Goal: Contribute content: Contribute content

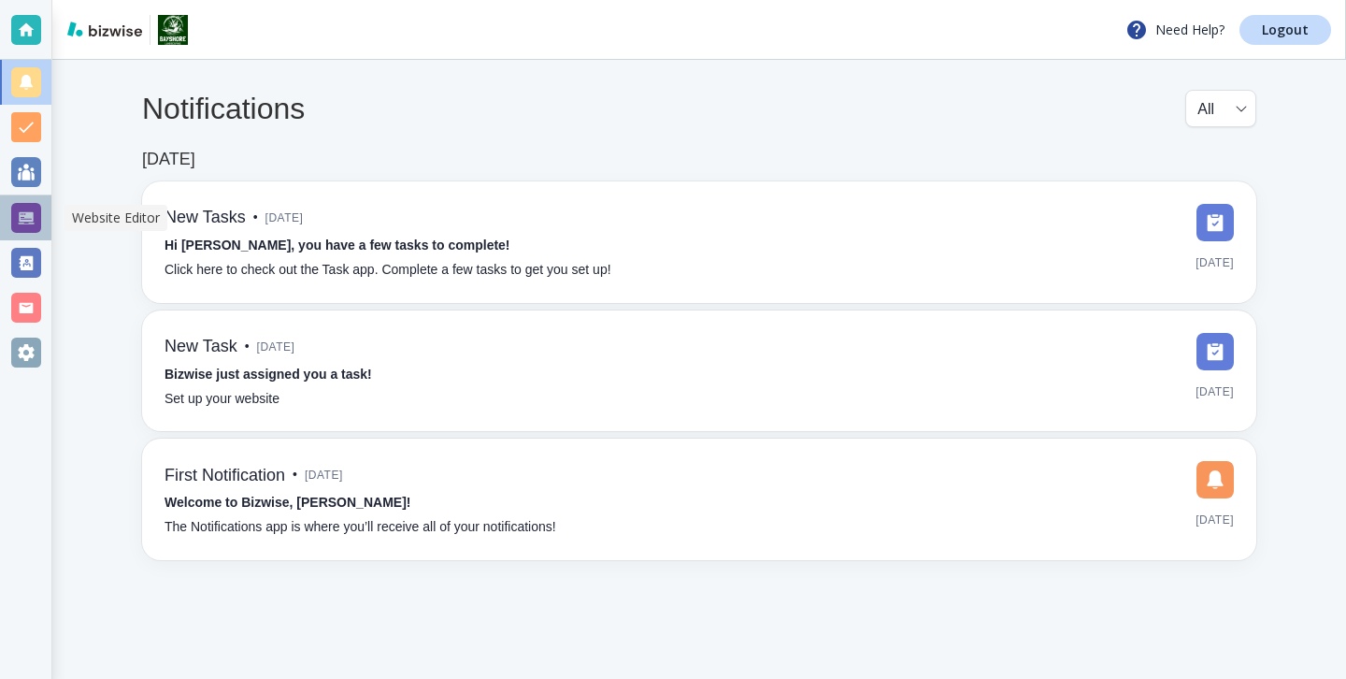
click at [30, 210] on div at bounding box center [26, 218] width 30 height 30
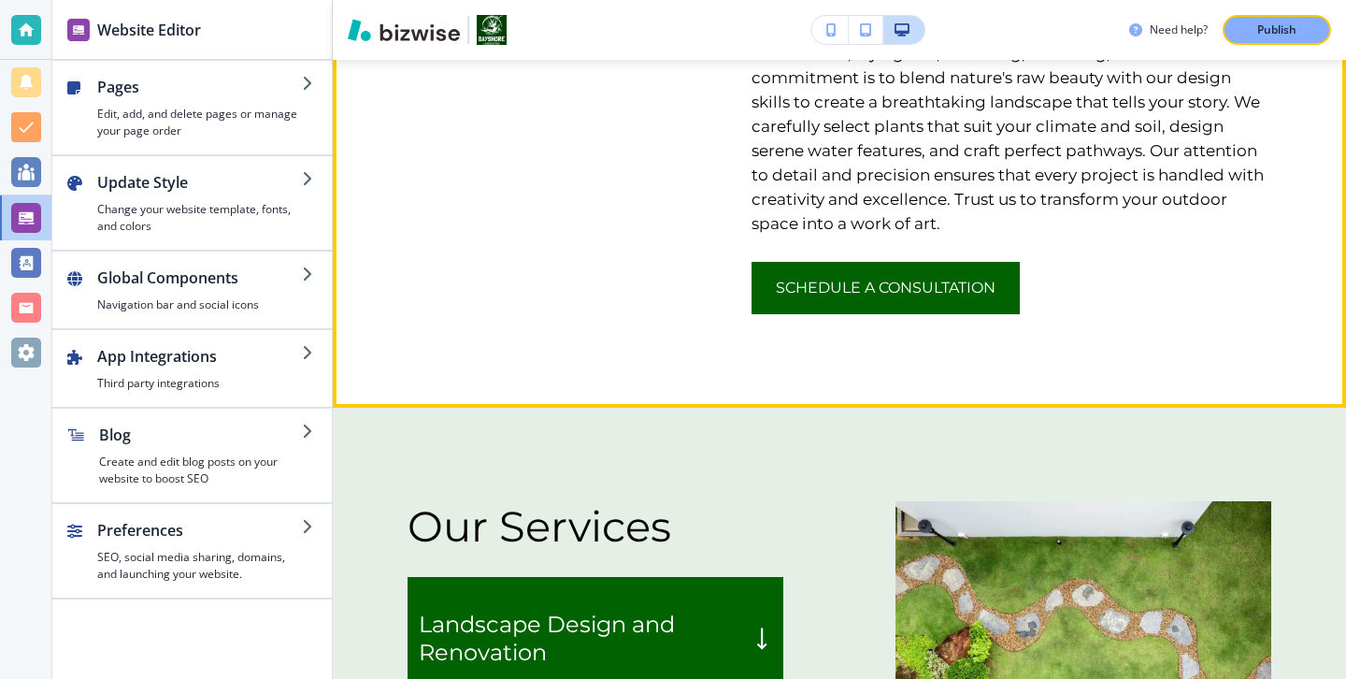
scroll to position [1502, 0]
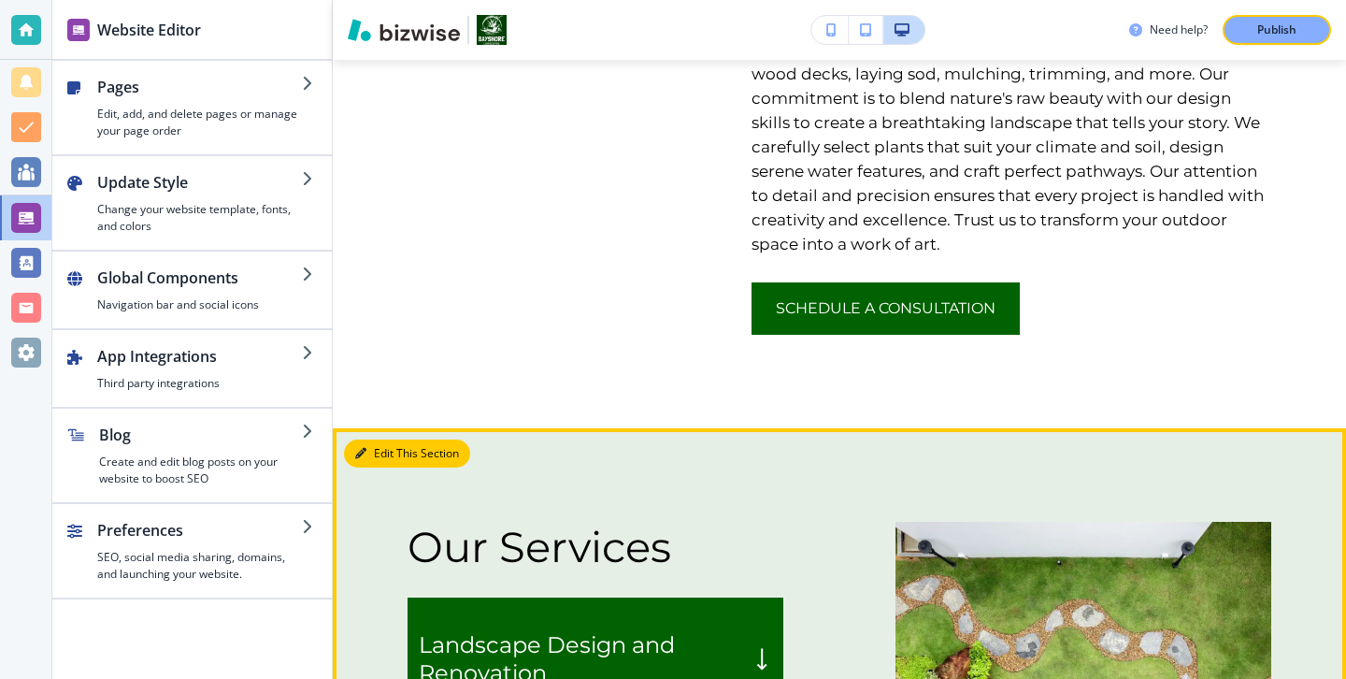
click at [386, 439] on button "Edit This Section" at bounding box center [407, 453] width 126 height 28
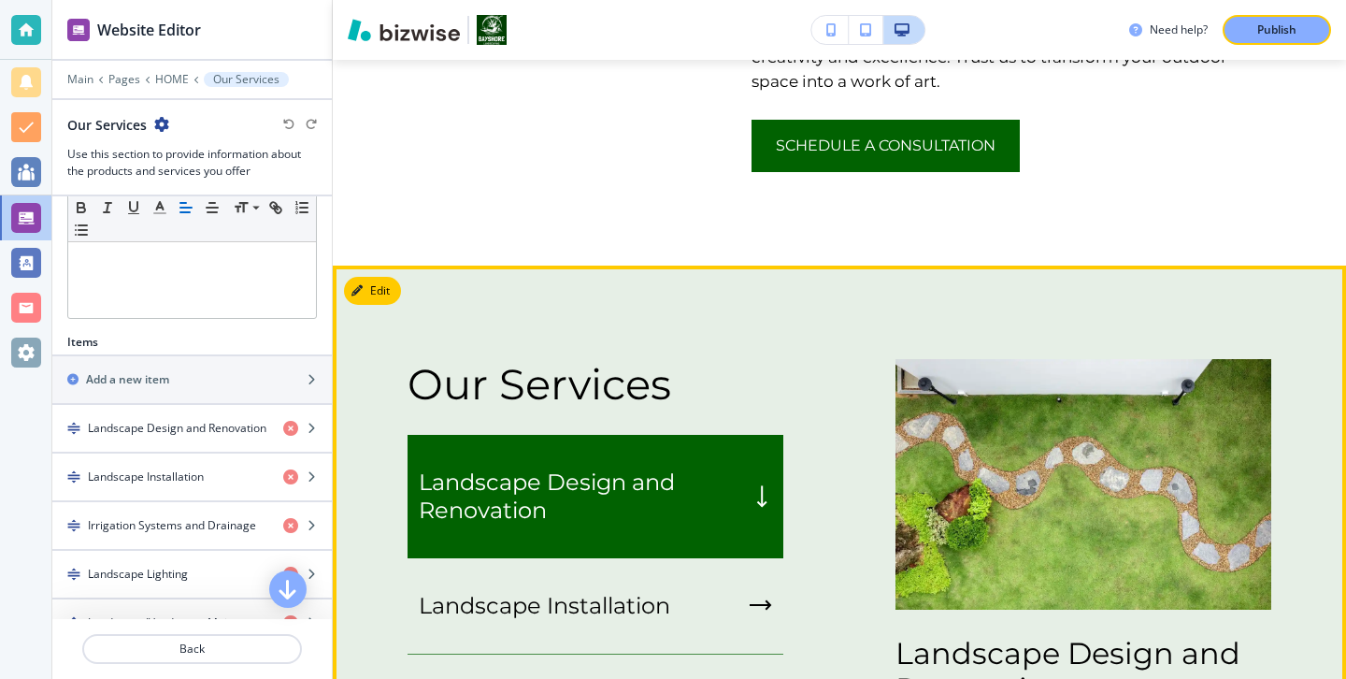
scroll to position [1581, 0]
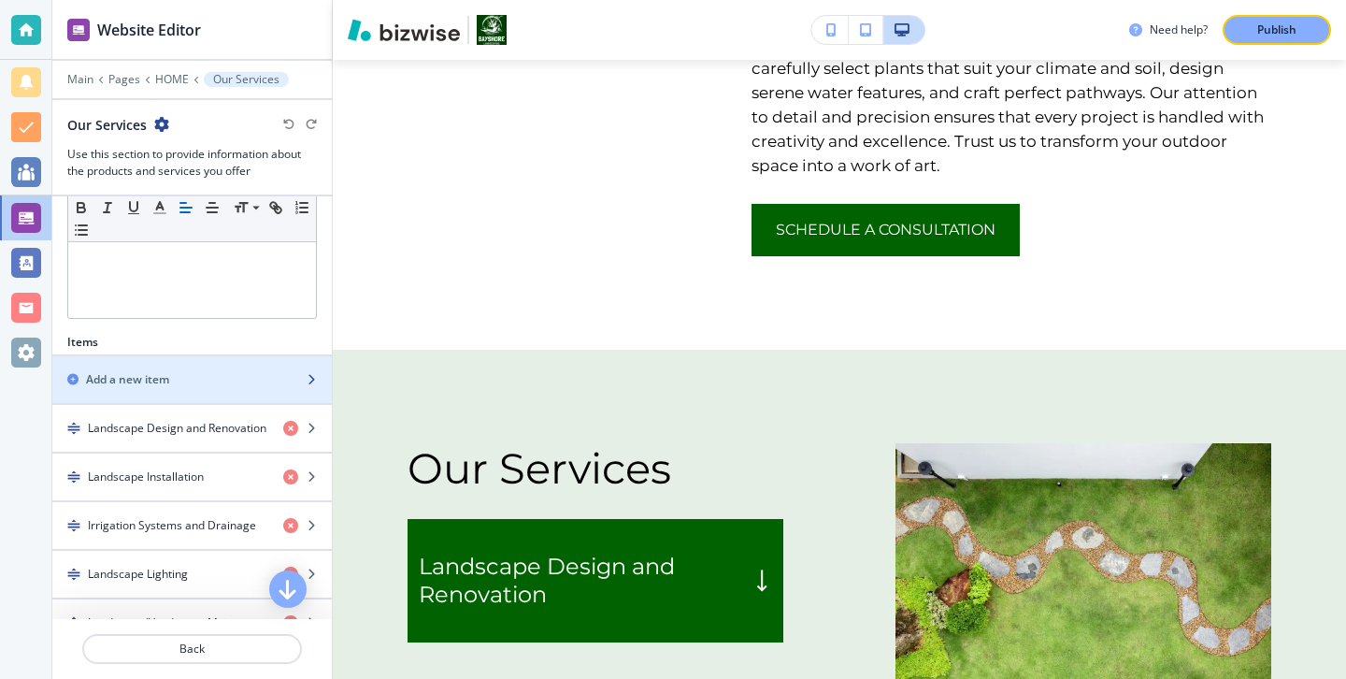
click at [230, 392] on div "button" at bounding box center [191, 395] width 279 height 15
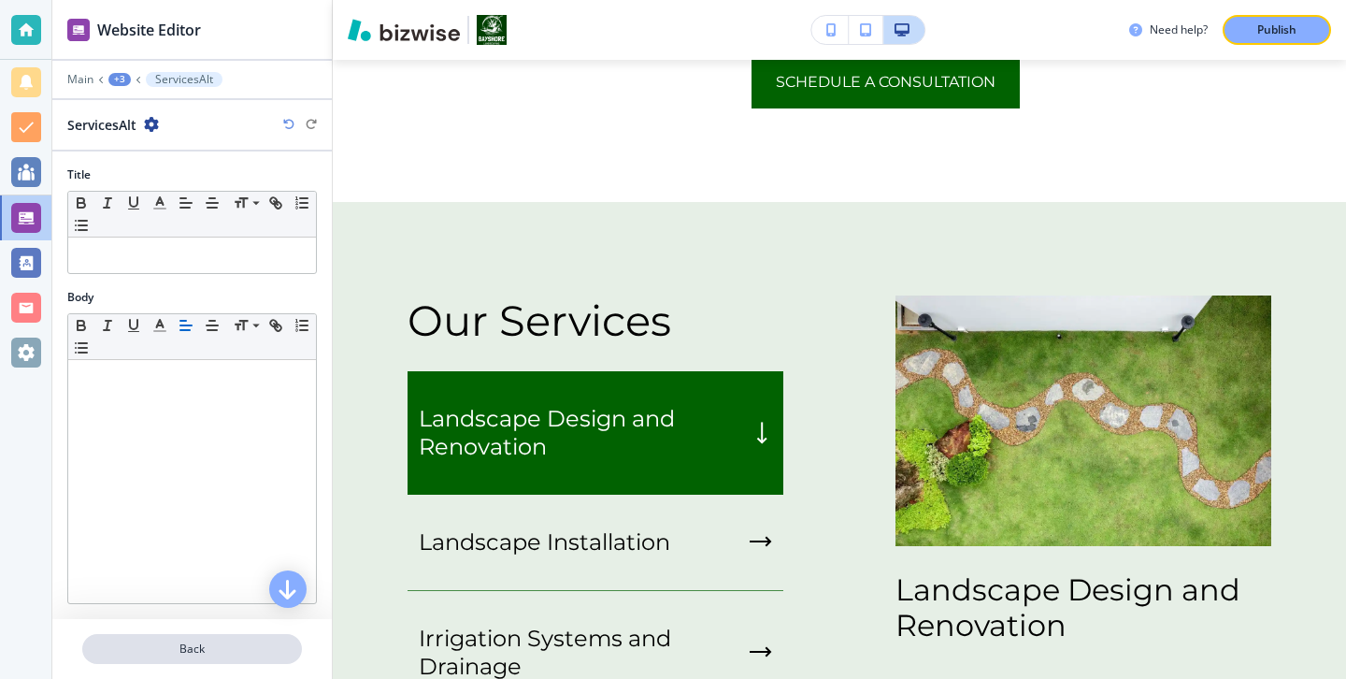
click at [168, 639] on button "Back" at bounding box center [192, 649] width 220 height 30
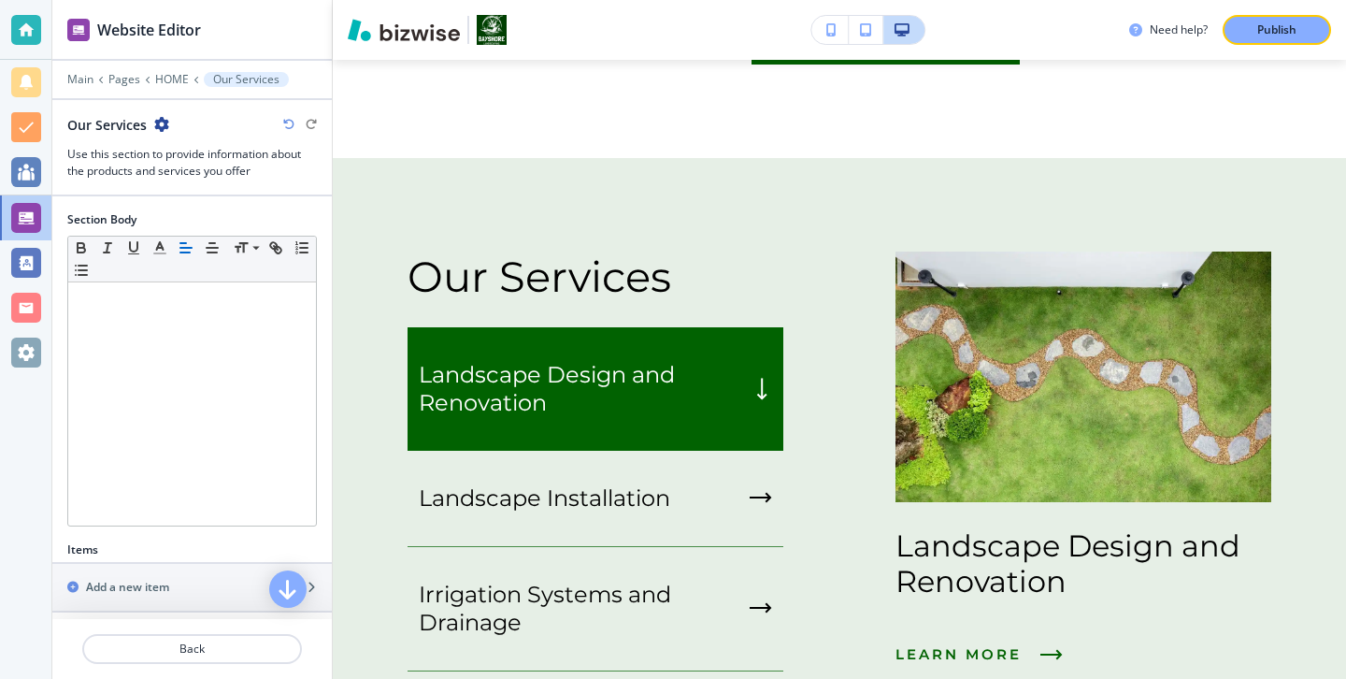
scroll to position [866, 0]
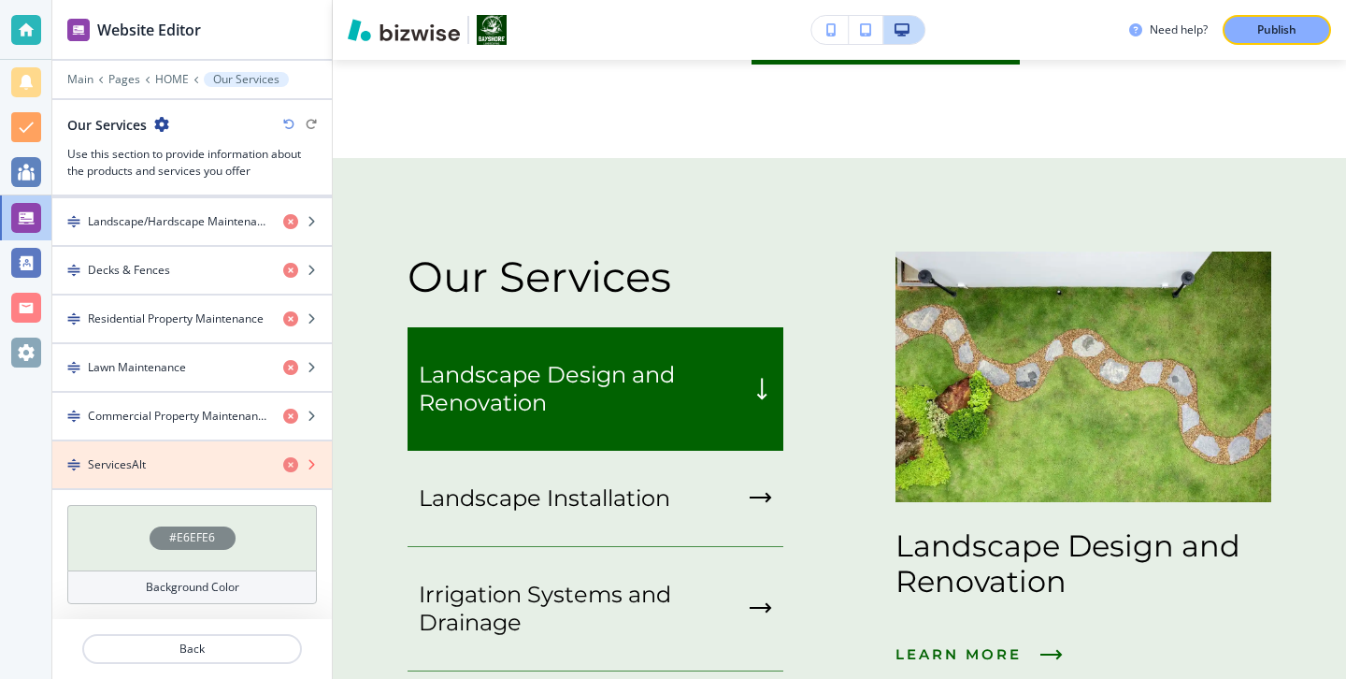
click at [286, 470] on icon "button" at bounding box center [290, 464] width 15 height 15
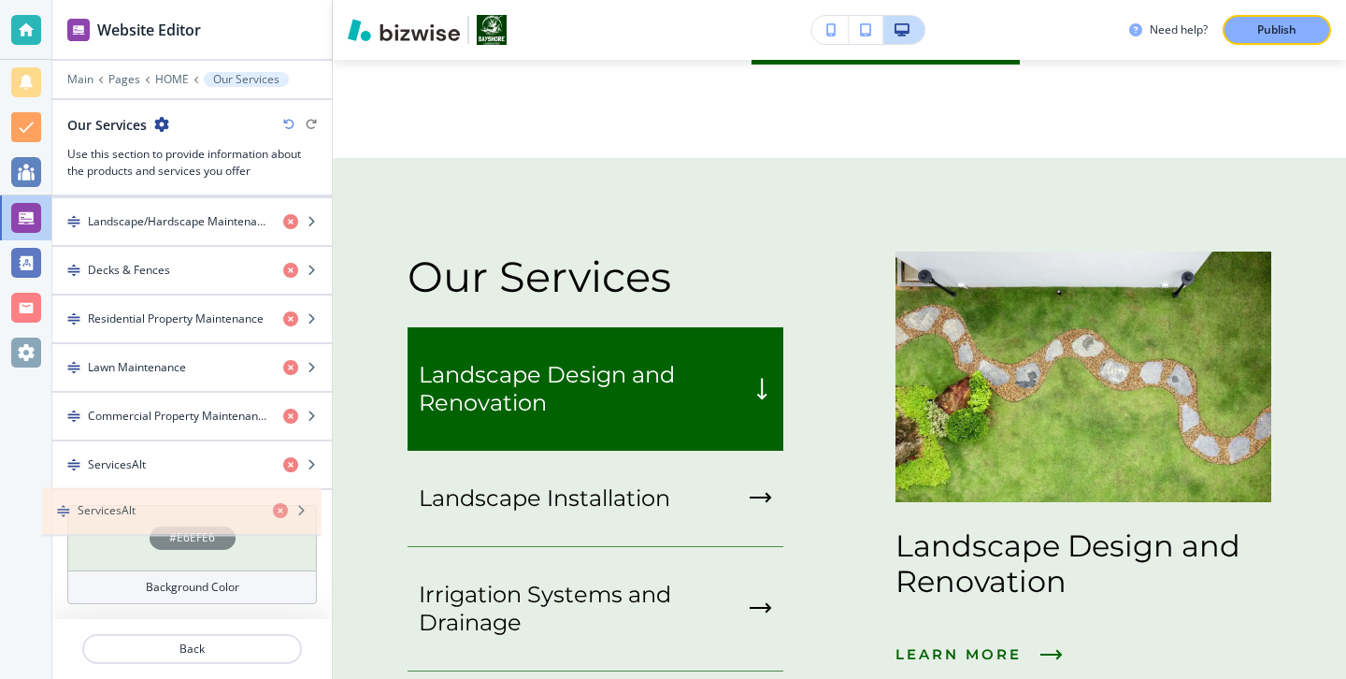
drag, startPoint x: 287, startPoint y: 465, endPoint x: 277, endPoint y: 510, distance: 46.9
click at [277, 510] on div "Section Title Small Normal Large Huge Our Services Section Subtitle Small Norma…" at bounding box center [191, 407] width 279 height 422
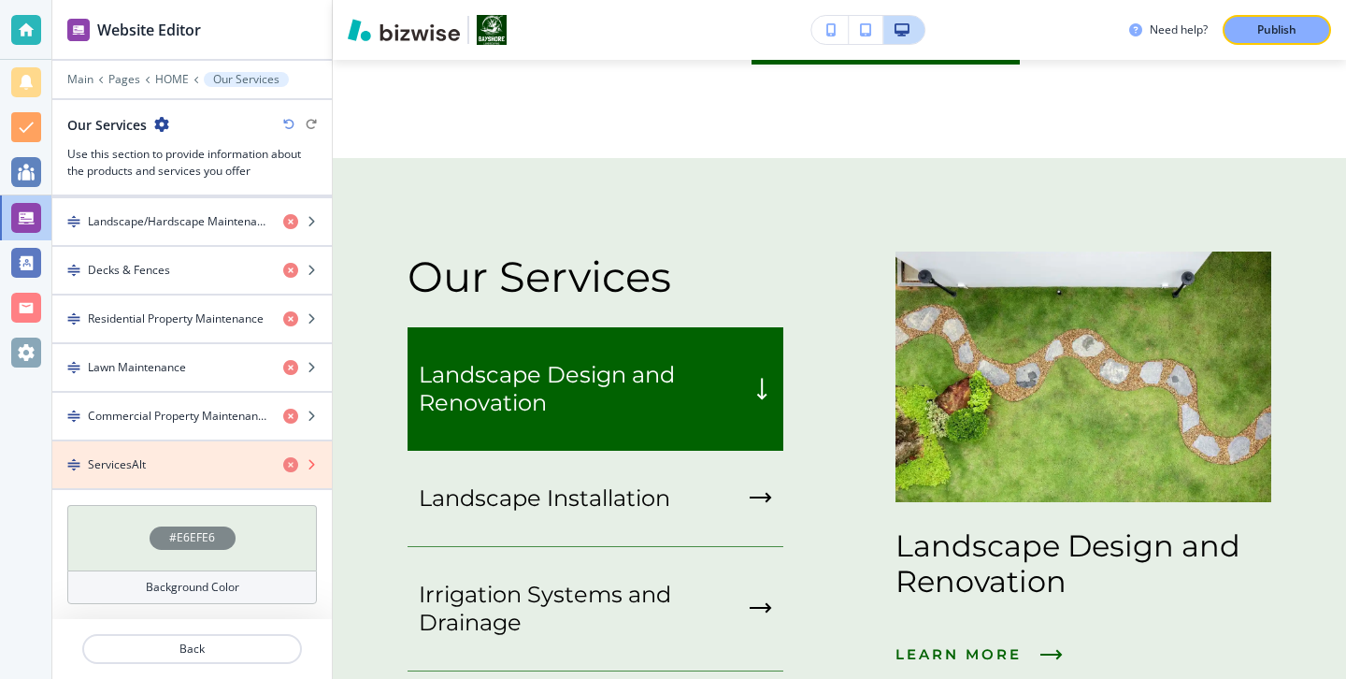
click at [291, 463] on icon "button" at bounding box center [290, 464] width 15 height 15
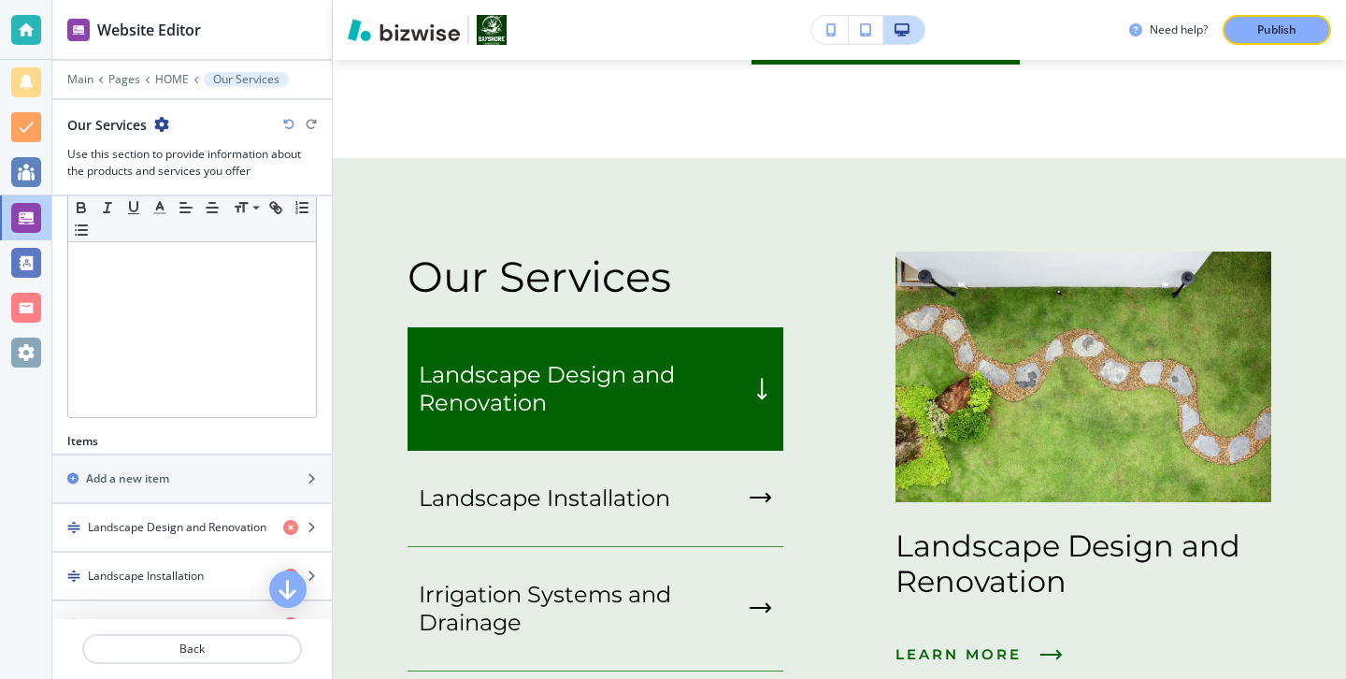
scroll to position [422, 0]
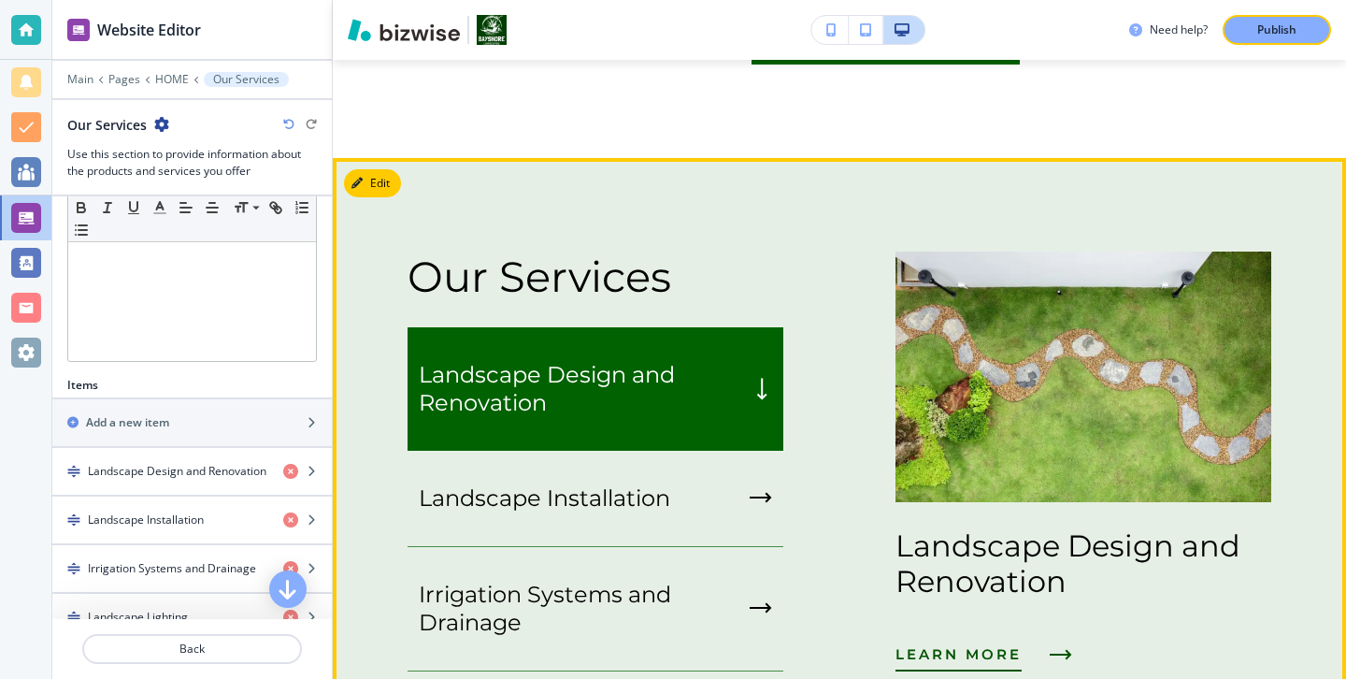
click at [979, 643] on span "LEARN MORE" at bounding box center [958, 654] width 126 height 22
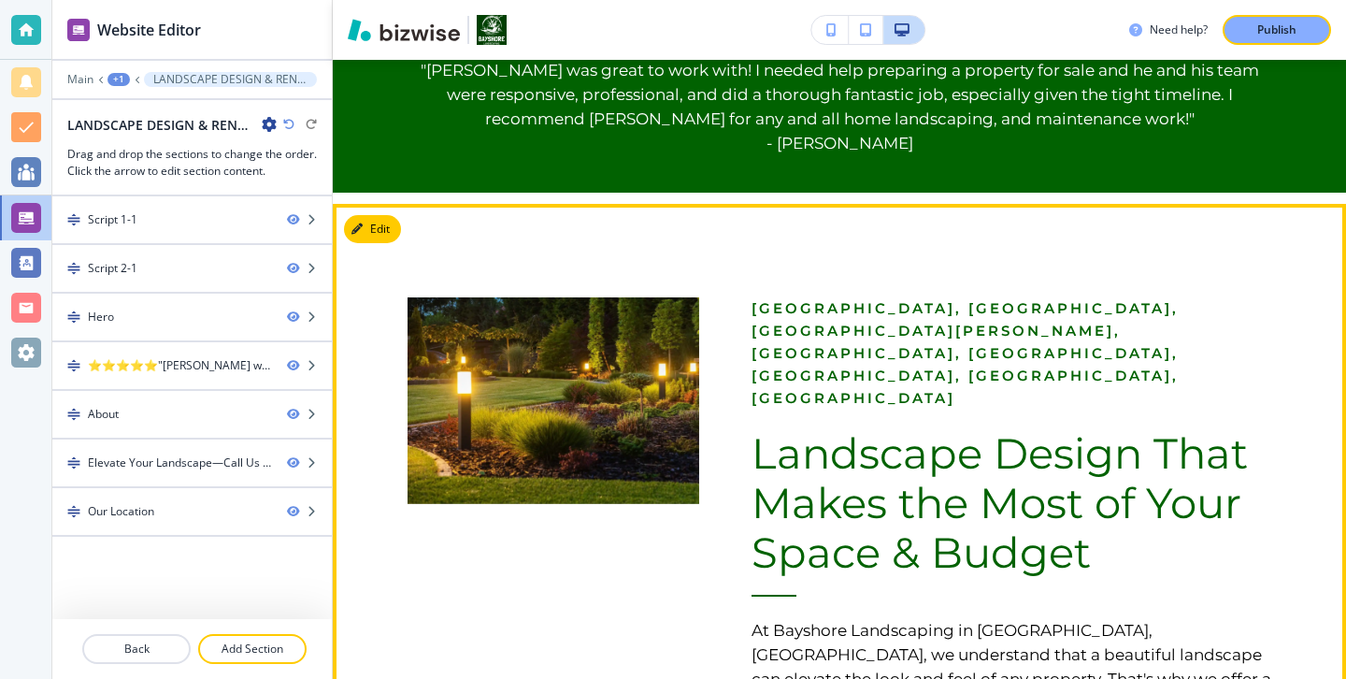
scroll to position [952, 0]
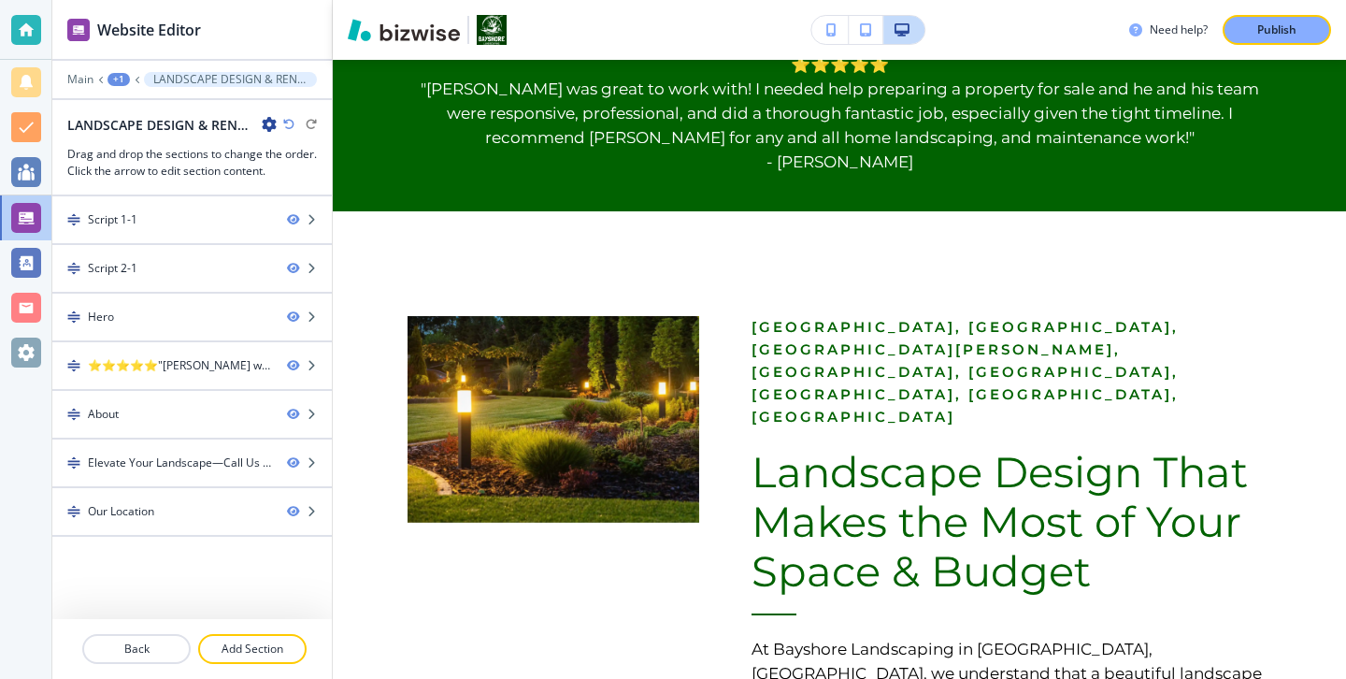
click at [267, 122] on icon "button" at bounding box center [269, 124] width 15 height 15
click at [313, 161] on p "Edit Page Settings" at bounding box center [321, 157] width 95 height 17
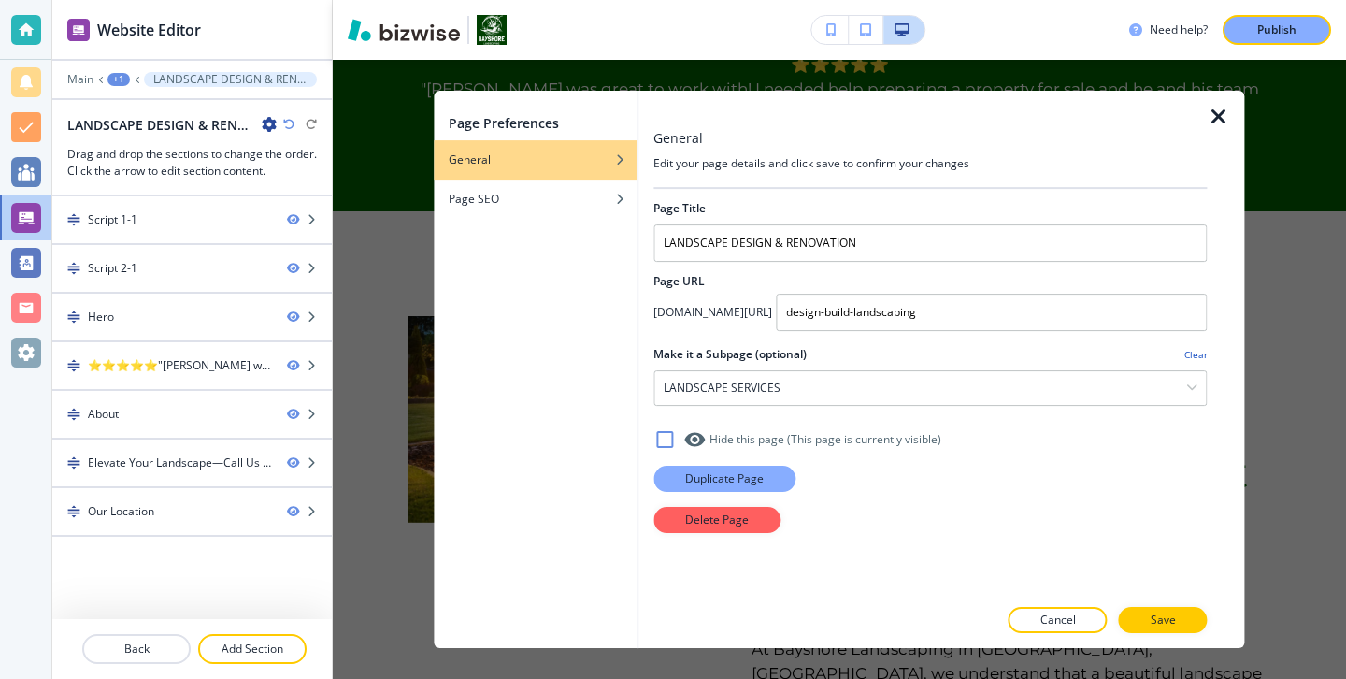
click at [681, 469] on button "Duplicate Page" at bounding box center [724, 478] width 142 height 26
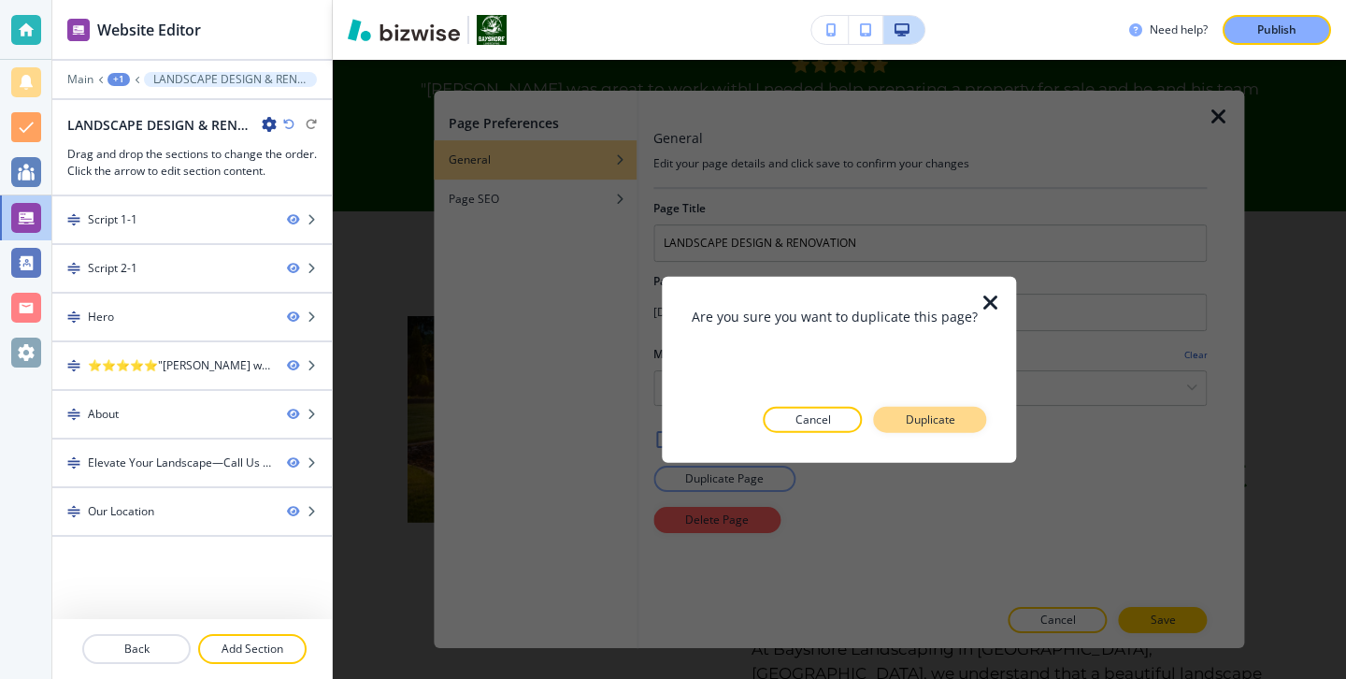
click at [928, 427] on button "Duplicate" at bounding box center [930, 419] width 113 height 26
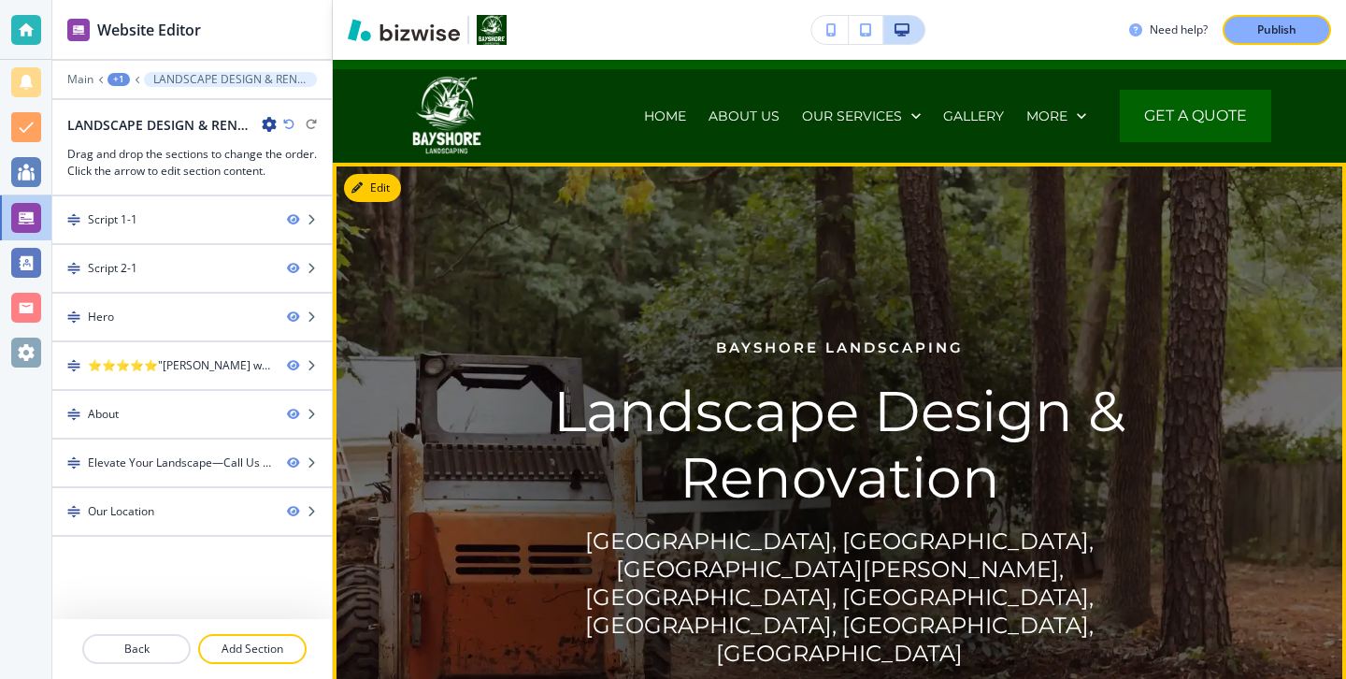
scroll to position [0, 0]
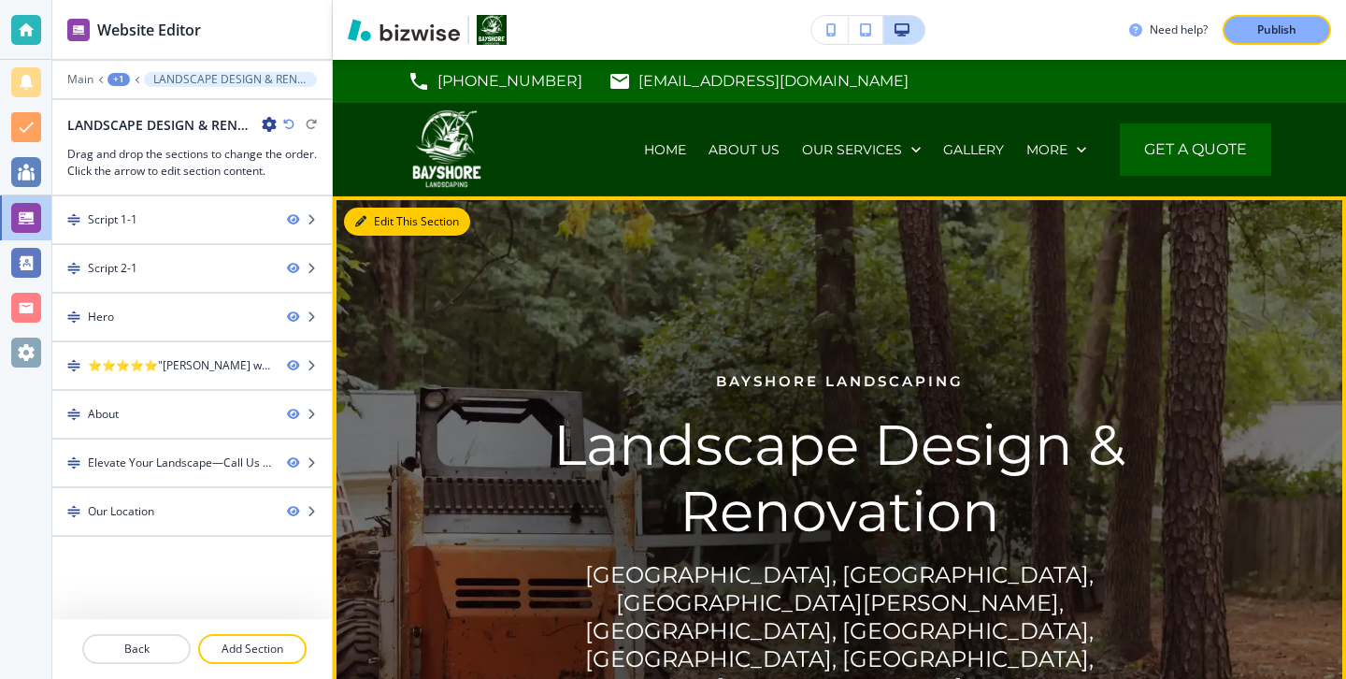
click at [377, 225] on button "Edit This Section" at bounding box center [407, 222] width 126 height 28
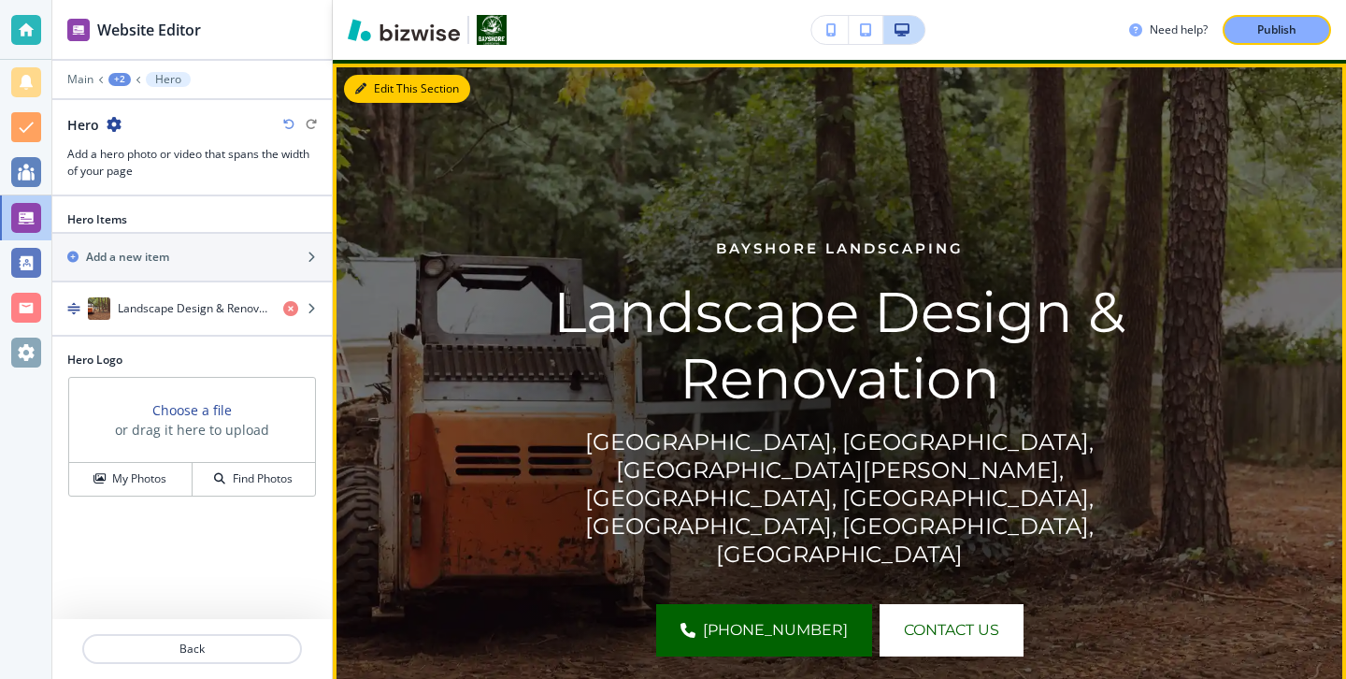
scroll to position [136, 0]
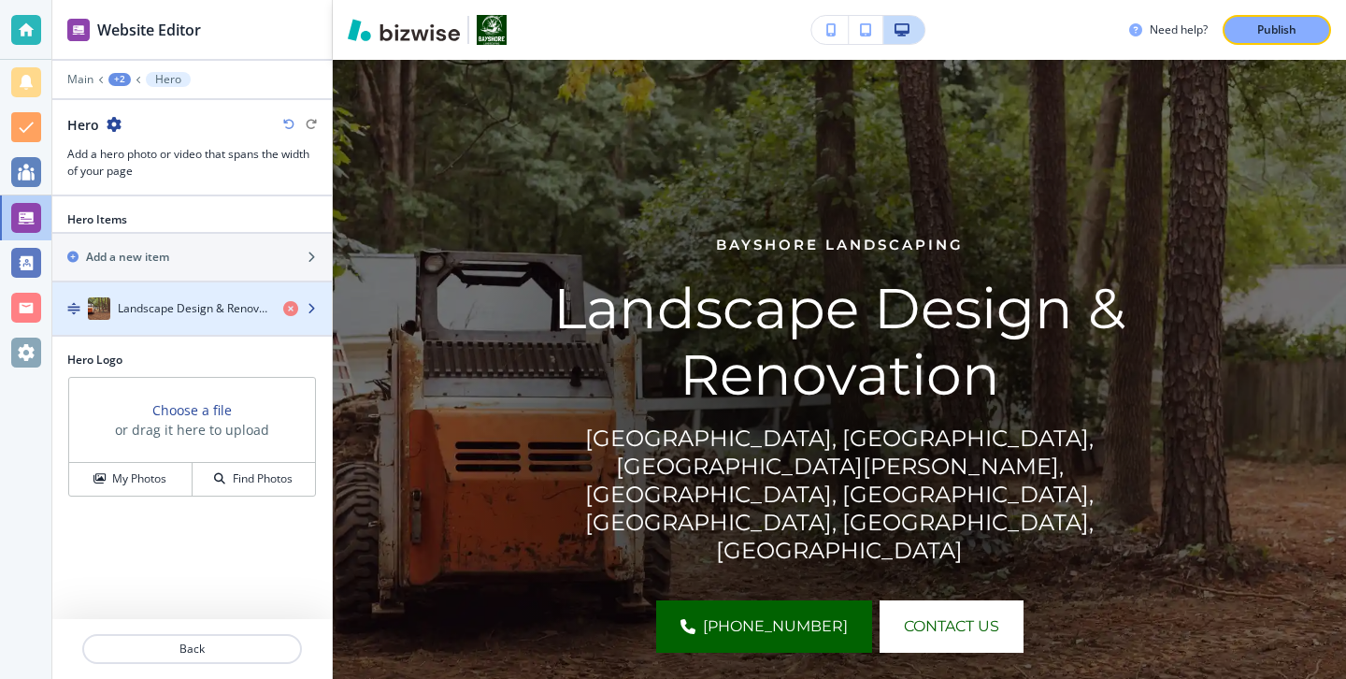
click at [191, 328] on div "button" at bounding box center [191, 327] width 279 height 15
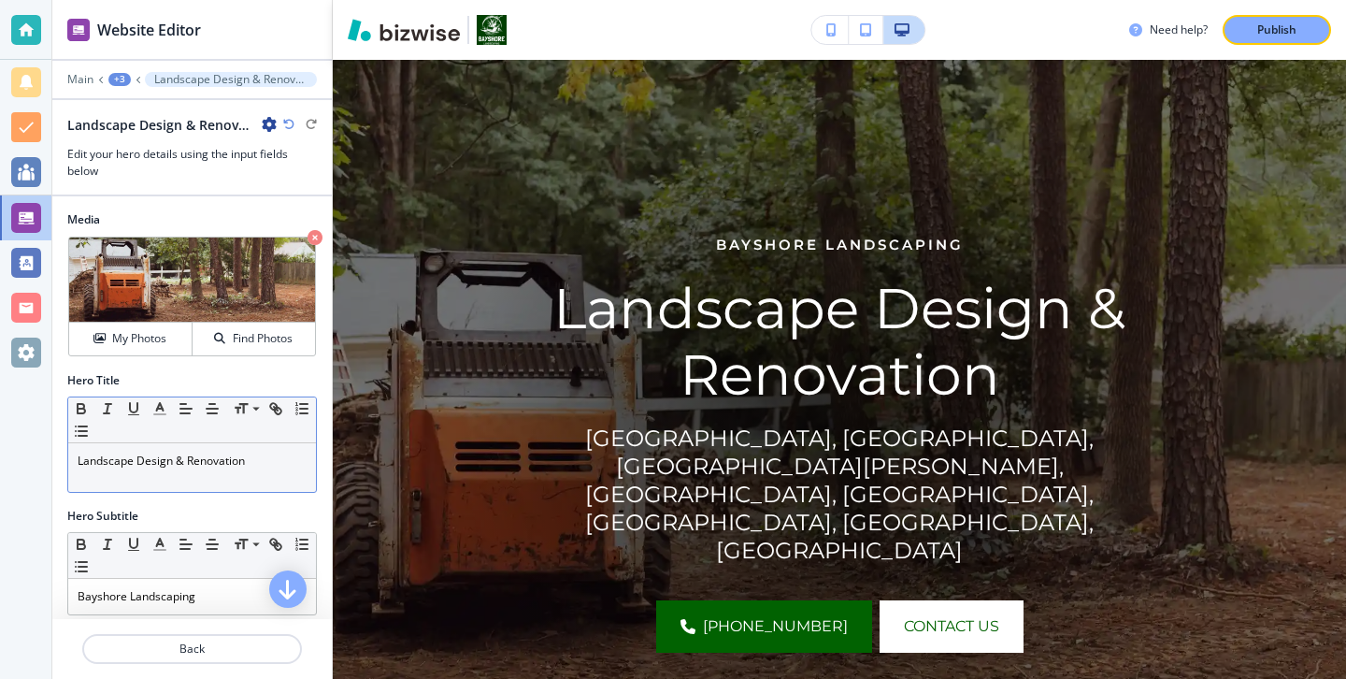
scroll to position [35, 0]
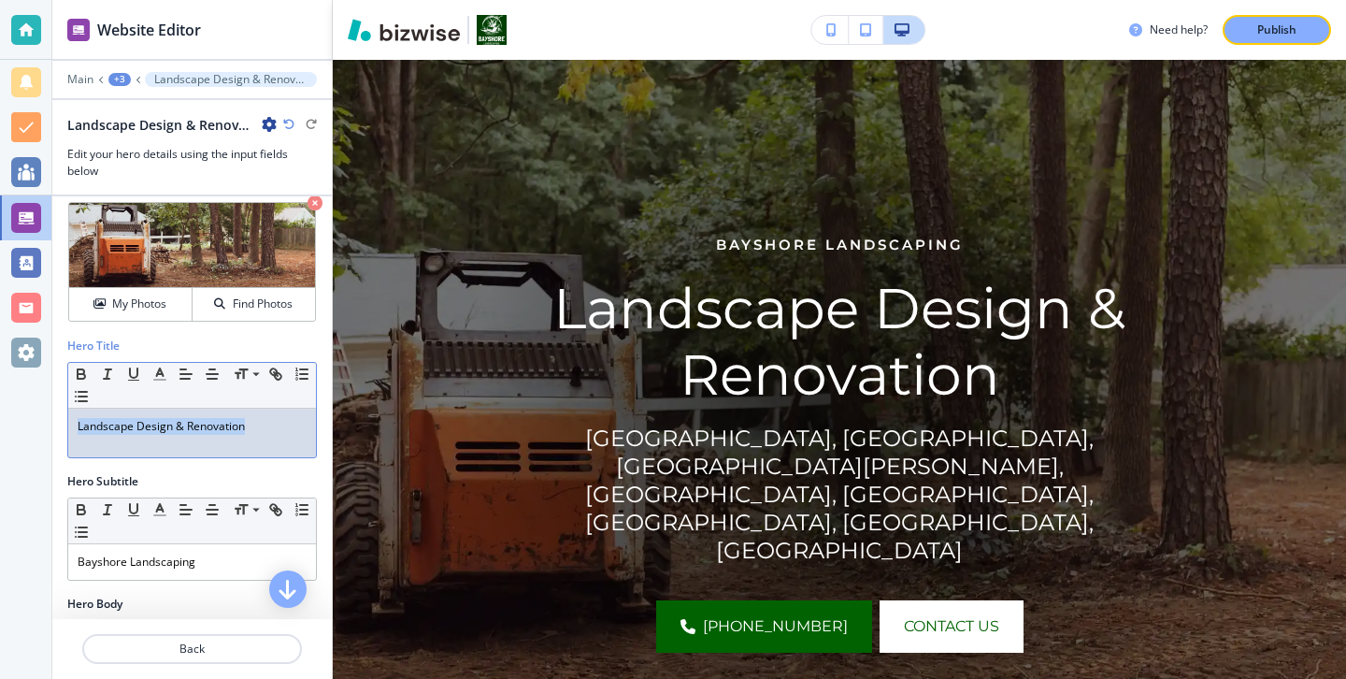
click at [50, 0] on body "Website Editor Main +3 Landscape Design & Renovation Landscape Design & Renovat…" at bounding box center [673, 0] width 1346 height 0
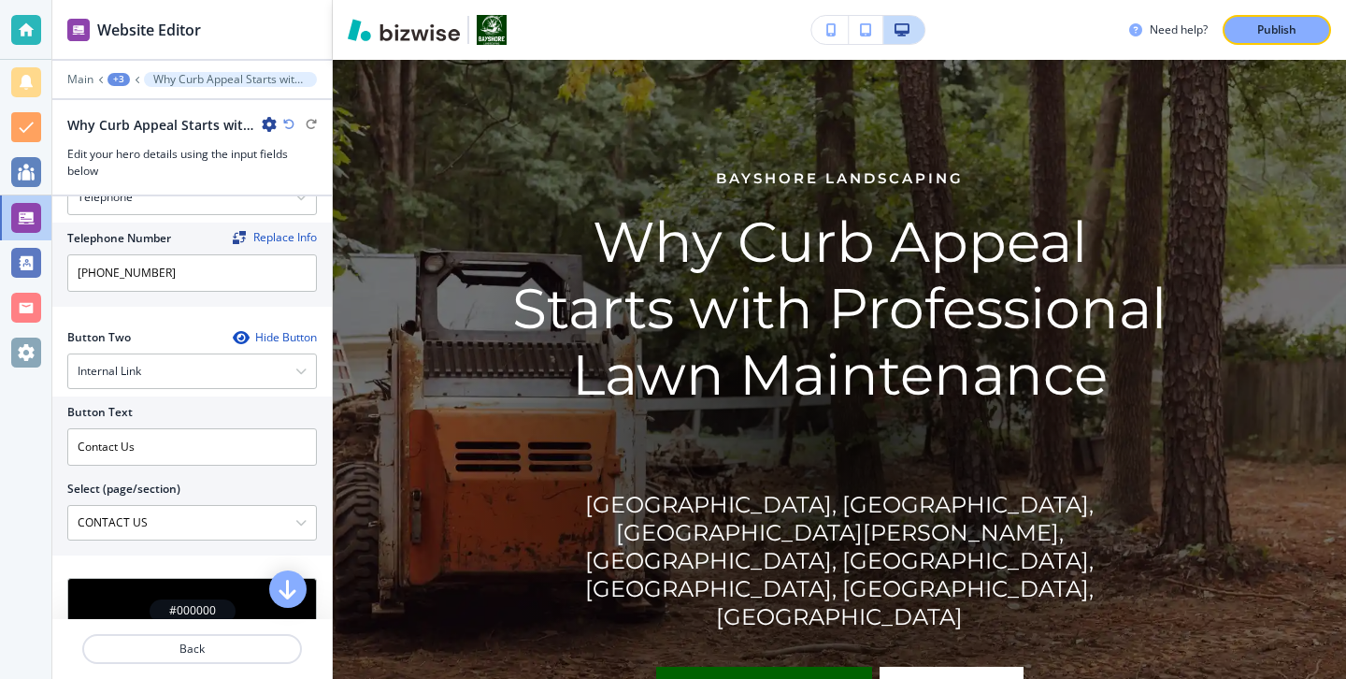
scroll to position [876, 0]
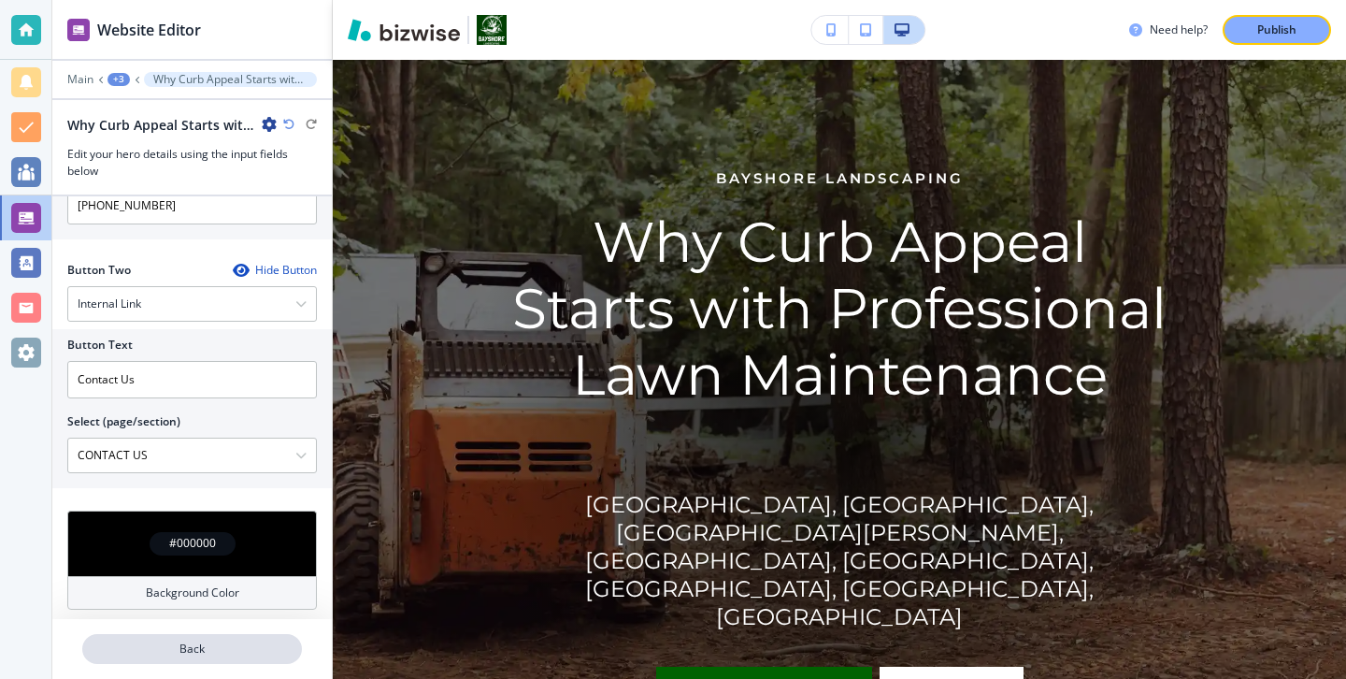
click at [174, 658] on button "Back" at bounding box center [192, 649] width 220 height 30
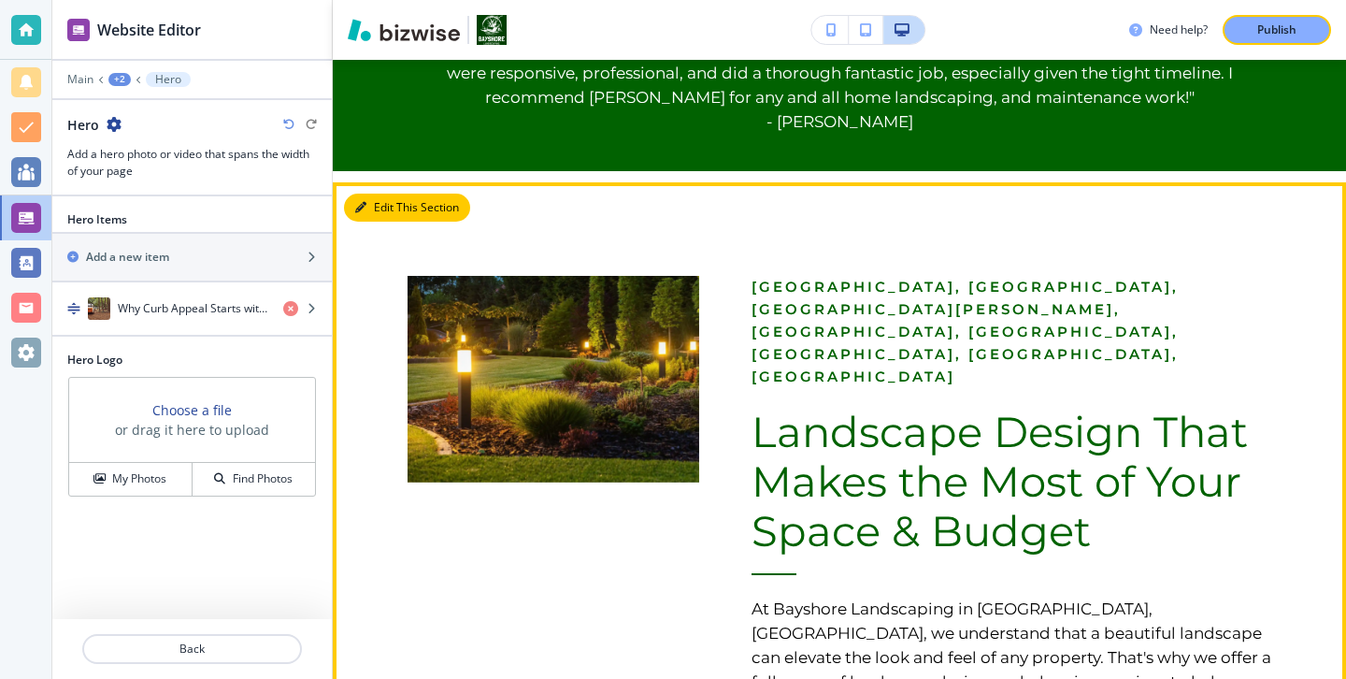
click at [386, 214] on button "Edit This Section" at bounding box center [407, 207] width 126 height 28
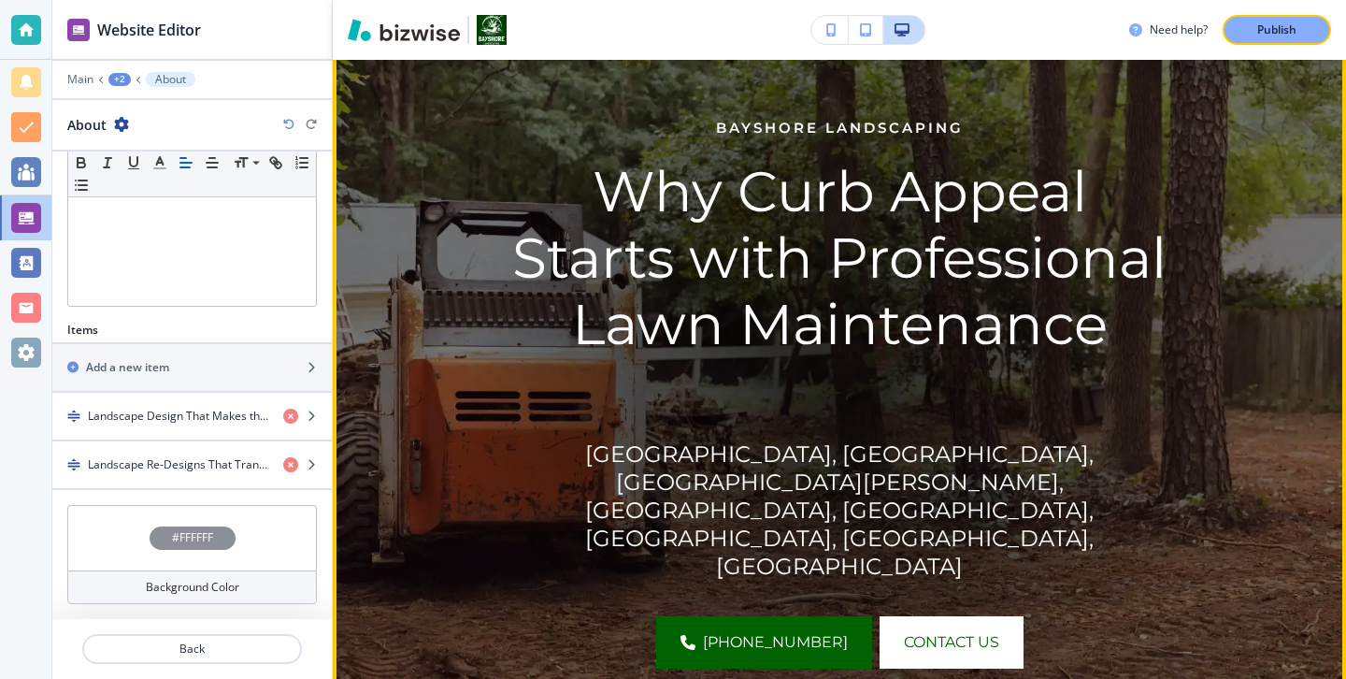
scroll to position [0, 0]
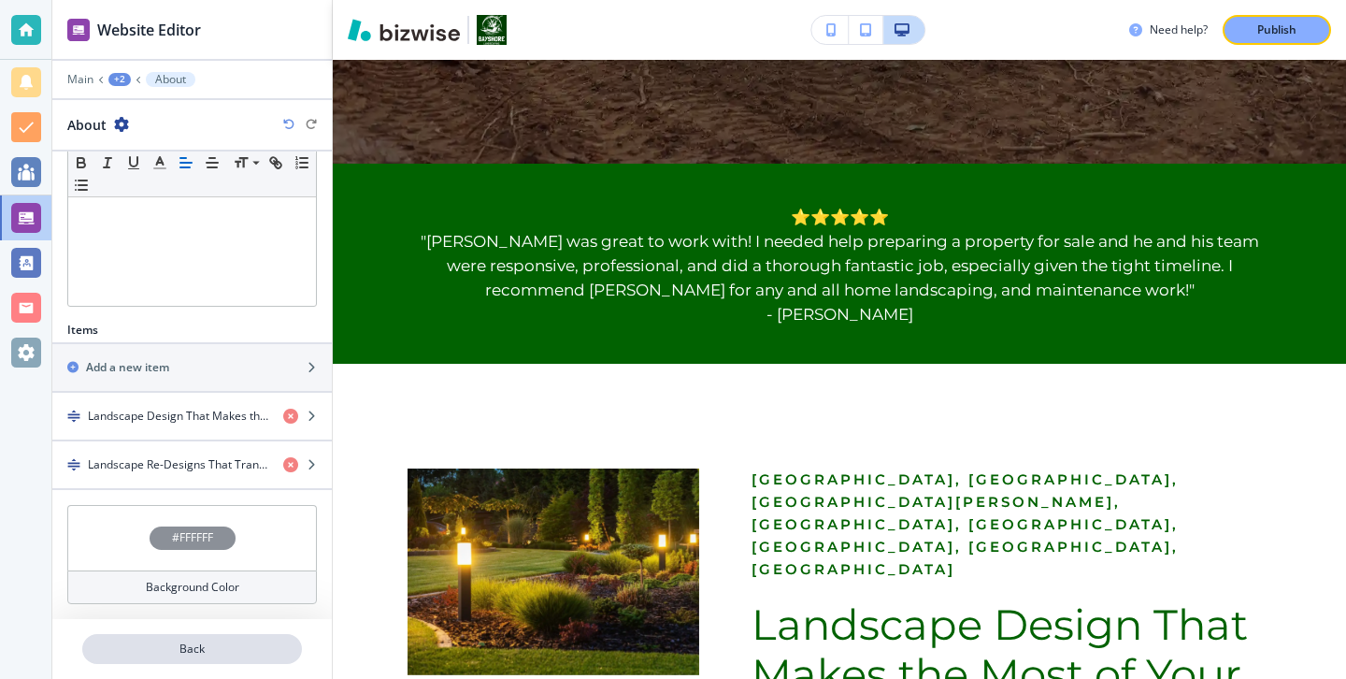
click at [151, 646] on p "Back" at bounding box center [192, 648] width 216 height 17
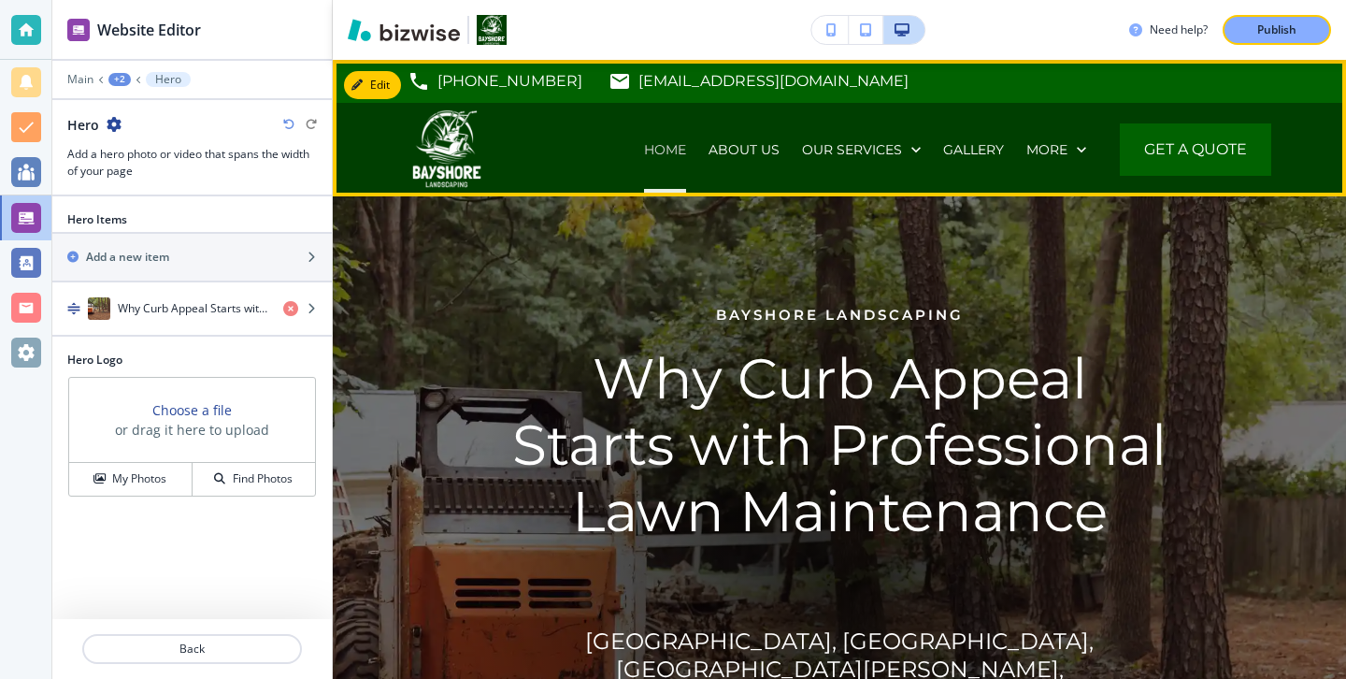
click at [652, 142] on p "HOME" at bounding box center [665, 149] width 42 height 19
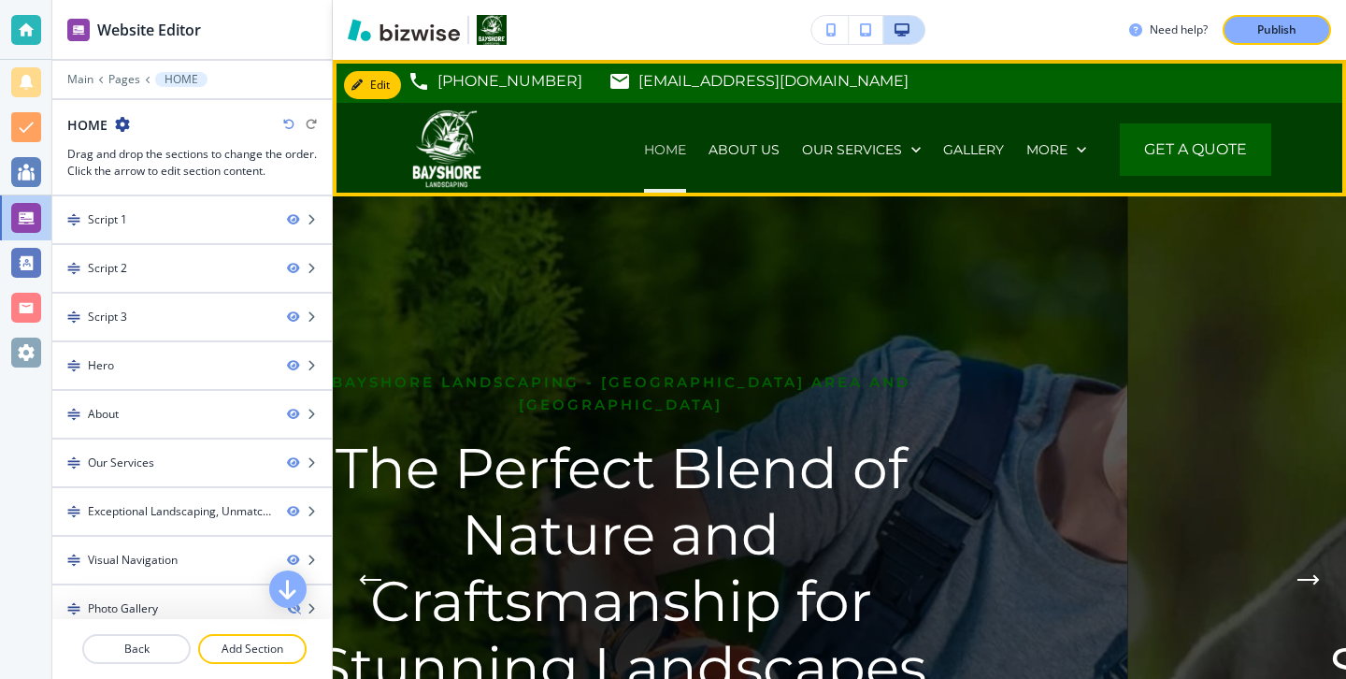
click at [670, 148] on p "HOME" at bounding box center [665, 149] width 42 height 19
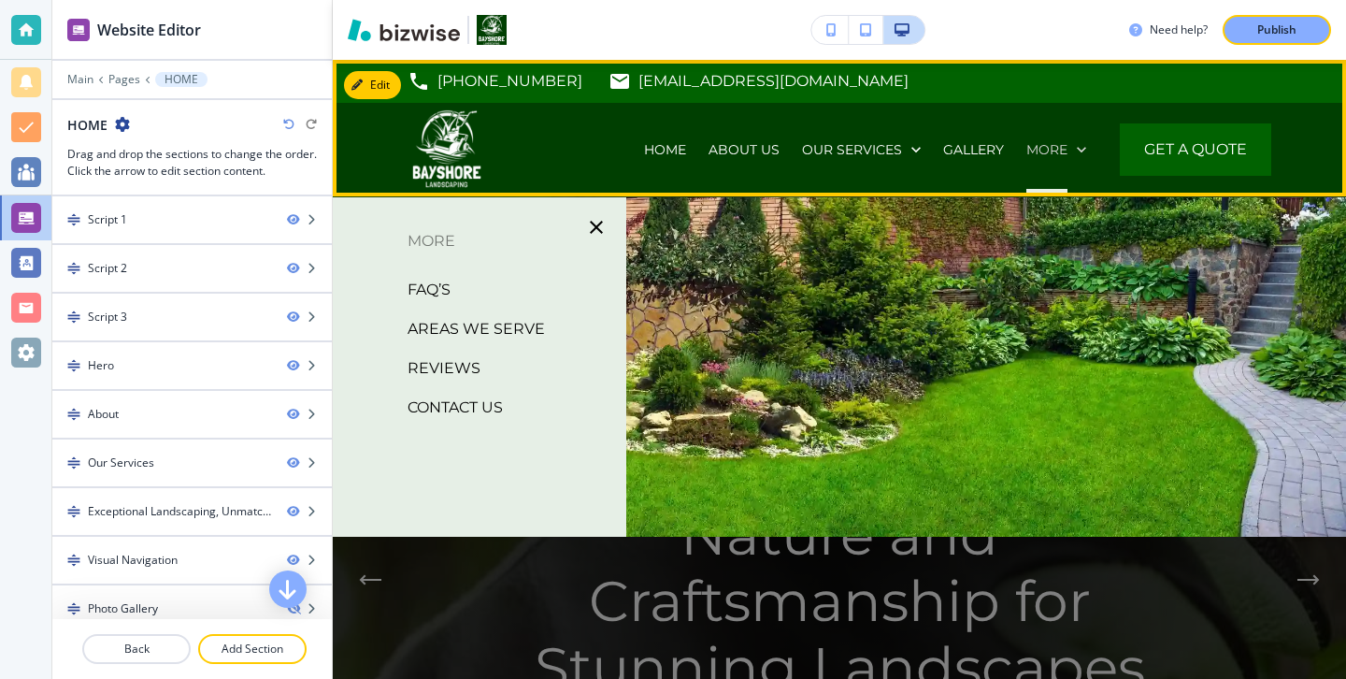
click at [1044, 142] on p "More" at bounding box center [1046, 149] width 41 height 19
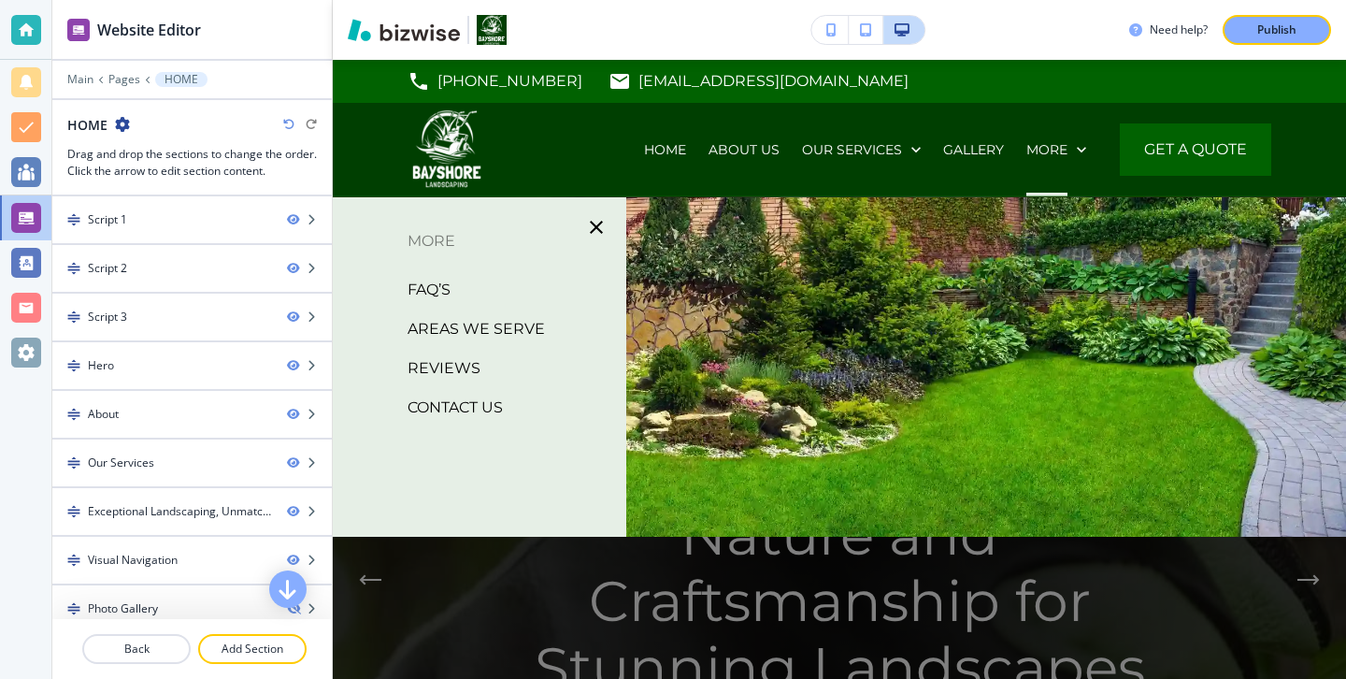
click at [755, 222] on div at bounding box center [839, 468] width 1013 height 542
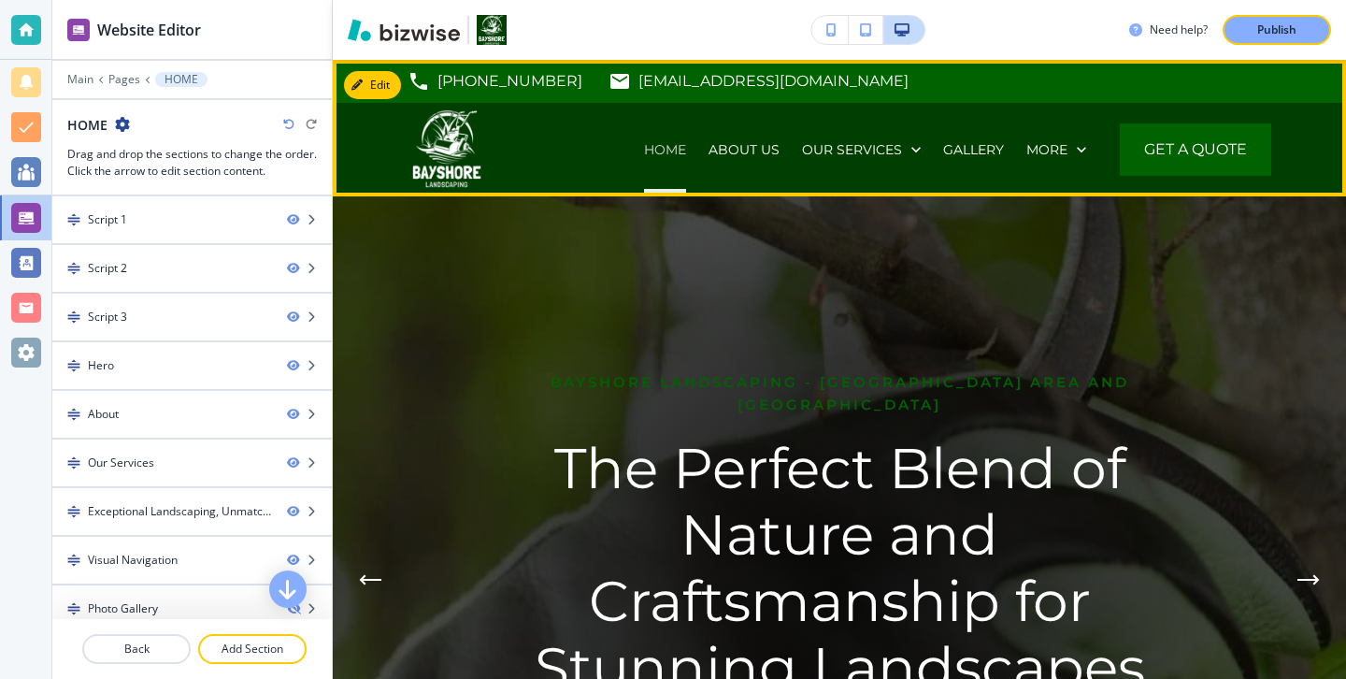
click at [673, 150] on p "HOME" at bounding box center [665, 149] width 42 height 19
click at [714, 150] on p "ABOUT US" at bounding box center [744, 149] width 71 height 19
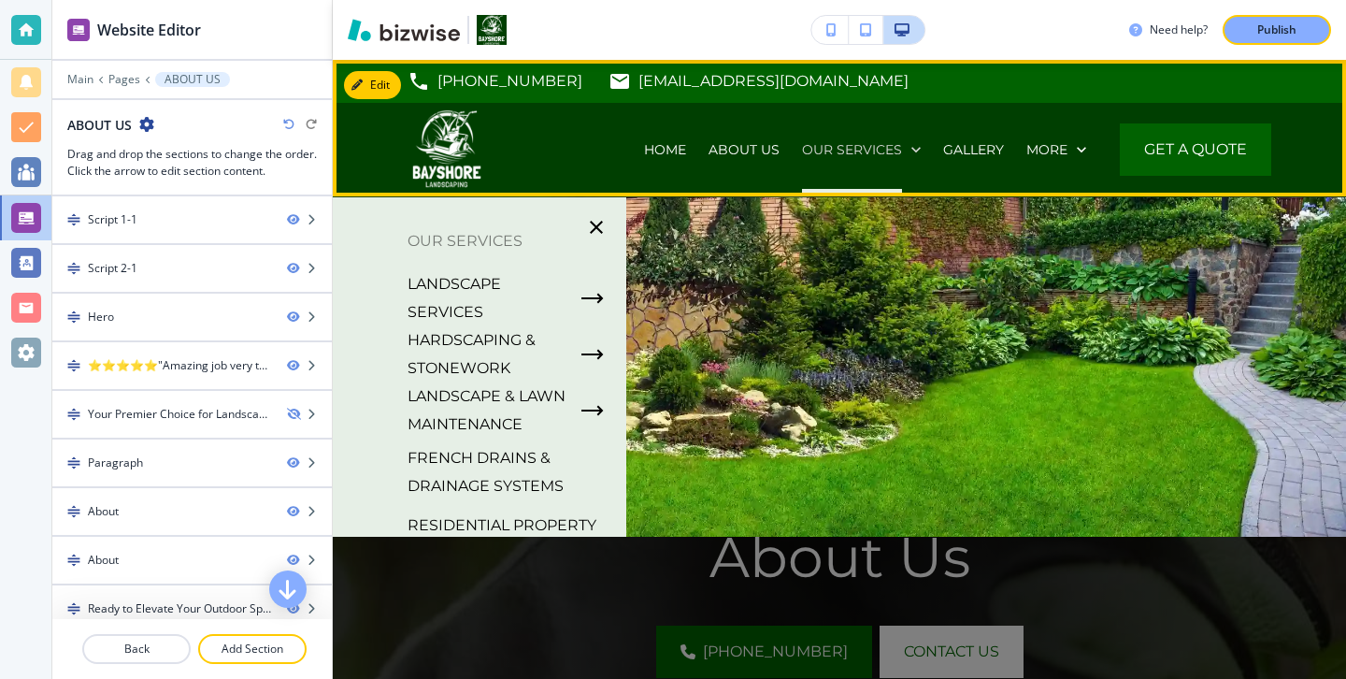
click at [874, 146] on p "OUR SERVICES" at bounding box center [852, 149] width 100 height 19
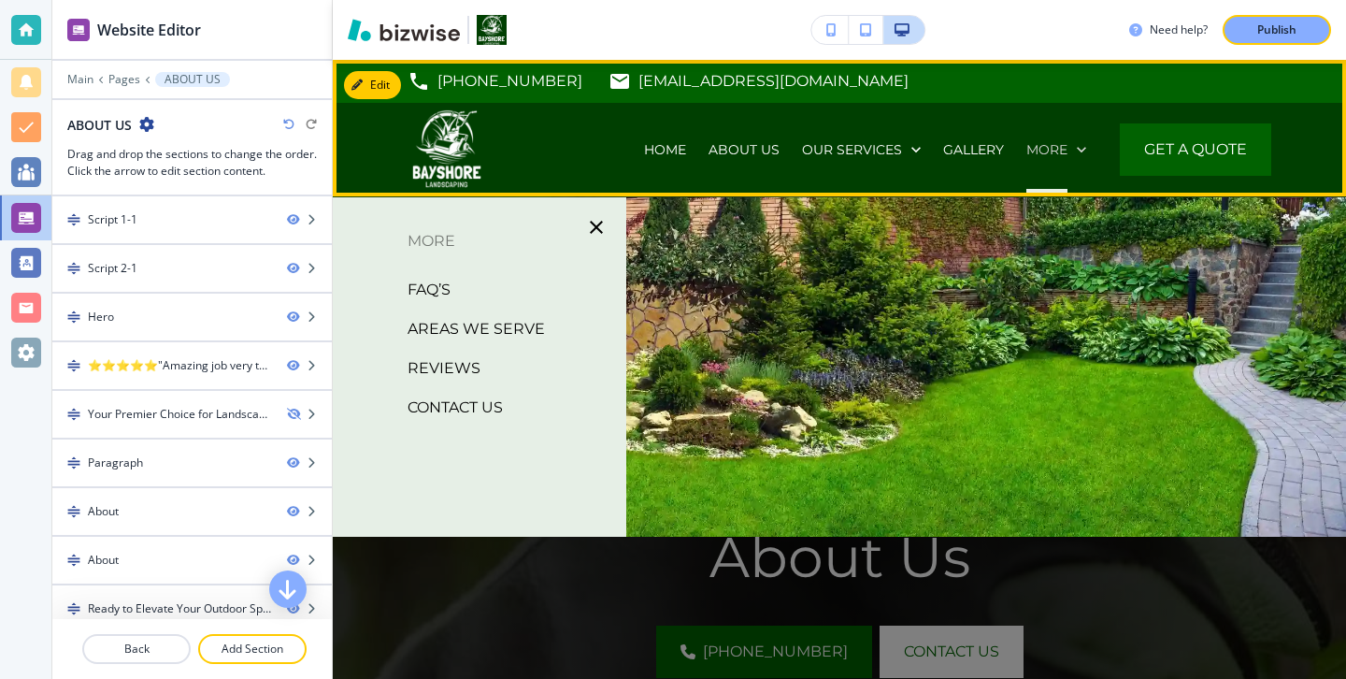
click at [1057, 157] on p "More" at bounding box center [1046, 149] width 41 height 19
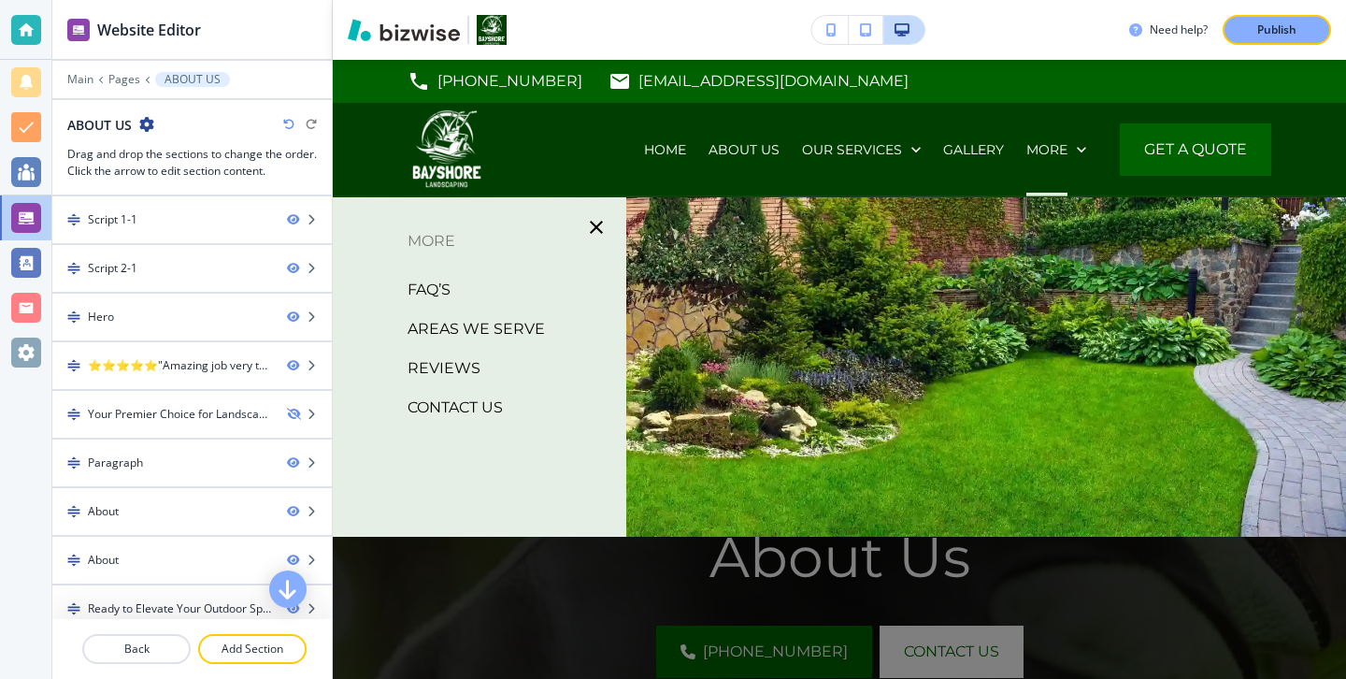
click at [441, 271] on div "FAQ’S" at bounding box center [479, 289] width 293 height 39
click at [451, 239] on p "More" at bounding box center [479, 241] width 293 height 28
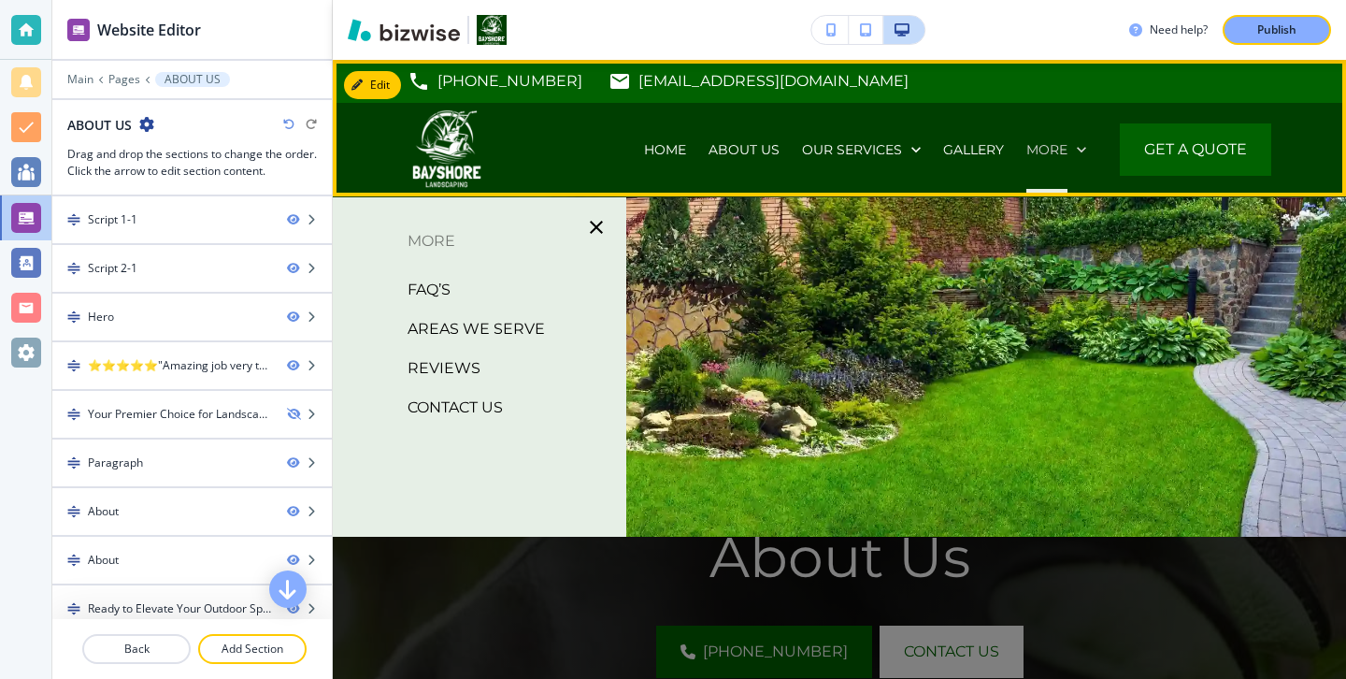
click at [1040, 156] on p "More" at bounding box center [1046, 149] width 41 height 19
click at [1039, 147] on p "More" at bounding box center [1046, 149] width 41 height 19
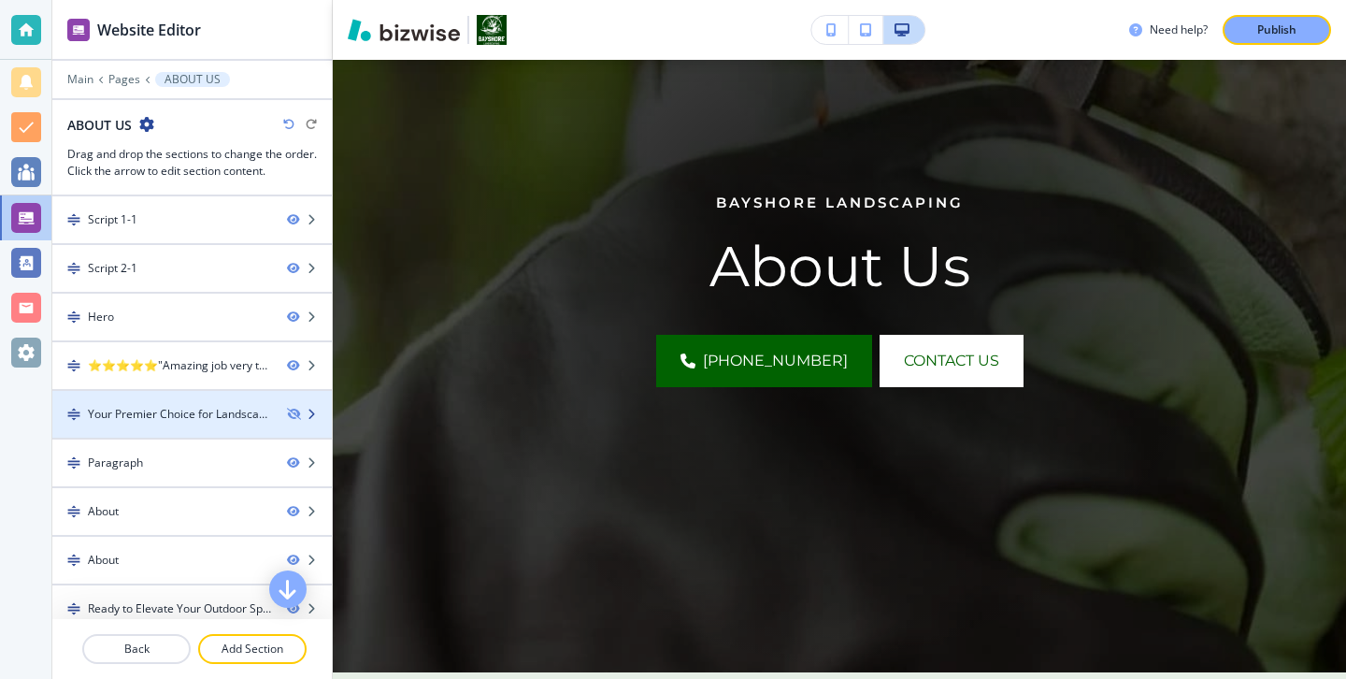
scroll to position [112, 0]
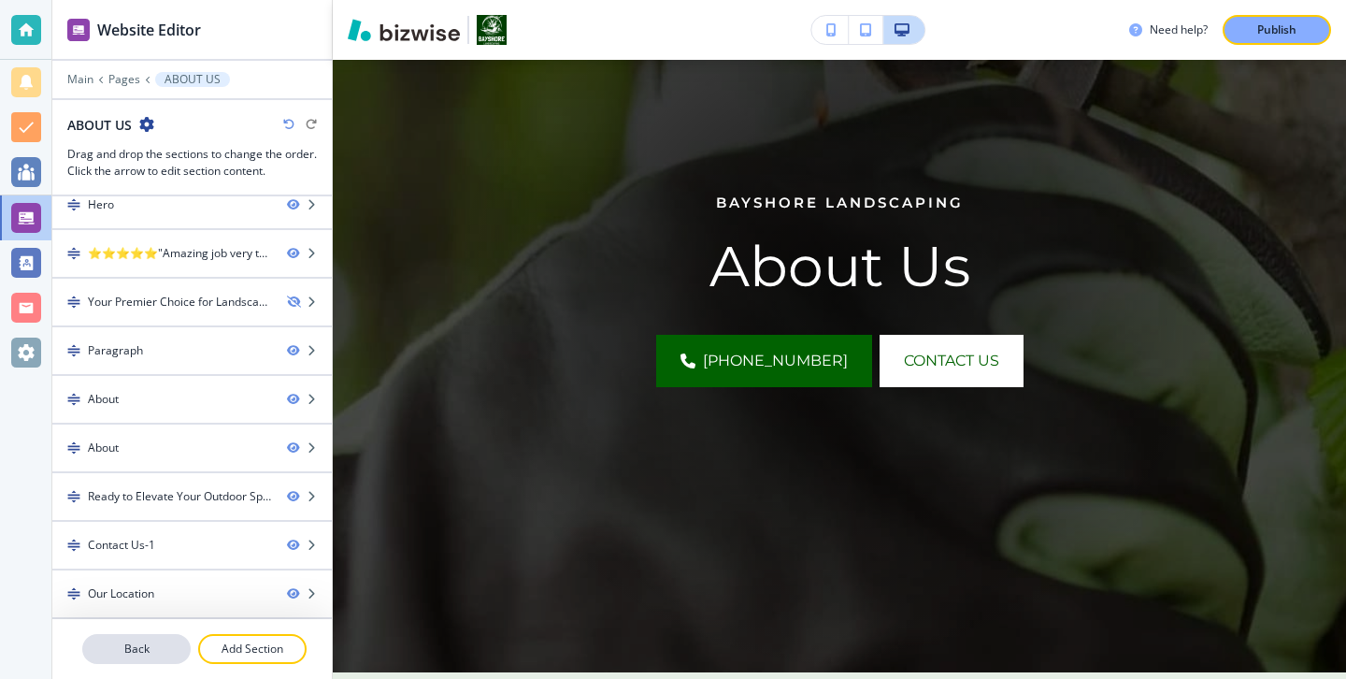
click at [164, 657] on button "Back" at bounding box center [136, 649] width 108 height 30
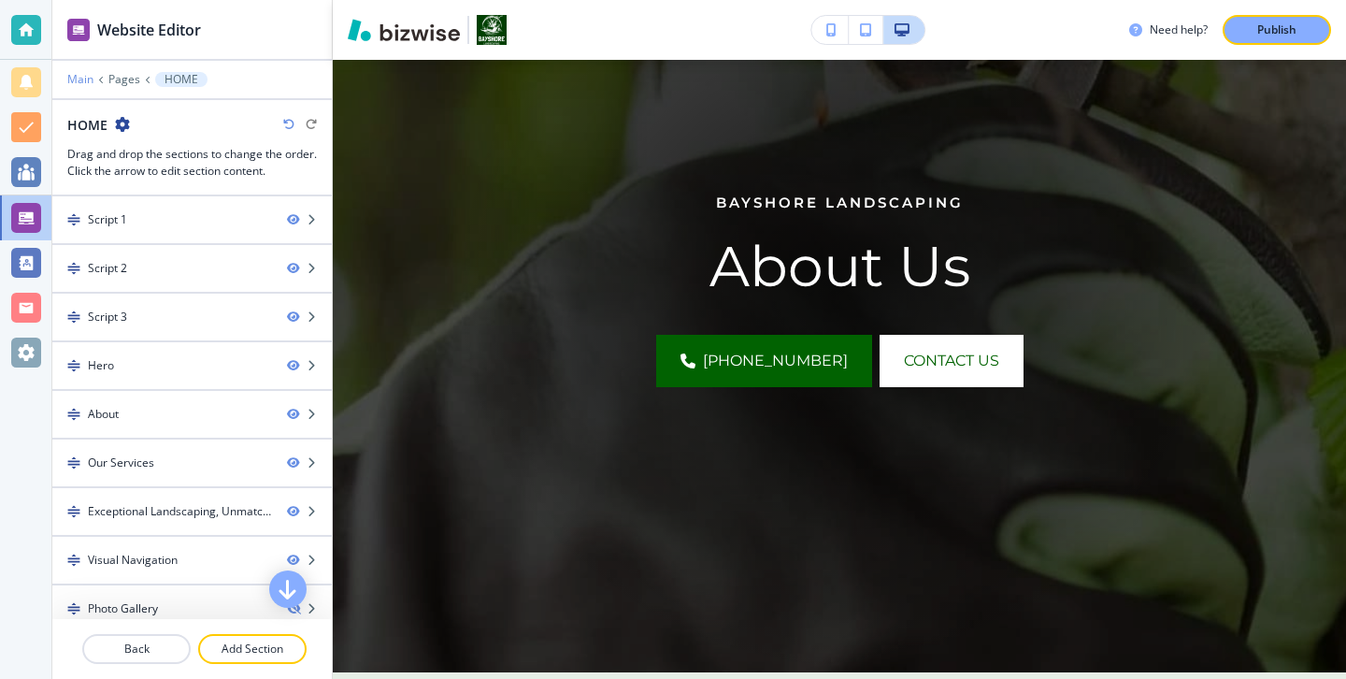
click at [86, 81] on p "Main" at bounding box center [80, 79] width 26 height 13
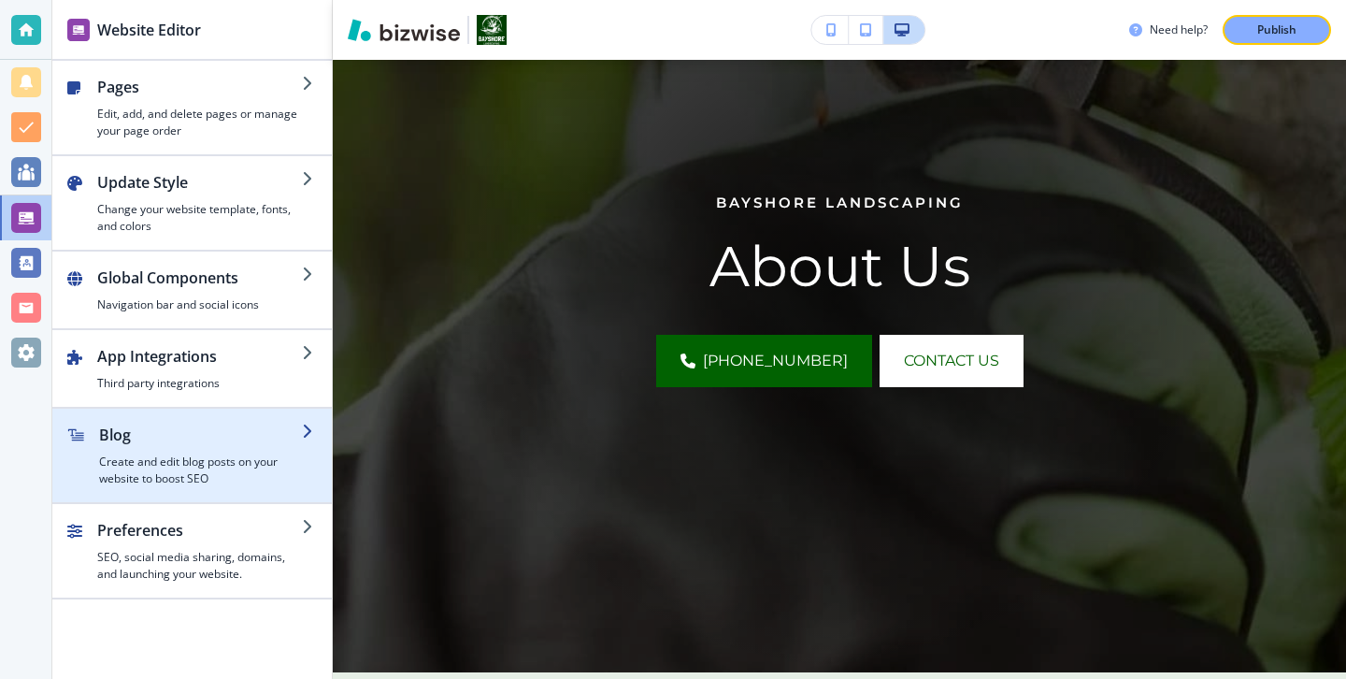
click at [178, 467] on h4 "Create and edit blog posts on your website to boost SEO" at bounding box center [200, 470] width 203 height 34
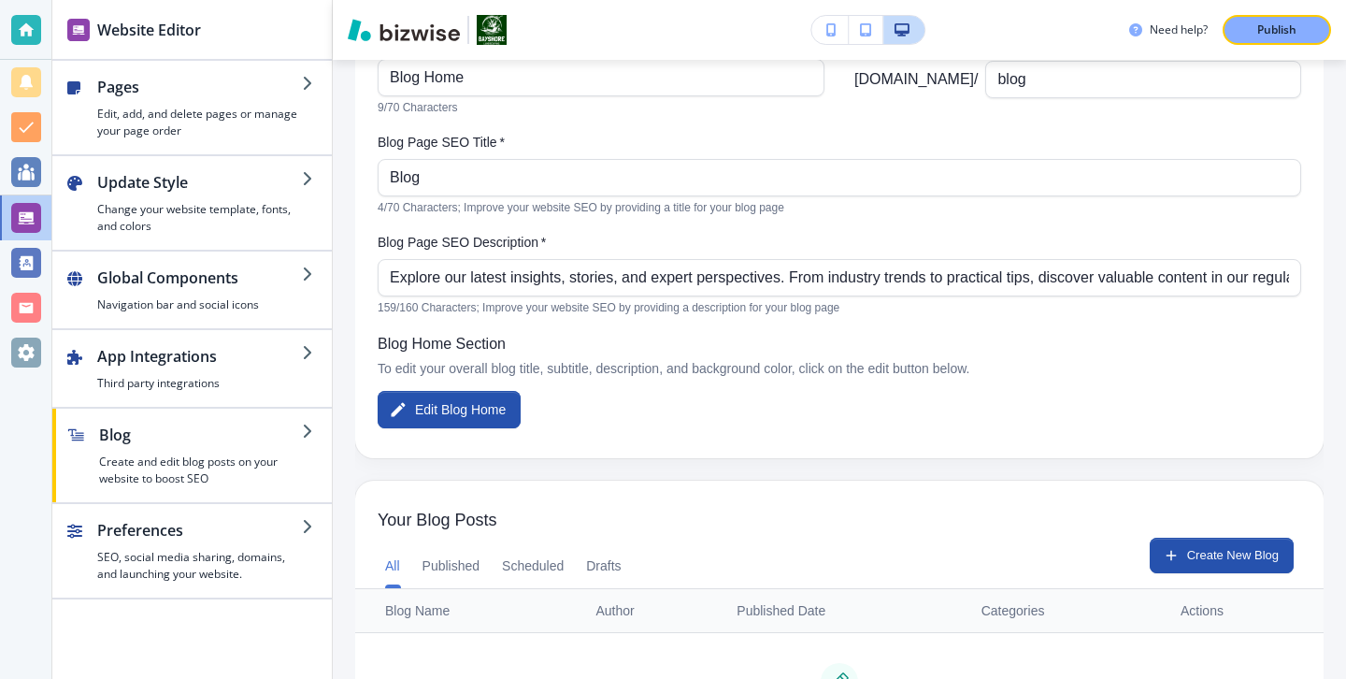
scroll to position [0, 0]
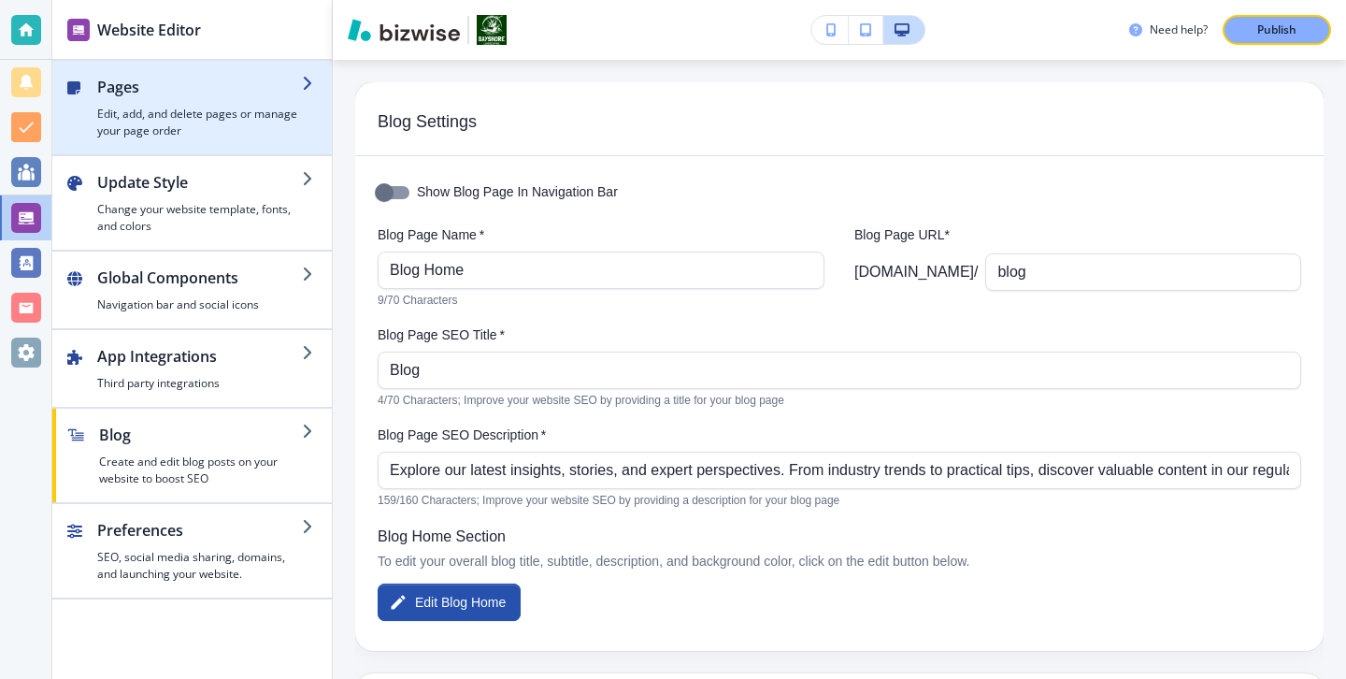
click at [261, 76] on h2 "Pages" at bounding box center [199, 87] width 205 height 22
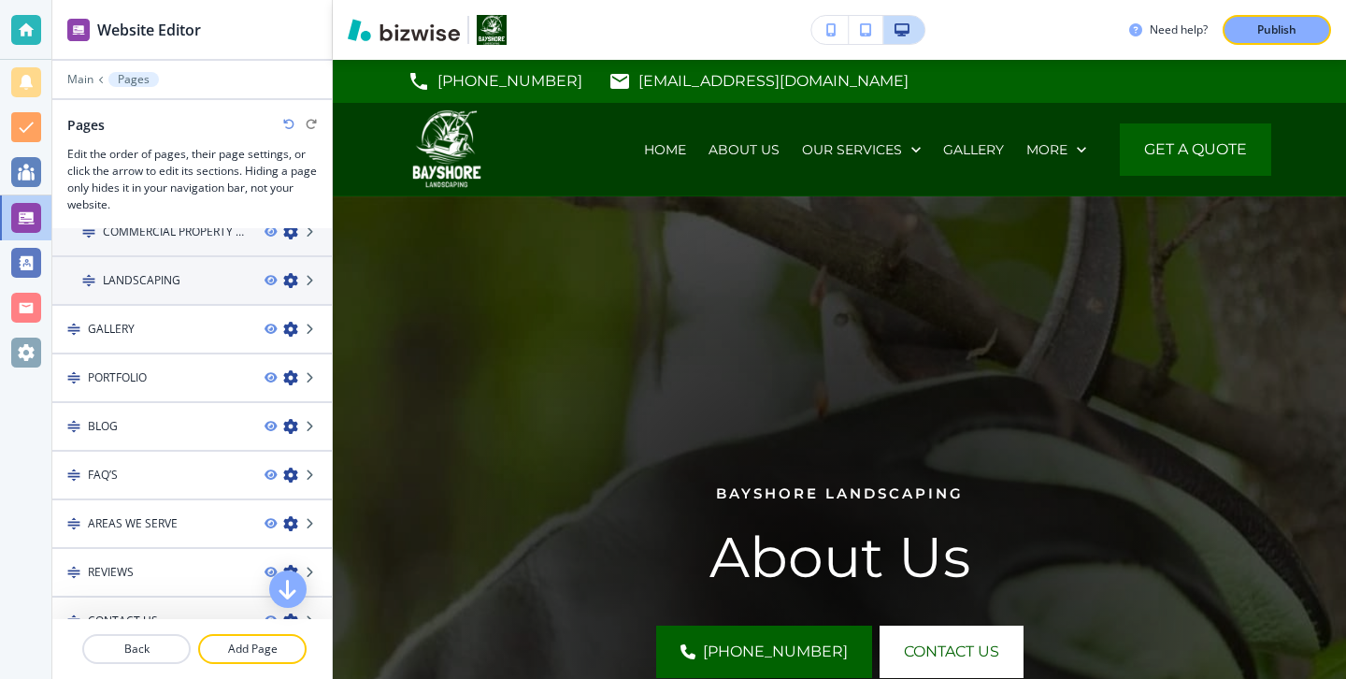
scroll to position [535, 0]
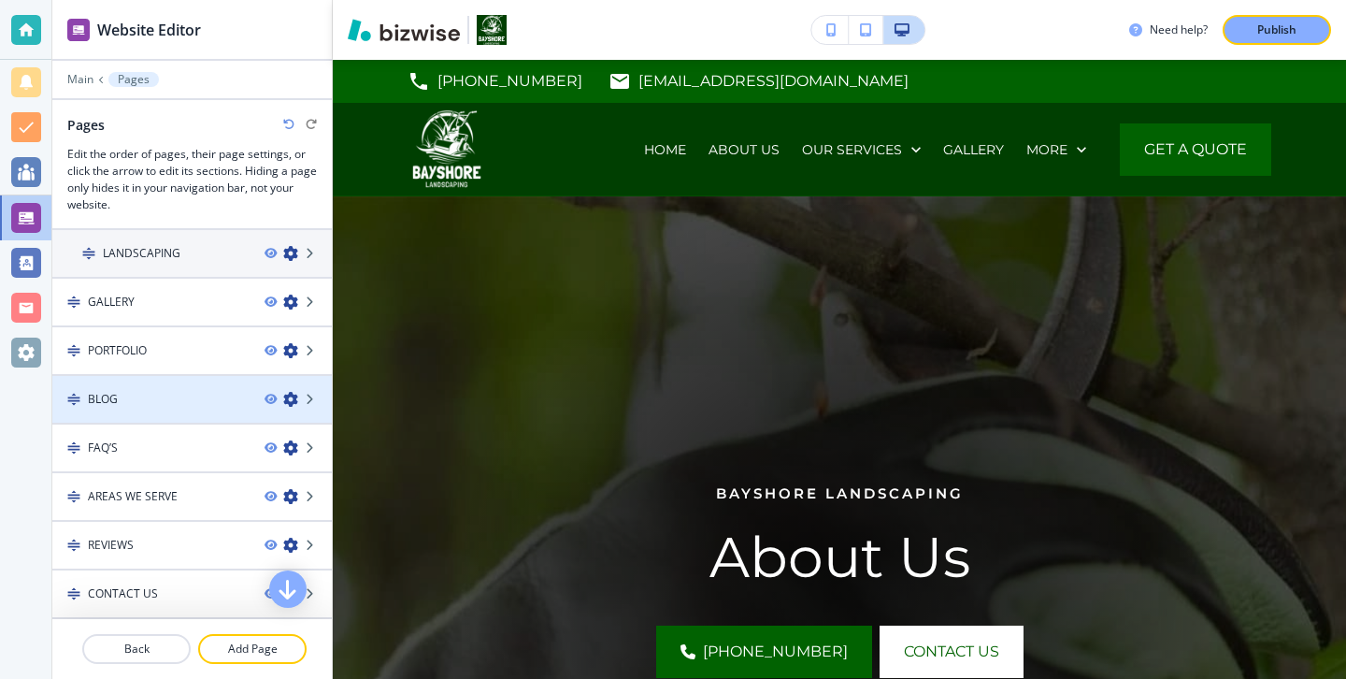
click at [199, 404] on div "BLOG" at bounding box center [150, 399] width 197 height 17
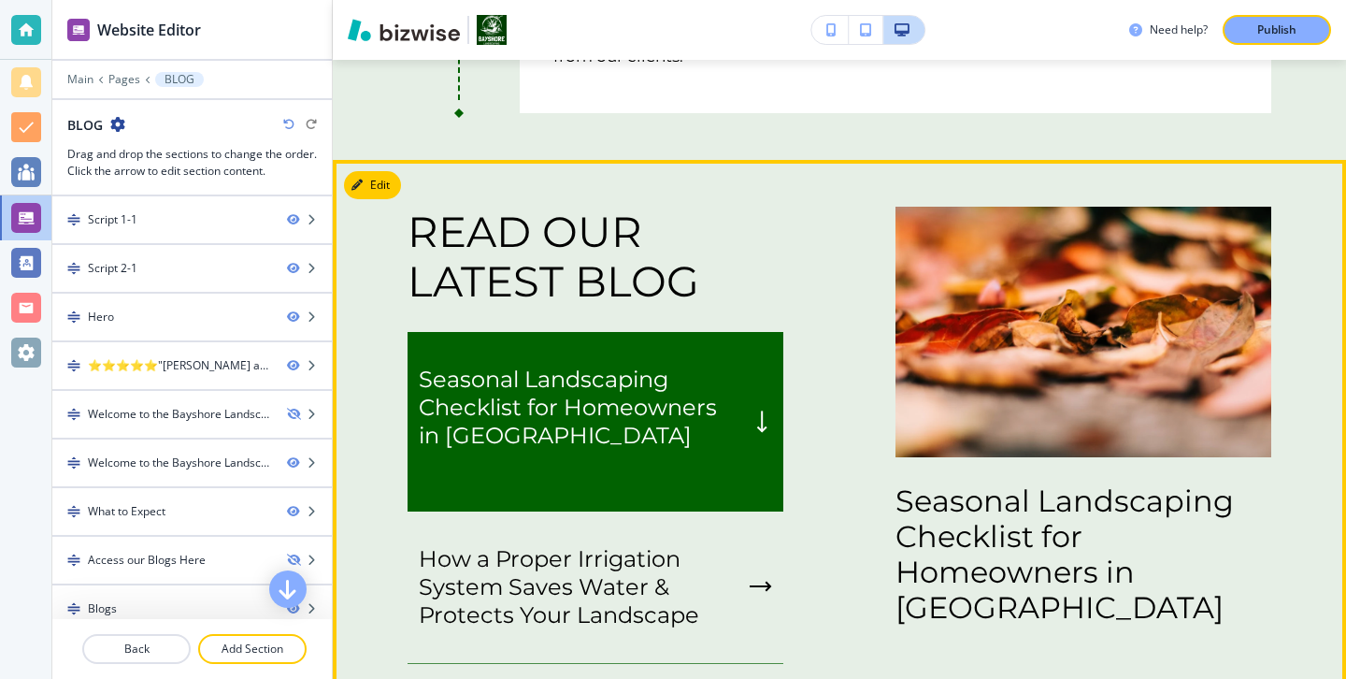
scroll to position [3046, 0]
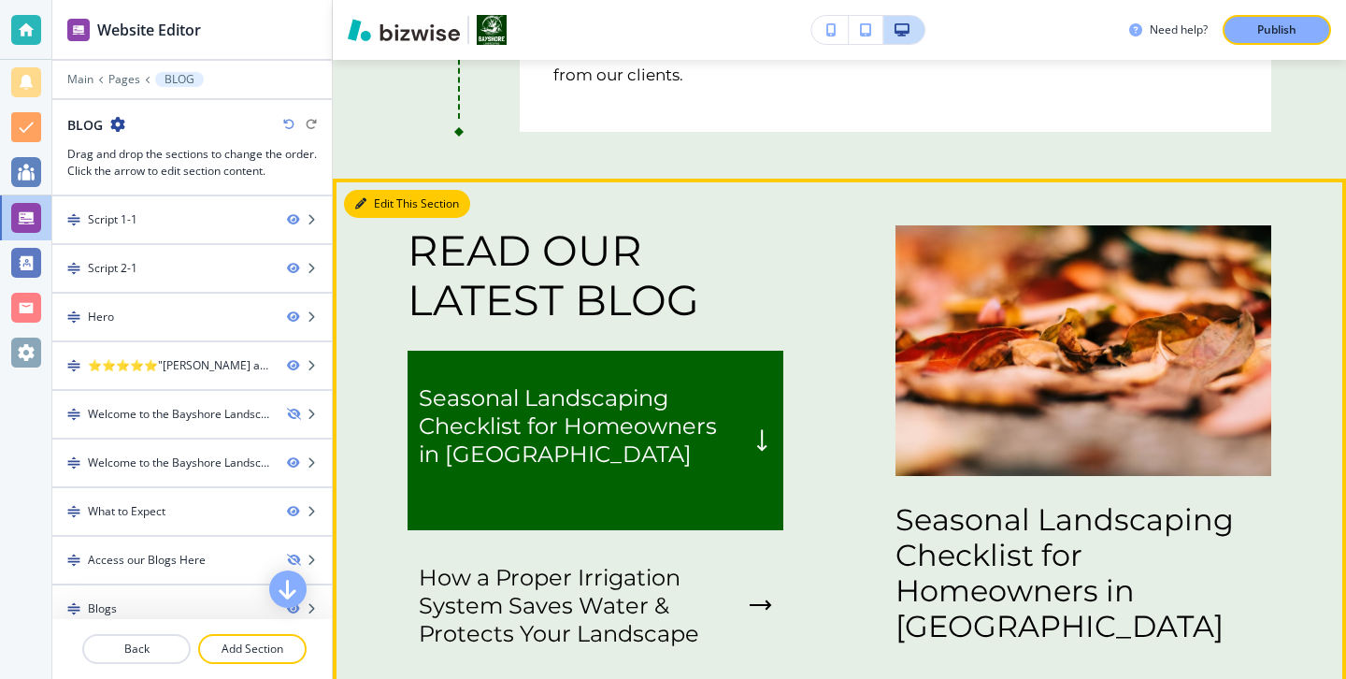
click at [387, 203] on button "Edit This Section" at bounding box center [407, 204] width 126 height 28
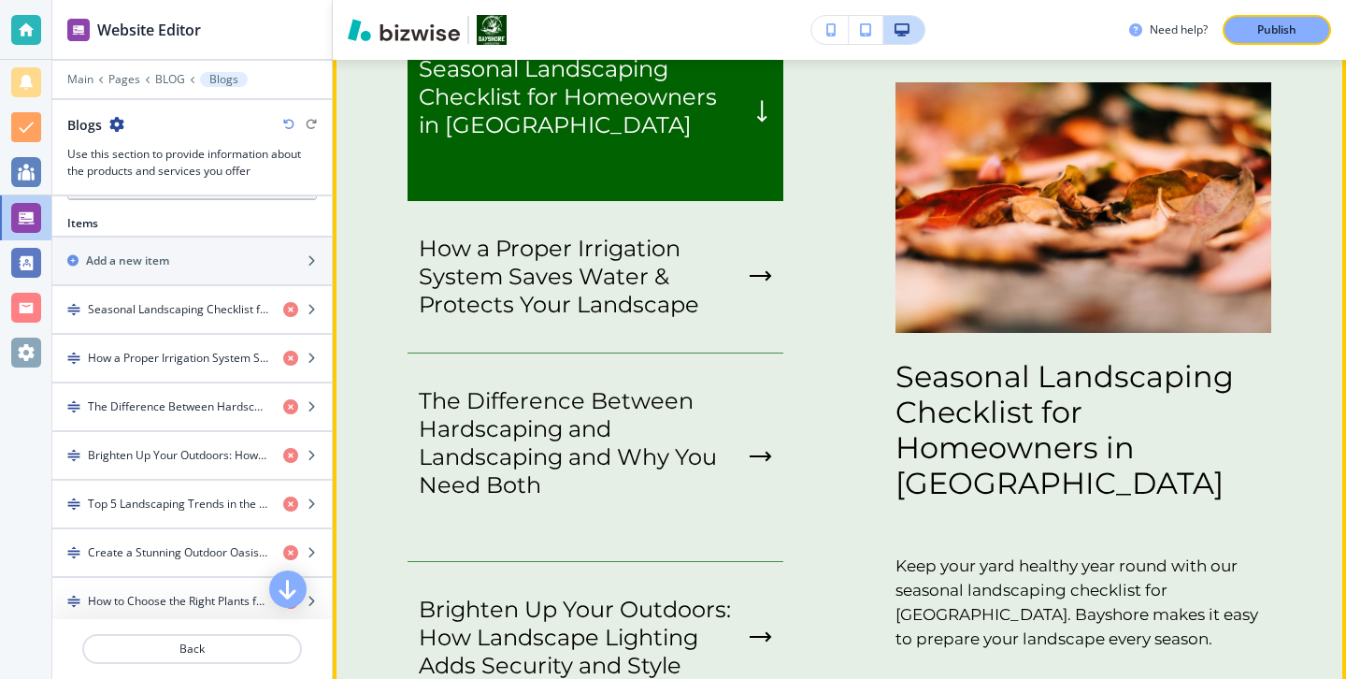
scroll to position [3228, 0]
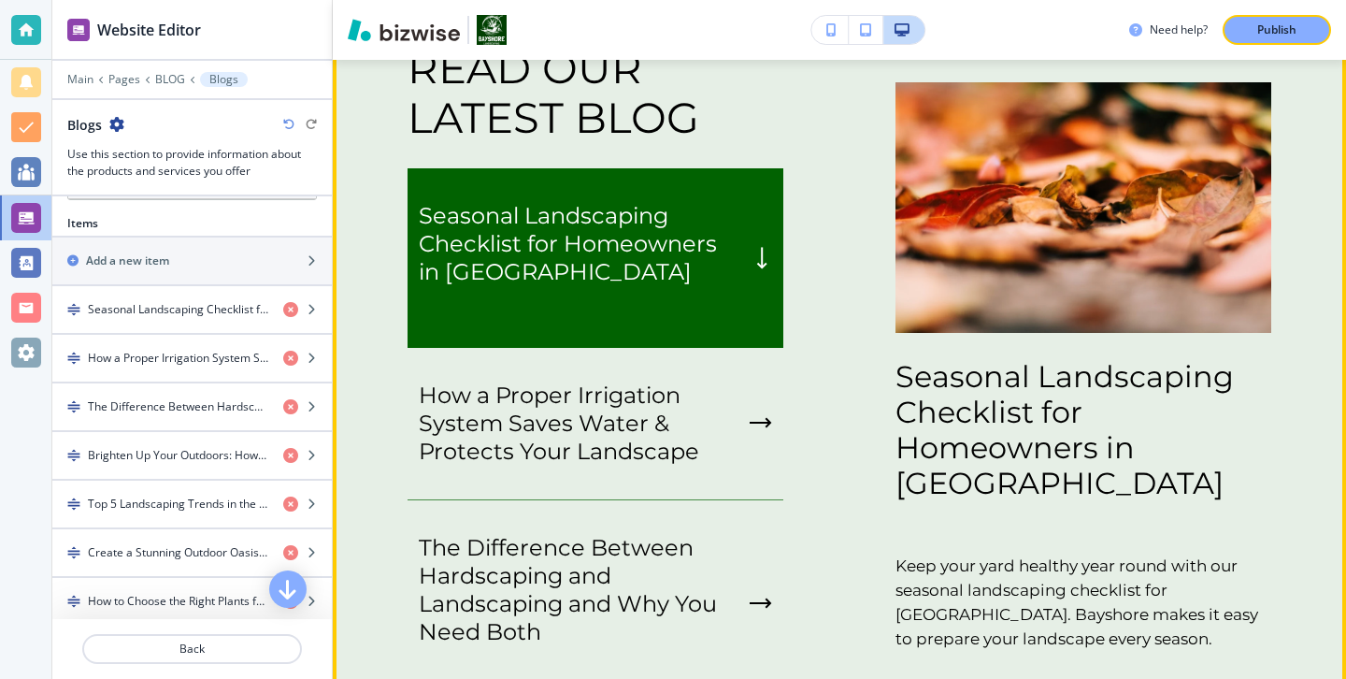
click at [1049, 351] on div "Seasonal Landscaping Checklist for Homeowners in San Mateo County Keep your yar…" at bounding box center [1083, 406] width 376 height 649
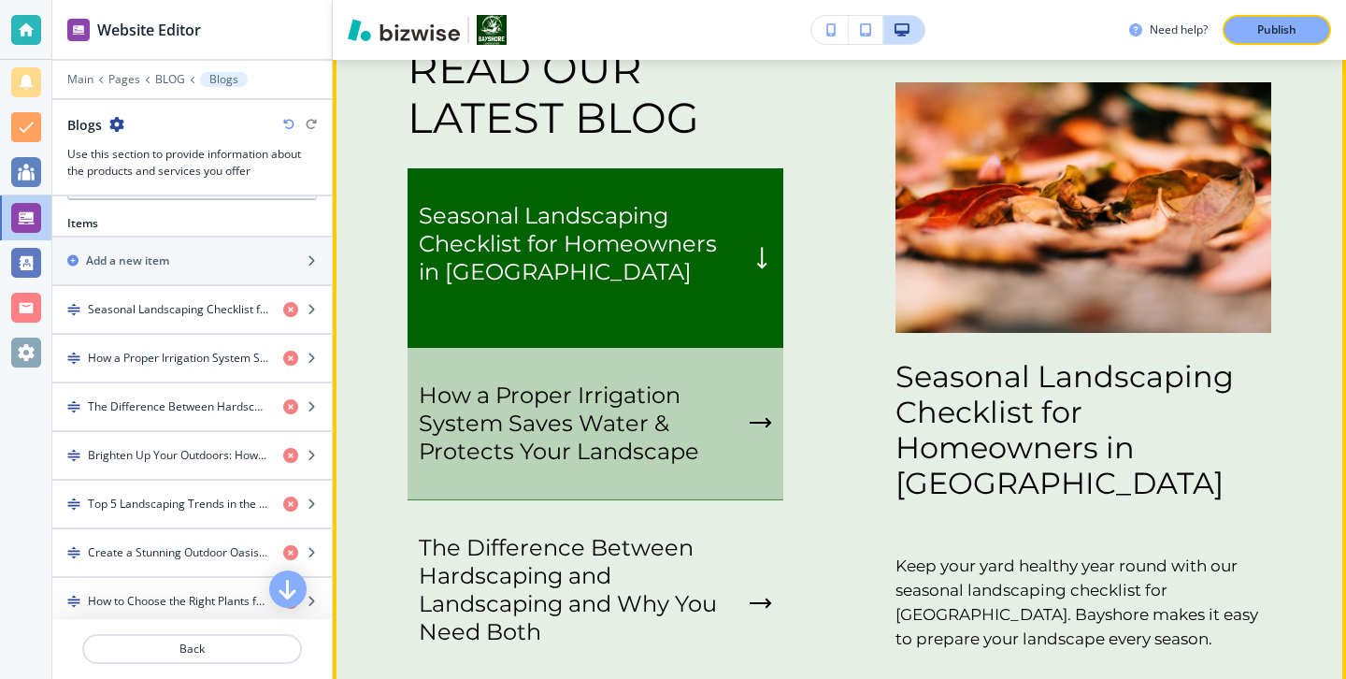
click at [651, 396] on p "How a Proper Irrigation System Saves Water & Protects Your Landscape" at bounding box center [580, 423] width 323 height 84
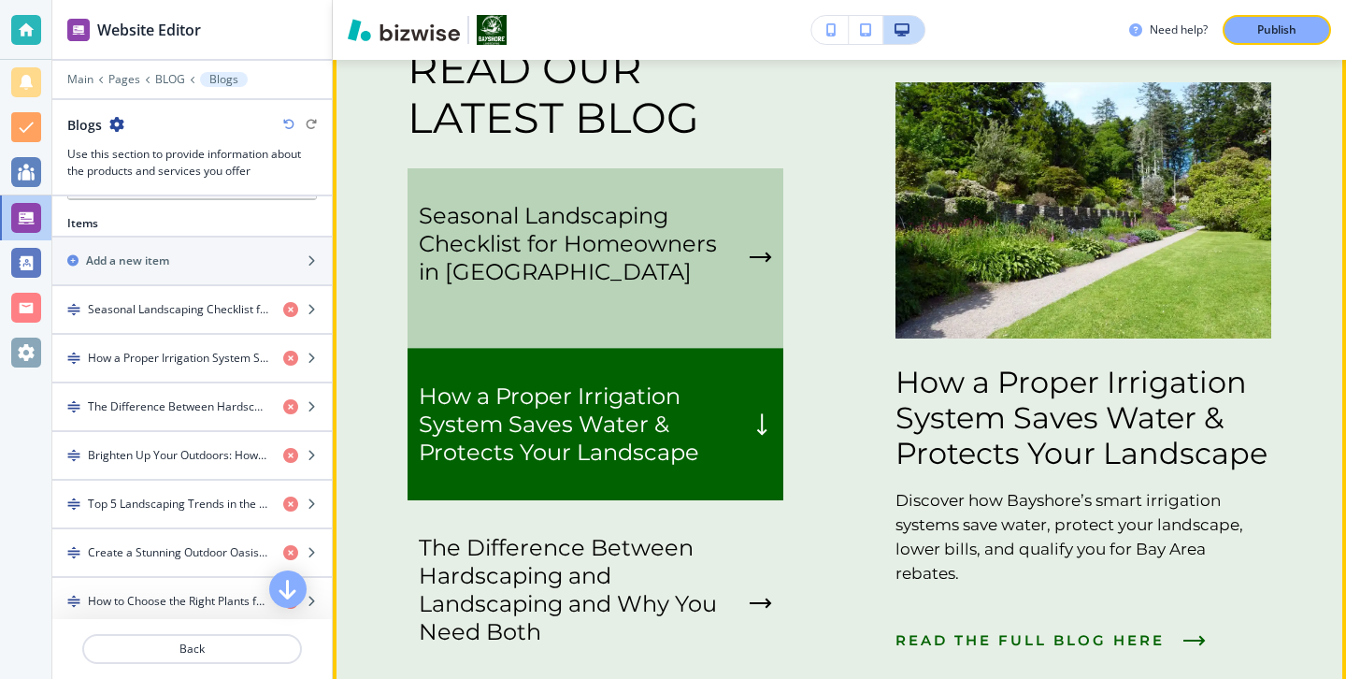
click at [562, 306] on p "button" at bounding box center [580, 300] width 323 height 28
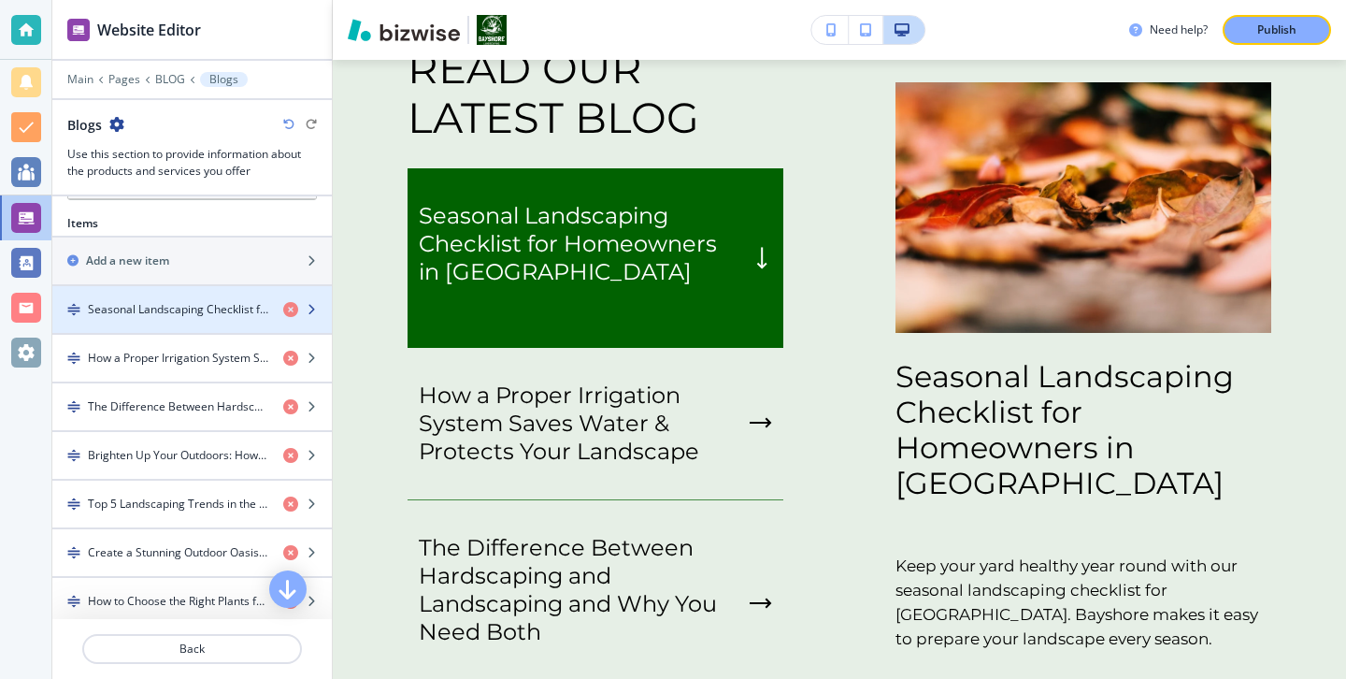
click at [236, 305] on h4 "Seasonal Landscaping Checklist for Homeowners in San Mateo County" at bounding box center [178, 309] width 180 height 17
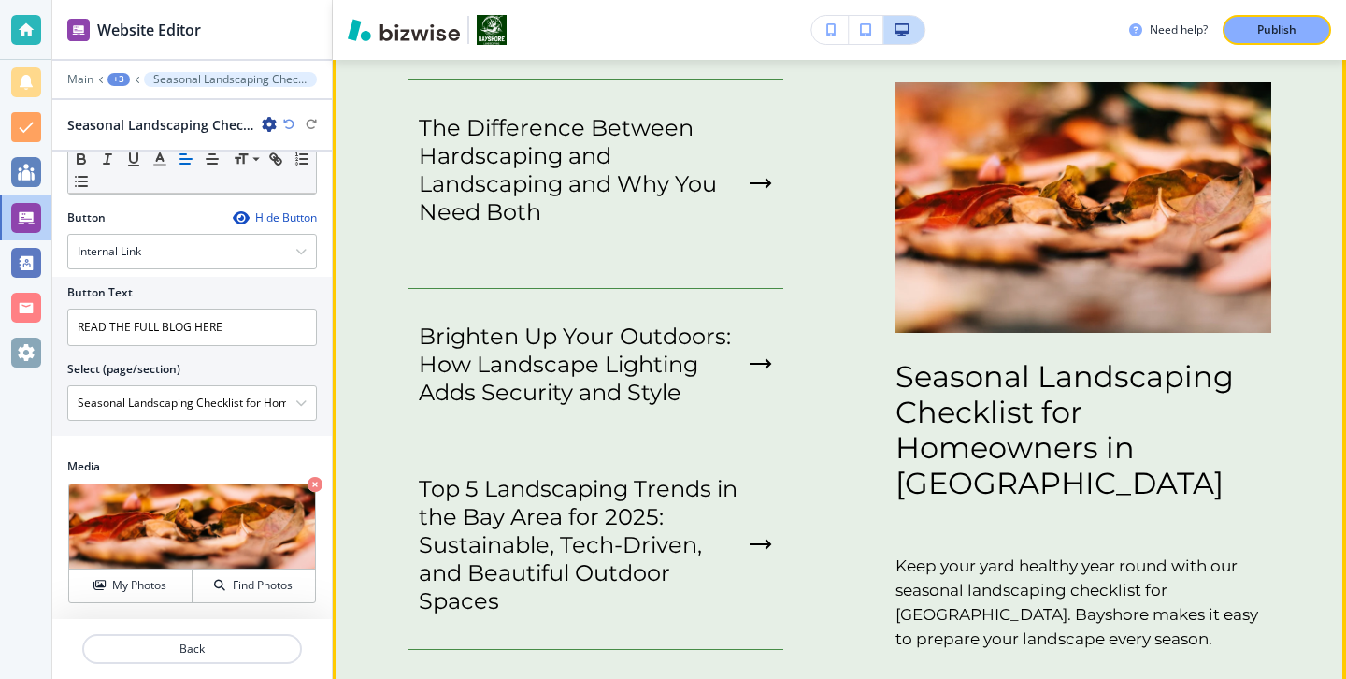
scroll to position [3612, 0]
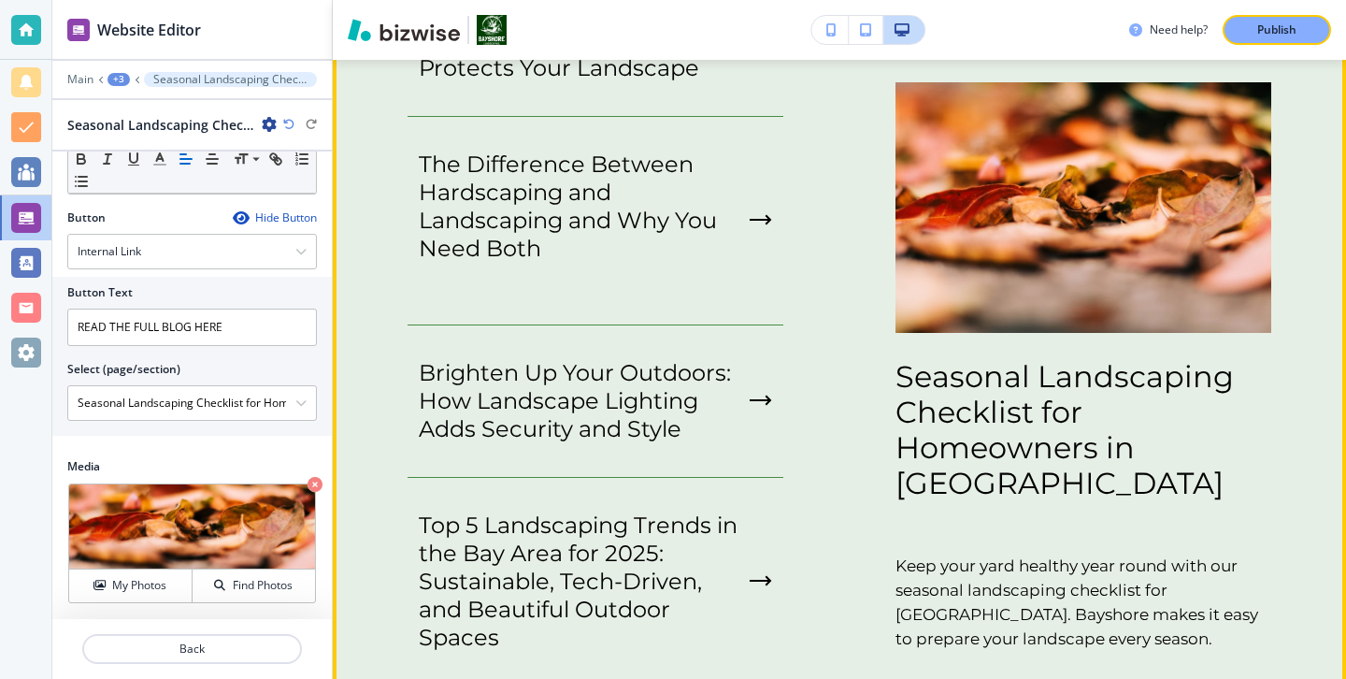
click at [1195, 338] on div "Seasonal Landscaping Checklist for Homeowners in San Mateo County Keep your yar…" at bounding box center [1083, 406] width 376 height 649
click at [1032, 496] on p "Seasonal Landscaping Checklist for Homeowners in San Mateo County" at bounding box center [1083, 430] width 376 height 142
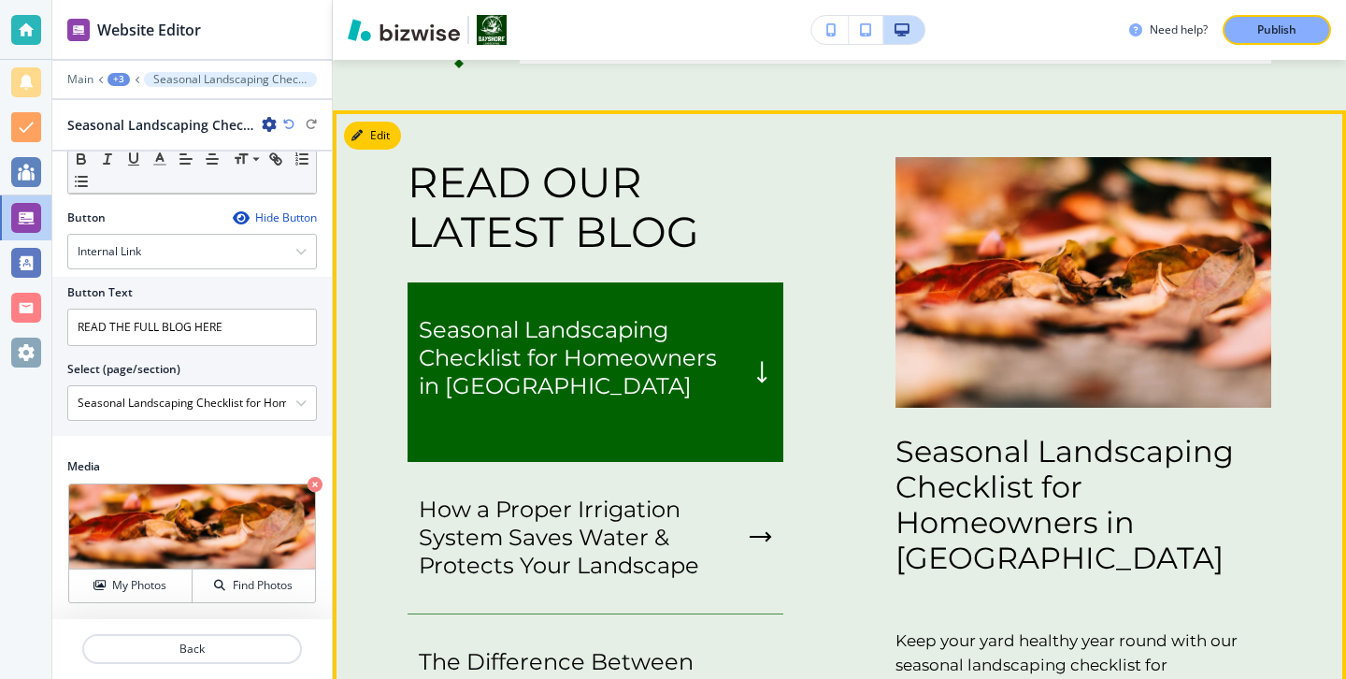
scroll to position [3051, 0]
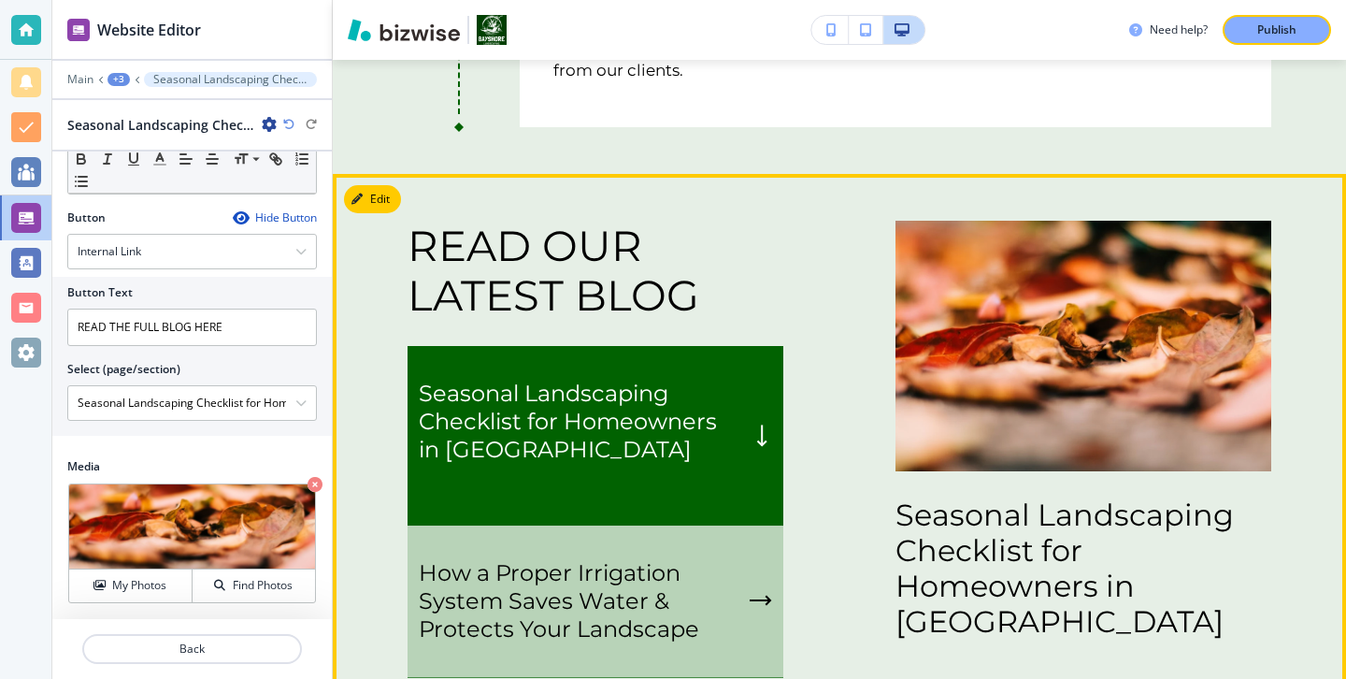
click at [571, 544] on div "How a Proper Irrigation System Saves Water & Protects Your Landscape" at bounding box center [596, 601] width 376 height 152
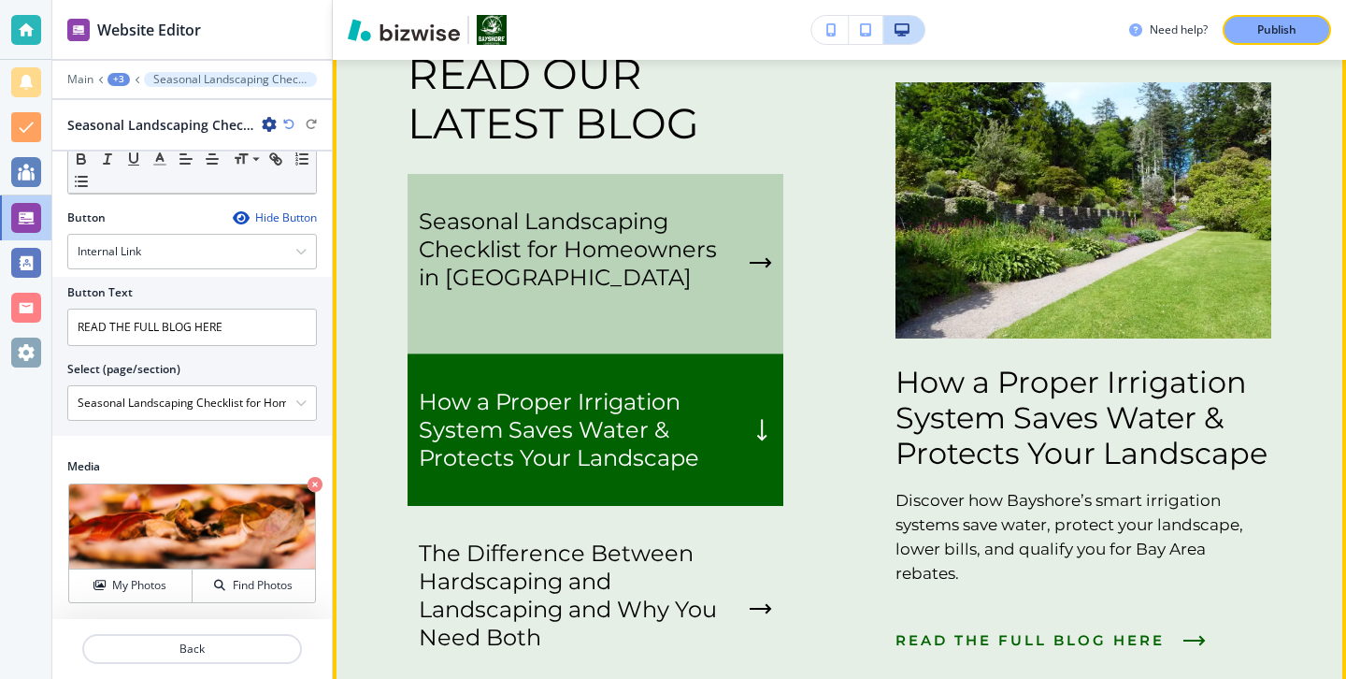
click at [641, 319] on p "button" at bounding box center [580, 306] width 323 height 28
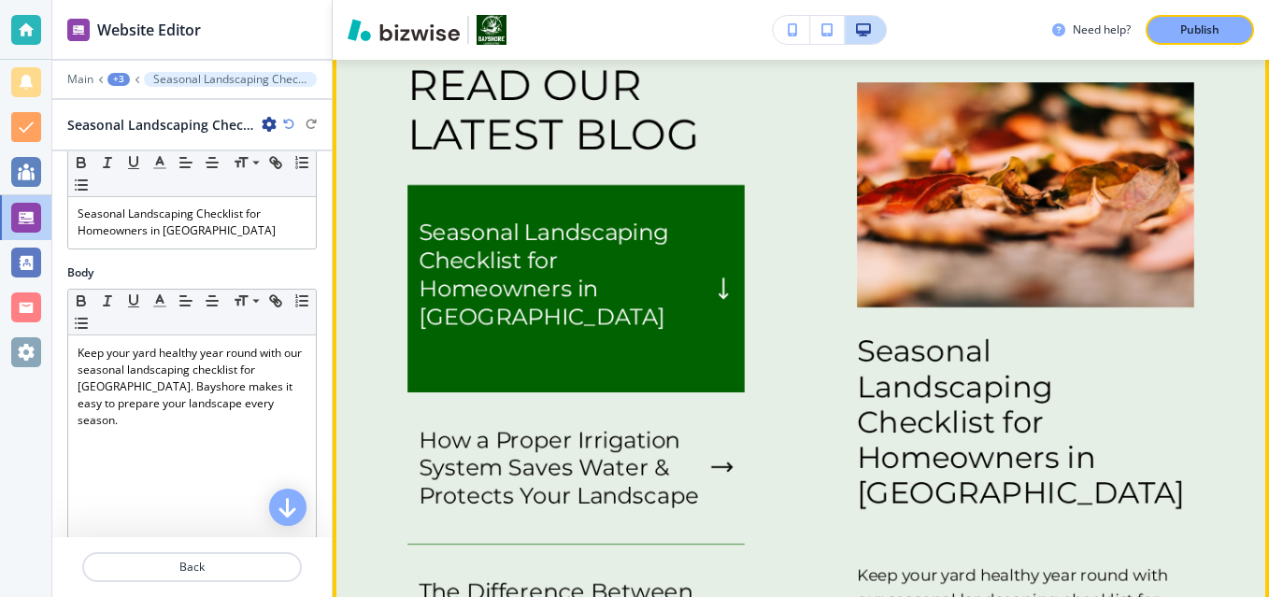
scroll to position [3214, 0]
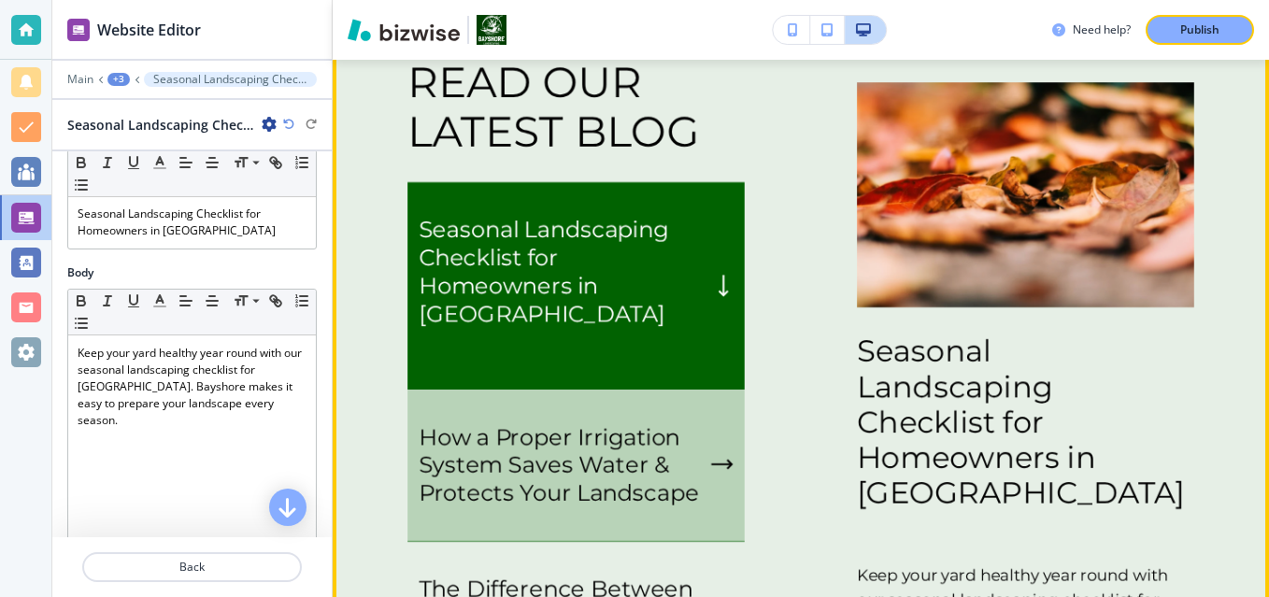
click at [661, 437] on p "How a Proper Irrigation System Saves Water & Protects Your Landscape" at bounding box center [561, 465] width 285 height 84
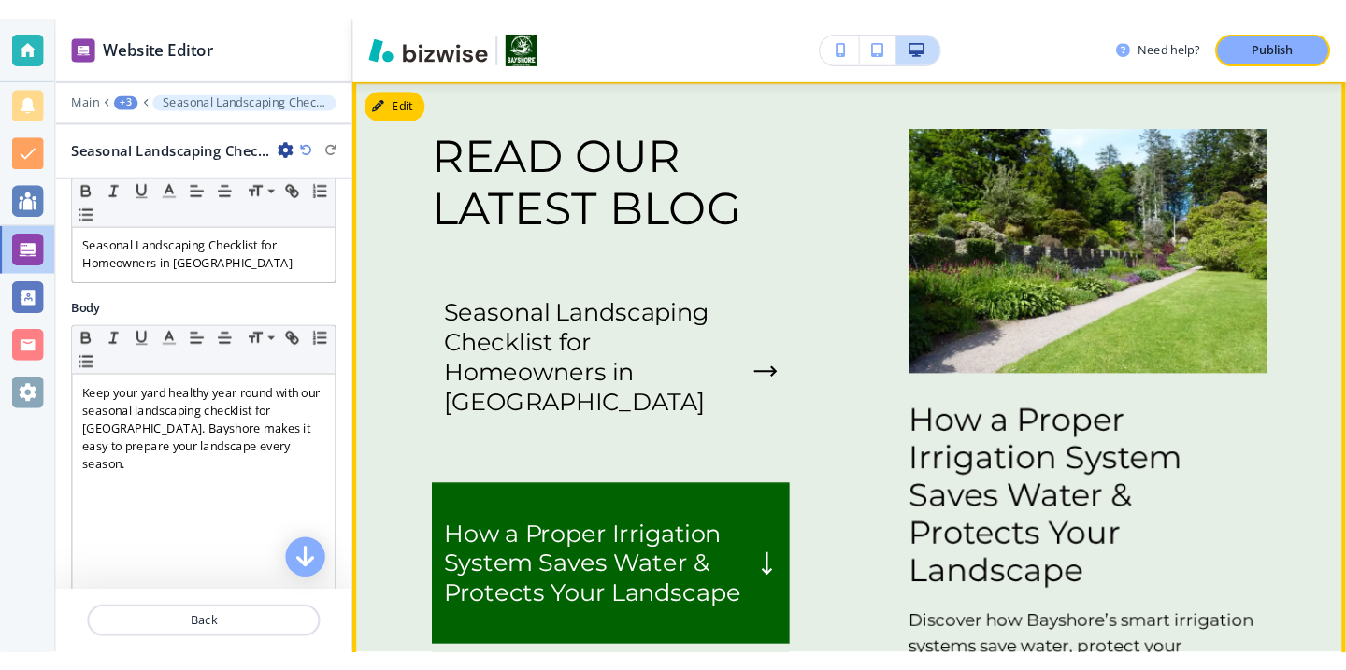
scroll to position [3170, 0]
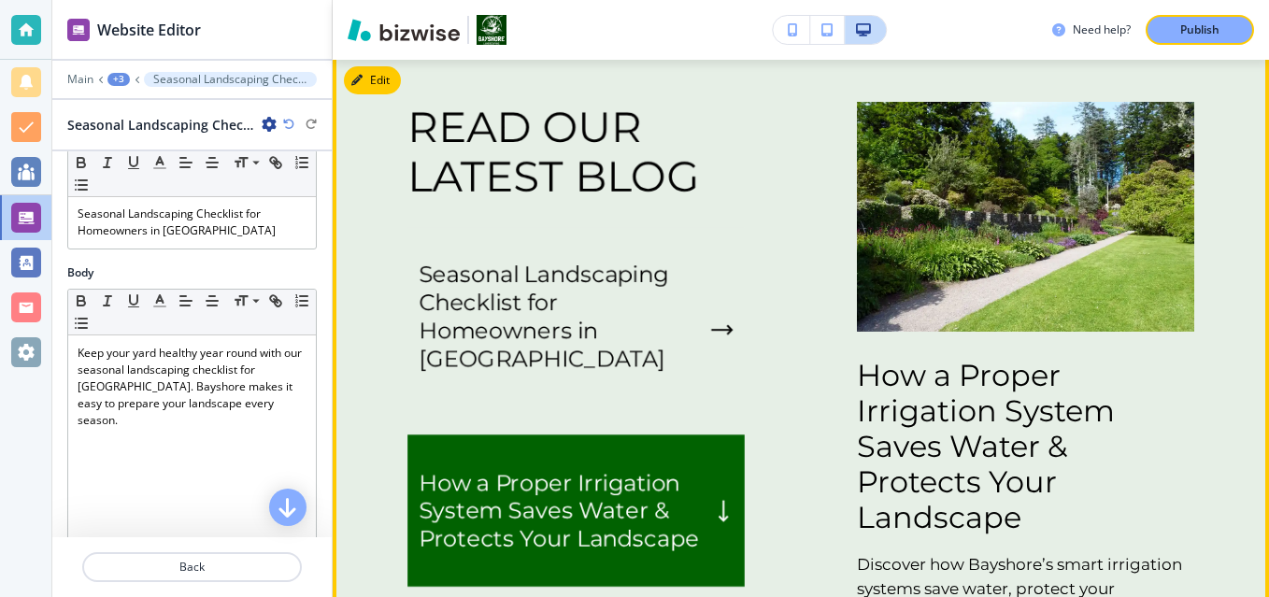
click at [1048, 499] on p "How a Proper Irrigation System Saves Water & Protects Your Landscape" at bounding box center [1025, 447] width 337 height 178
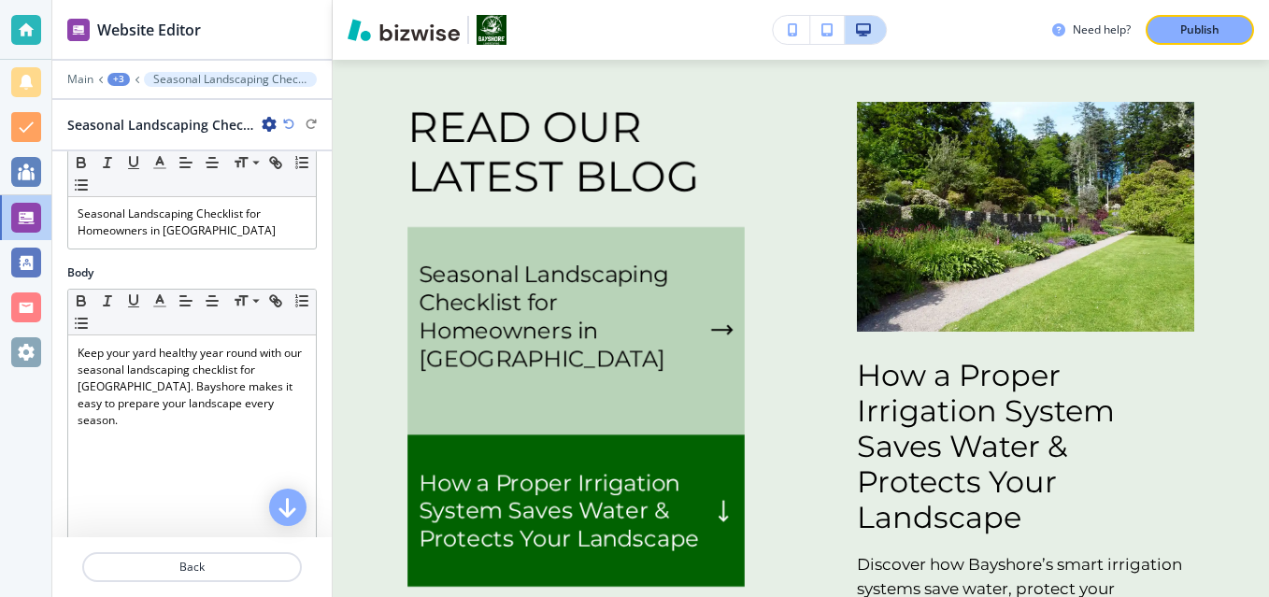
click at [734, 332] on div "Seasonal Landscaping Checklist for Homeowners in San Mateo County" at bounding box center [576, 331] width 337 height 208
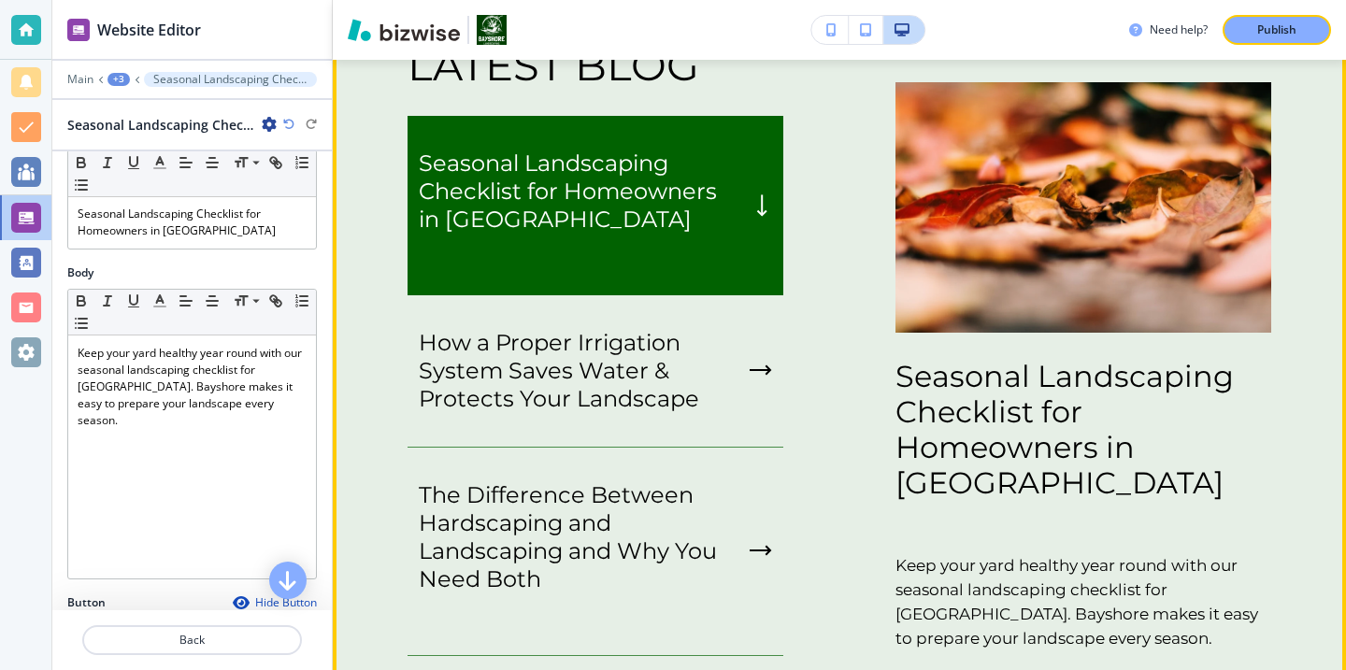
scroll to position [3279, 0]
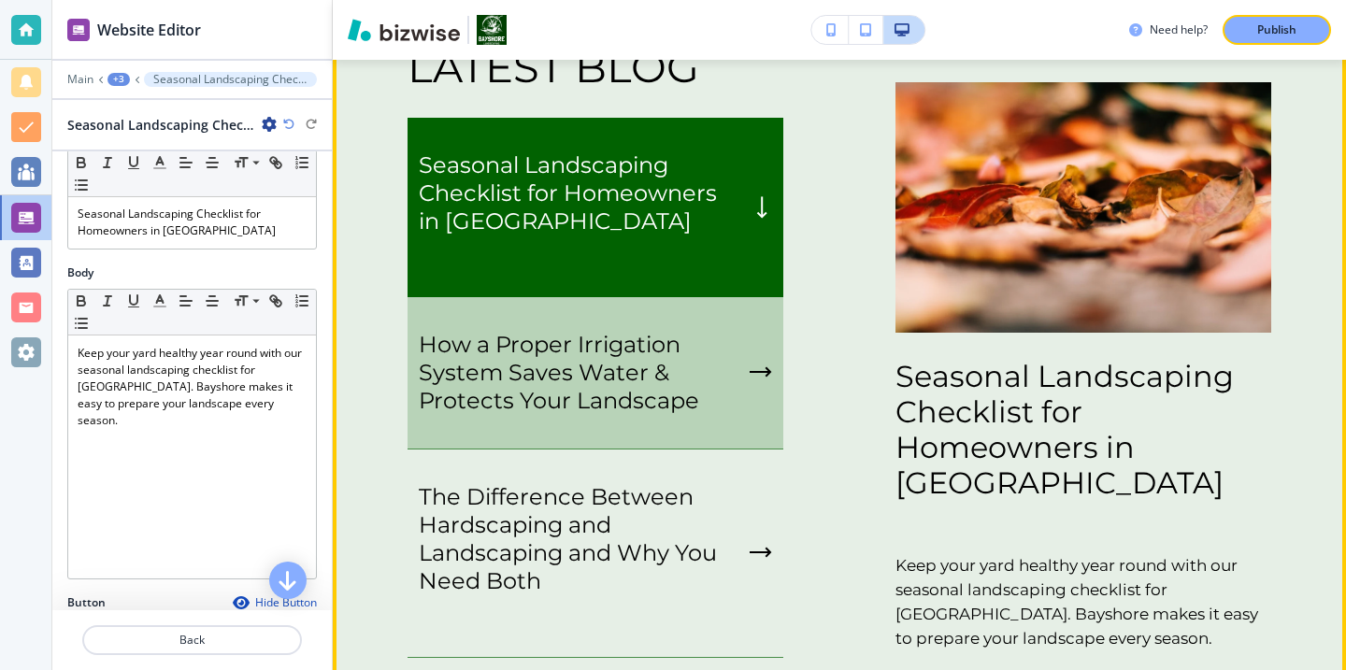
click at [667, 407] on p "How a Proper Irrigation System Saves Water & Protects Your Landscape" at bounding box center [580, 373] width 323 height 84
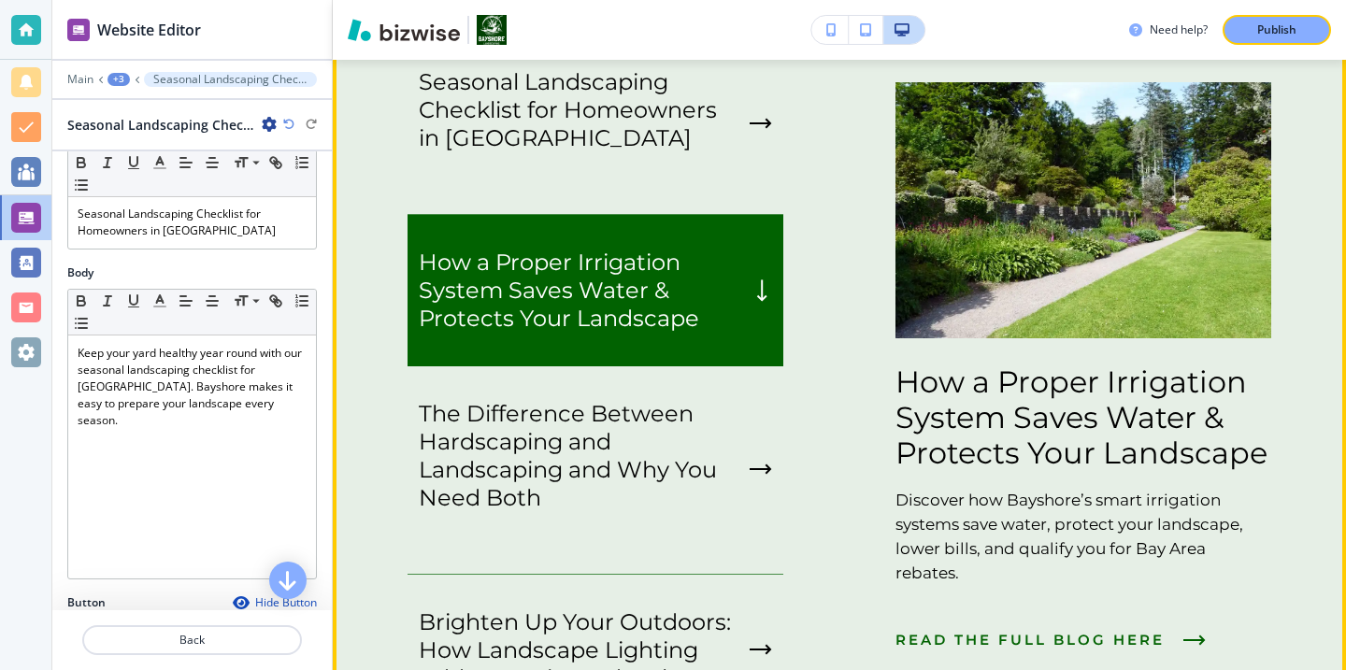
scroll to position [3373, 0]
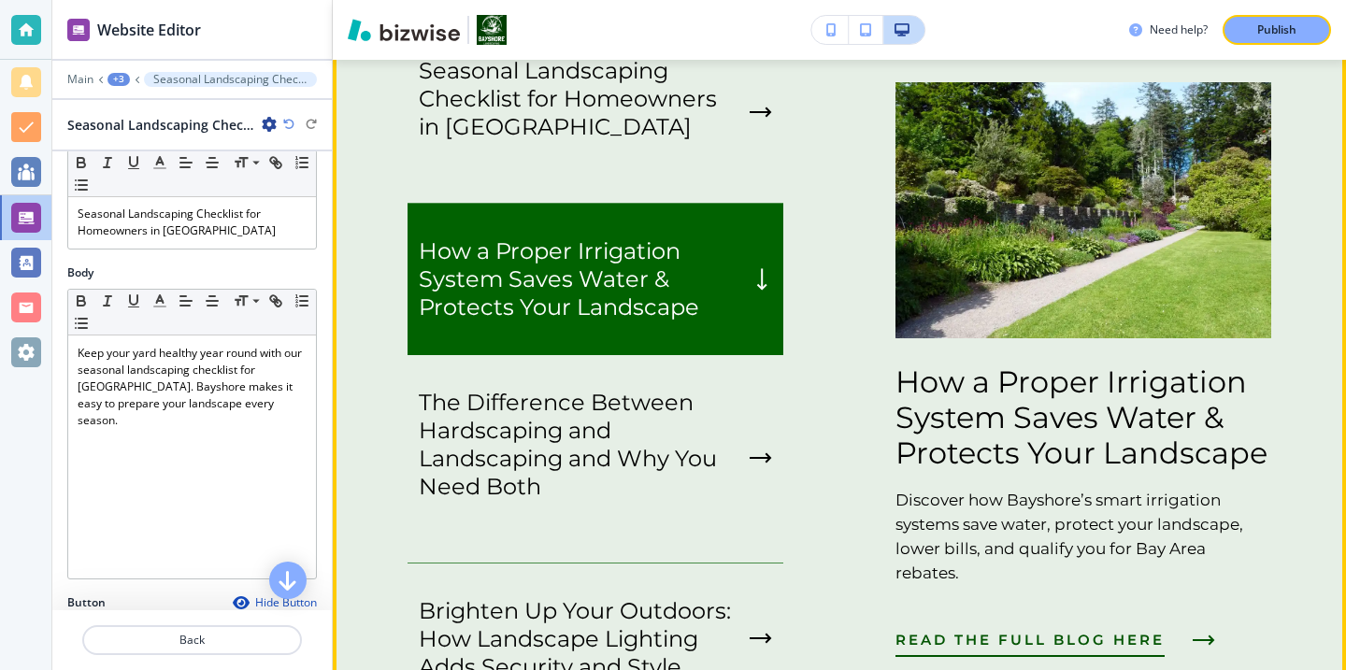
click at [995, 629] on span "READ THE FULL BLOG HERE" at bounding box center [1029, 640] width 269 height 22
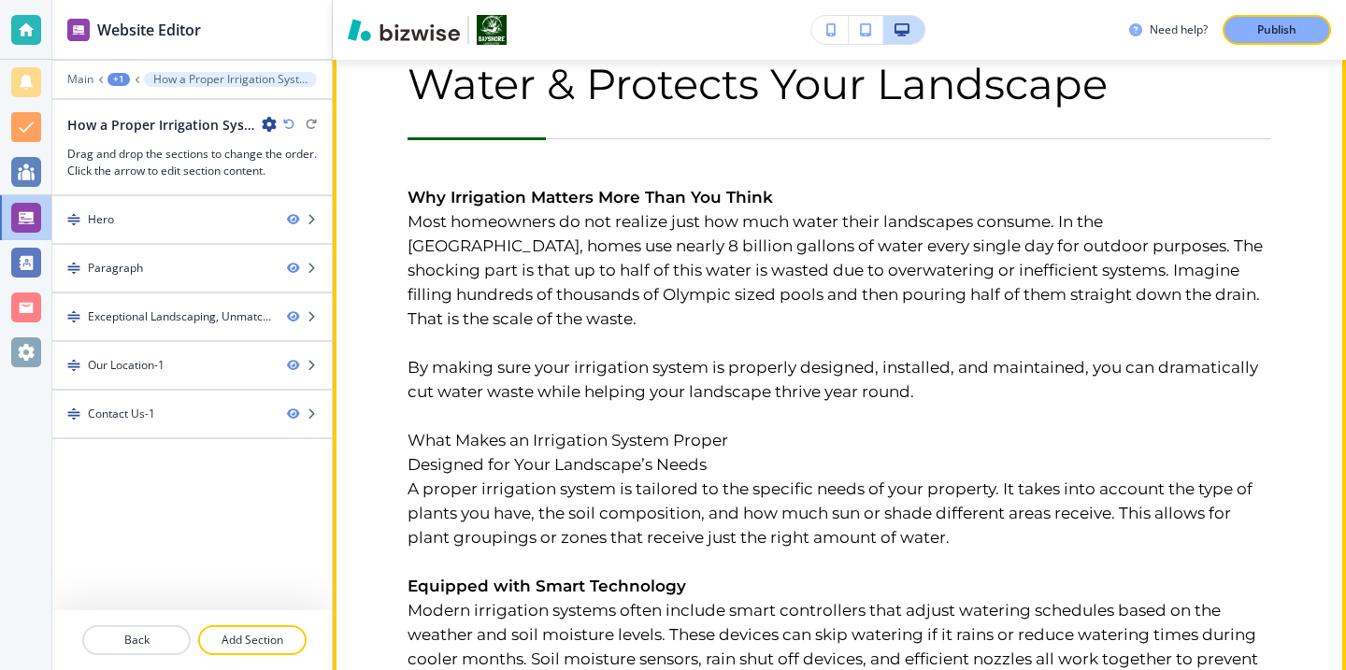
scroll to position [0, 0]
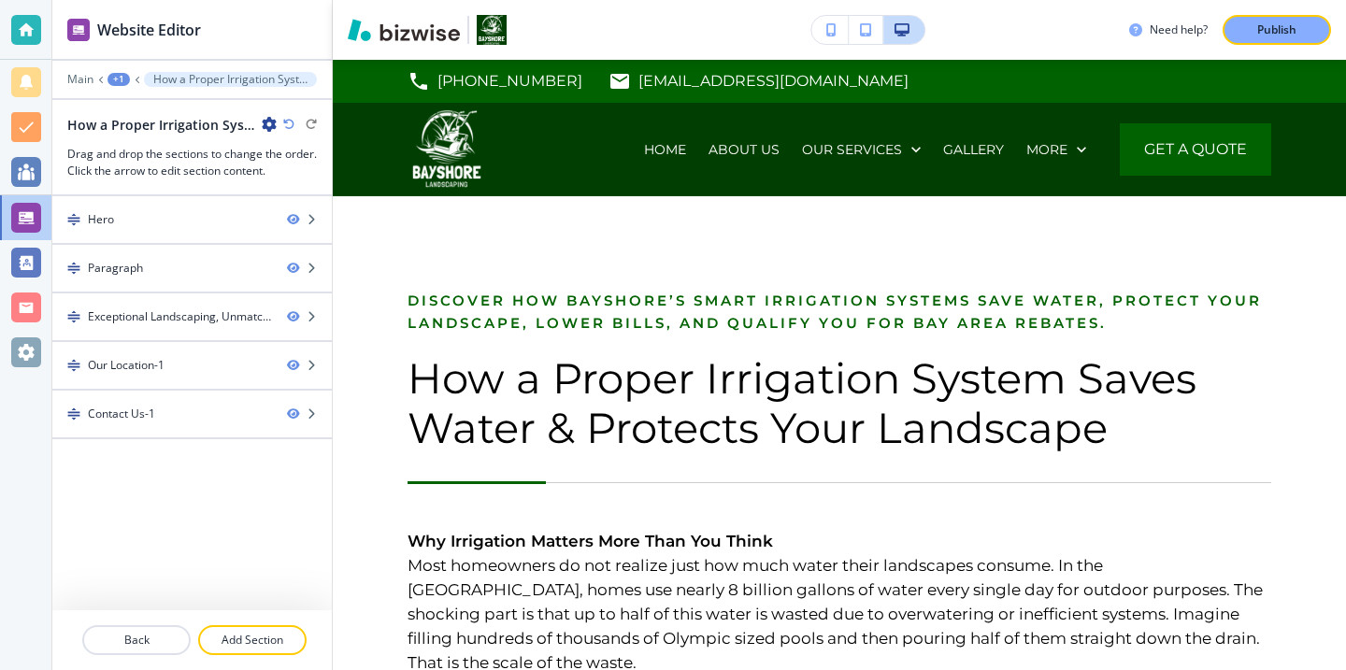
click at [268, 134] on div "How a Proper Irrigation System Saves Water & Protects Your Landscape" at bounding box center [171, 125] width 209 height 20
click at [268, 127] on icon "button" at bounding box center [269, 124] width 15 height 15
click at [280, 159] on p "Edit Page Settings" at bounding box center [321, 157] width 95 height 17
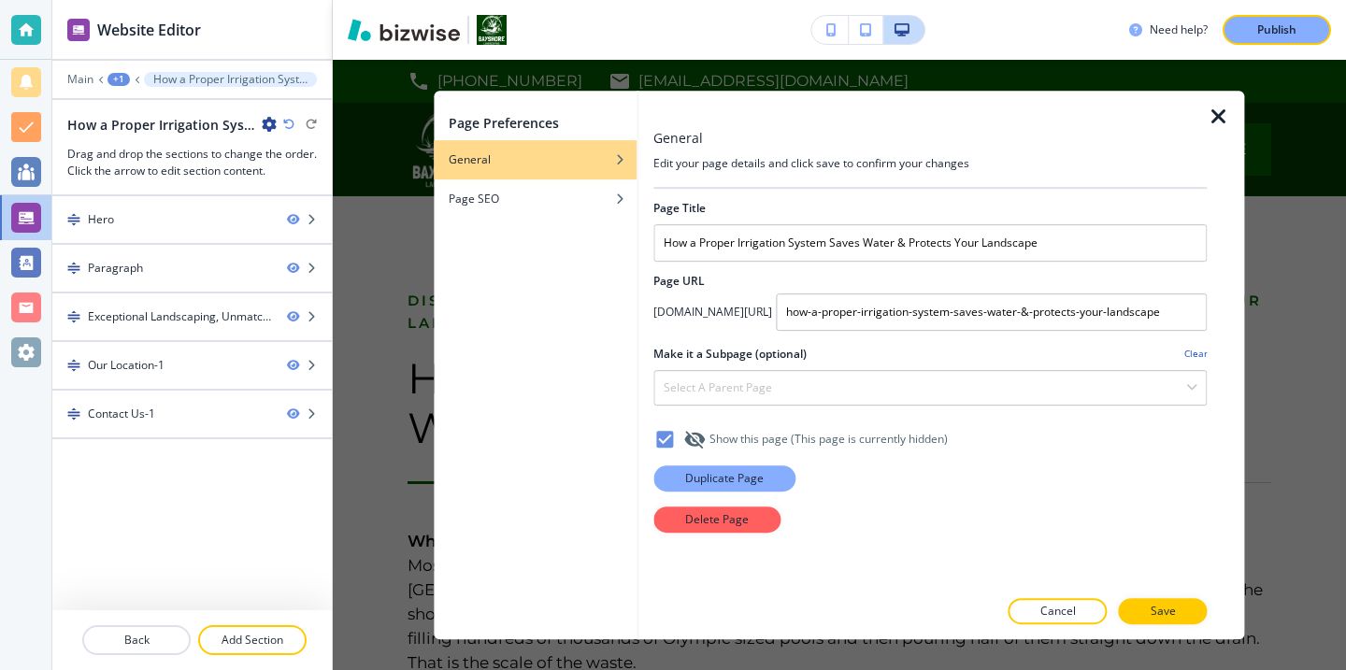
click at [772, 469] on button "Duplicate Page" at bounding box center [724, 478] width 142 height 26
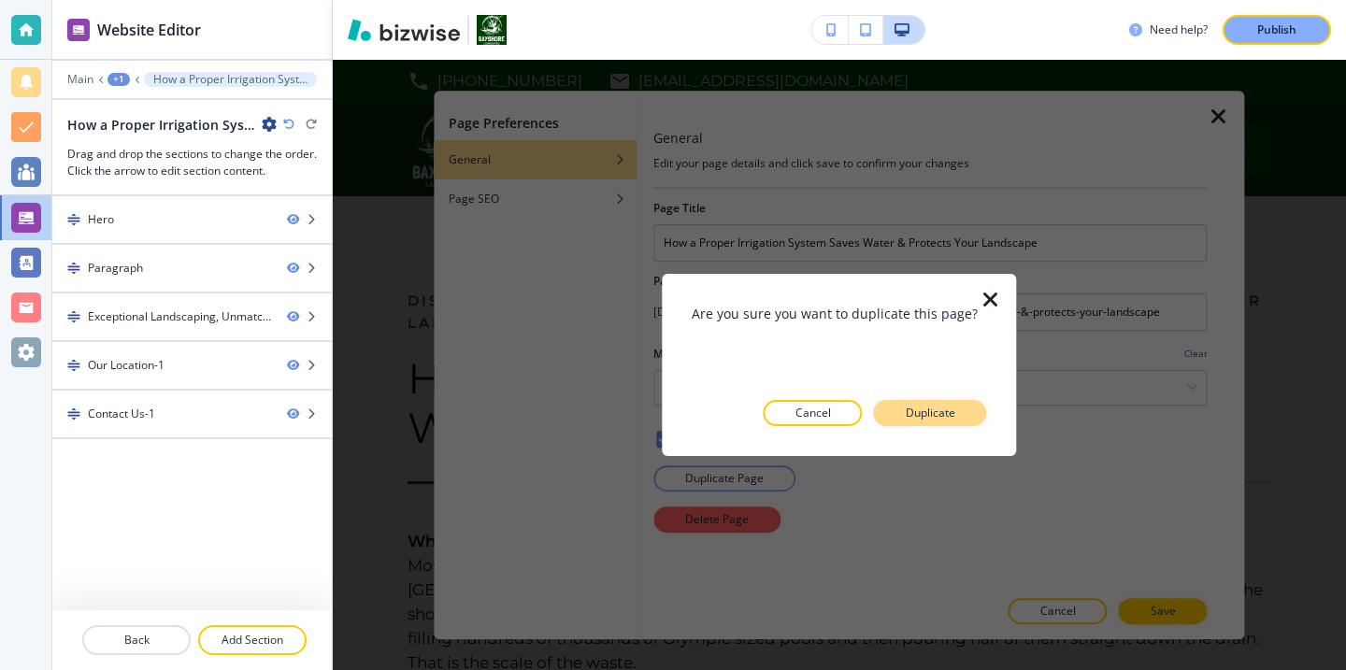
click at [917, 418] on p "Duplicate" at bounding box center [931, 413] width 50 height 17
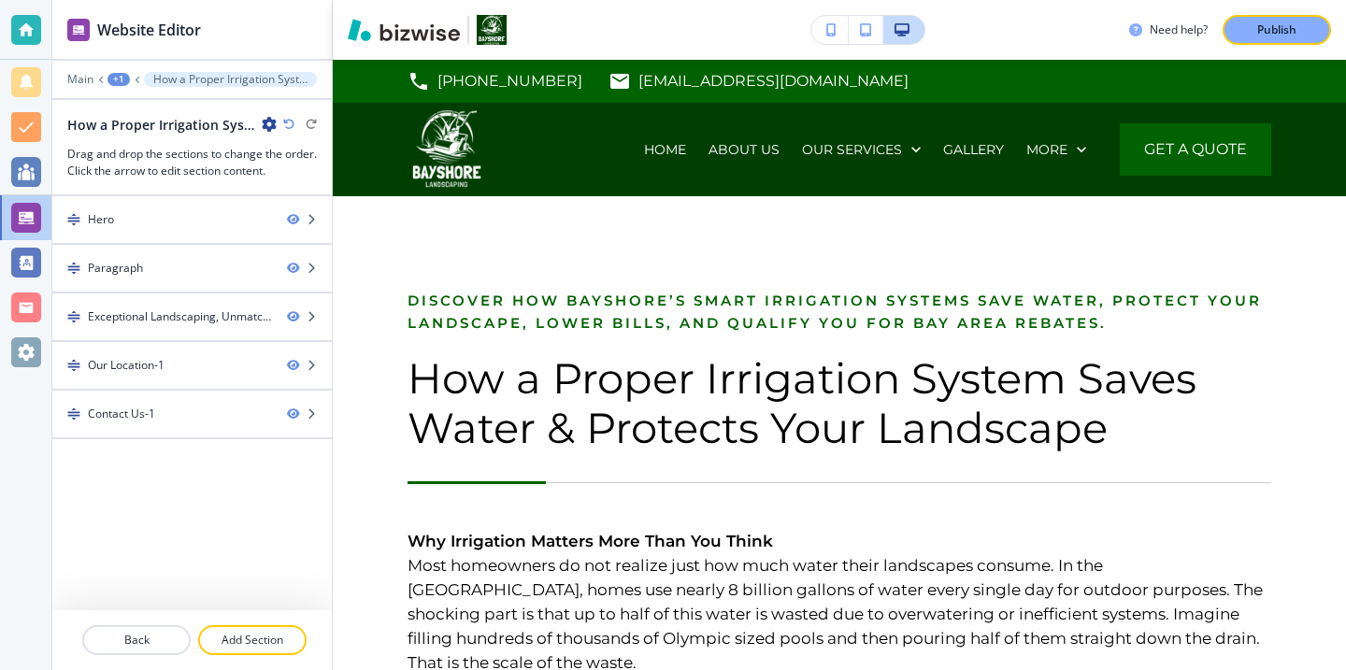
click at [268, 129] on icon "button" at bounding box center [269, 124] width 15 height 15
click at [308, 165] on p "Edit Page Settings" at bounding box center [321, 157] width 95 height 17
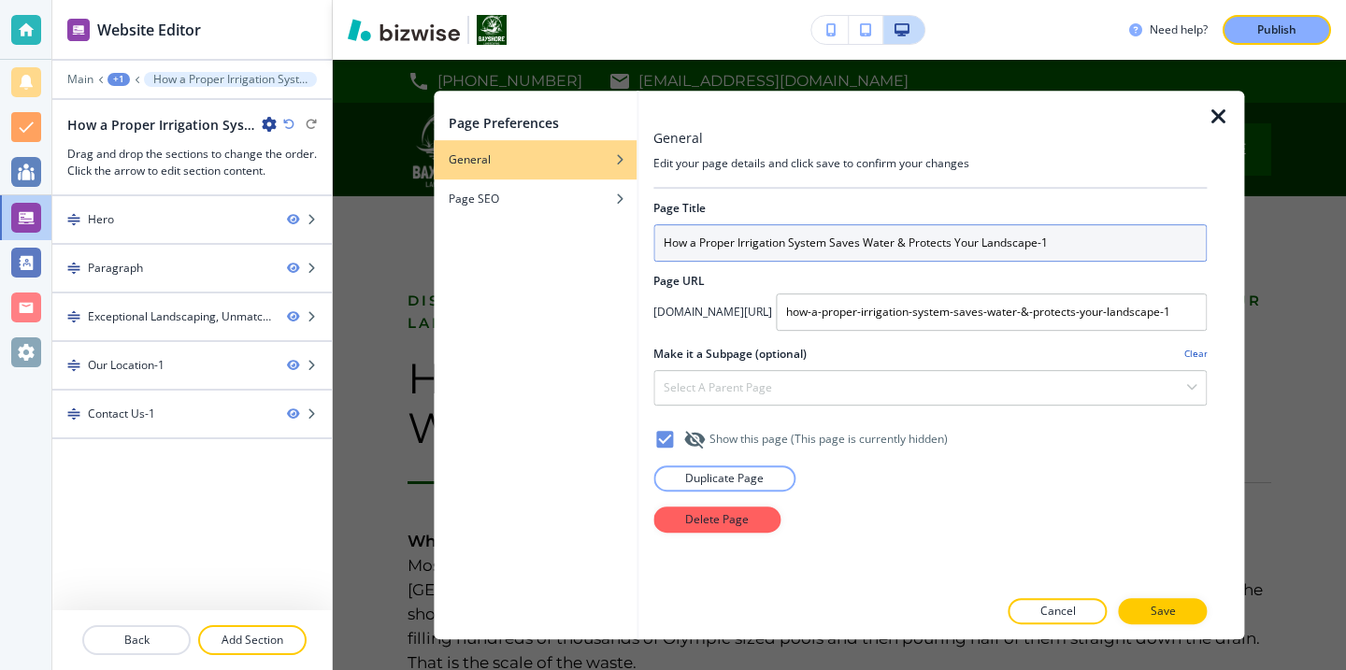
click at [757, 234] on input "How a Proper Irrigation System Saves Water & Protects Your Landscape-1" at bounding box center [929, 242] width 553 height 37
click at [757, 235] on input "How a Proper Irrigation System Saves Water & Protects Your Landscape-1" at bounding box center [929, 242] width 553 height 37
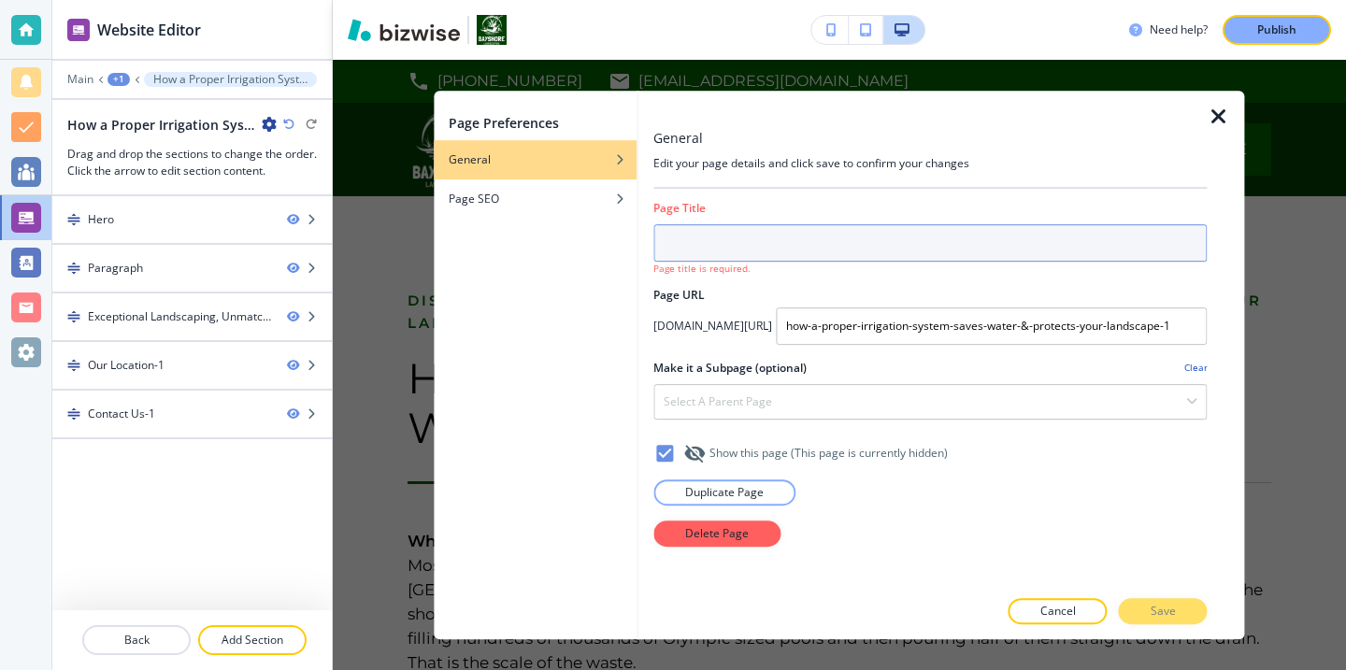
paste input "Why Curb Appeal Starts with Professional Lawn Maintenance"
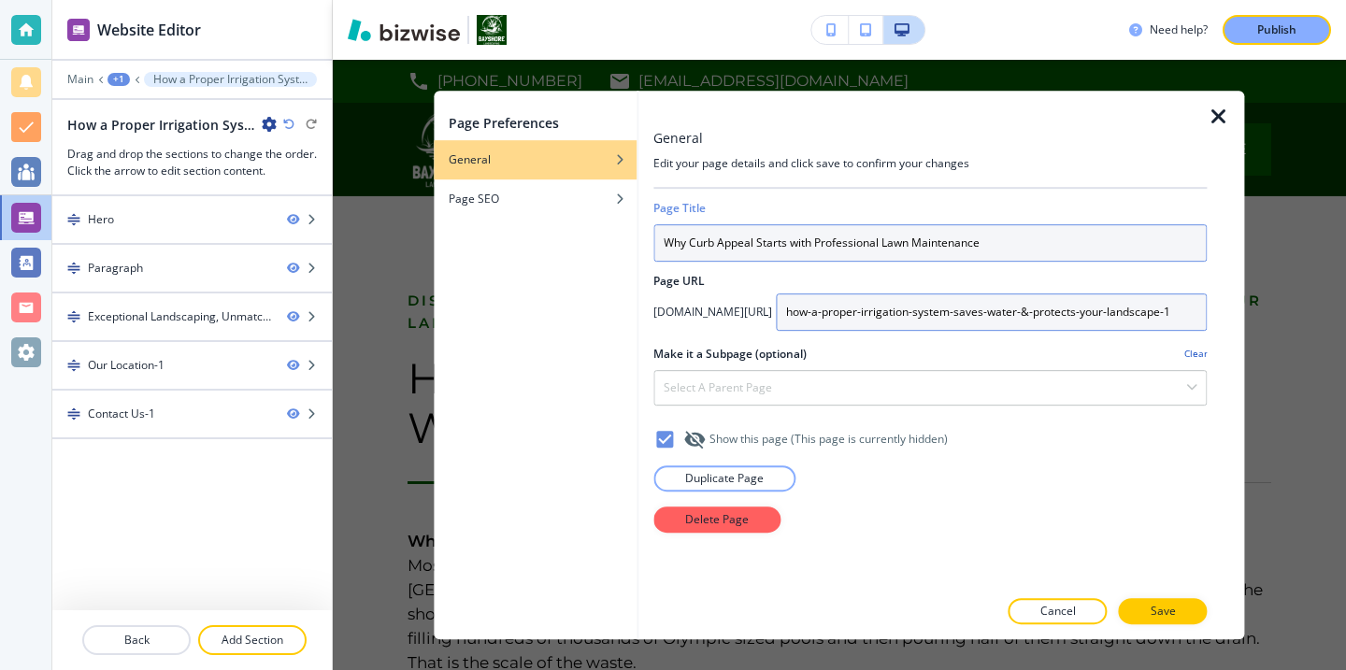
type input "Why Curb Appeal Starts with Professional Lawn Maintenance"
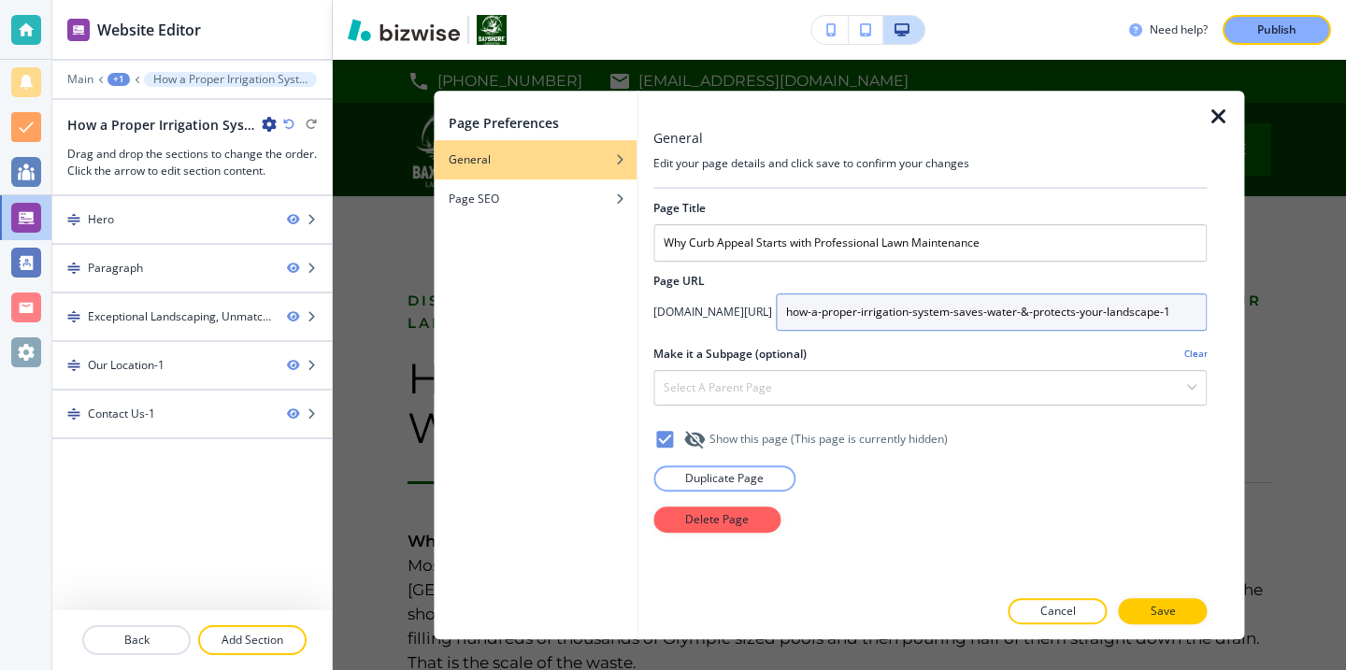
click at [866, 308] on input "how-a-proper-irrigation-system-saves-water-&-protects-your-landscape-1" at bounding box center [991, 311] width 431 height 37
type input "why-curb-appeal-starts-with-professional-lawn-maintenance"
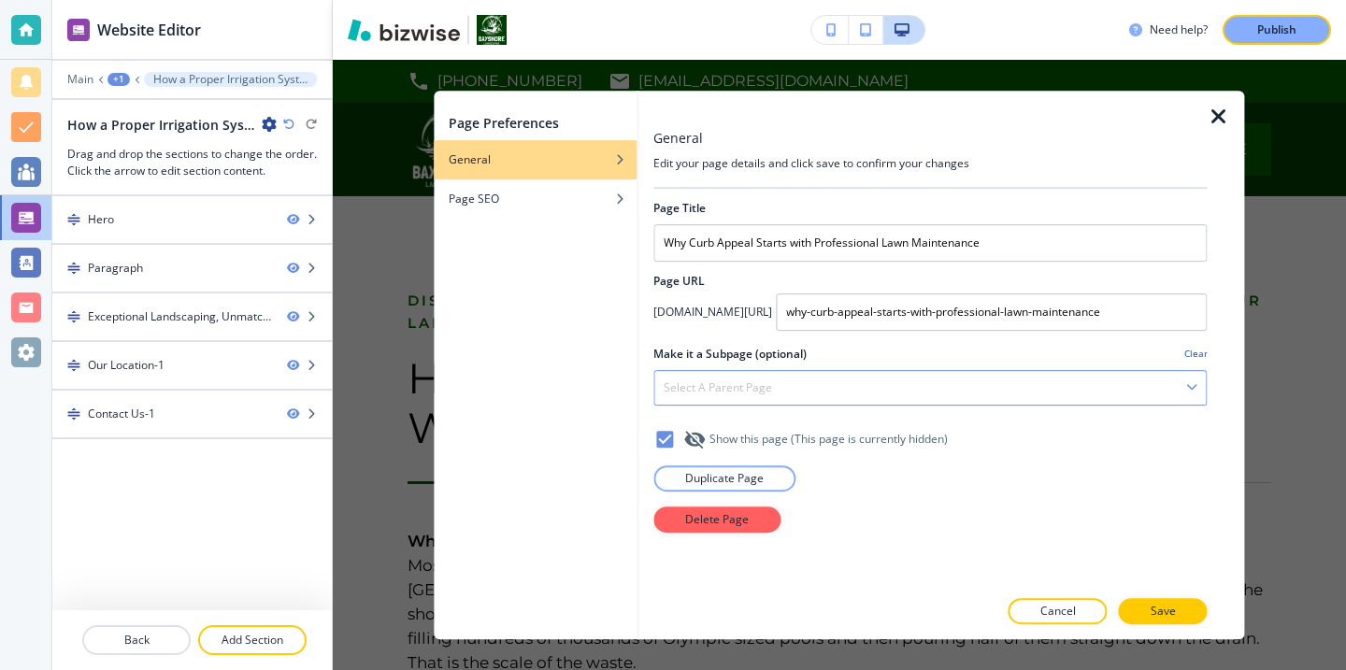
click at [990, 379] on div "Select a parent page" at bounding box center [929, 388] width 551 height 34
click at [916, 342] on div at bounding box center [929, 338] width 553 height 15
click at [553, 201] on div "Page SEO" at bounding box center [535, 199] width 203 height 17
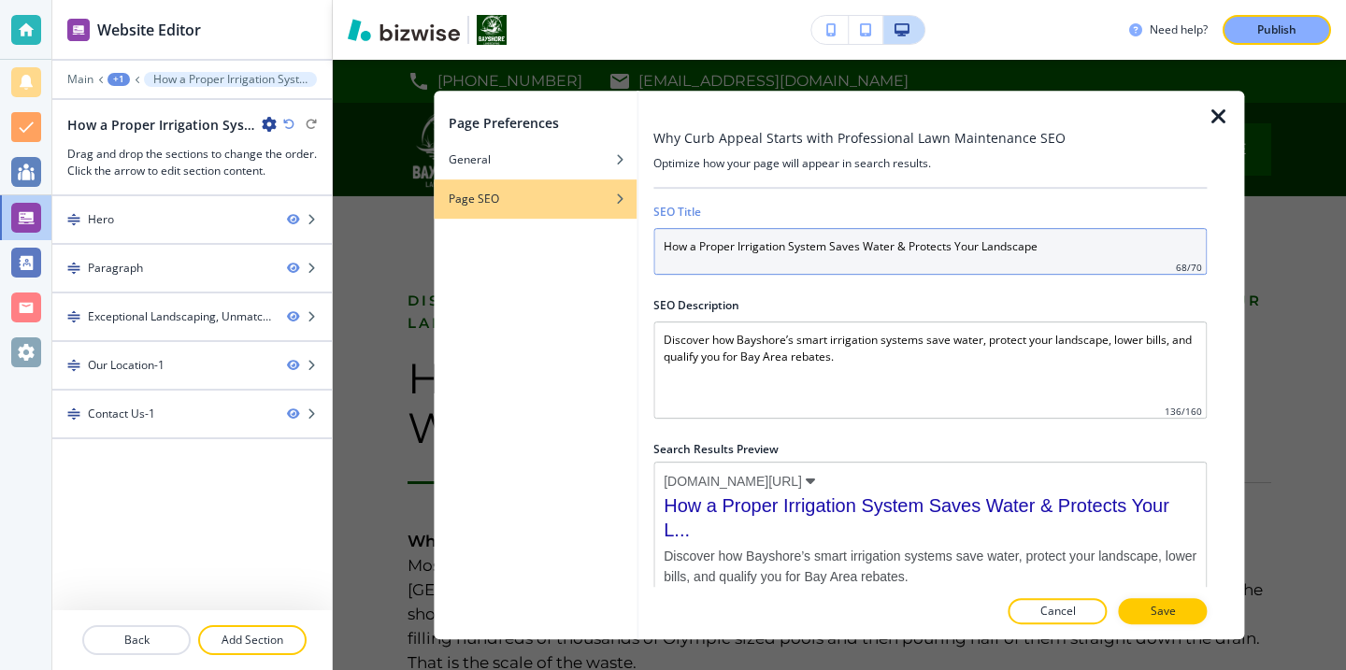
click at [918, 257] on input "How a Proper Irrigation System Saves Water & Protects Your Landscape" at bounding box center [929, 251] width 553 height 47
paste input "Why Curb Appeal Starts with Professional Lawn Maintenanc"
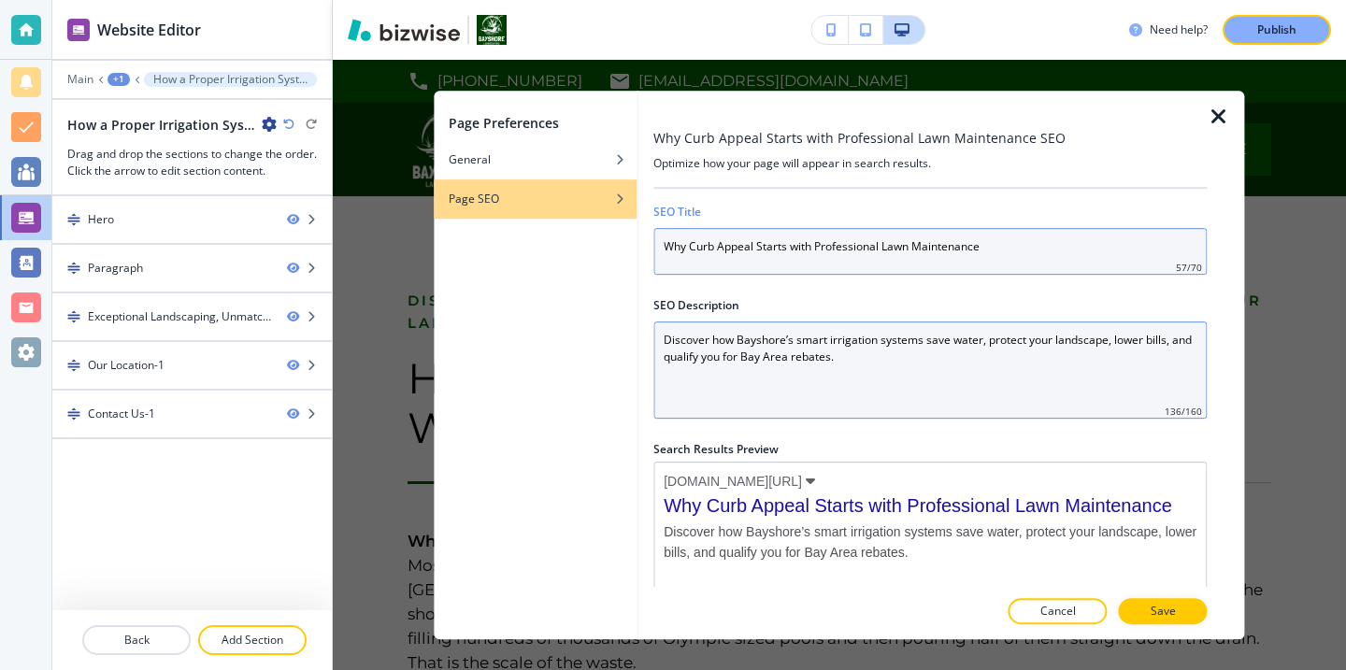
type input "Why Curb Appeal Starts with Professional Lawn Maintenance"
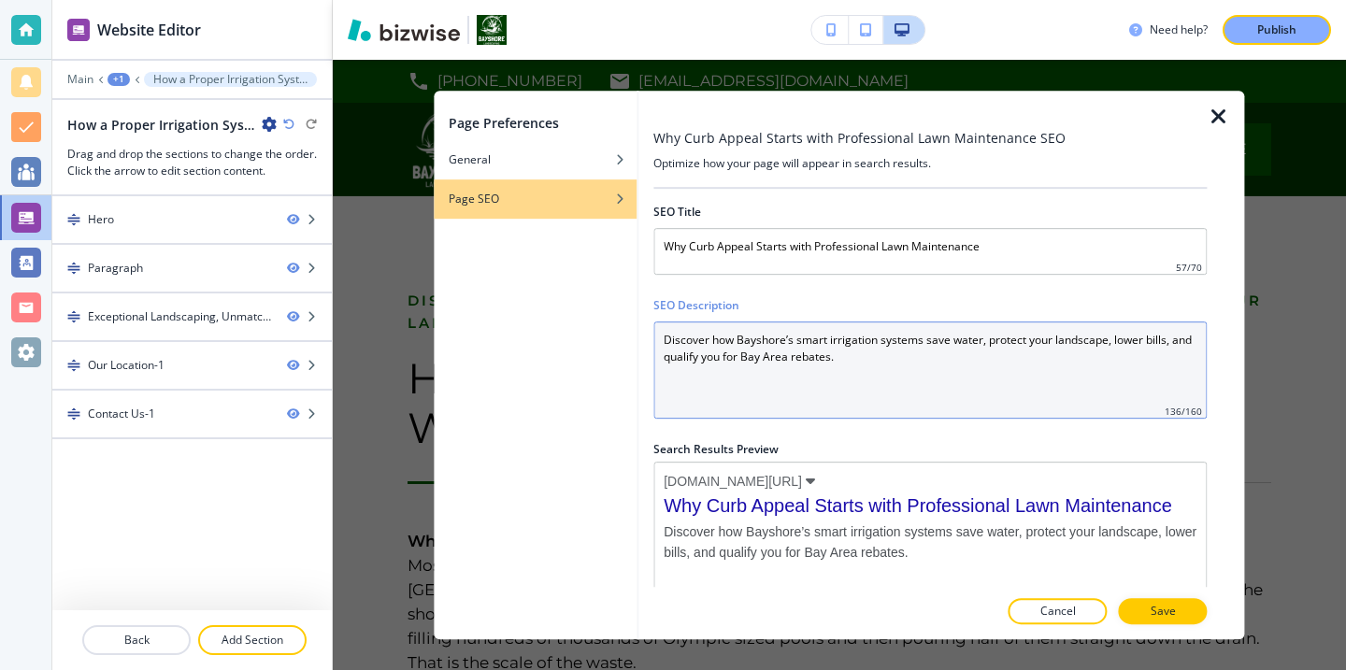
drag, startPoint x: 928, startPoint y: 358, endPoint x: 495, endPoint y: 280, distance: 439.7
click at [495, 280] on div "Page Preferences General Page SEO Why Curb Appeal Starts with Professional Lawn…" at bounding box center [839, 366] width 810 height 550
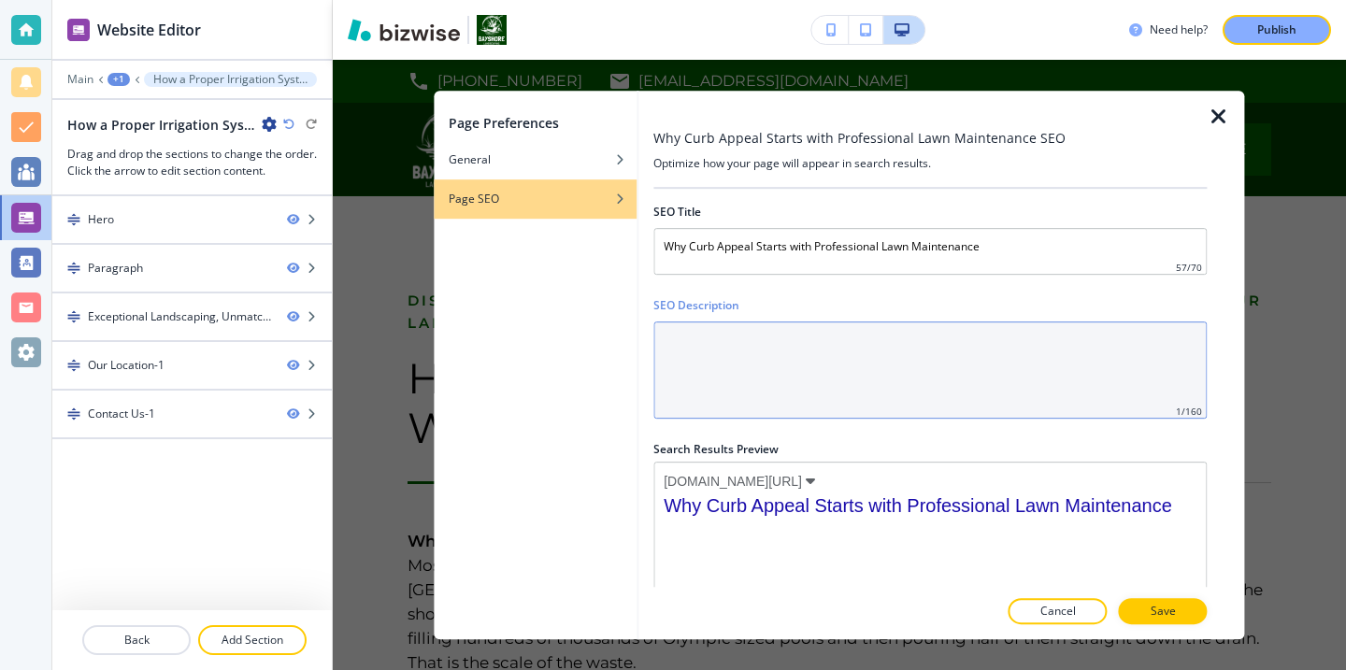
paste Description "Boost your home's value with curb appeal. Discover why professional lawn mainte…"
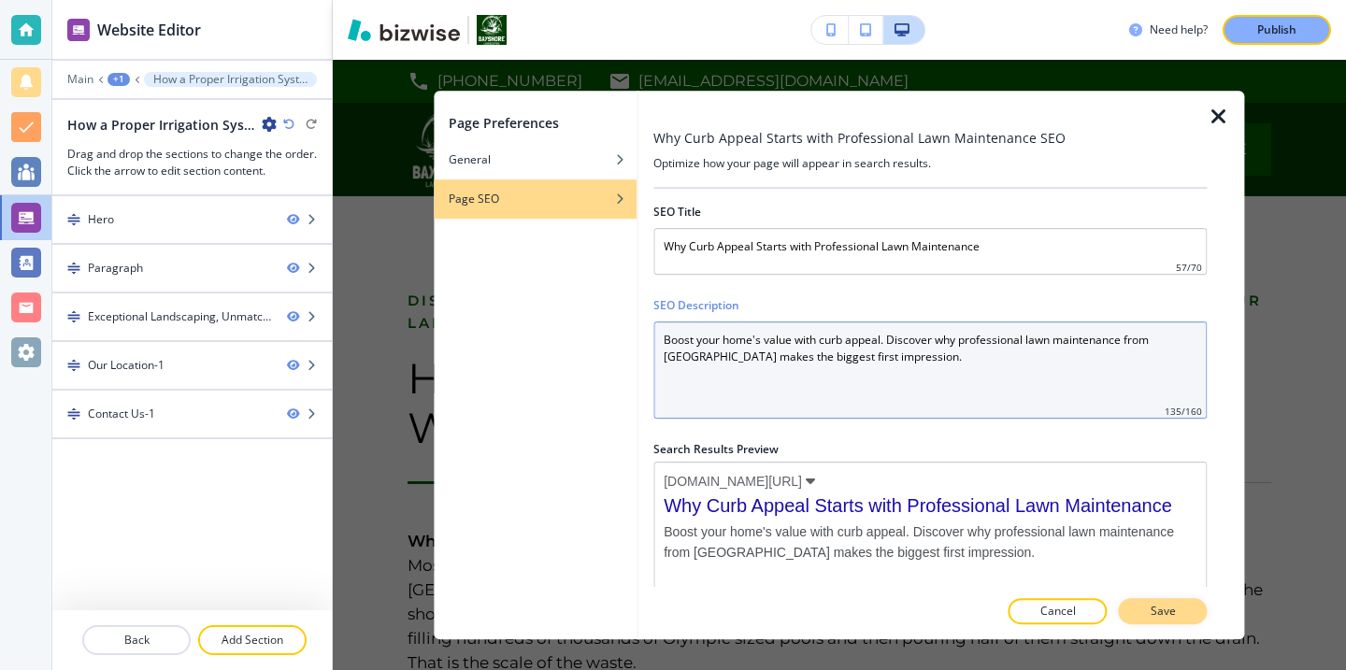
type Description "Boost your home's value with curb appeal. Discover why professional lawn mainte…"
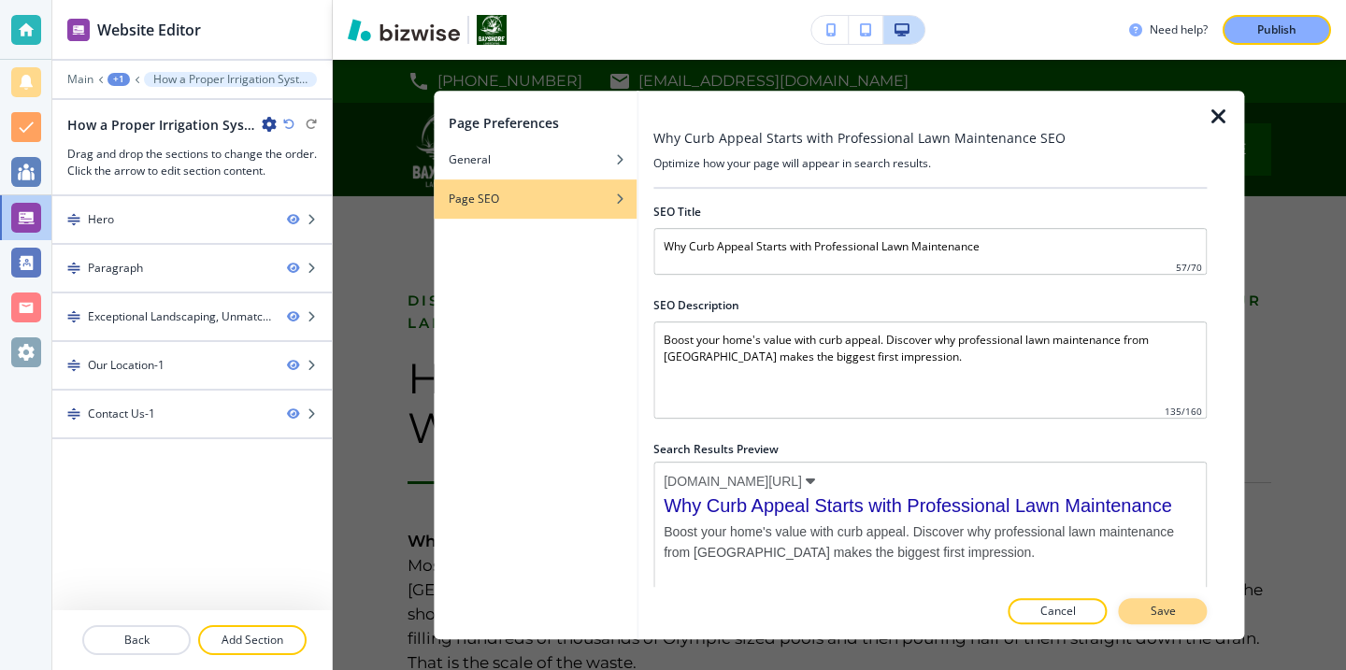
click at [1159, 603] on p "Save" at bounding box center [1163, 611] width 25 height 17
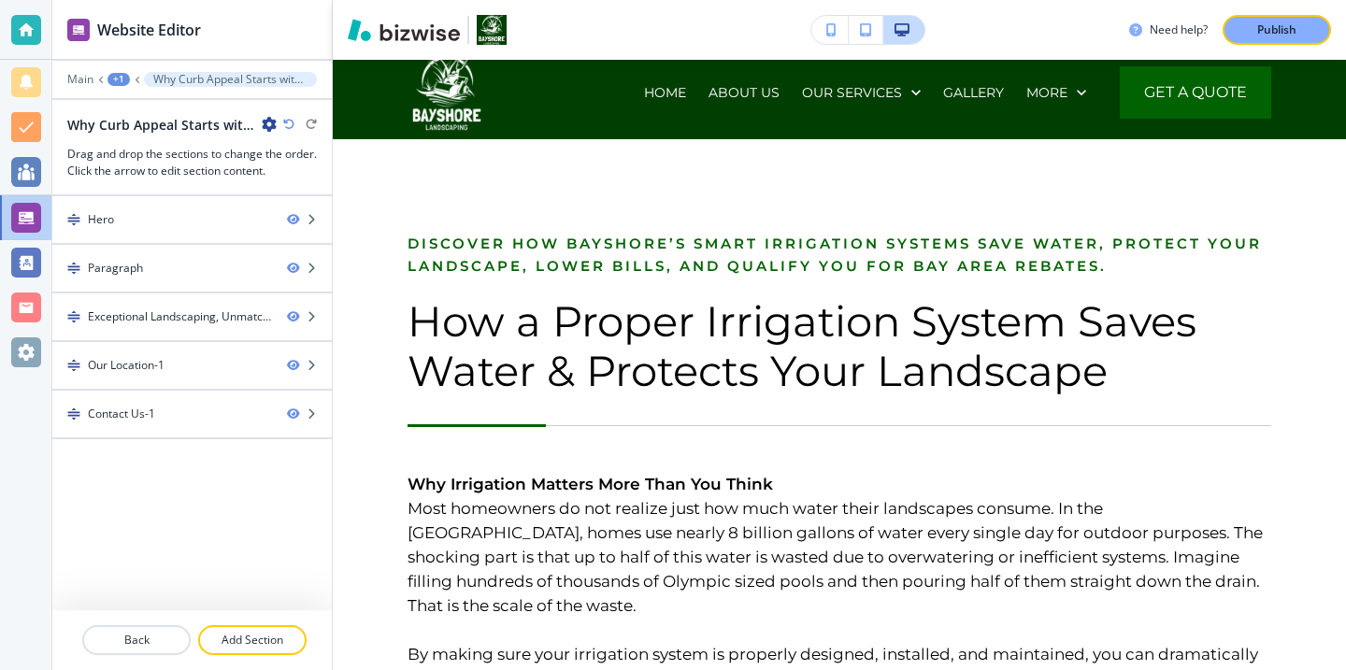
scroll to position [64, 0]
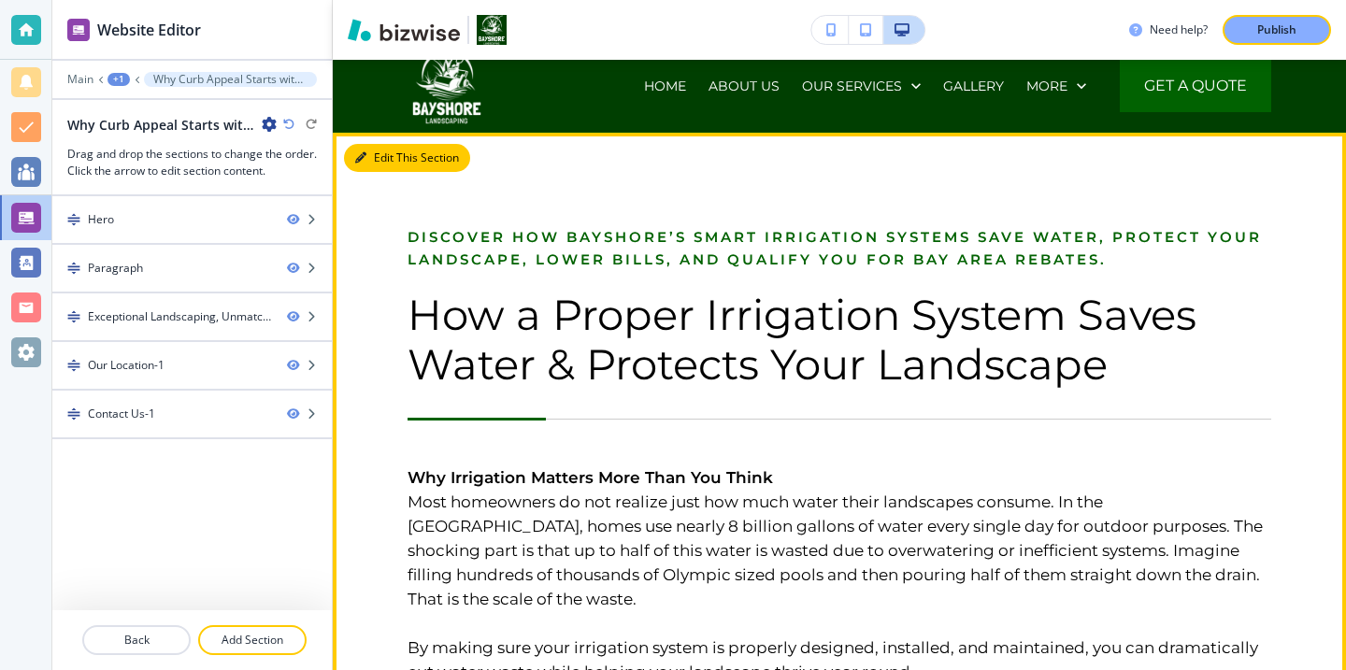
click at [387, 169] on button "Edit This Section" at bounding box center [407, 158] width 126 height 28
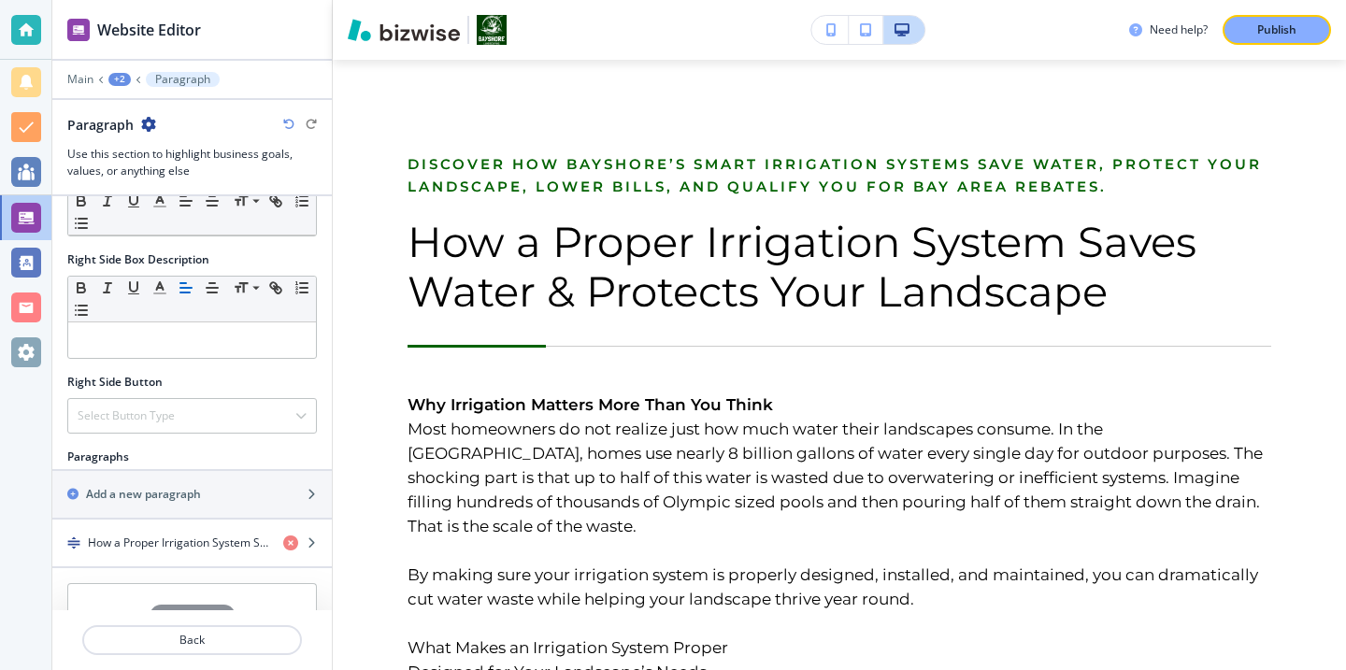
scroll to position [862, 0]
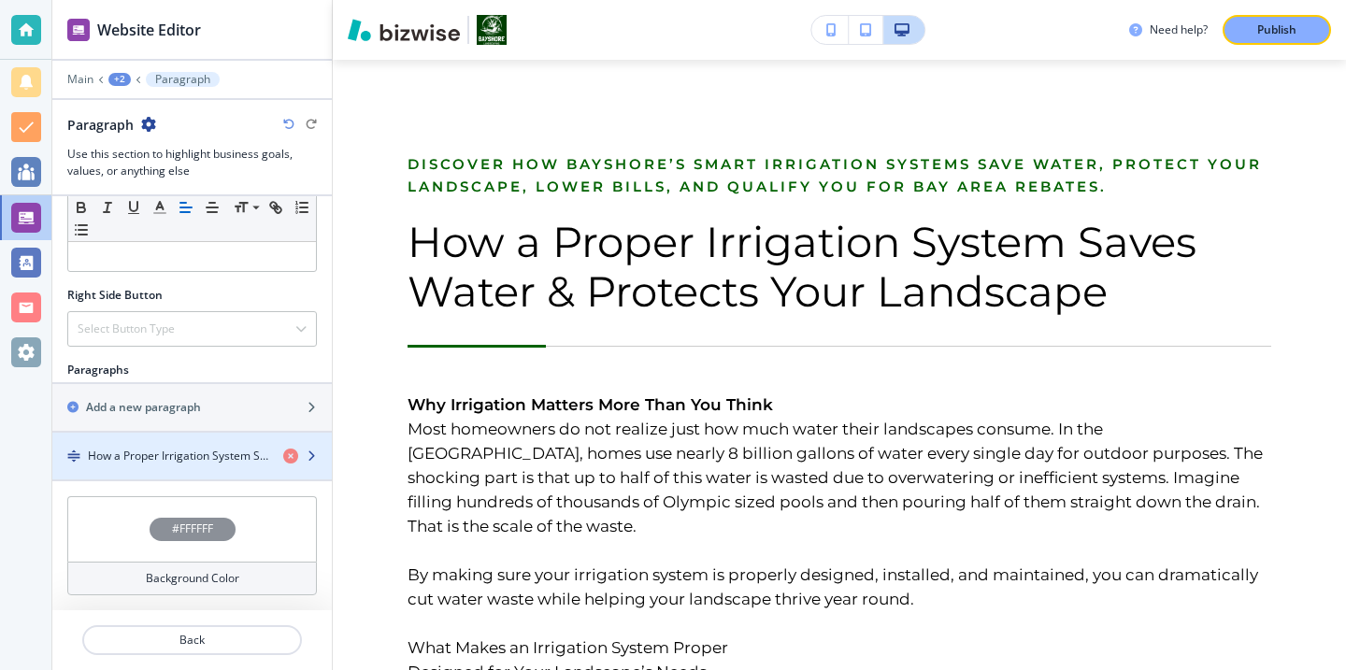
click at [175, 448] on h4 "How a Proper Irrigation System Saves Water & Protects Your Landscape" at bounding box center [178, 456] width 180 height 17
click at [174, 448] on h4 "How a Proper Irrigation System Saves Water & Protects Your Landscape" at bounding box center [178, 456] width 180 height 17
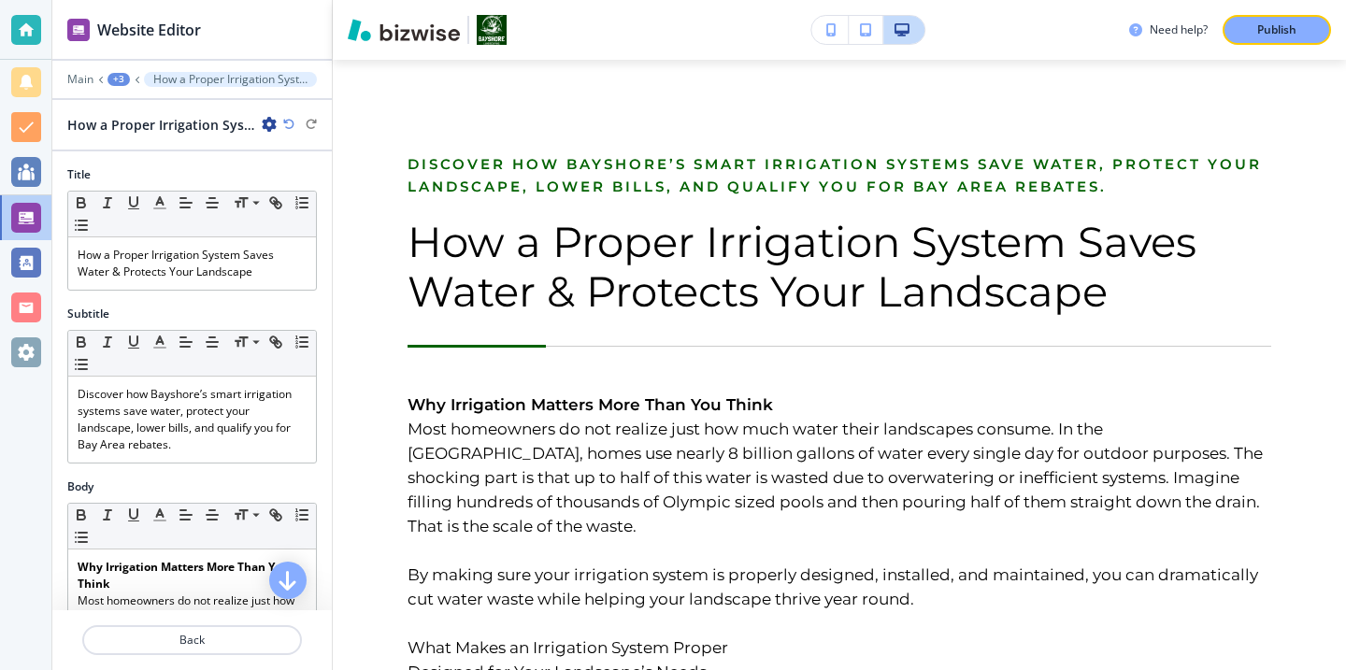
scroll to position [230, 0]
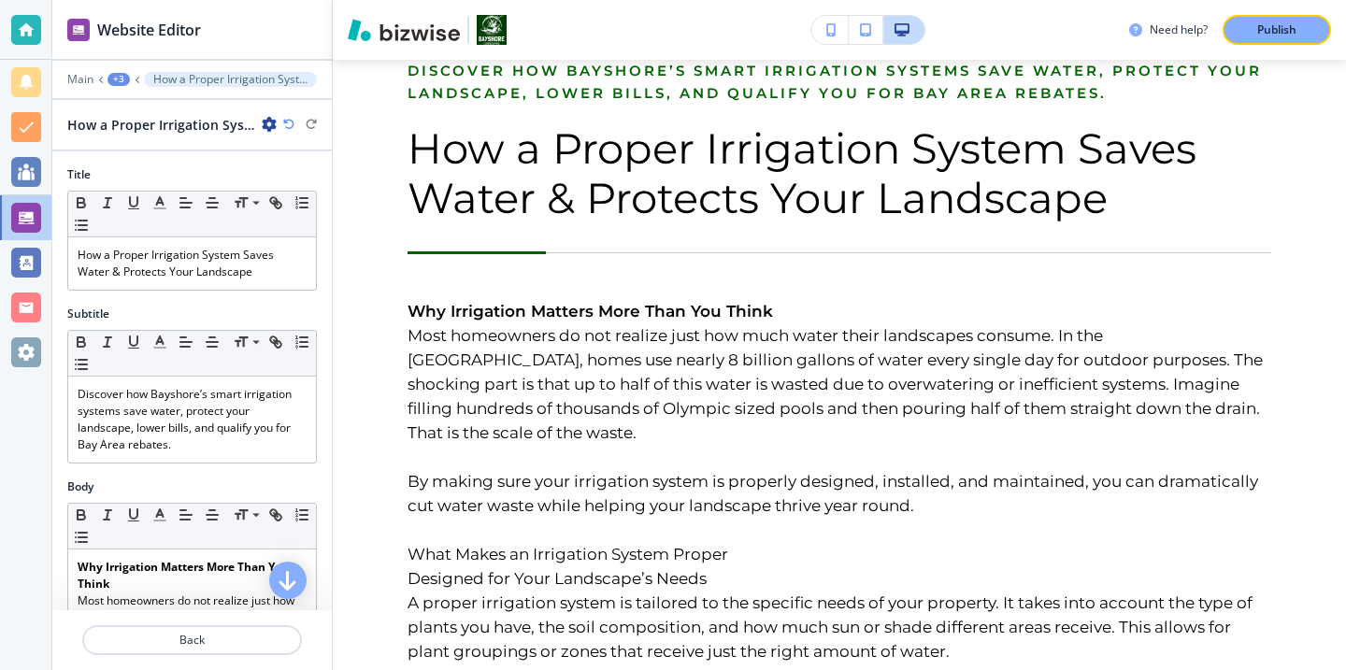
click at [273, 121] on icon "button" at bounding box center [269, 124] width 15 height 15
click at [299, 156] on p "Rename How a Proper Irrigation System Saves Water & Protects Your Landscape" at bounding box center [321, 157] width 95 height 17
click at [225, 119] on input "<p>How a Proper Irrigation System Saves Water &amp; Protects Your Landscape</p>" at bounding box center [163, 124] width 193 height 37
click at [224, 120] on input "<p>How a Proper Irrigation System Saves Water &amp; Protects Your Landscape</p>" at bounding box center [163, 124] width 193 height 37
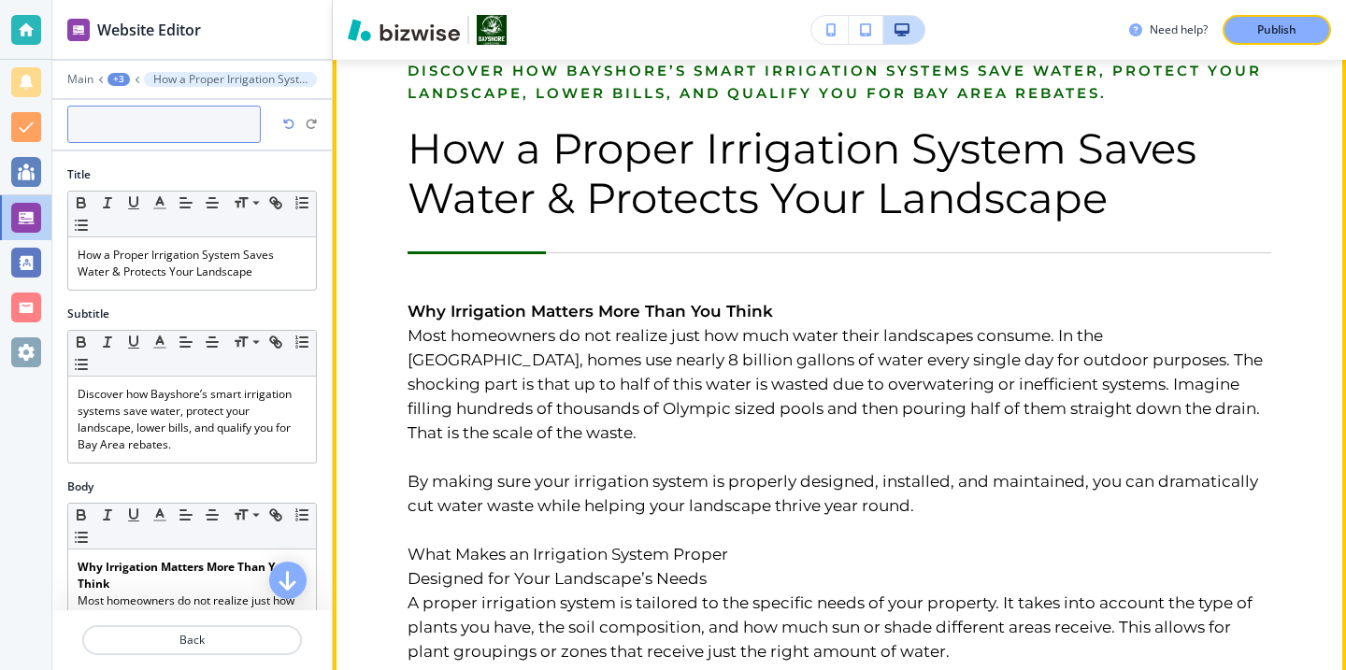
paste input "Why Curb Appeal Starts with Professional Lawn Maintenance"
type input "Why Curb Appeal Starts with Professional Lawn Maintenance"
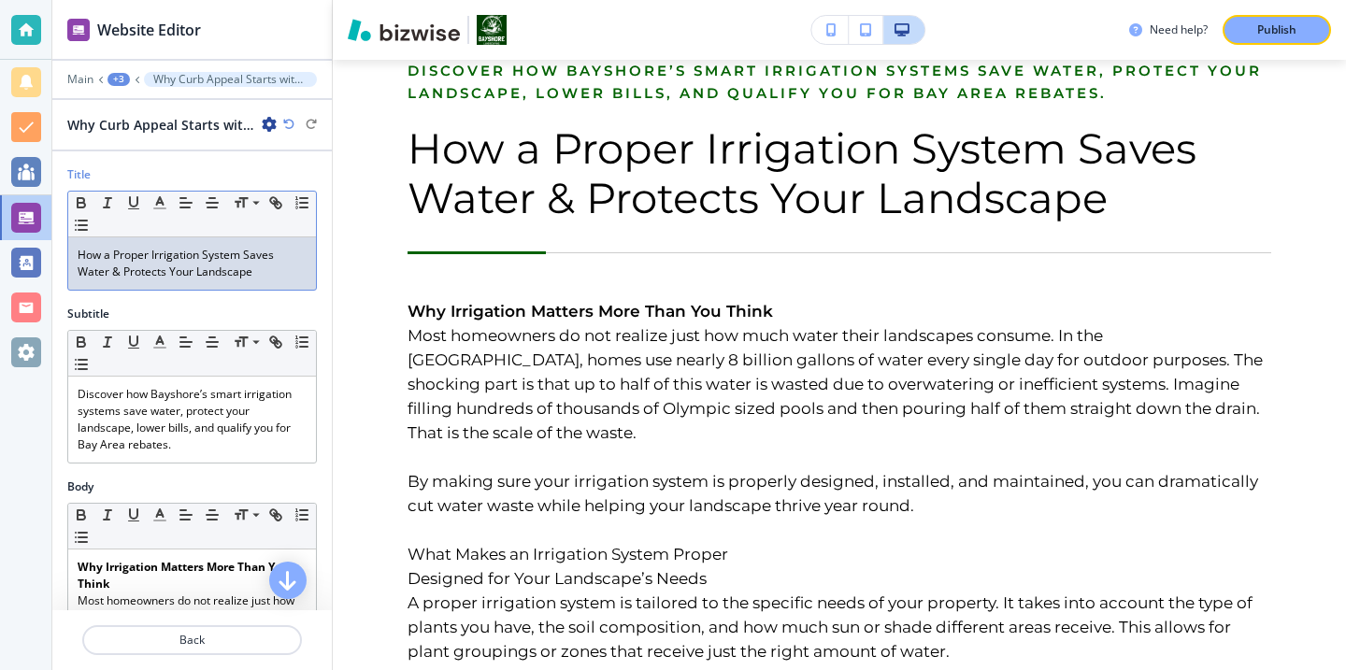
click at [270, 291] on div "Title Small Normal Large Huge How a Proper Irrigation System Saves Water & Prot…" at bounding box center [191, 235] width 279 height 139
drag, startPoint x: 271, startPoint y: 285, endPoint x: 142, endPoint y: 192, distance: 159.3
click at [143, 192] on div "Small Normal Large Huge How a Proper Irrigation System Saves Water & Protects Y…" at bounding box center [192, 241] width 250 height 100
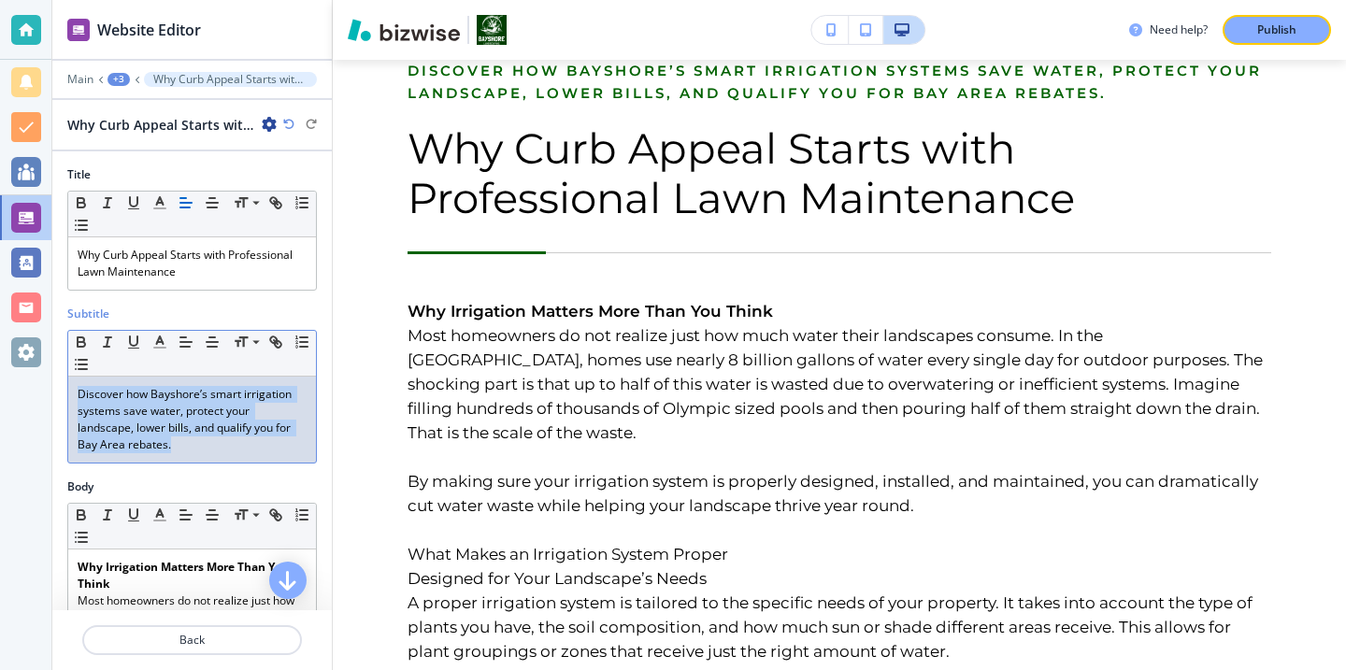
drag, startPoint x: 221, startPoint y: 451, endPoint x: 65, endPoint y: 343, distance: 188.8
click at [65, 342] on div "Subtitle Small Normal Large Huge Discover how Bayshore’s smart irrigation syste…" at bounding box center [191, 392] width 279 height 173
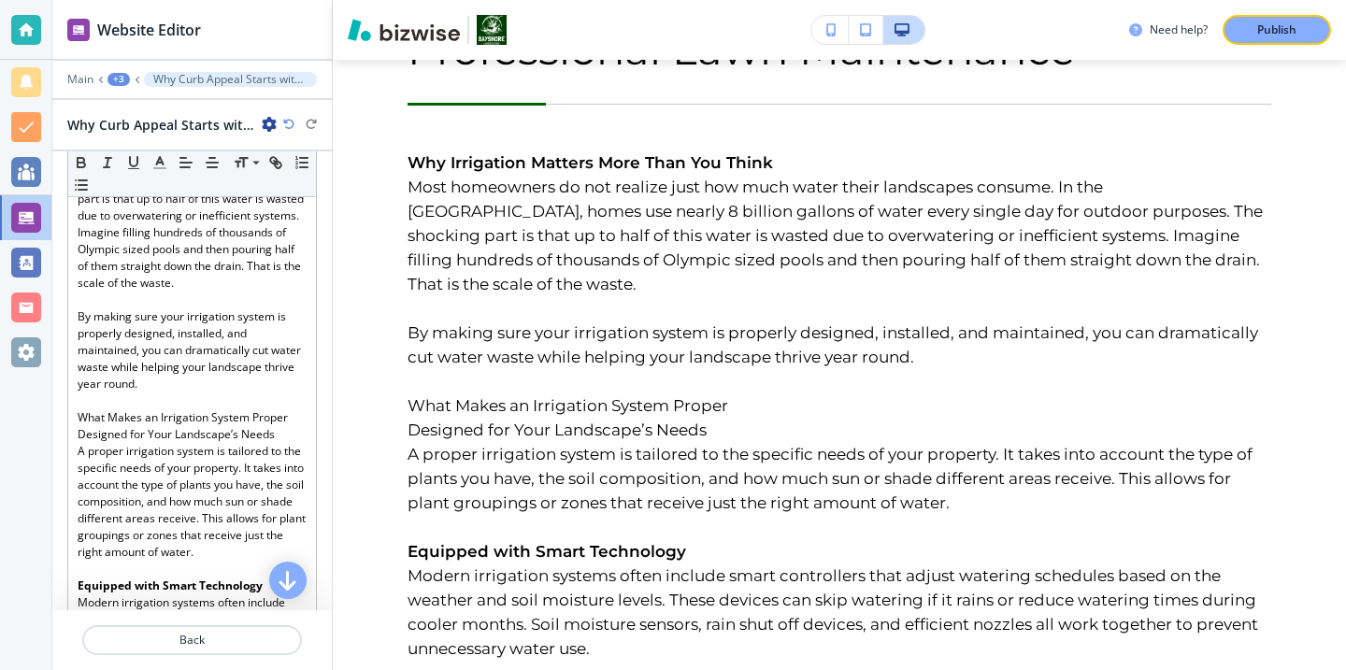
scroll to position [547, 0]
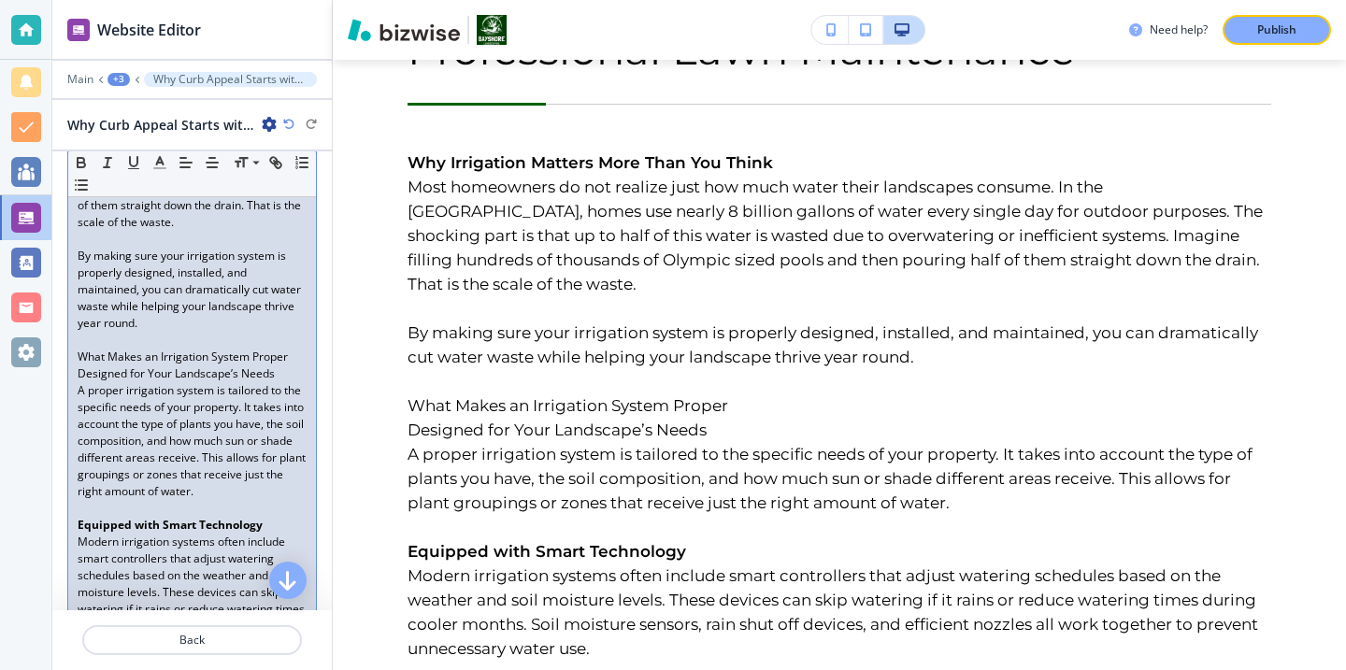
click at [140, 339] on p at bounding box center [192, 340] width 229 height 17
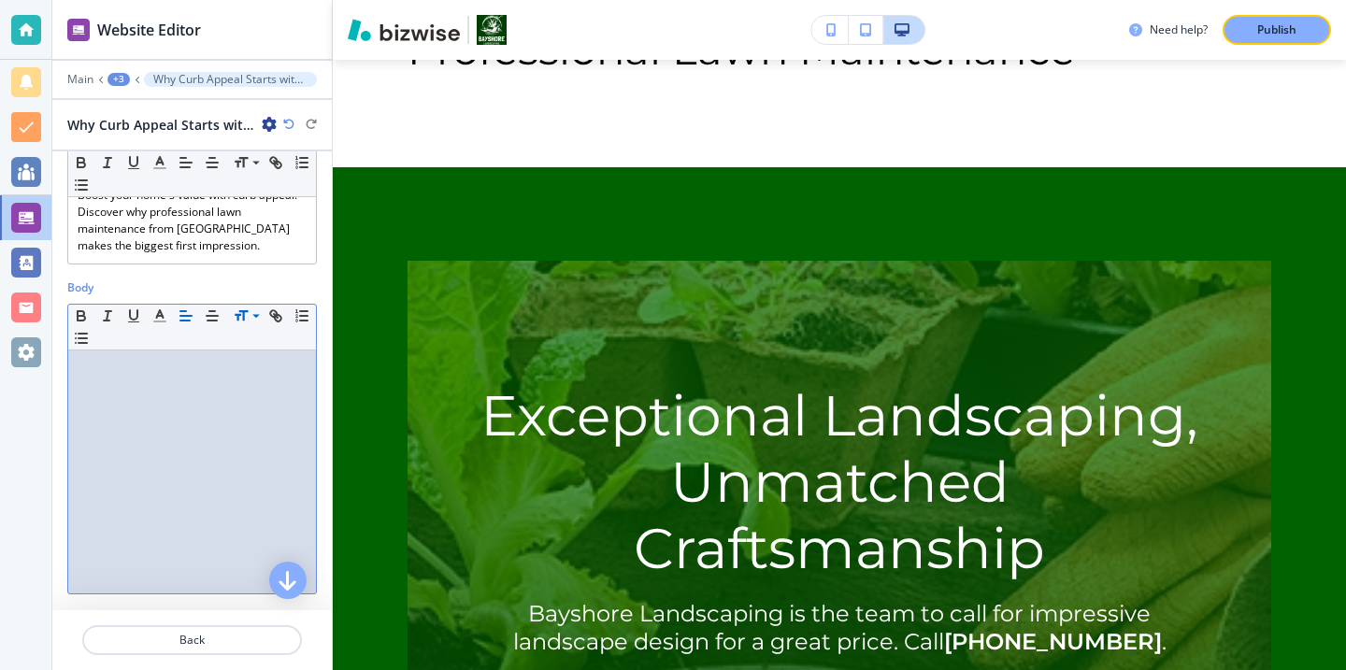
scroll to position [204, 0]
click at [200, 371] on div at bounding box center [192, 467] width 248 height 243
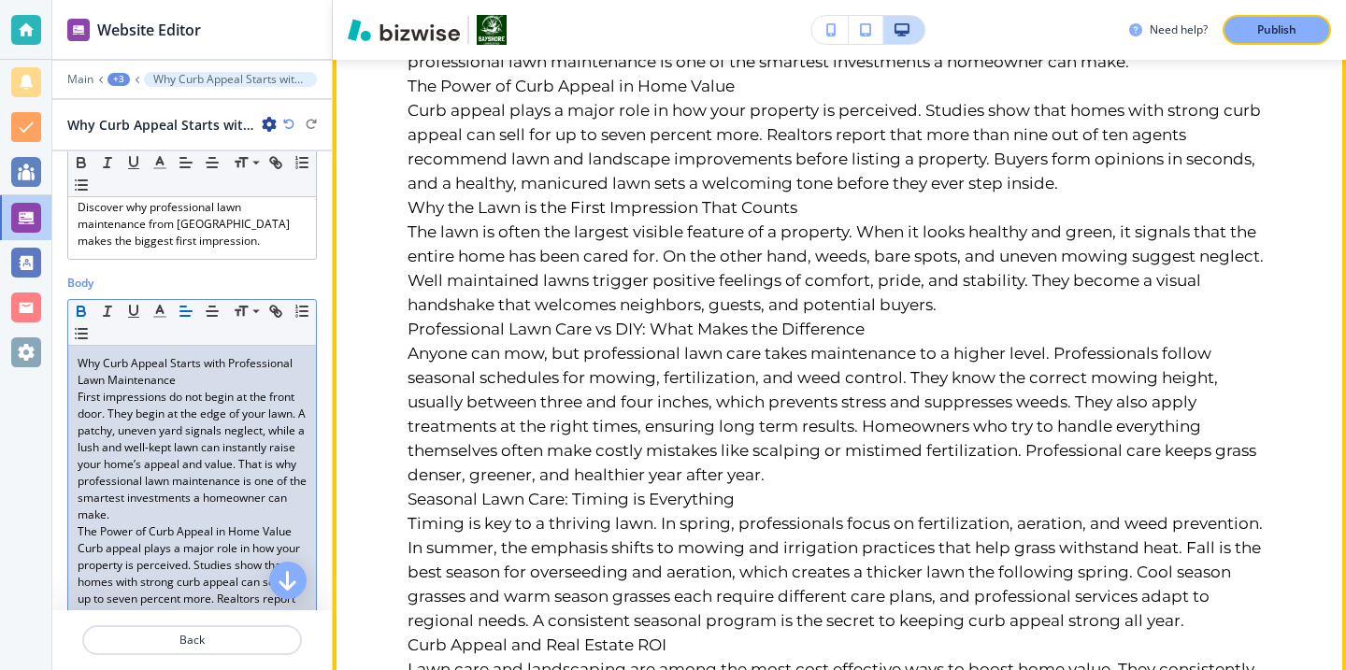
scroll to position [547, 0]
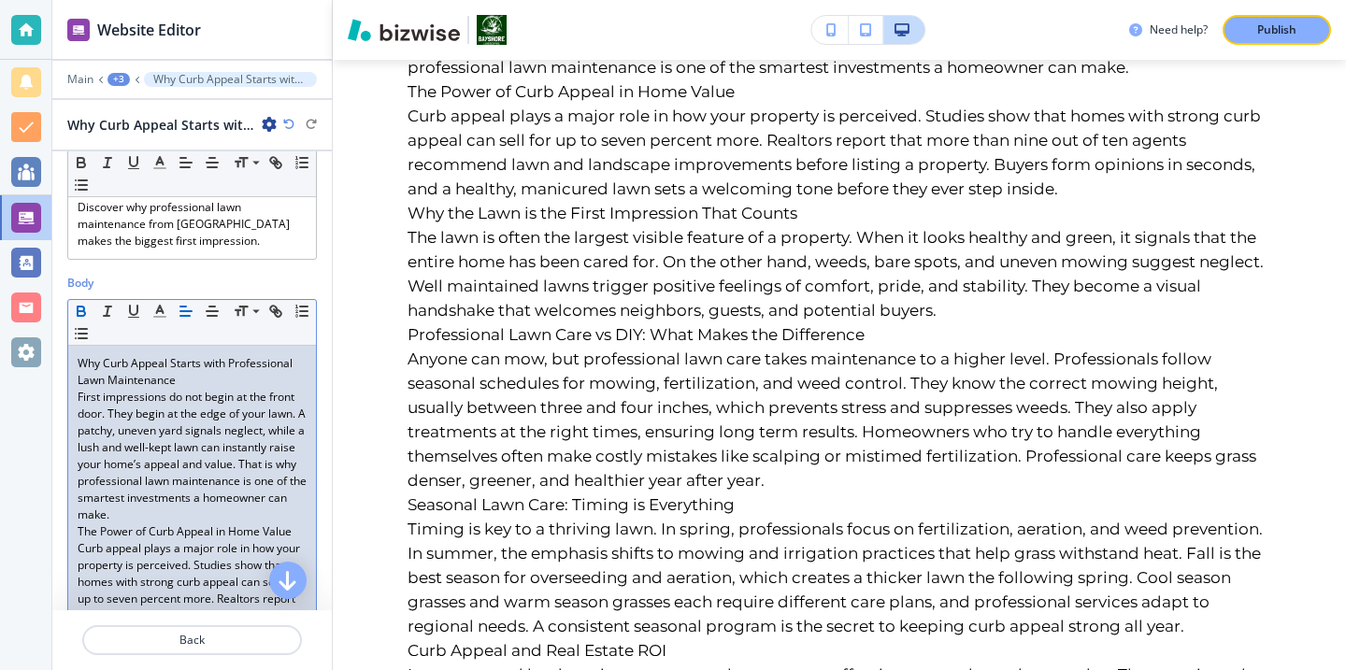
click at [168, 528] on p "The Power of Curb Appeal in Home Value" at bounding box center [192, 531] width 229 height 17
click at [175, 523] on p "The Power of Curb Appeal in Home Value" at bounding box center [192, 531] width 229 height 17
click at [177, 515] on p "First impressions do not begin at the front door. They begin at the edge of you…" at bounding box center [192, 456] width 229 height 135
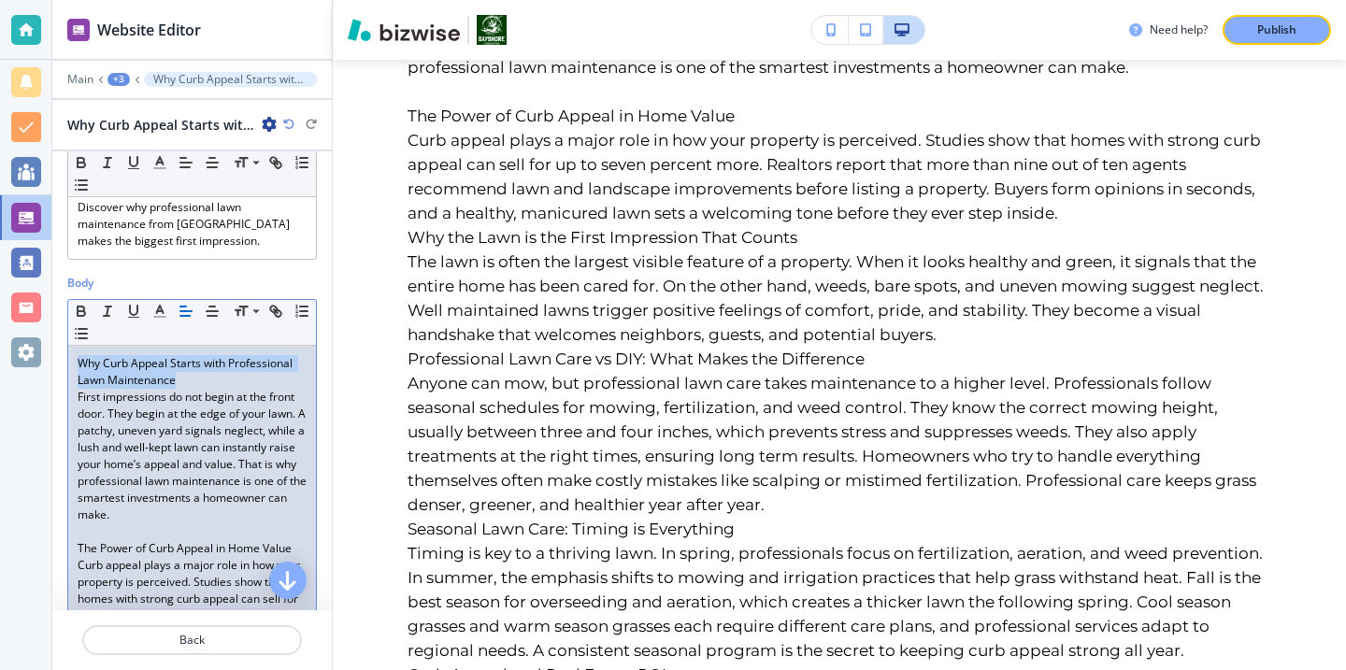
drag, startPoint x: 208, startPoint y: 372, endPoint x: 50, endPoint y: 354, distance: 158.0
click at [50, 354] on div "Website Editor Main +3 Why Curb Appeal Starts with Professional Lawn Maintenanc…" at bounding box center [673, 335] width 1346 height 670
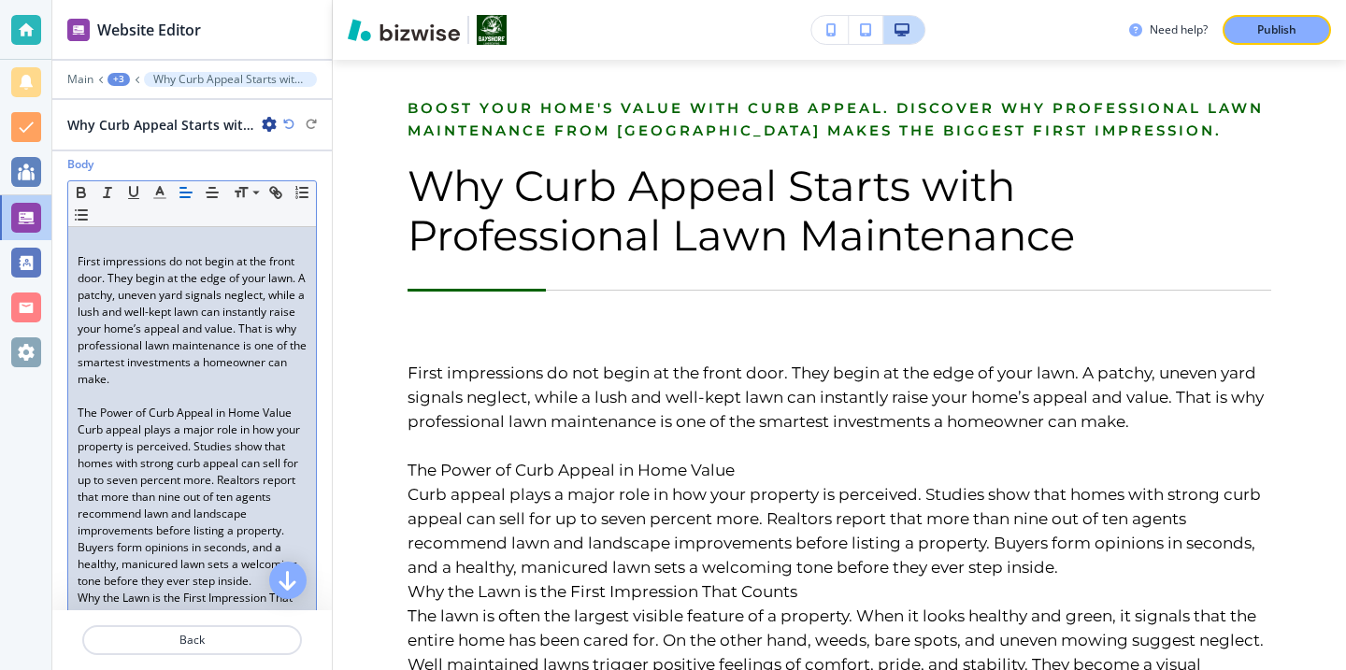
scroll to position [378, 0]
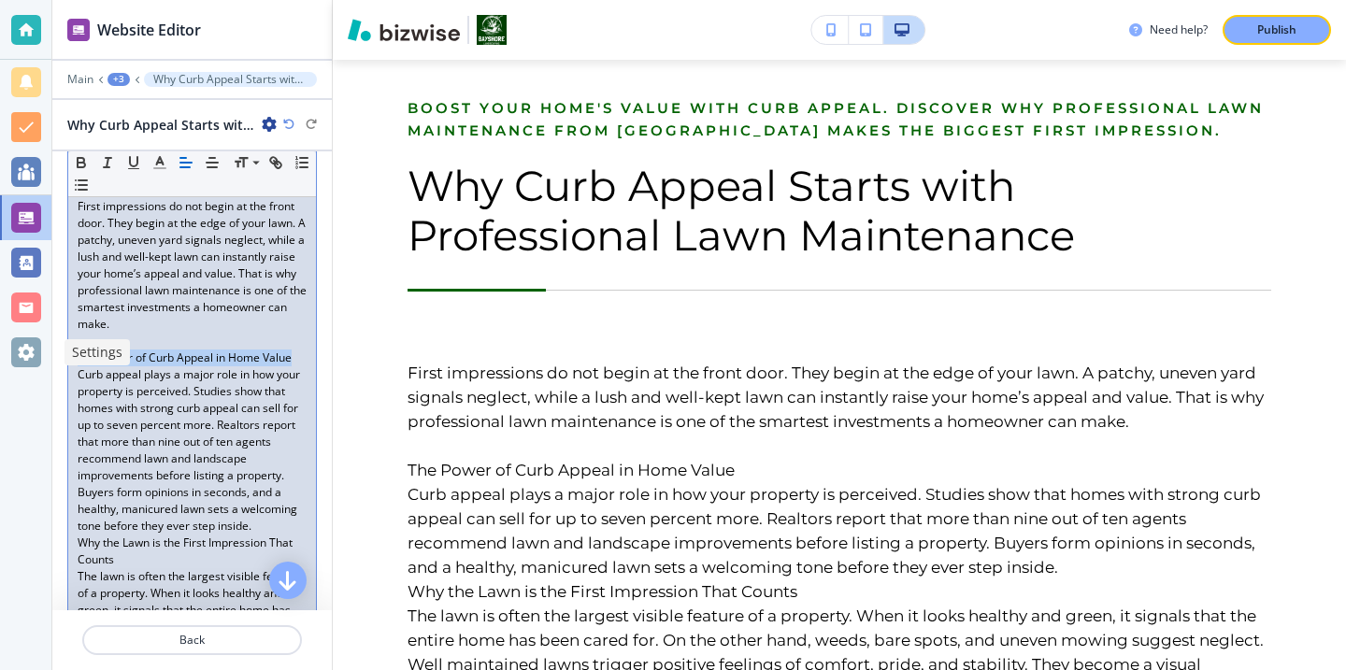
drag, startPoint x: 295, startPoint y: 353, endPoint x: 0, endPoint y: 353, distance: 295.4
click at [0, 353] on div "Website Editor Main +3 Why Curb Appeal Starts with Professional Lawn Maintenanc…" at bounding box center [673, 335] width 1346 height 670
click at [81, 156] on icon "button" at bounding box center [81, 162] width 17 height 17
click at [269, 481] on p "Curb appeal plays a major role in how your property is perceived. Studies show …" at bounding box center [192, 450] width 229 height 168
click at [192, 562] on p "Why the Lawn is the First Impression That Counts" at bounding box center [192, 552] width 229 height 34
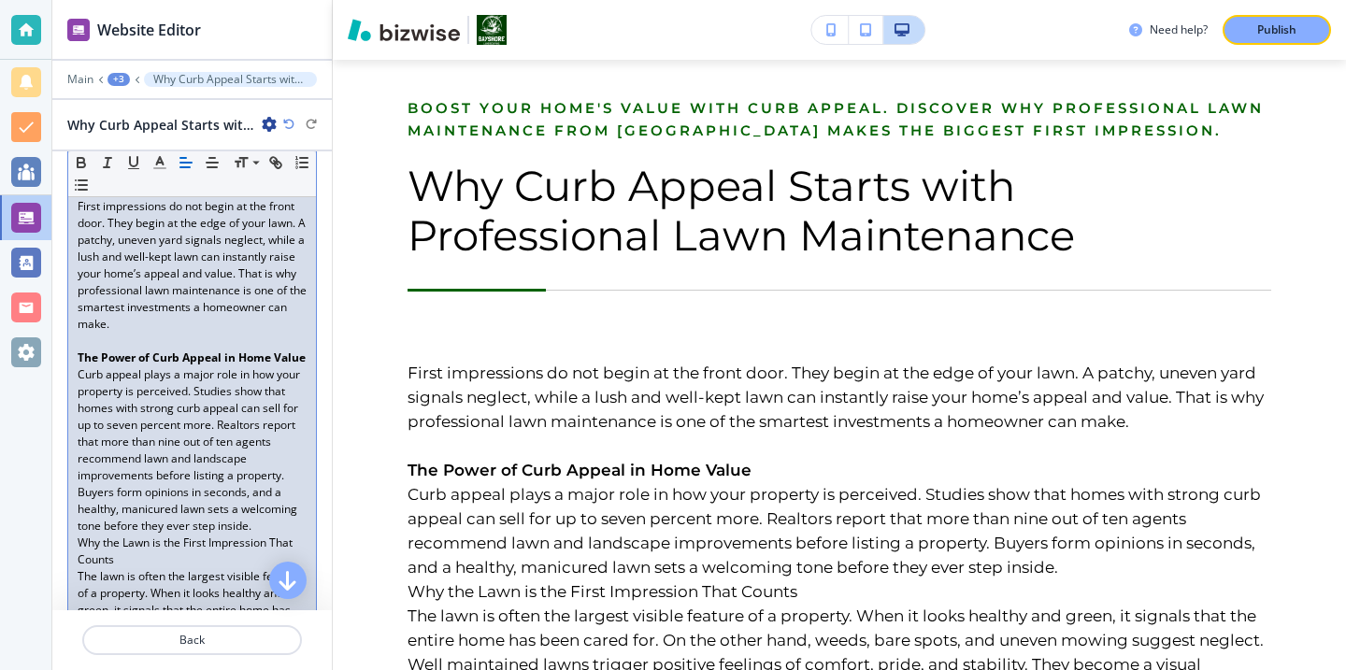
scroll to position [397, 0]
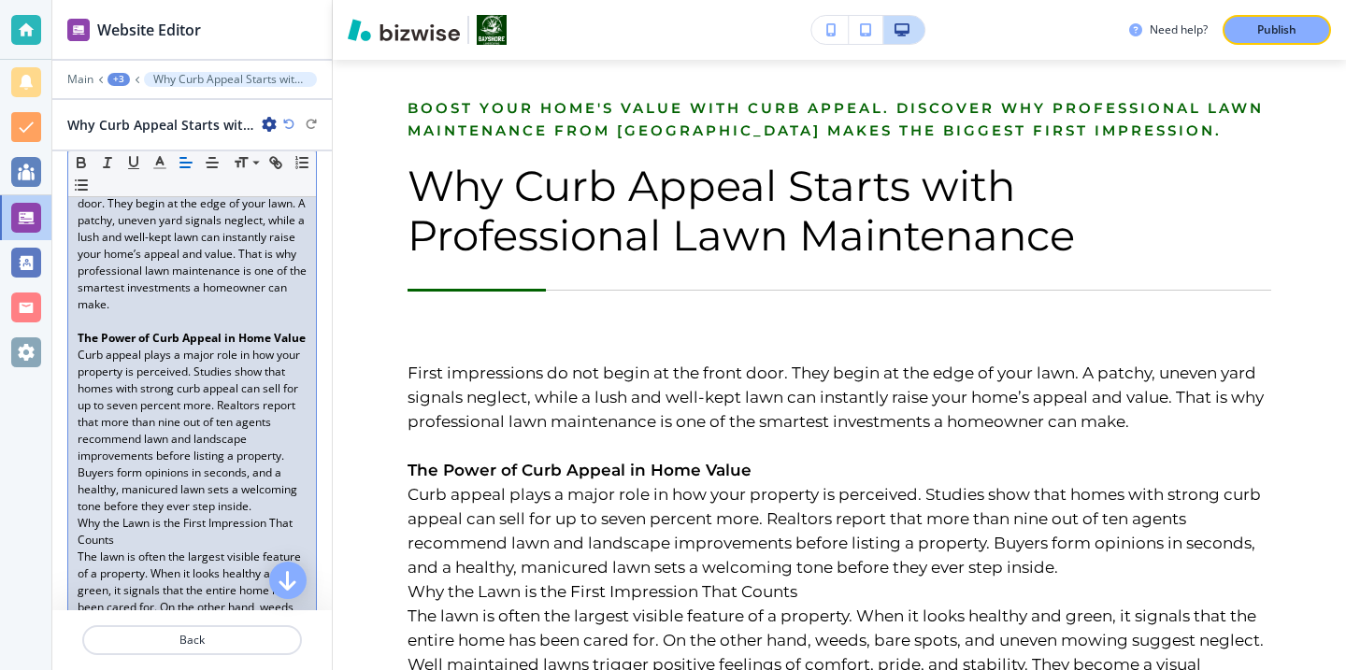
click at [272, 508] on p "Curb appeal plays a major role in how your property is perceived. Studies show …" at bounding box center [192, 431] width 229 height 168
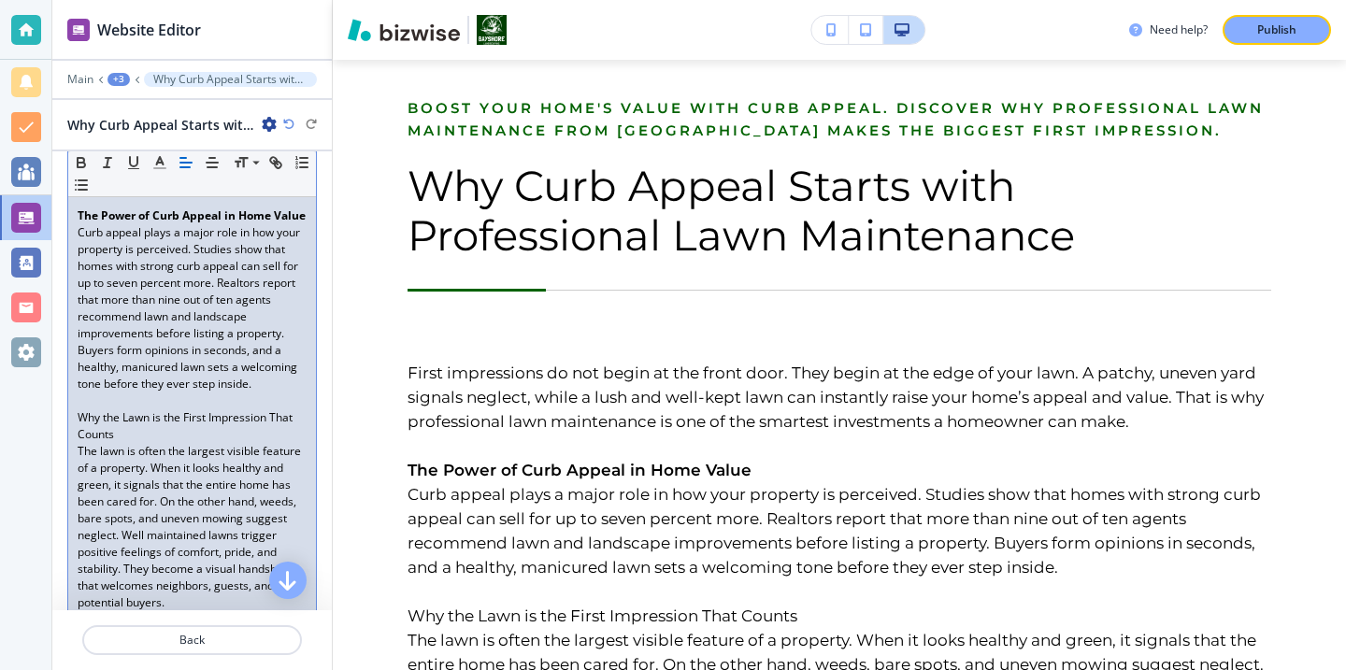
scroll to position [529, 0]
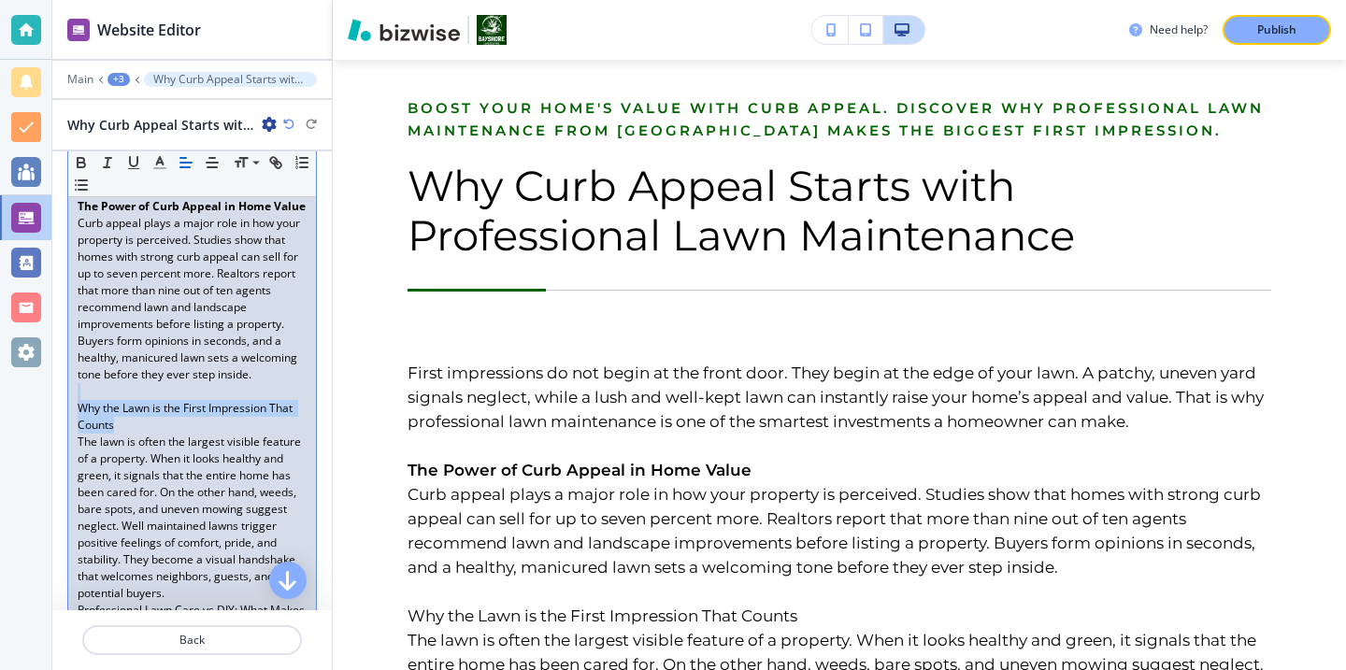
drag, startPoint x: 130, startPoint y: 420, endPoint x: 85, endPoint y: 396, distance: 50.6
click at [76, 162] on icon "button" at bounding box center [81, 162] width 17 height 17
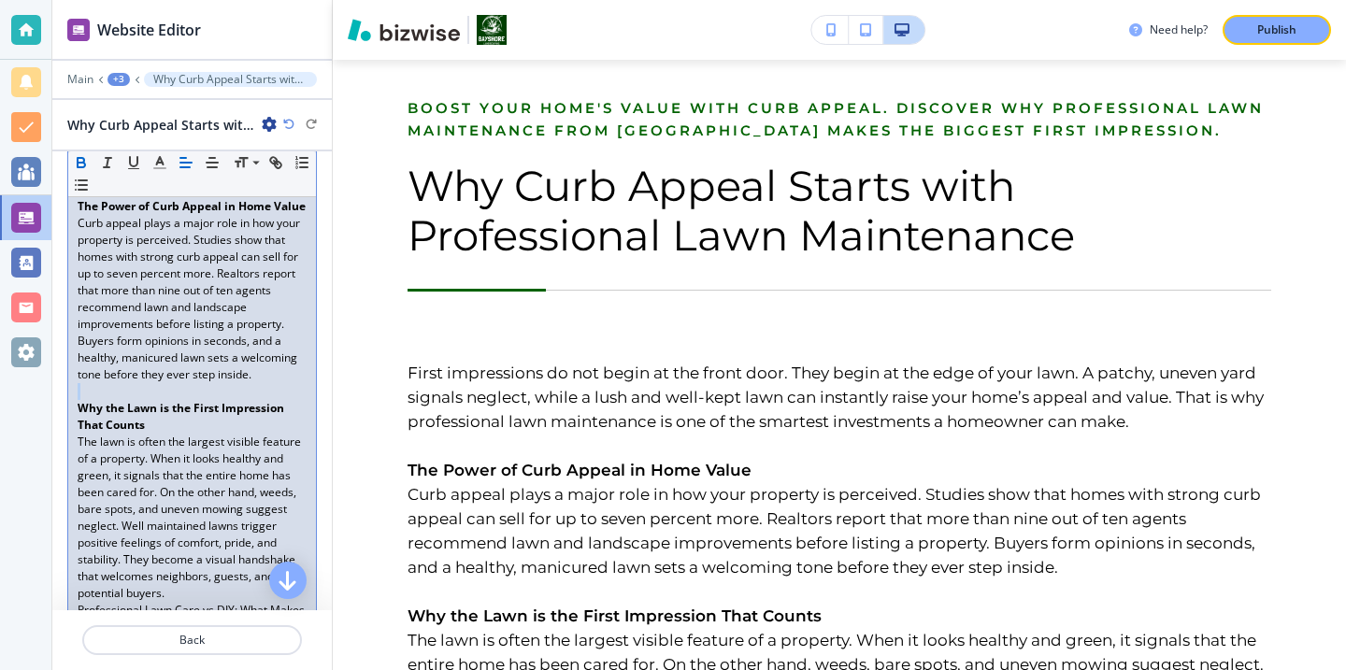
scroll to position [711, 0]
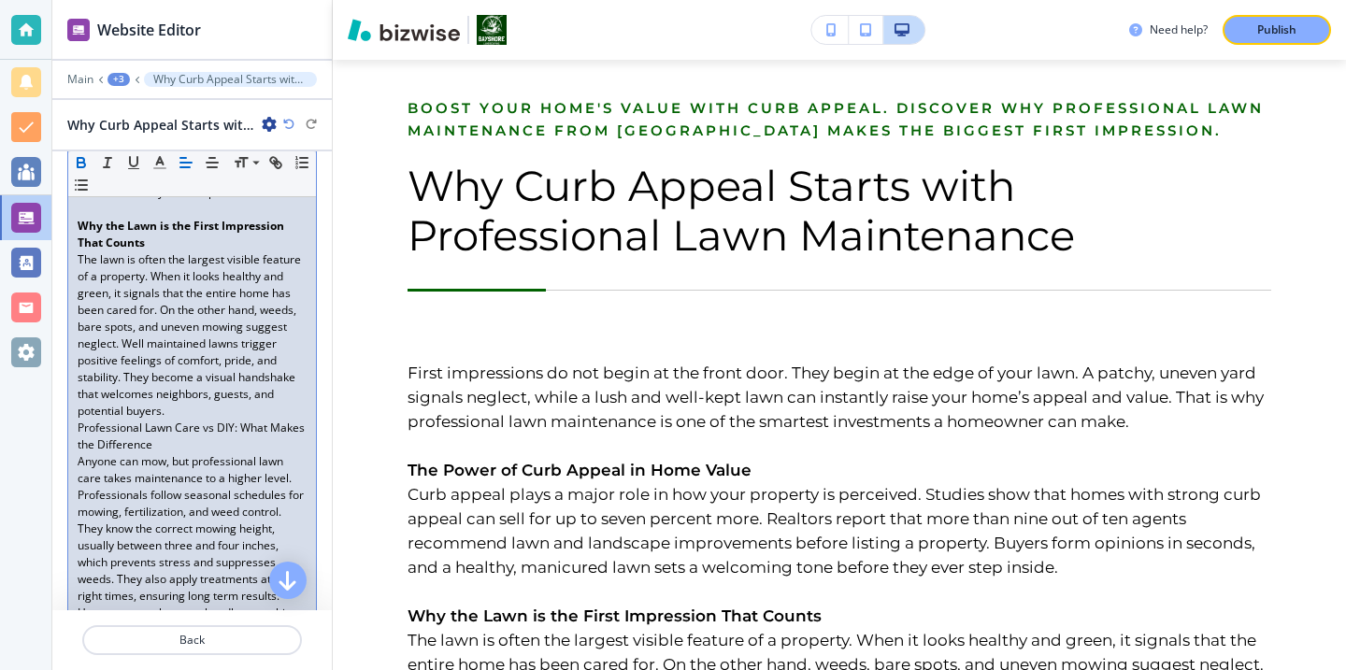
click at [197, 412] on p "The lawn is often the largest visible feature of a property. When it looks heal…" at bounding box center [192, 335] width 229 height 168
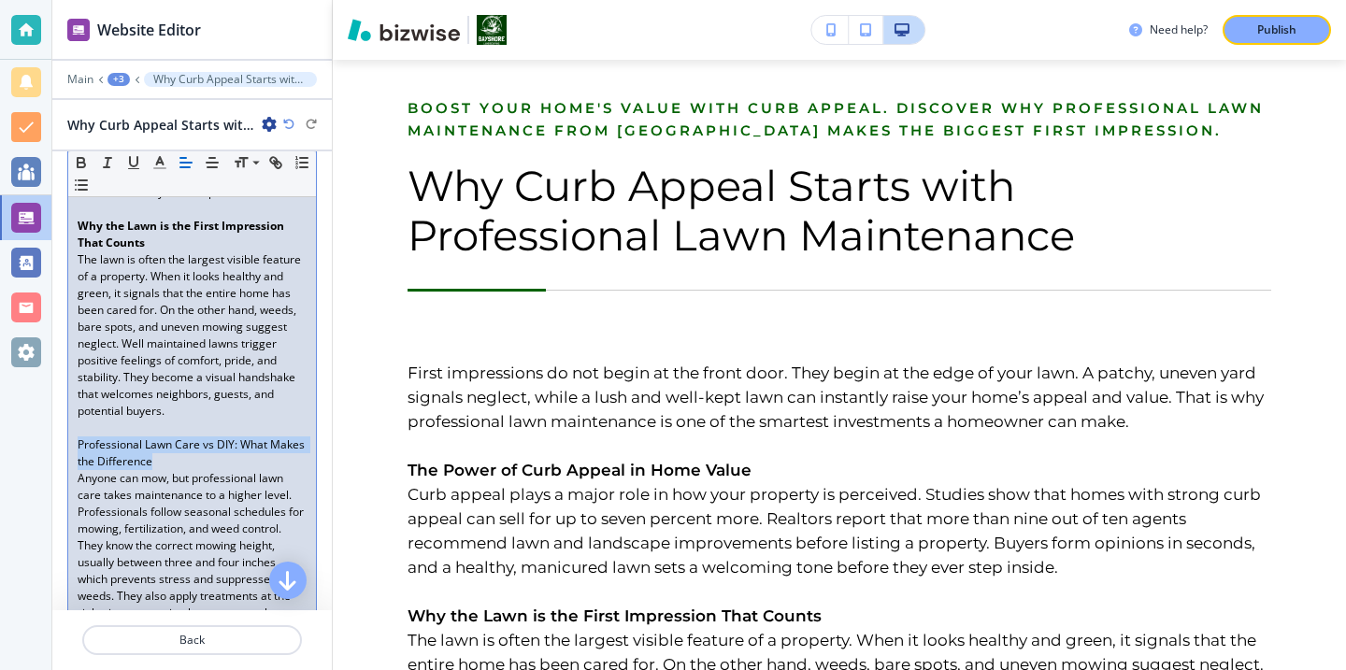
drag, startPoint x: 199, startPoint y: 463, endPoint x: 30, endPoint y: 447, distance: 169.9
click at [30, 447] on div "Website Editor Main +3 Why Curb Appeal Starts with Professional Lawn Maintenanc…" at bounding box center [673, 335] width 1346 height 670
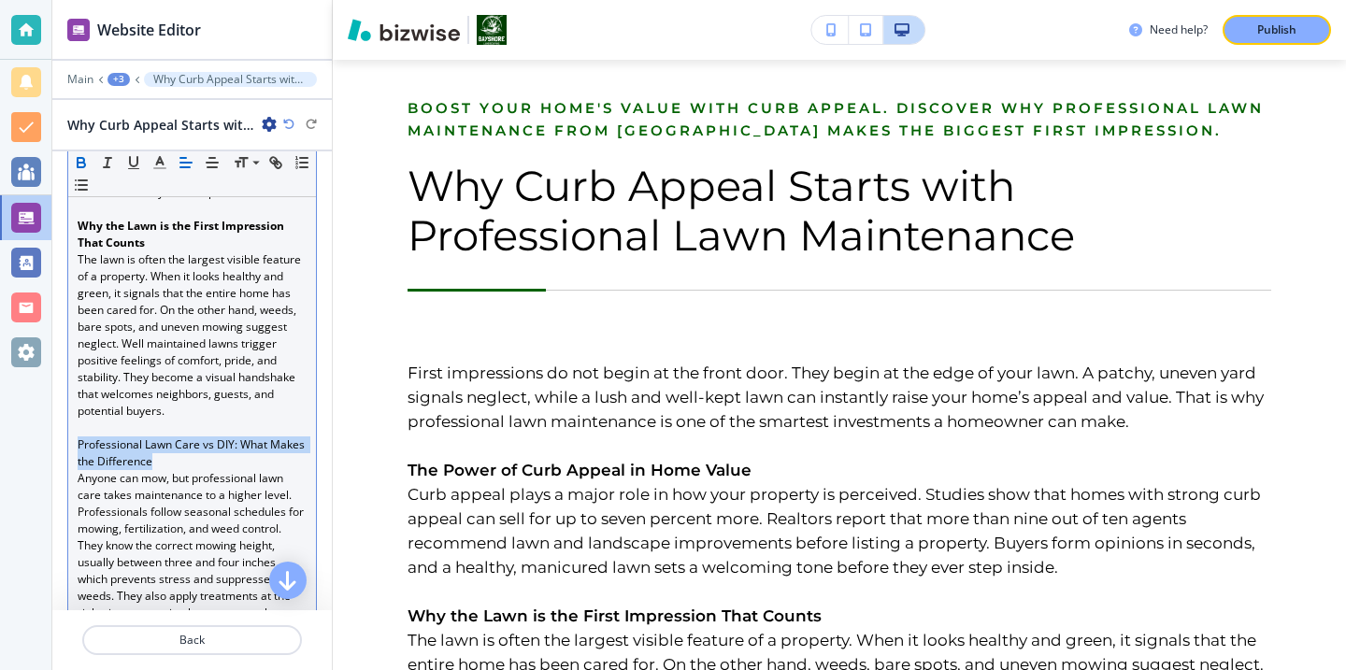
click at [84, 161] on icon "button" at bounding box center [81, 160] width 7 height 5
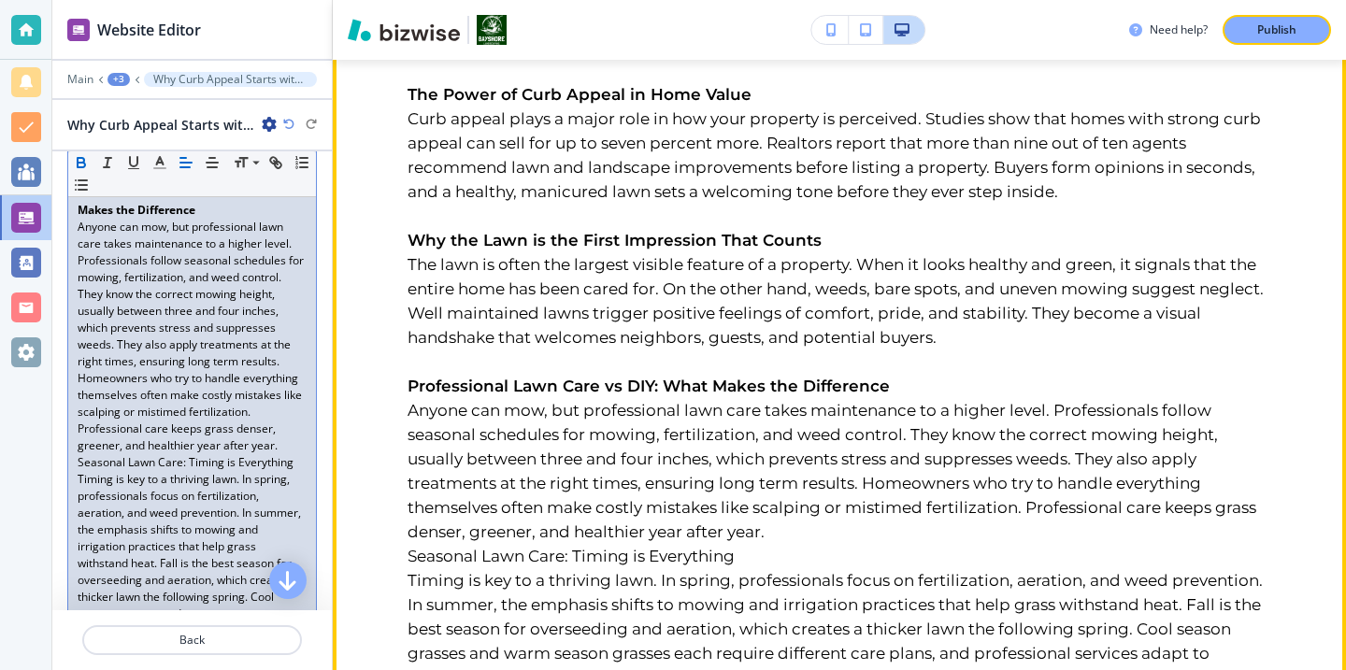
scroll to position [785, 0]
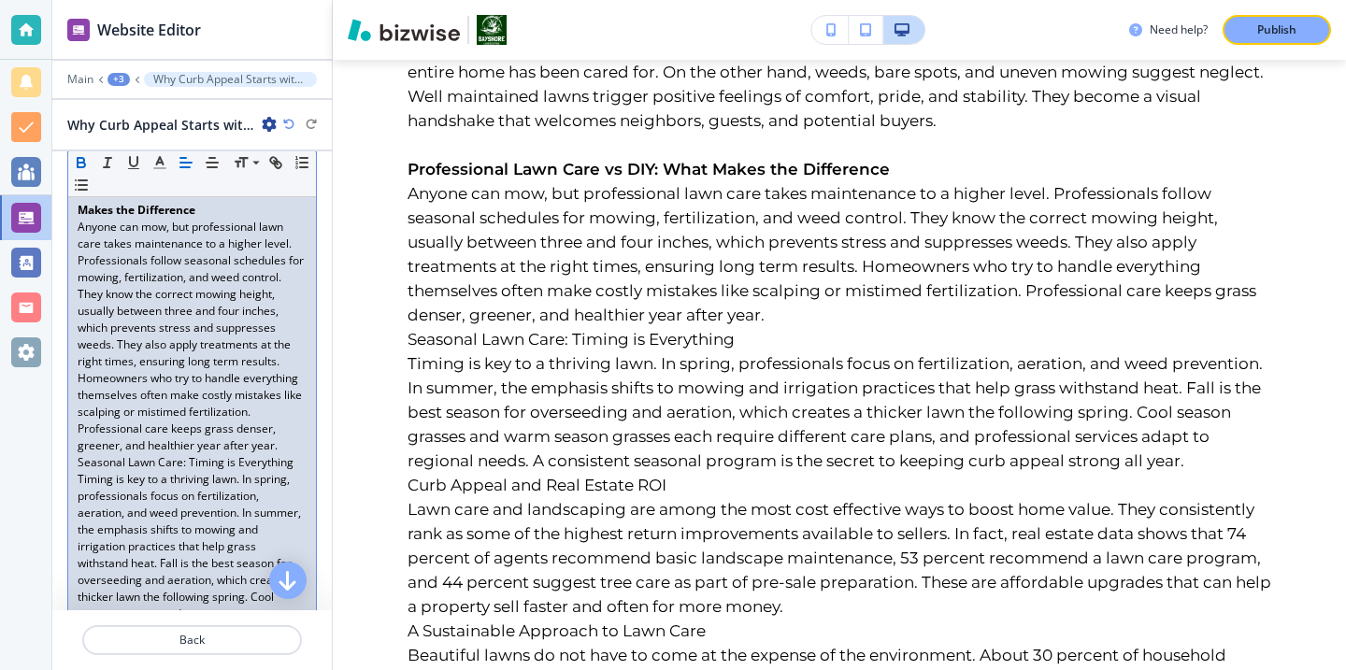
click at [278, 445] on p "Anyone can mow, but professional lawn care takes maintenance to a higher level.…" at bounding box center [192, 337] width 229 height 236
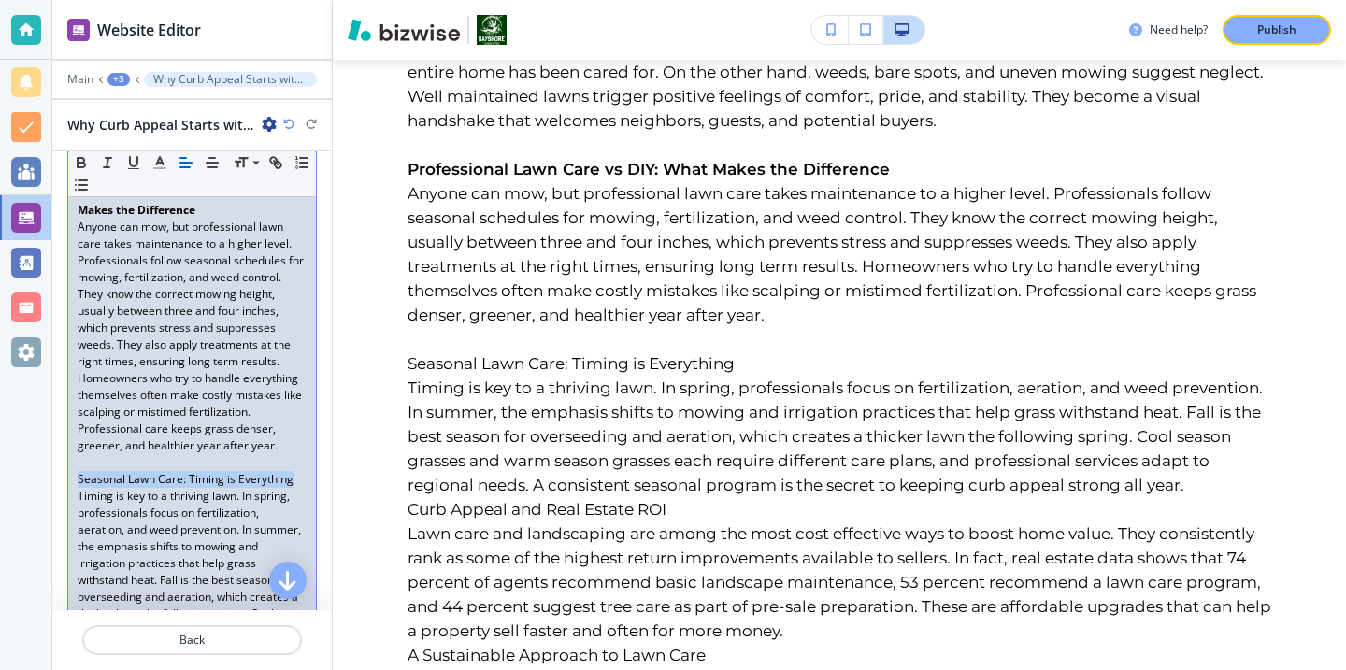
drag, startPoint x: 302, startPoint y: 480, endPoint x: 59, endPoint y: 475, distance: 243.1
click at [59, 475] on div "Body Small Normal Large Huge First impressions do not begin at the front door. …" at bounding box center [191, 469] width 279 height 1906
click at [74, 165] on icon "button" at bounding box center [81, 162] width 17 height 17
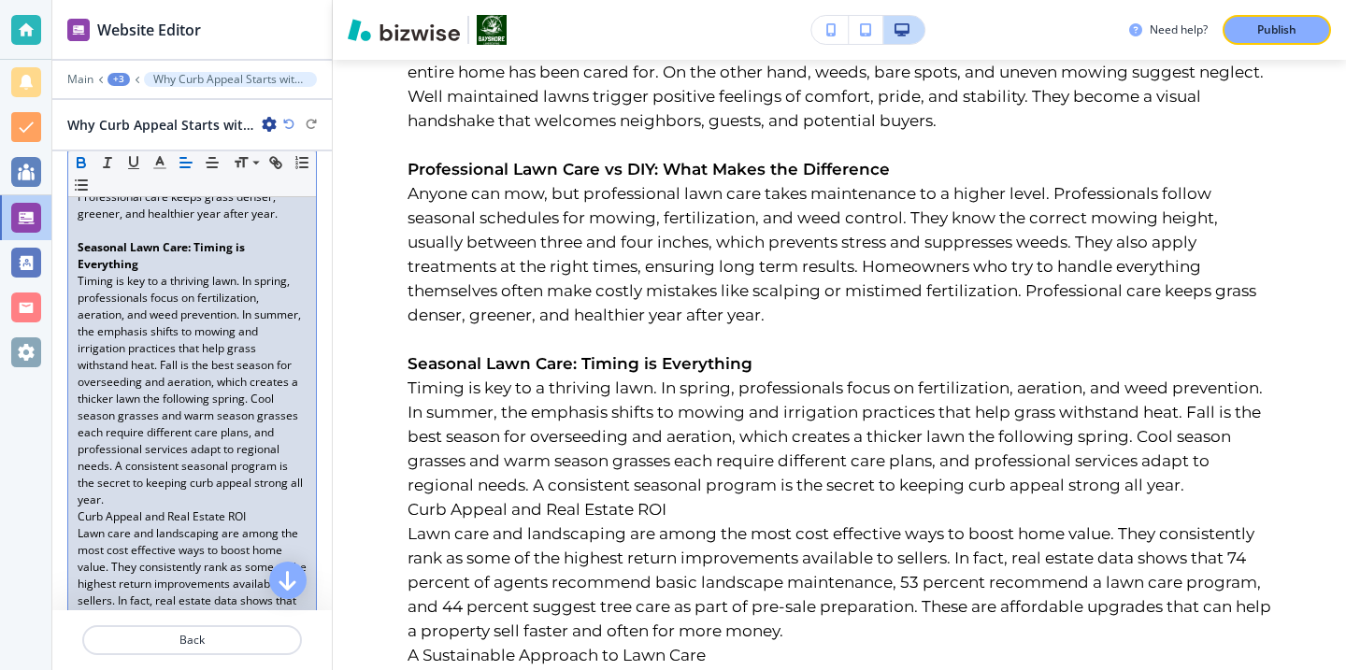
scroll to position [1206, 0]
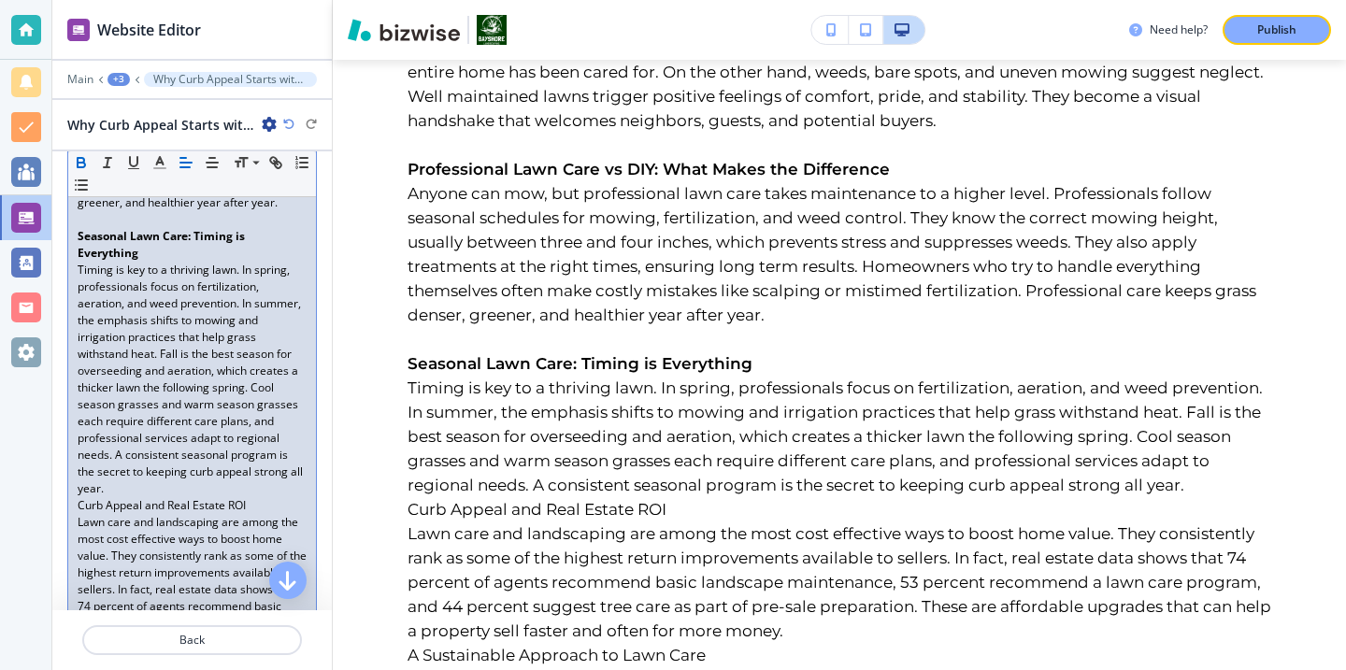
click at [168, 488] on p "Timing is key to a thriving lawn. In spring, professionals focus on fertilizati…" at bounding box center [192, 380] width 229 height 236
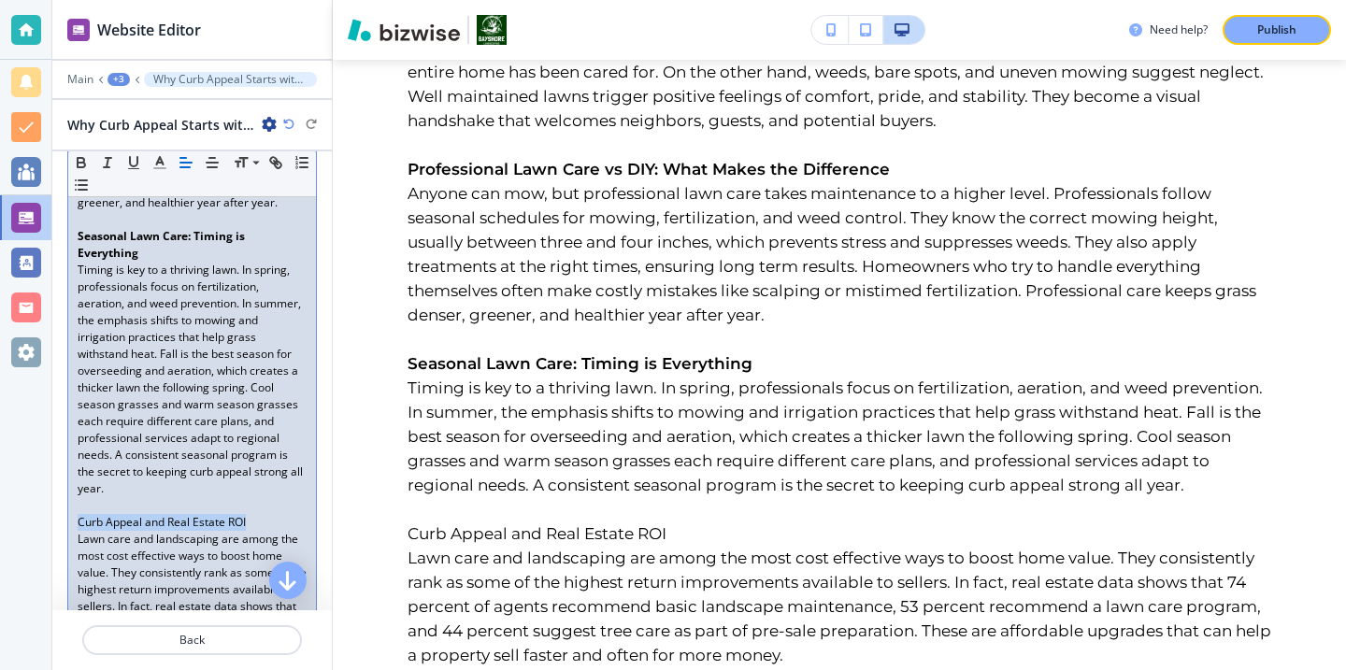
drag, startPoint x: 258, startPoint y: 516, endPoint x: 15, endPoint y: 516, distance: 243.0
click at [15, 516] on div "Website Editor Main +3 Why Curb Appeal Starts with Professional Lawn Maintenanc…" at bounding box center [673, 335] width 1346 height 670
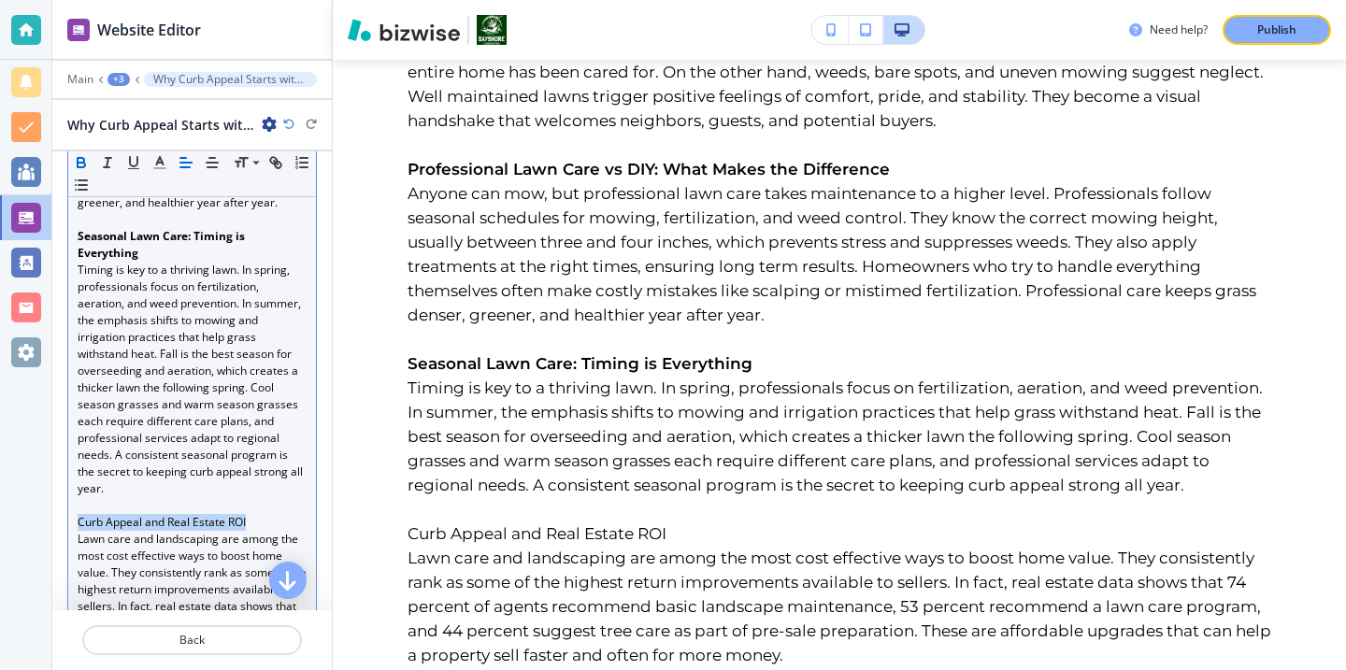
click at [86, 165] on icon "button" at bounding box center [81, 162] width 17 height 17
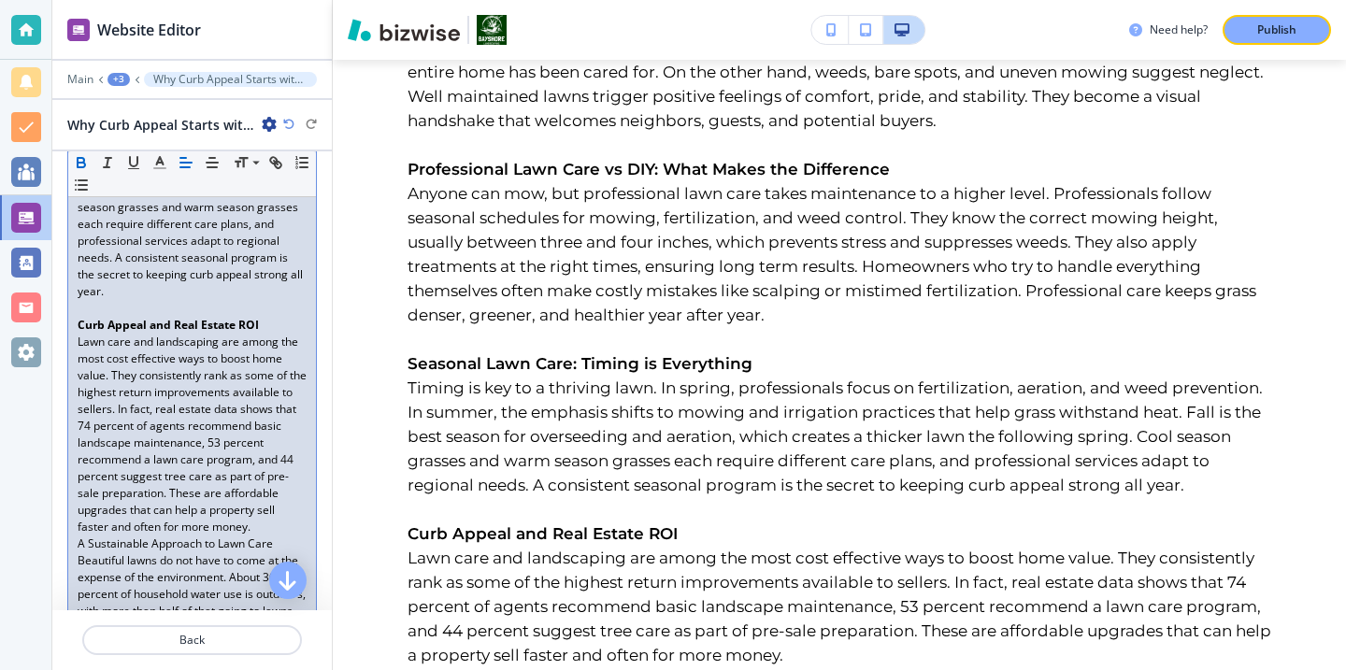
scroll to position [1453, 0]
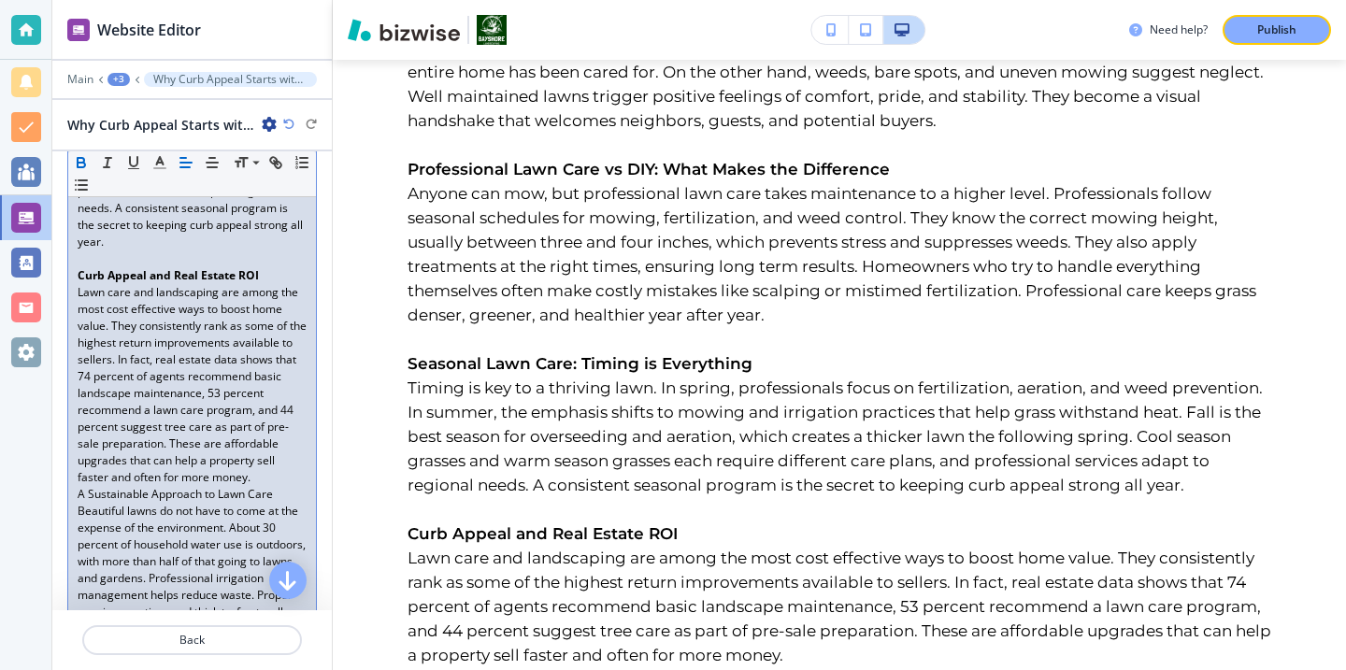
click at [293, 385] on p "Lawn care and landscaping are among the most cost effective ways to boost home …" at bounding box center [192, 385] width 229 height 202
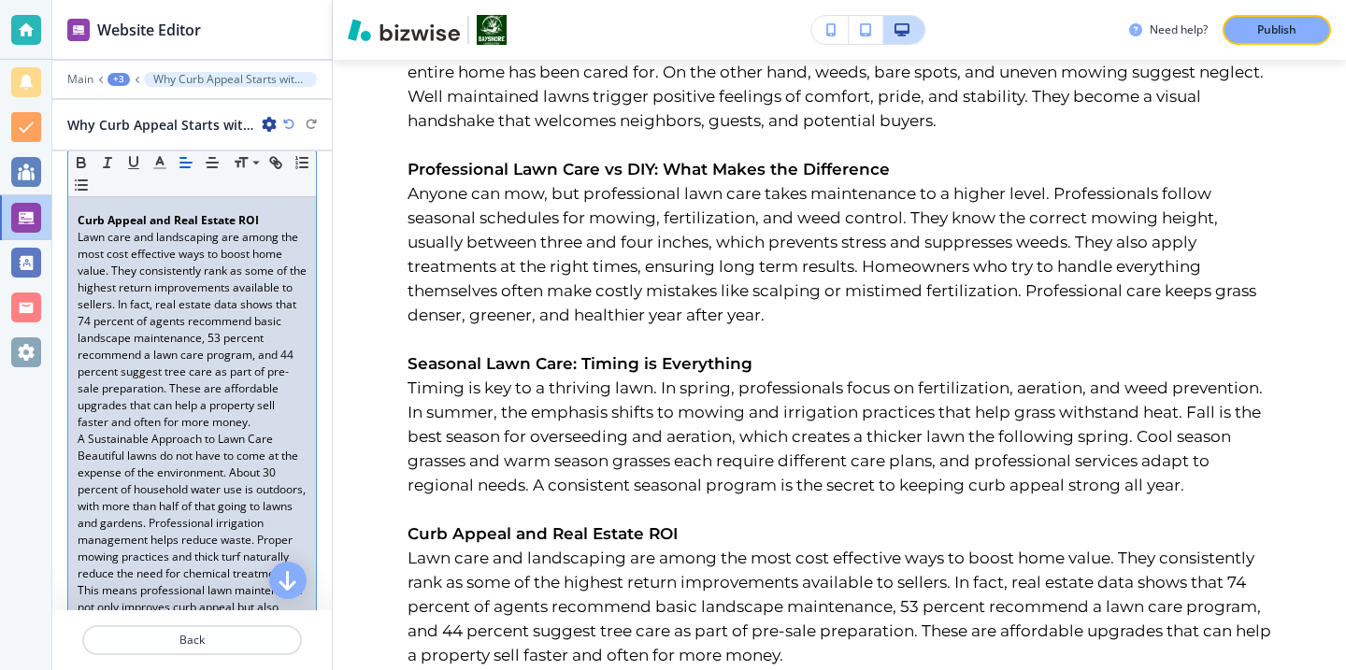
scroll to position [1517, 0]
click at [273, 411] on p "Lawn care and landscaping are among the most cost effective ways to boost home …" at bounding box center [192, 321] width 229 height 202
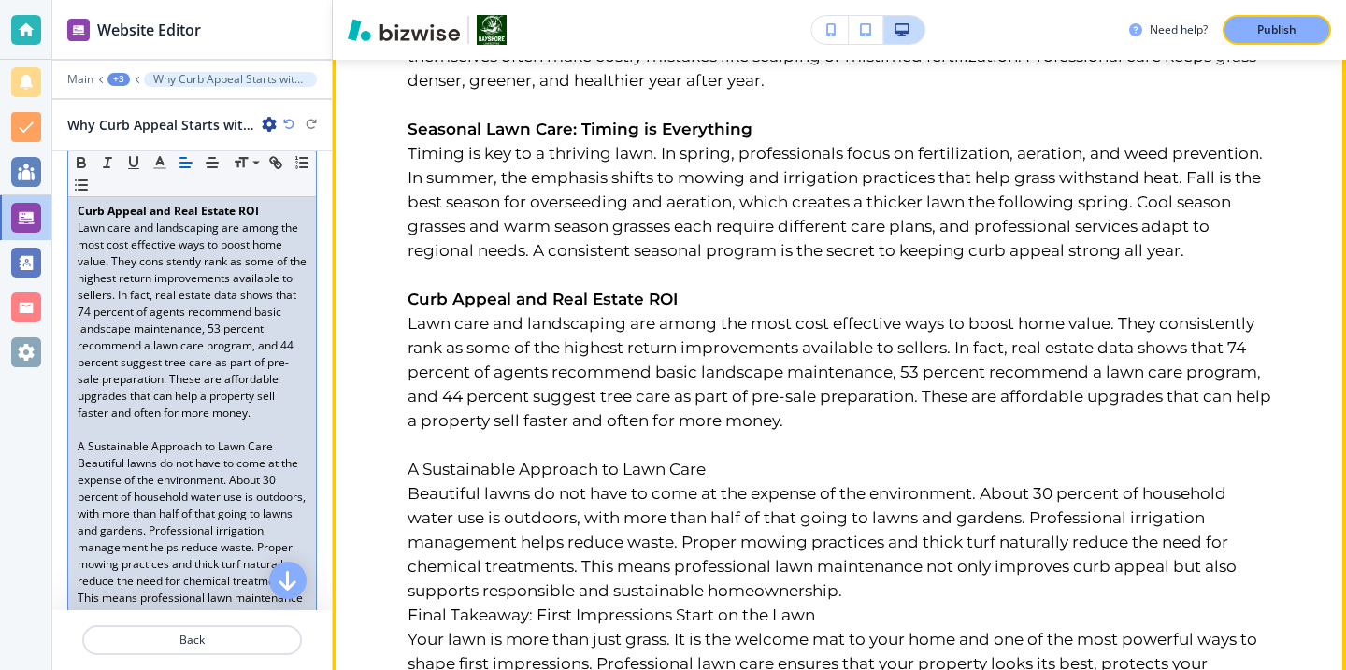
scroll to position [1081, 0]
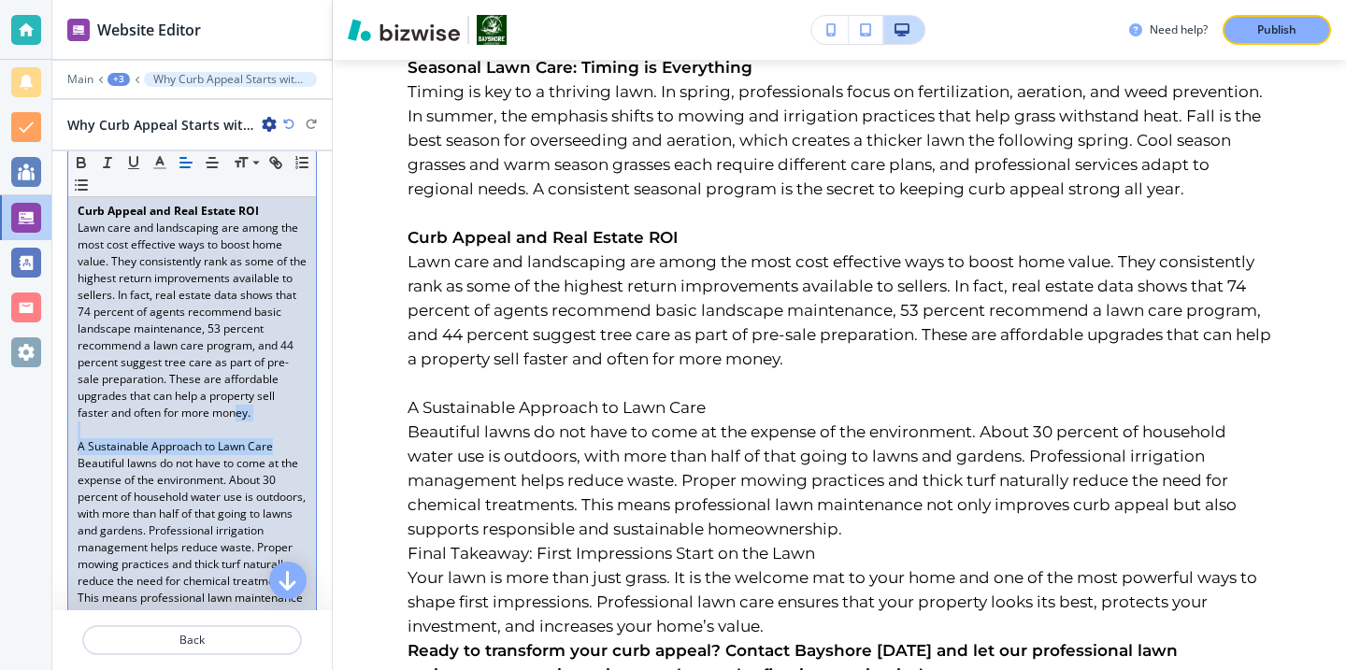
drag, startPoint x: 303, startPoint y: 448, endPoint x: 239, endPoint y: 421, distance: 69.1
click at [177, 409] on p "Lawn care and landscaping are among the most cost effective ways to boost home …" at bounding box center [192, 321] width 229 height 202
drag, startPoint x: 289, startPoint y: 447, endPoint x: 0, endPoint y: 446, distance: 288.8
click at [0, 446] on div "Website Editor Main +3 Why Curb Appeal Starts with Professional Lawn Maintenanc…" at bounding box center [673, 335] width 1346 height 670
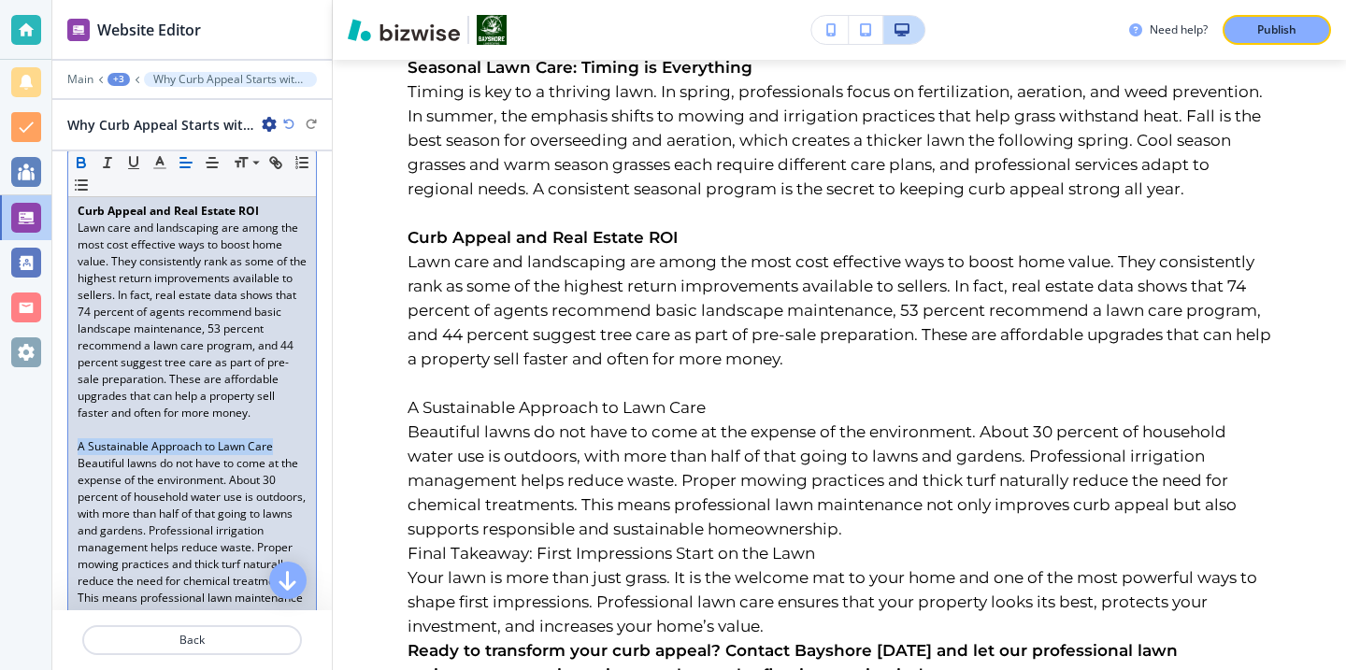
click at [78, 165] on icon "button" at bounding box center [81, 165] width 7 height 5
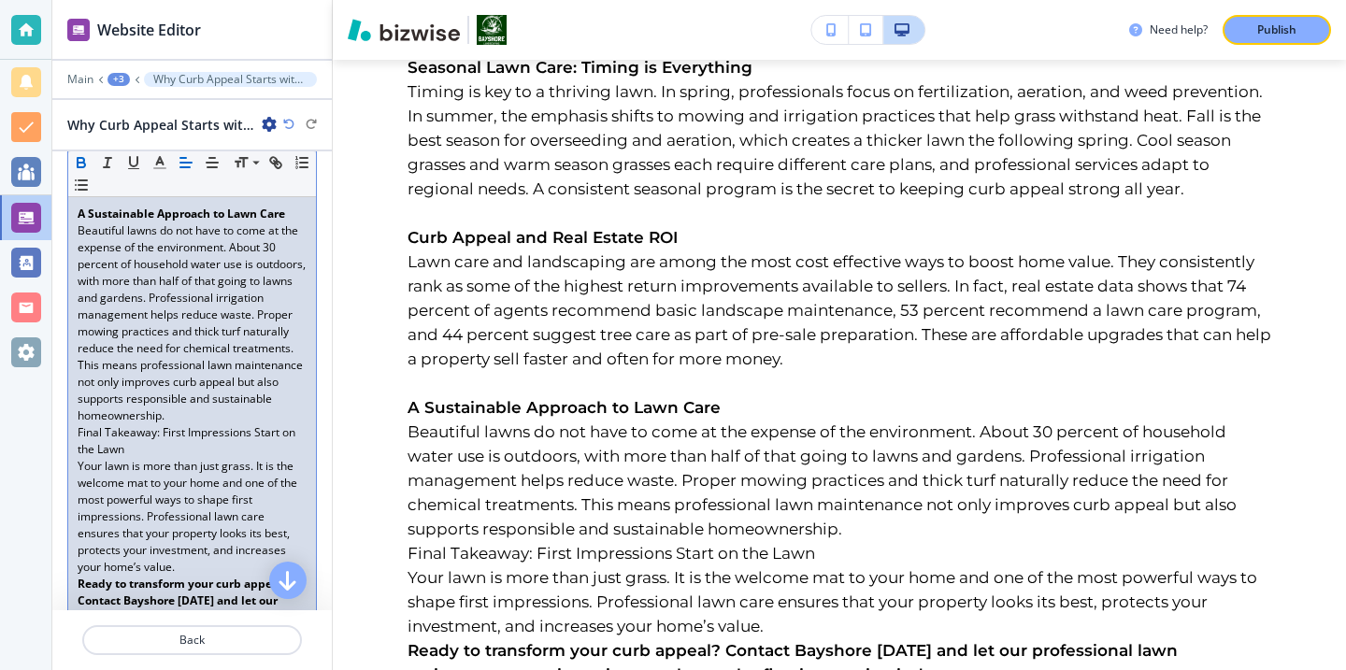
scroll to position [1733, 0]
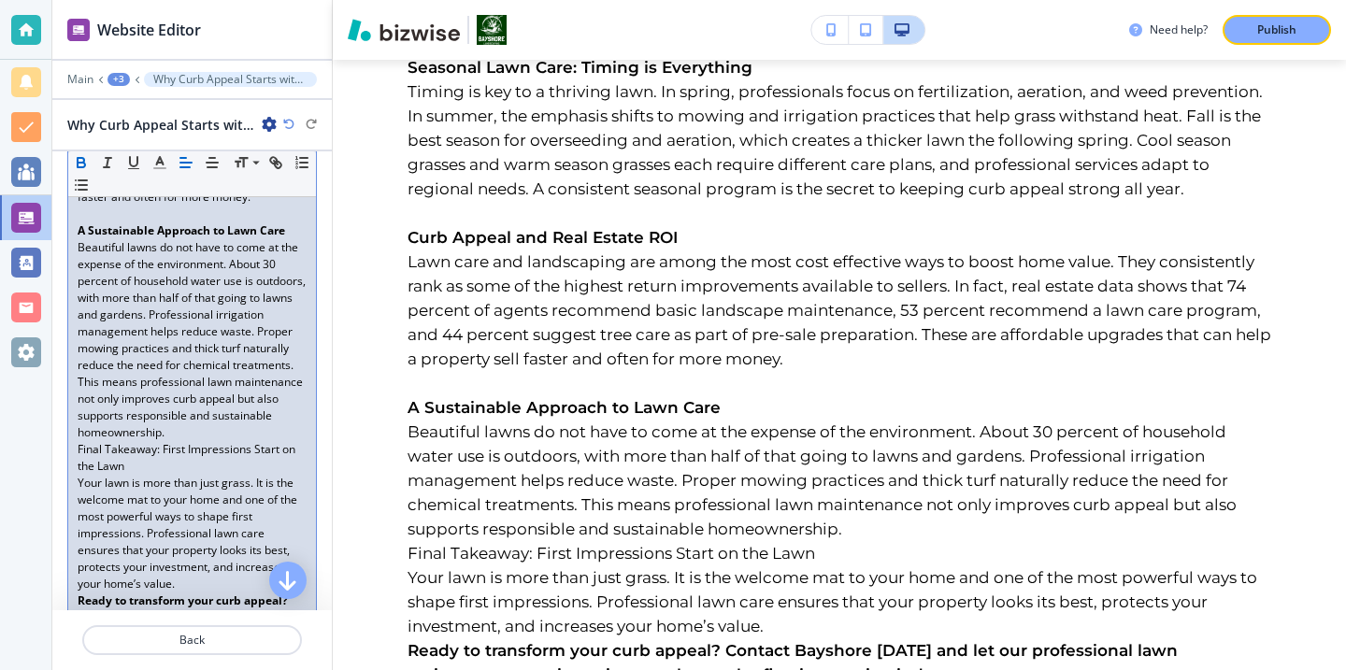
click at [260, 441] on p "Final Takeaway: First Impressions Start on the Lawn" at bounding box center [192, 458] width 229 height 34
click at [256, 423] on p "Beautiful lawns do not have to come at the expense of the environment. About 30…" at bounding box center [192, 340] width 229 height 202
click at [255, 424] on p "Beautiful lawns do not have to come at the expense of the environment. About 30…" at bounding box center [192, 340] width 229 height 202
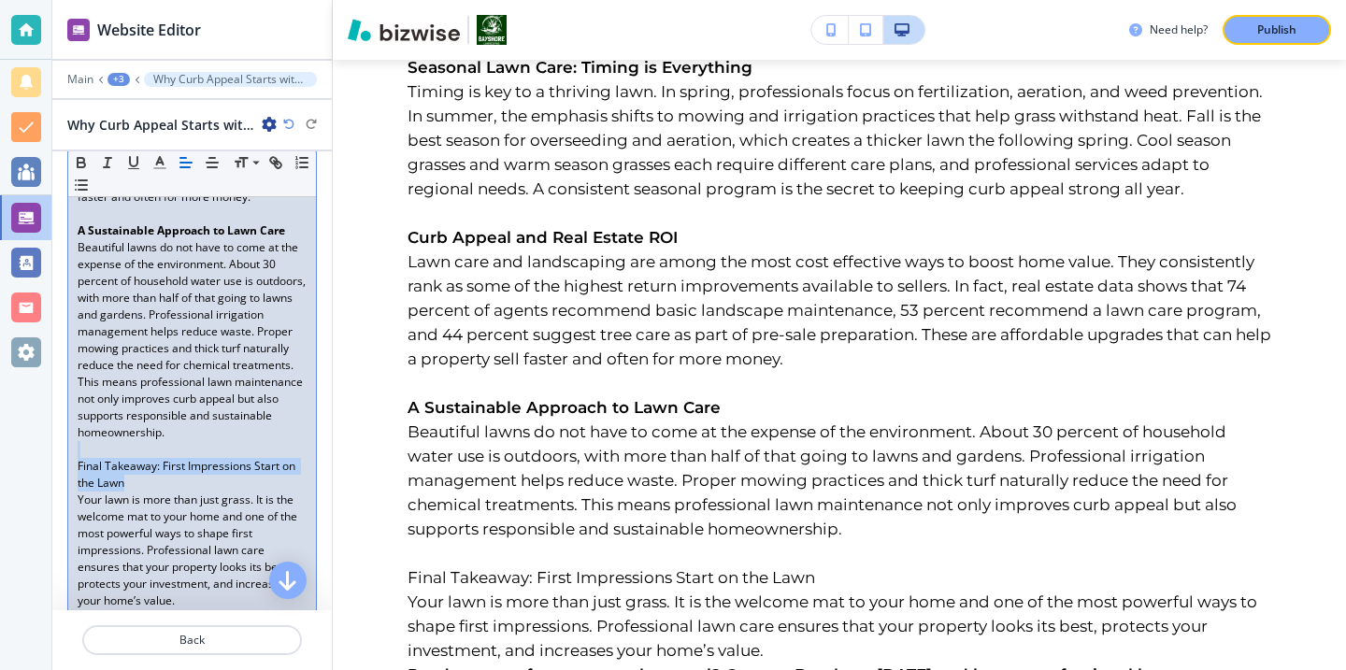
drag, startPoint x: 211, startPoint y: 485, endPoint x: 82, endPoint y: 441, distance: 136.3
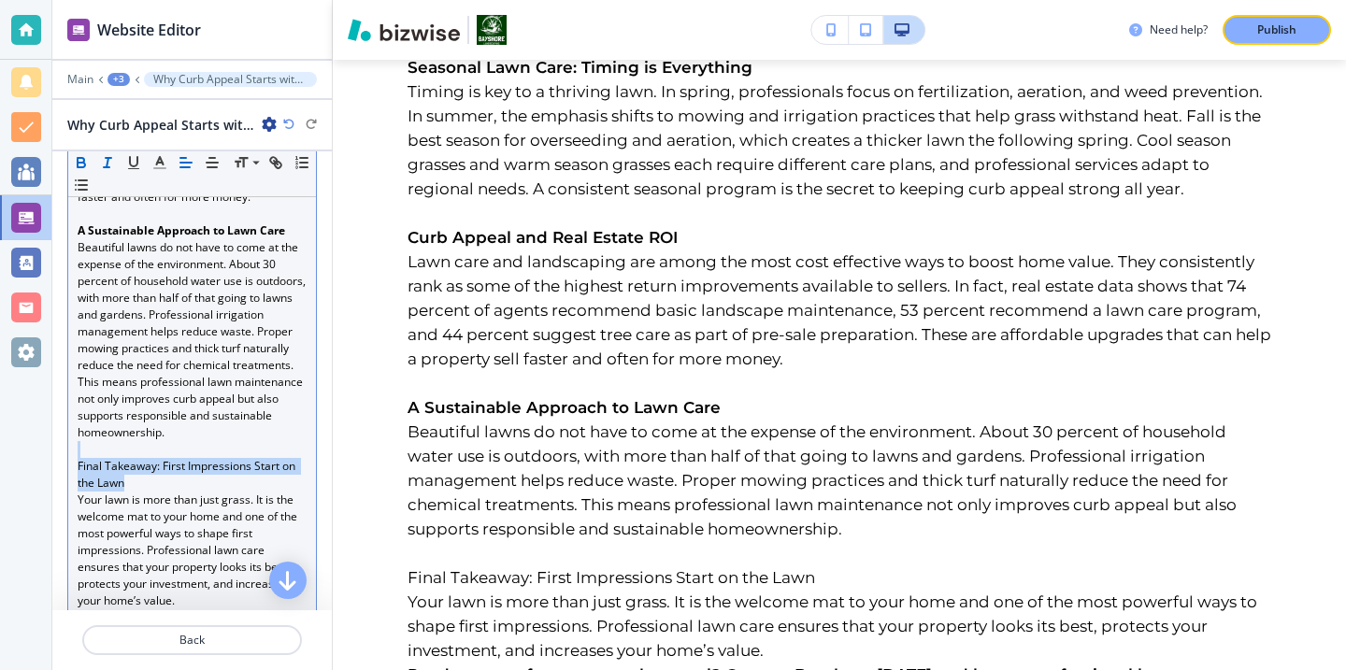
click at [93, 165] on div "Small Normal Large Huge" at bounding box center [192, 174] width 248 height 46
click at [84, 151] on button "button" at bounding box center [81, 162] width 26 height 22
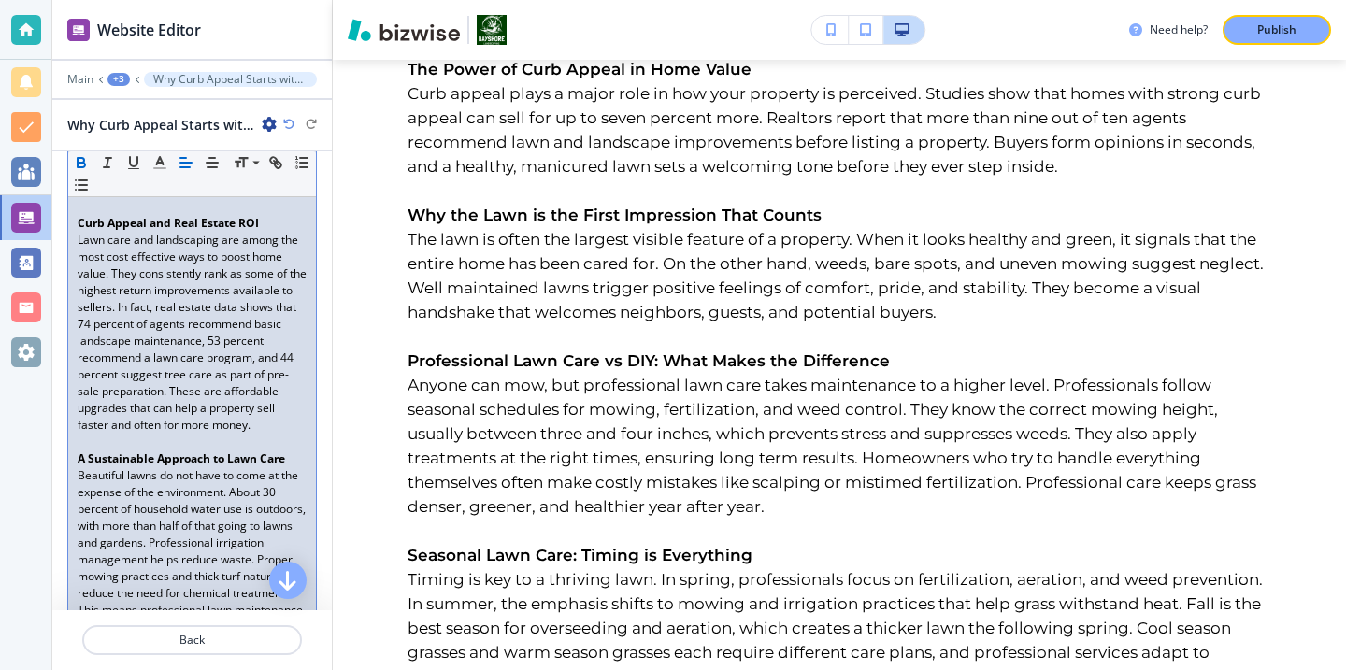
scroll to position [1406, 0]
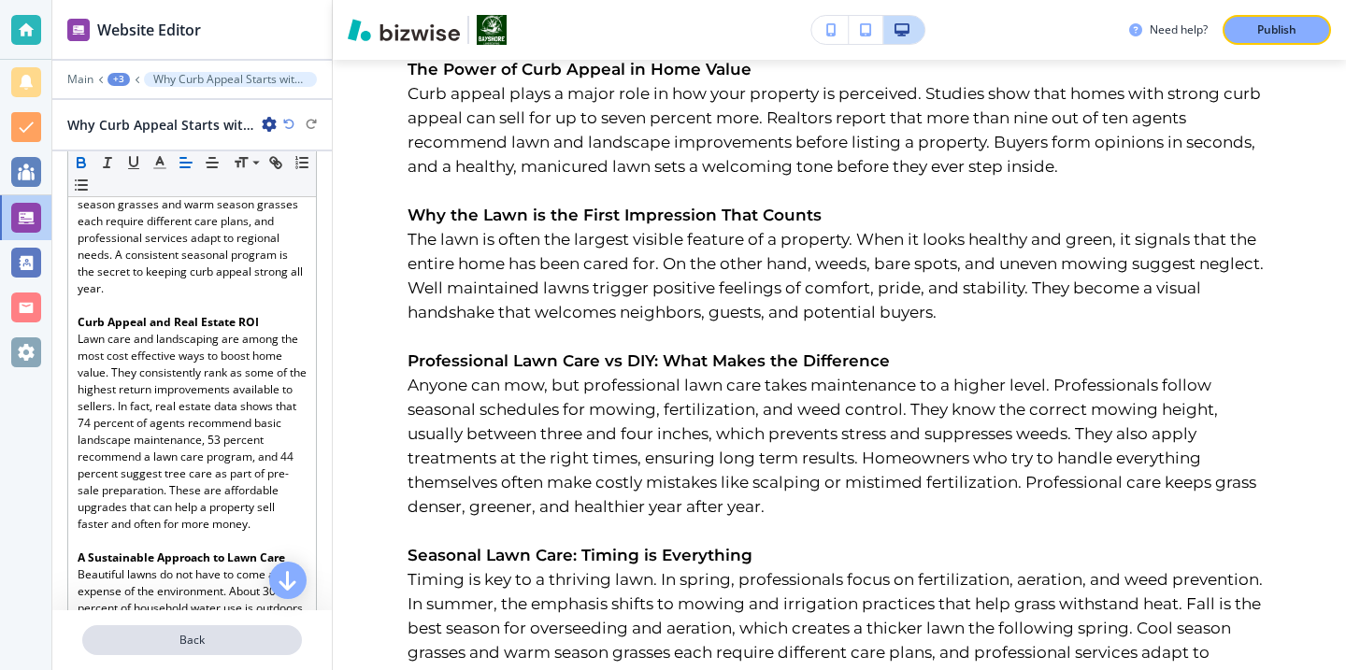
click at [246, 648] on p "Back" at bounding box center [192, 640] width 216 height 17
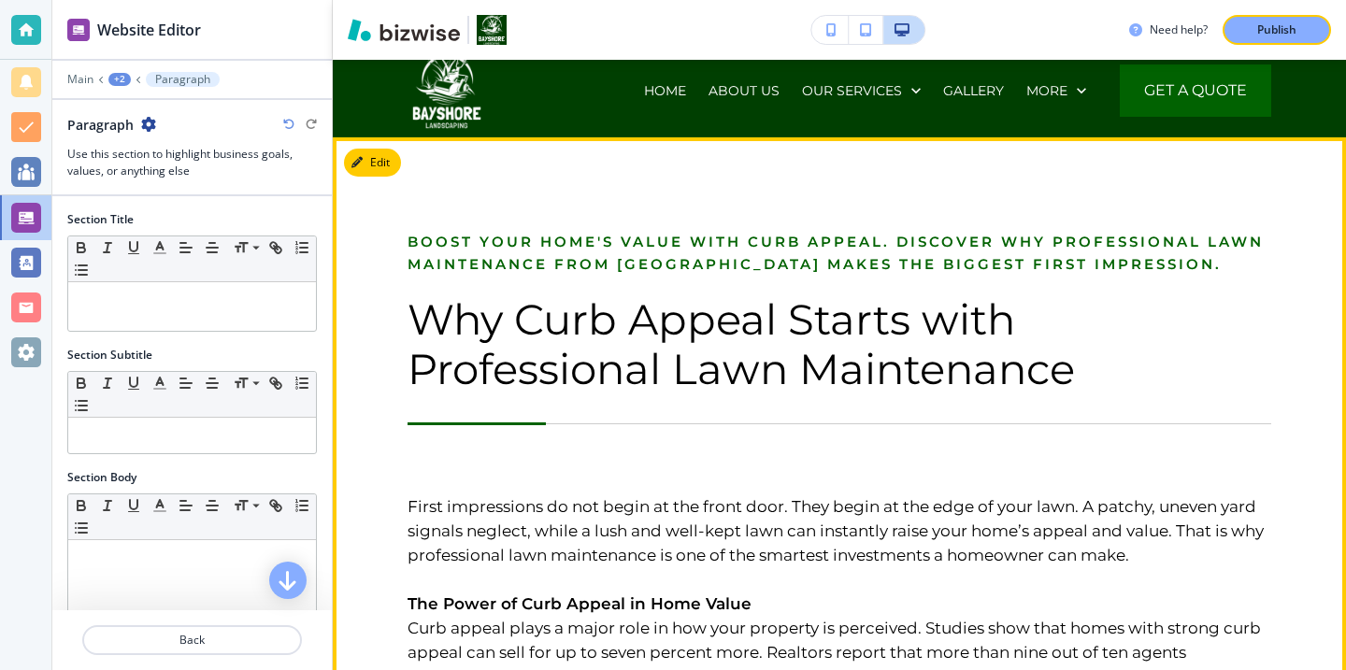
scroll to position [0, 0]
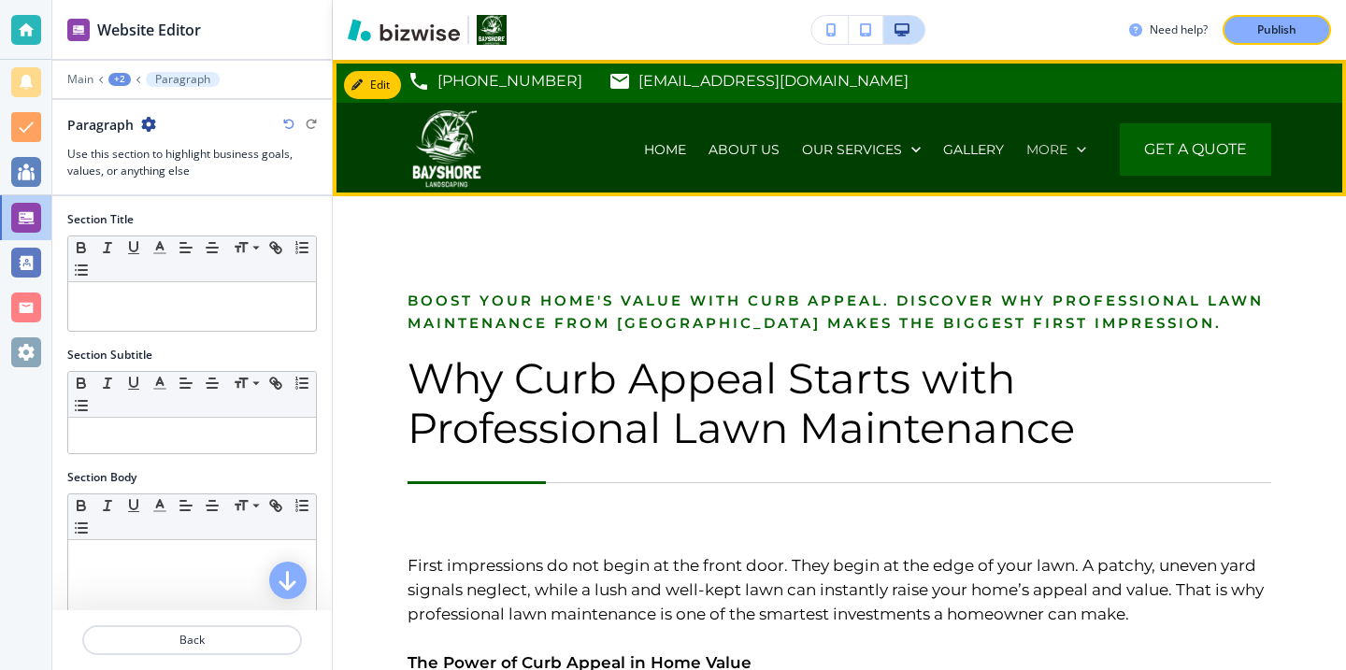
click at [1080, 139] on div "More" at bounding box center [1056, 149] width 82 height 93
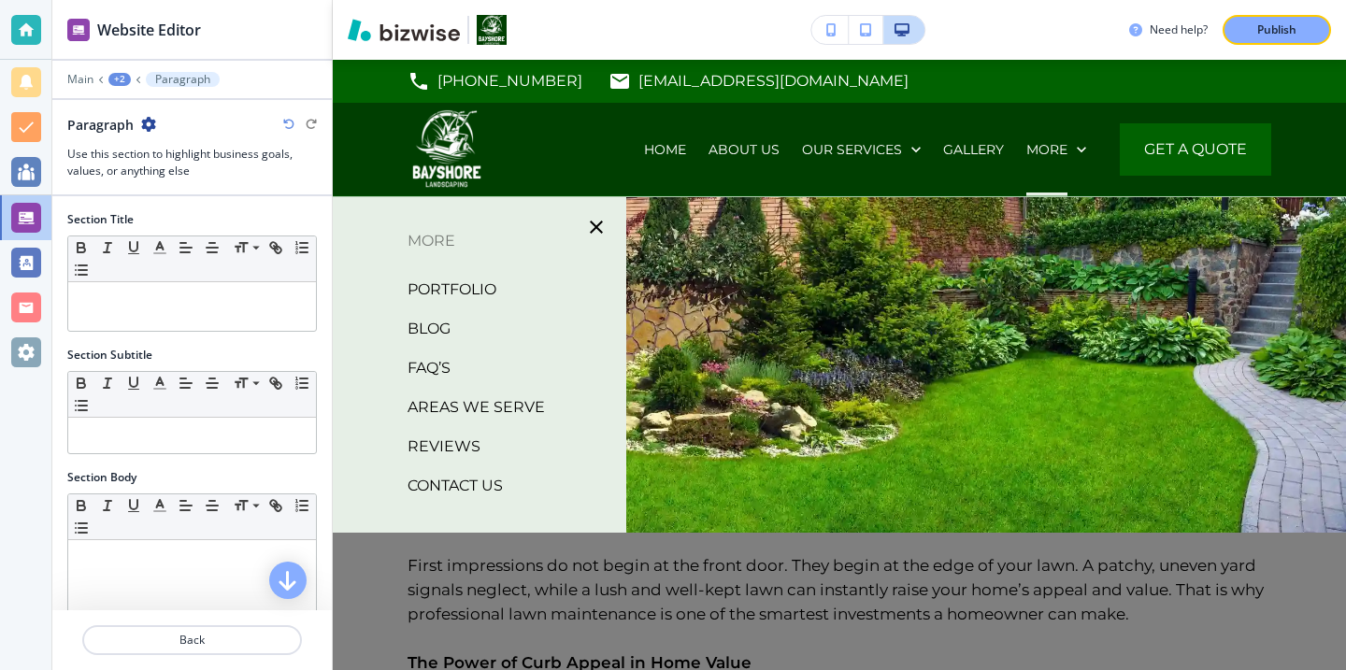
click at [418, 324] on p "BLOG" at bounding box center [429, 329] width 43 height 28
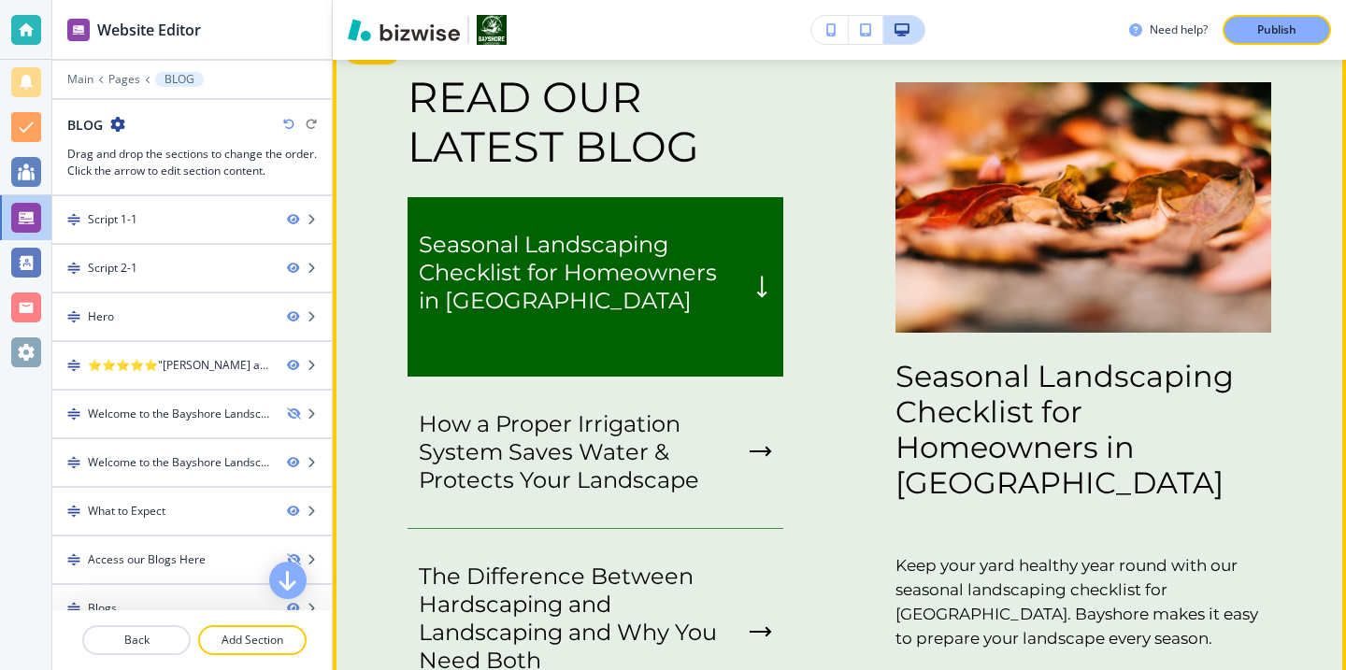
scroll to position [3207, 0]
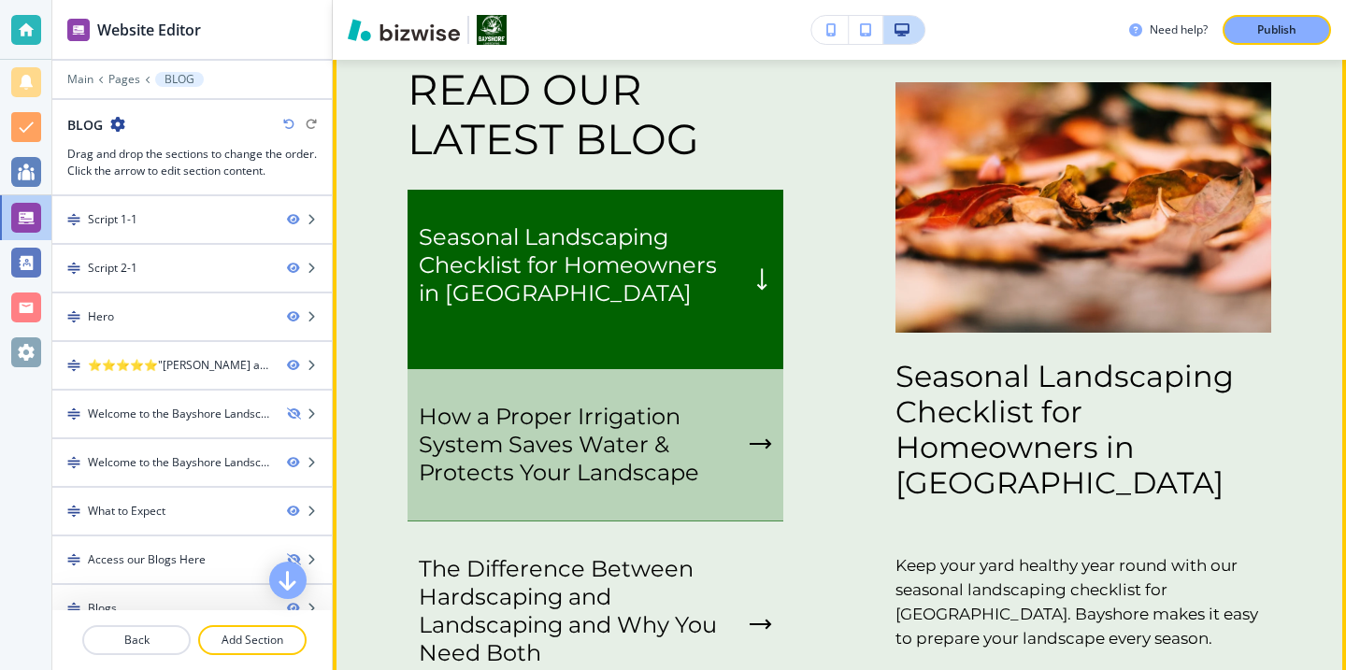
click at [626, 438] on p "How a Proper Irrigation System Saves Water & Protects Your Landscape" at bounding box center [580, 445] width 323 height 84
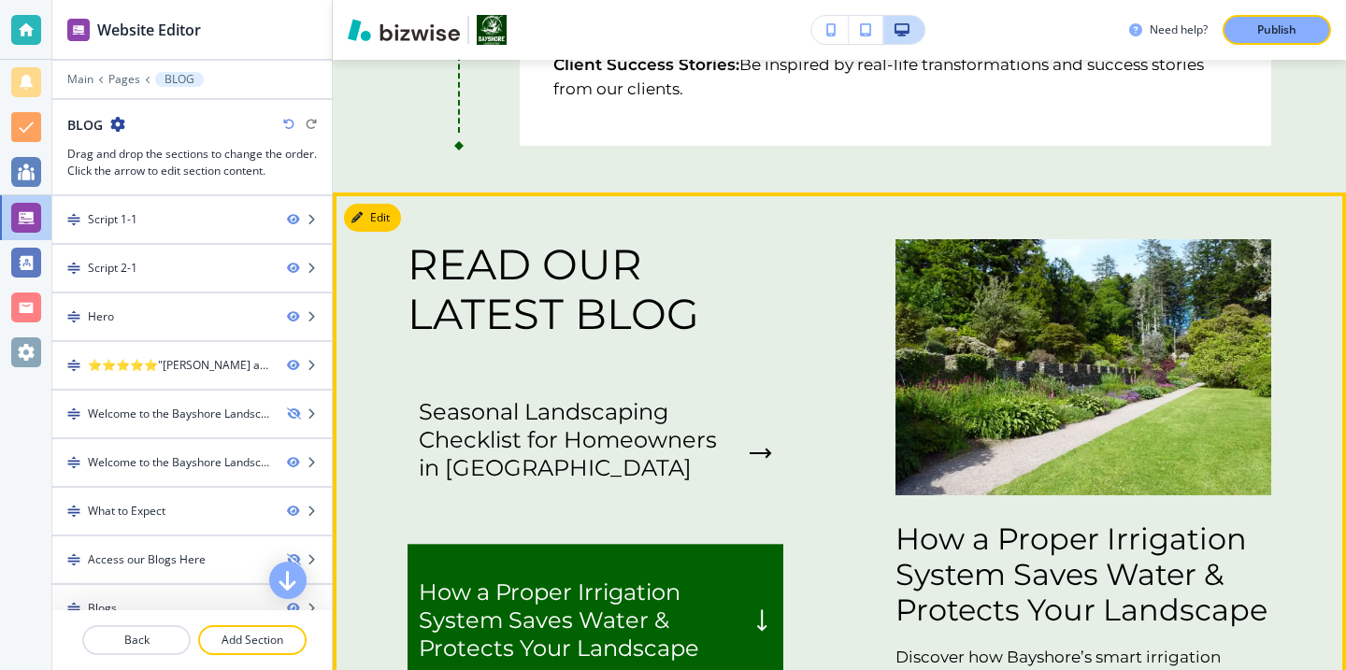
scroll to position [2904, 0]
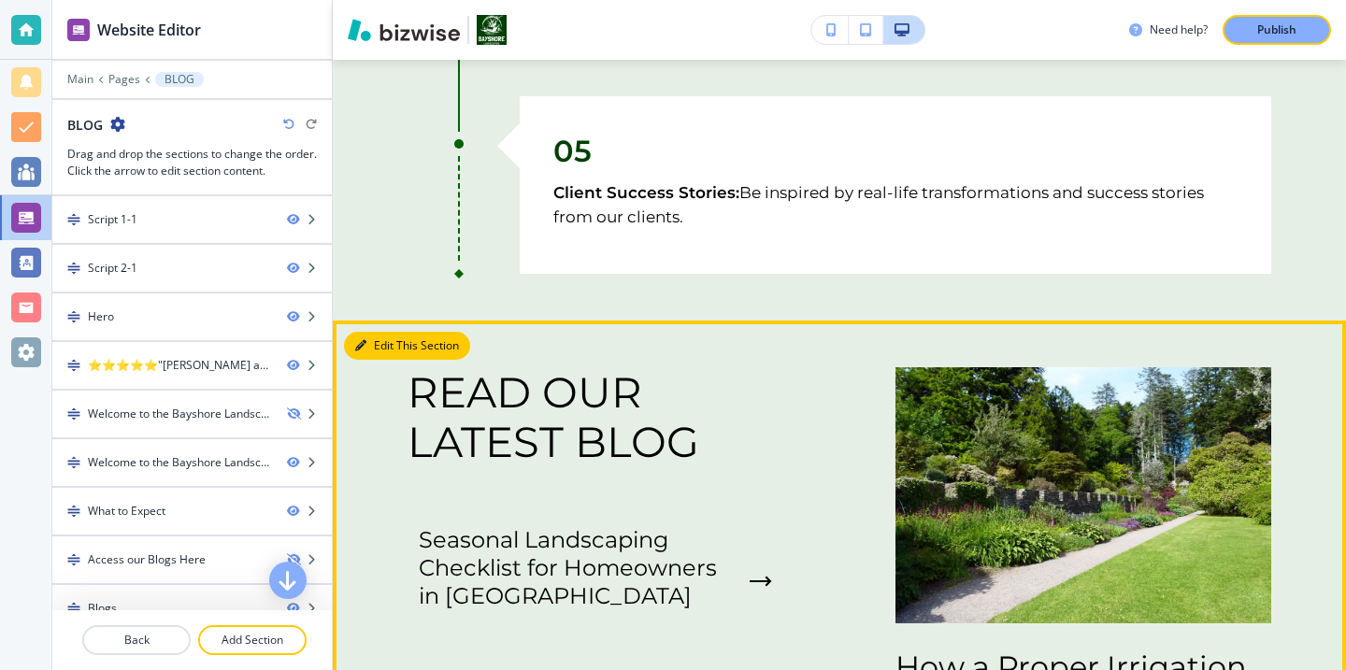
click at [357, 336] on button "Edit This Section" at bounding box center [407, 346] width 126 height 28
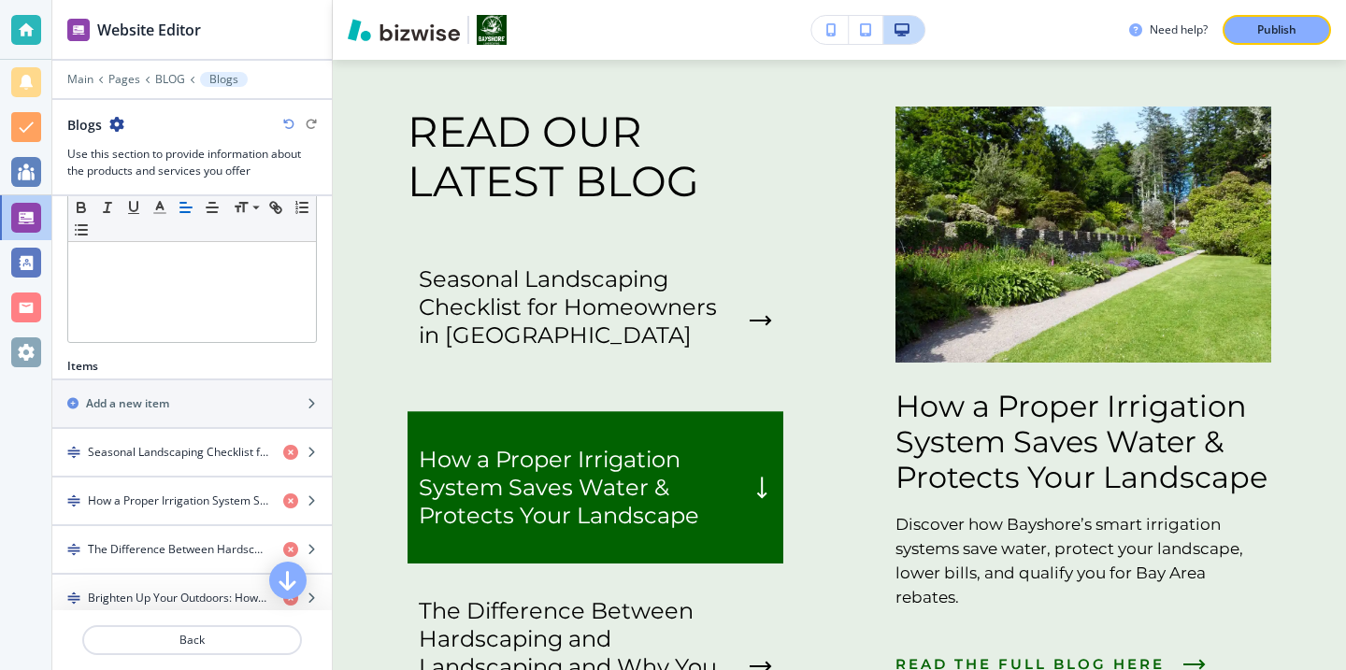
scroll to position [436, 0]
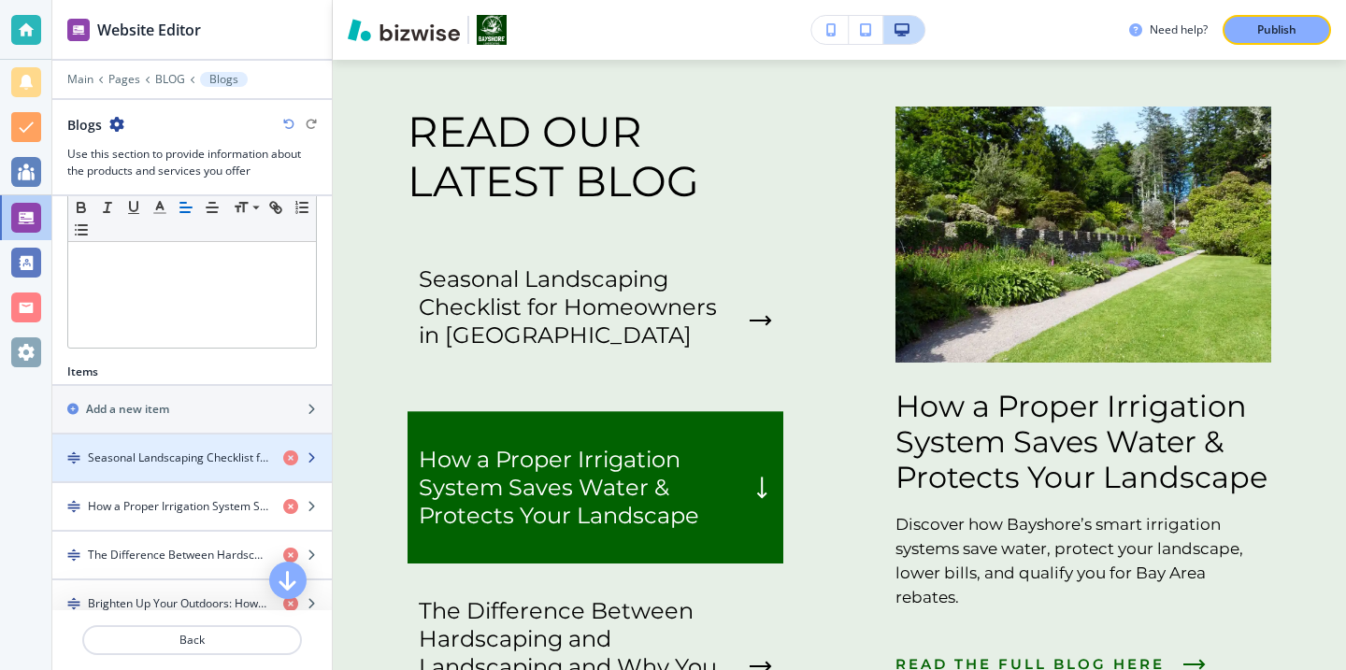
click at [178, 451] on h4 "Seasonal Landscaping Checklist for Homeowners in San Mateo County" at bounding box center [178, 458] width 180 height 17
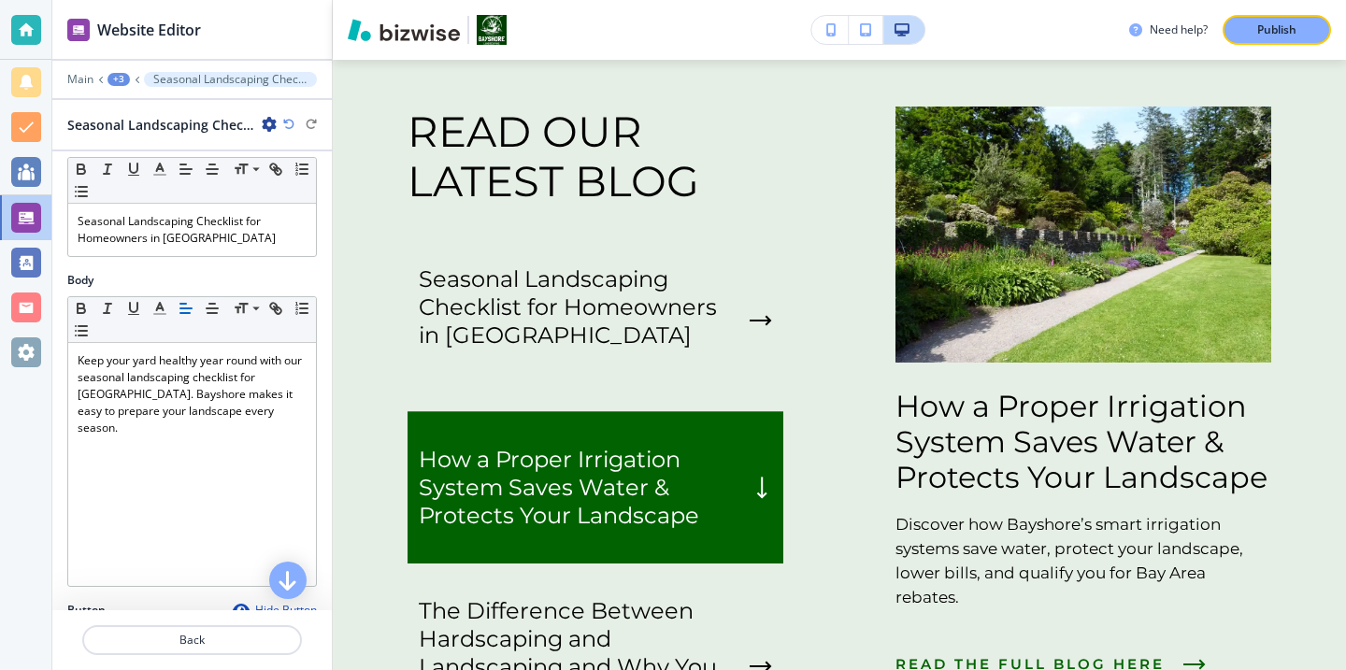
scroll to position [0, 0]
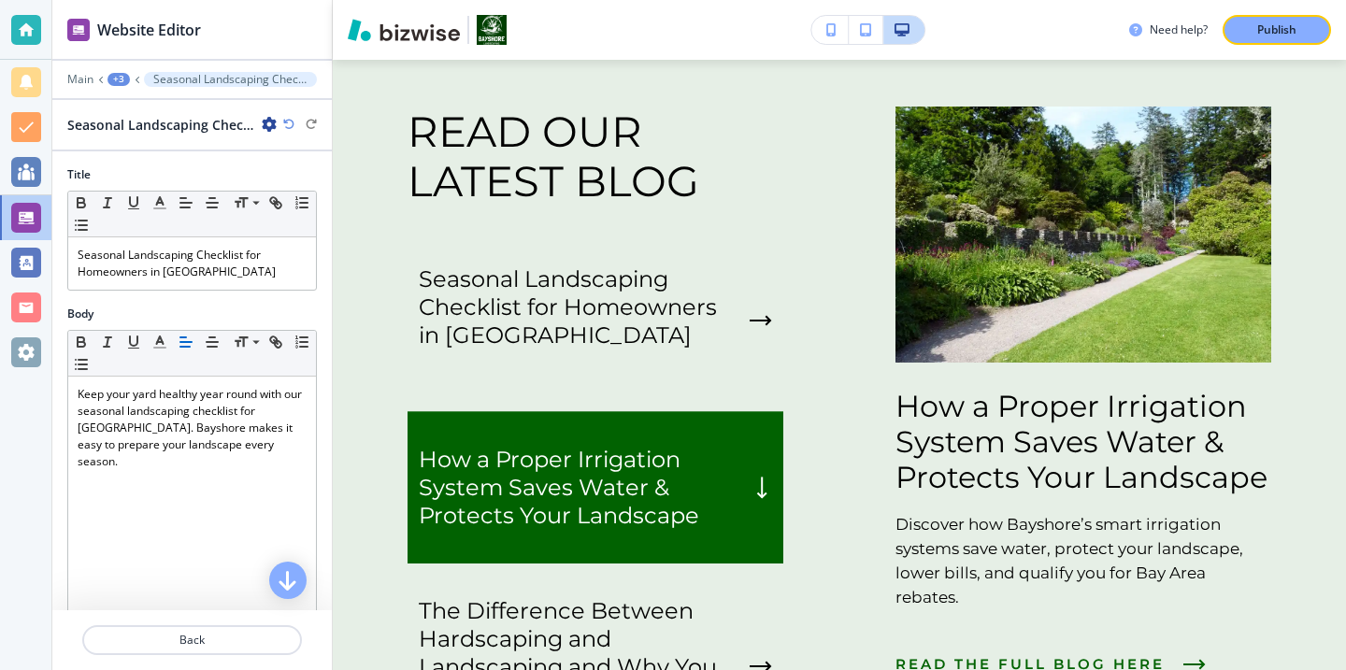
click at [265, 133] on div "Seasonal Landscaping Checklist for Homeowners in San Mateo County" at bounding box center [171, 125] width 209 height 20
click at [265, 130] on icon "button" at bounding box center [269, 124] width 15 height 15
click at [298, 182] on p "Duplicate Seasonal Landscaping Checklist for Homeowners in San Mateo County" at bounding box center [321, 189] width 95 height 17
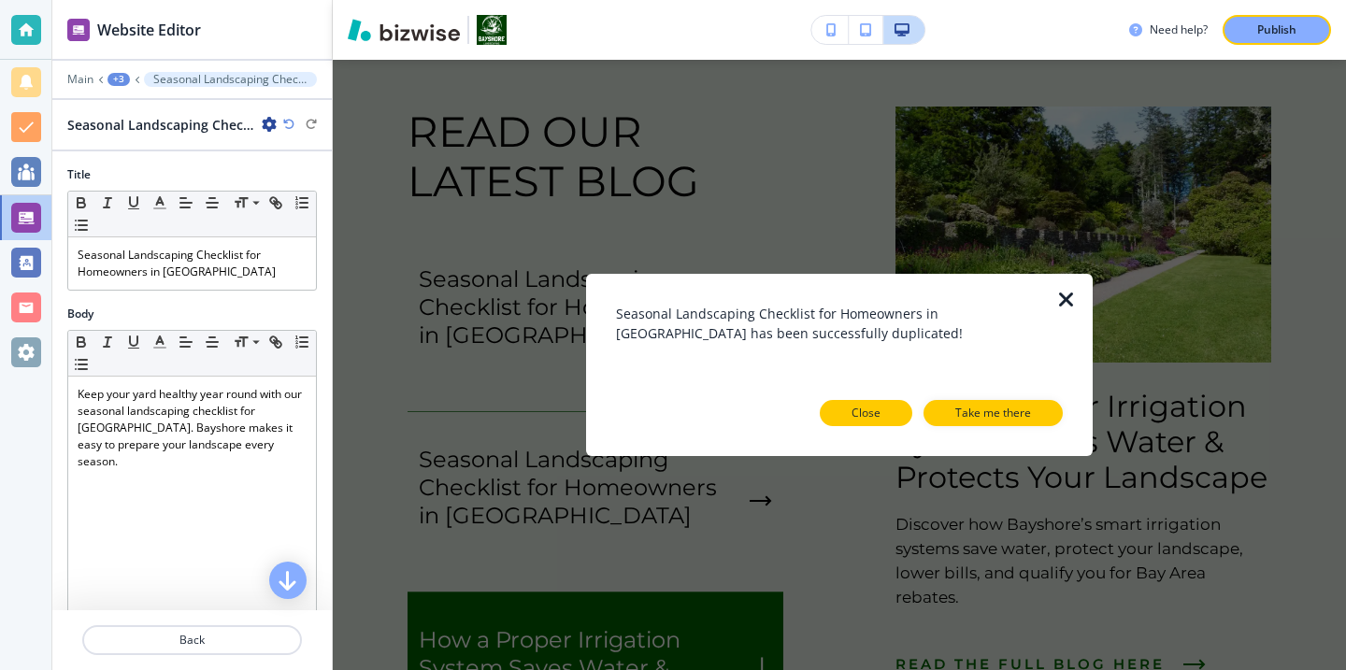
click at [890, 403] on button "Close" at bounding box center [866, 413] width 93 height 26
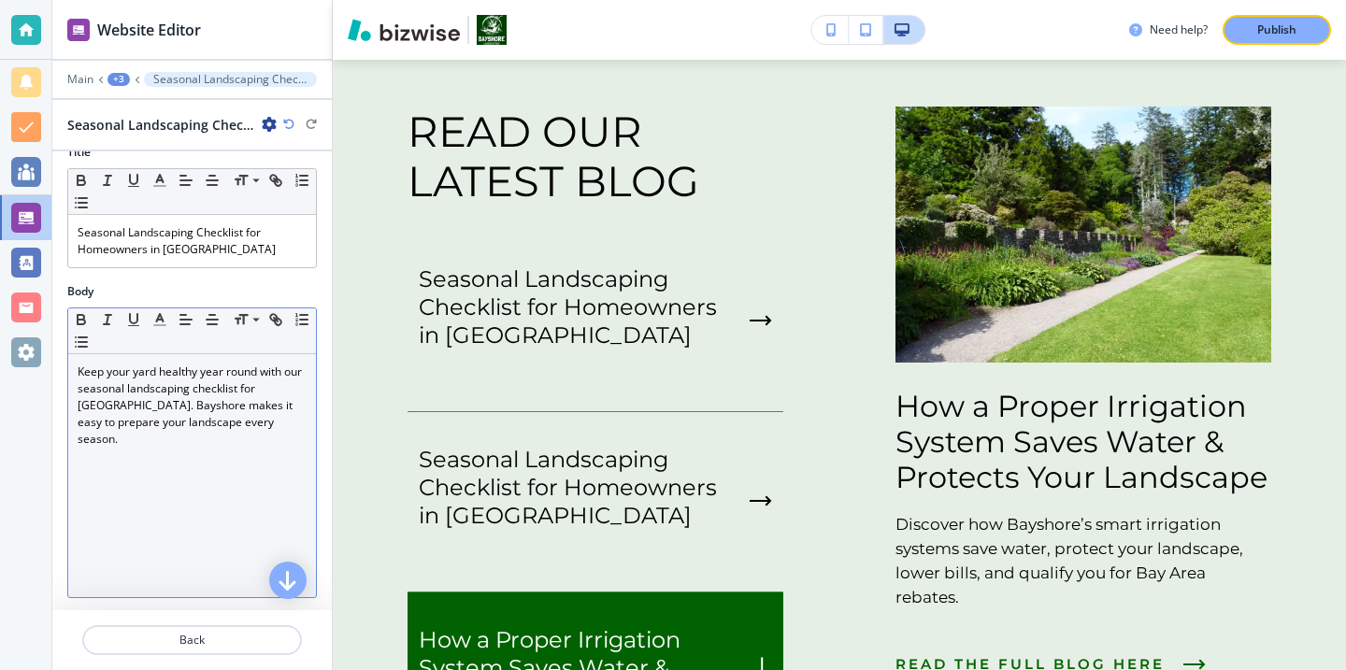
scroll to position [28, 0]
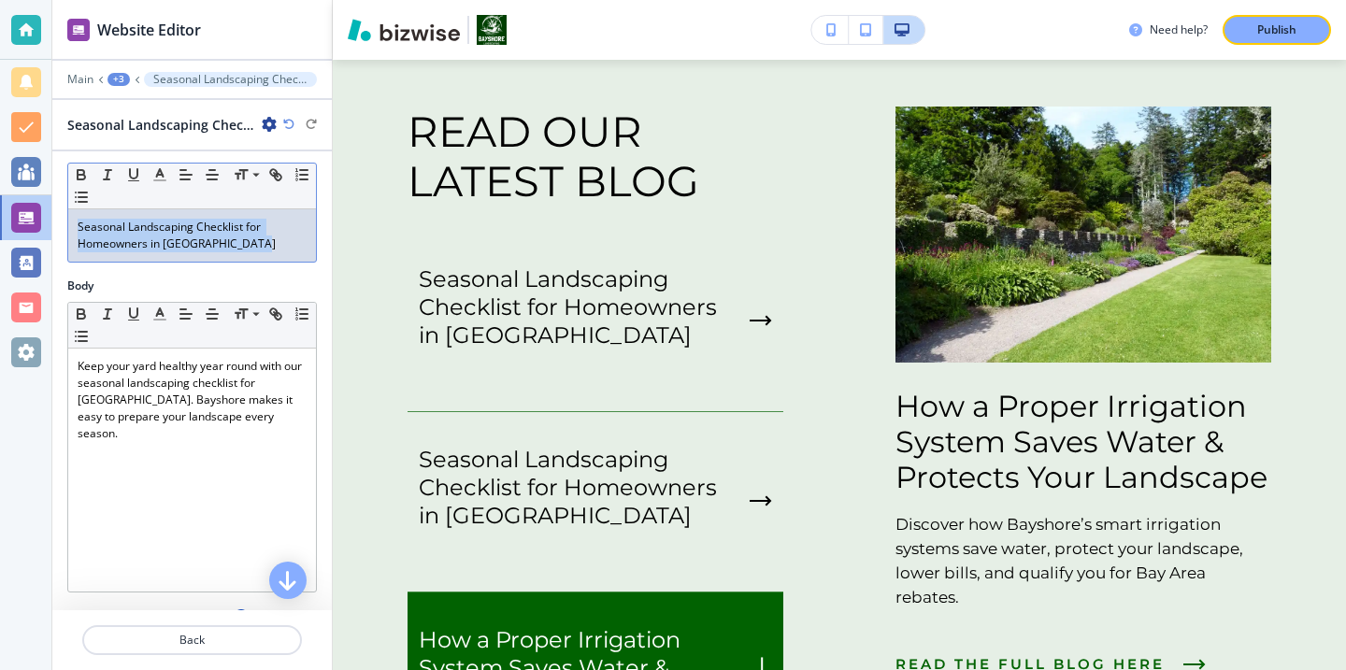
drag, startPoint x: 271, startPoint y: 253, endPoint x: 146, endPoint y: 208, distance: 133.0
click at [146, 208] on div "Small Normal Large Huge Seasonal Landscaping Checklist for Homeowners in San Ma…" at bounding box center [192, 213] width 250 height 100
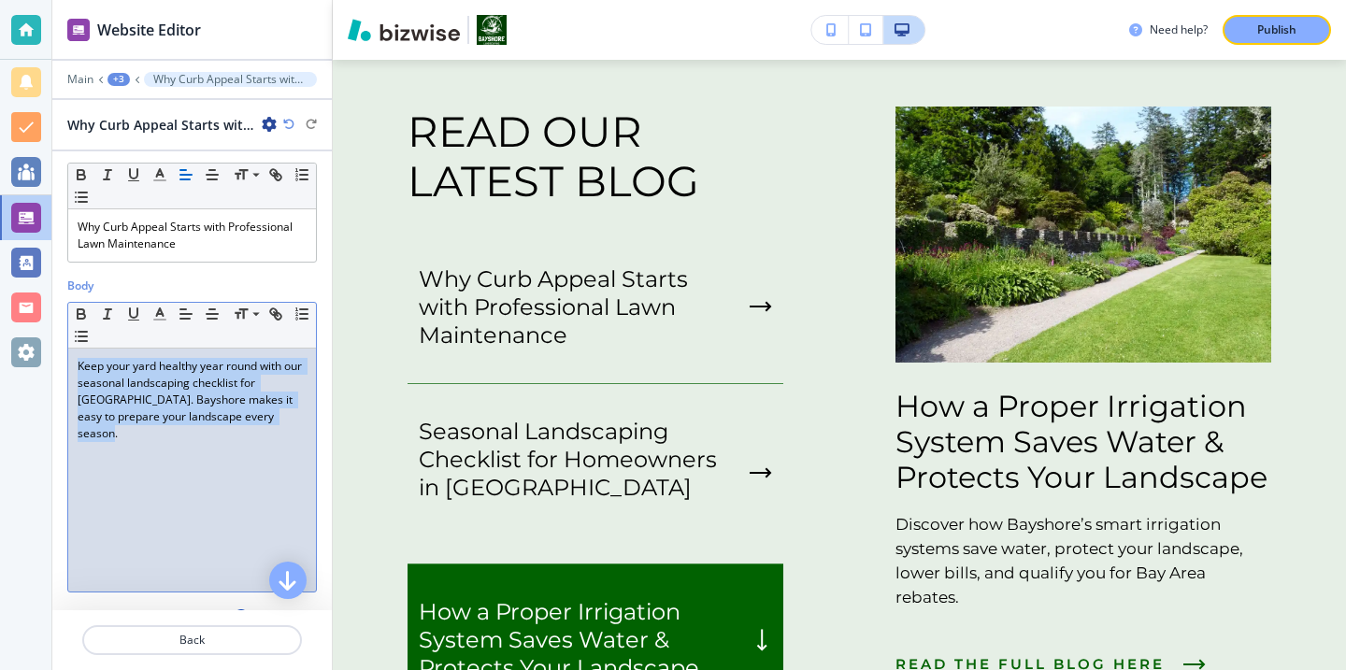
drag, startPoint x: 293, startPoint y: 416, endPoint x: 68, endPoint y: 349, distance: 234.2
click at [68, 349] on div "Keep your yard healthy year round with our seasonal landscaping checklist for S…" at bounding box center [192, 470] width 248 height 243
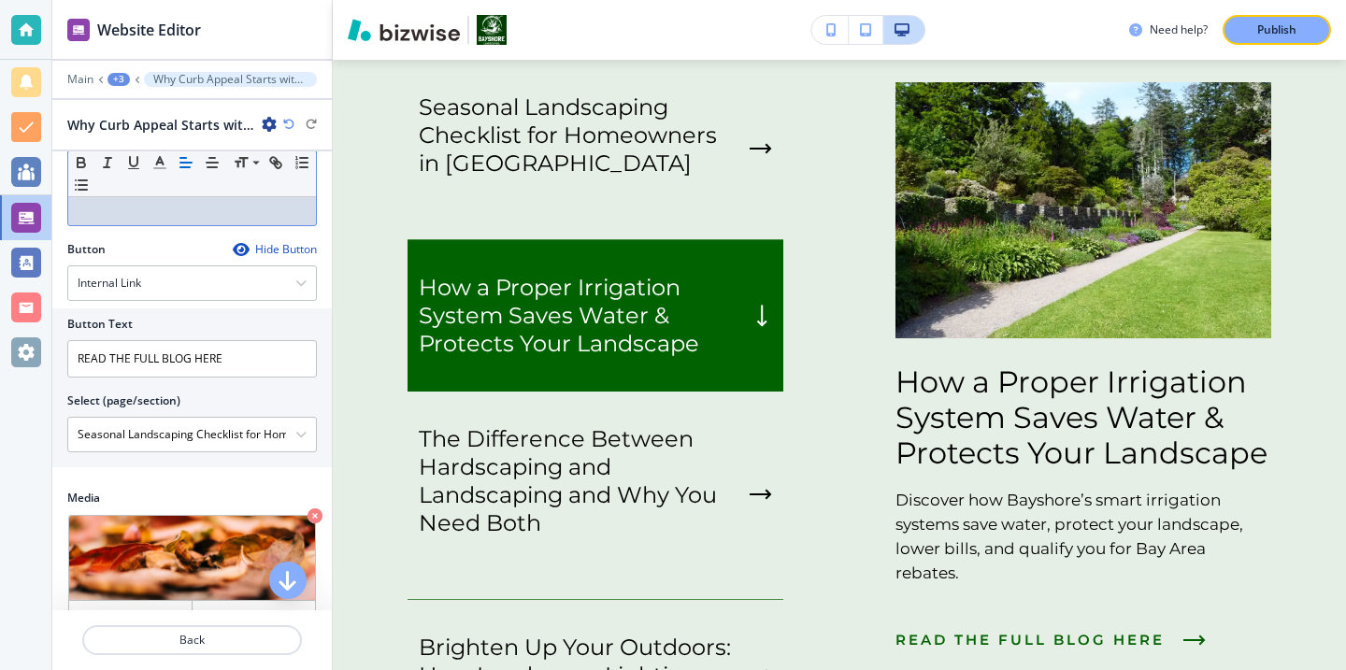
scroll to position [403, 0]
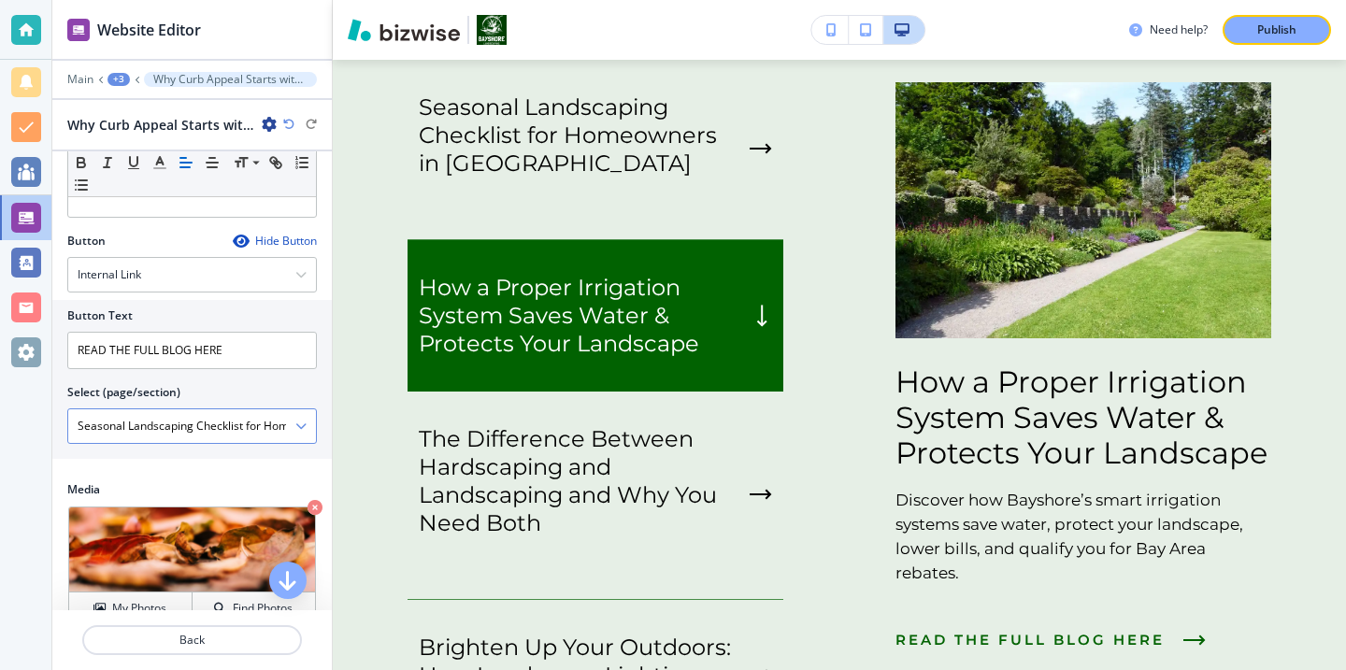
click at [295, 429] on icon "button" at bounding box center [300, 426] width 11 height 11
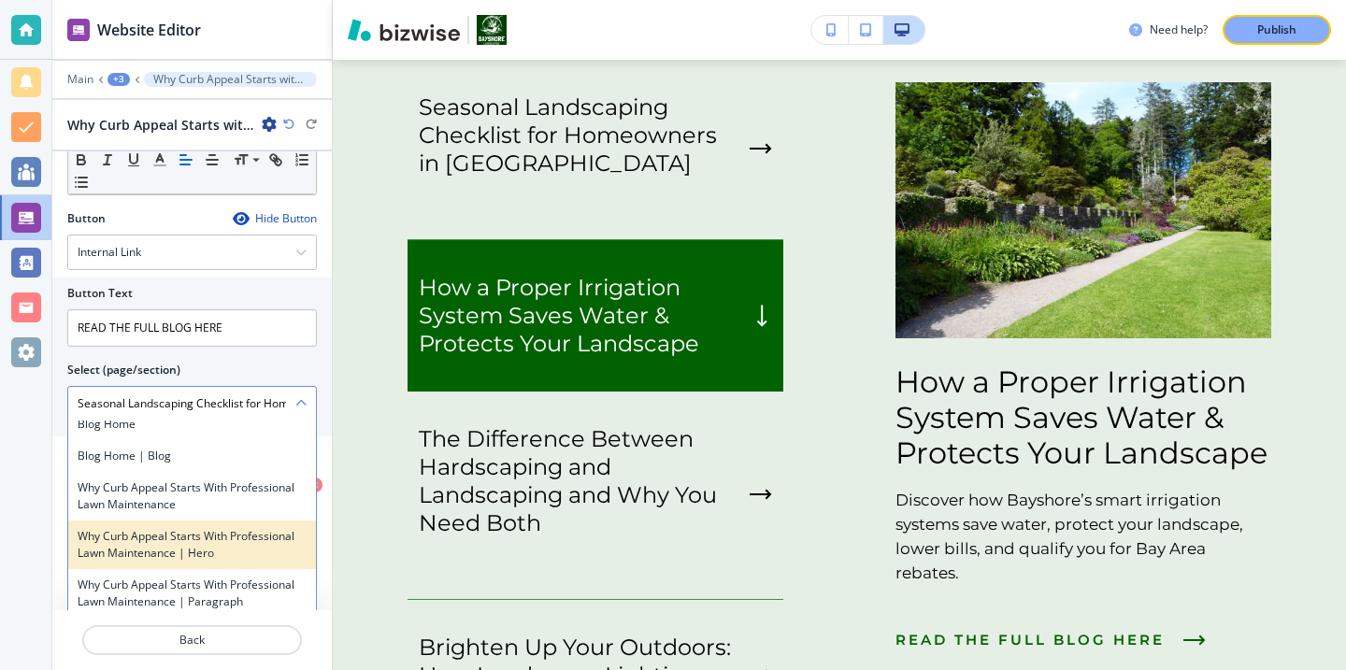
scroll to position [12733, 0]
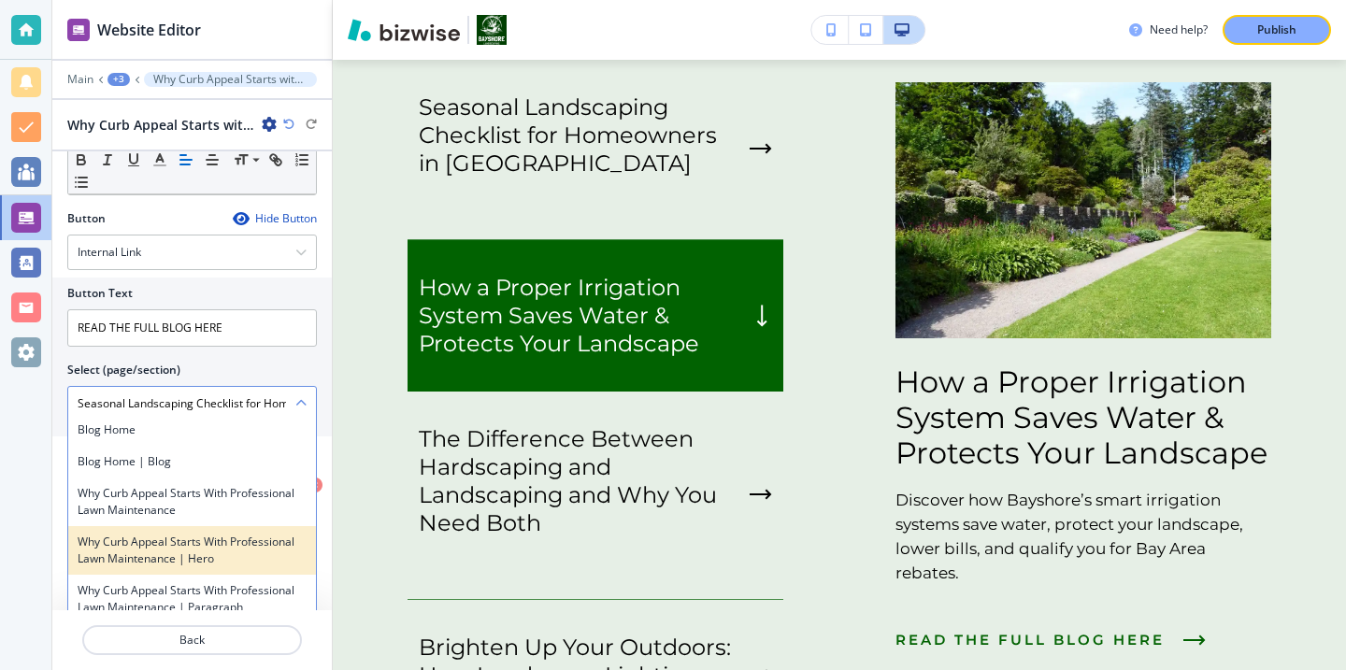
click at [206, 485] on h4 "Why Curb Appeal Starts with Professional Lawn Maintenance" at bounding box center [192, 502] width 229 height 34
type \(page\/section\) "Why Curb Appeal Starts with Professional Lawn Maintenance"
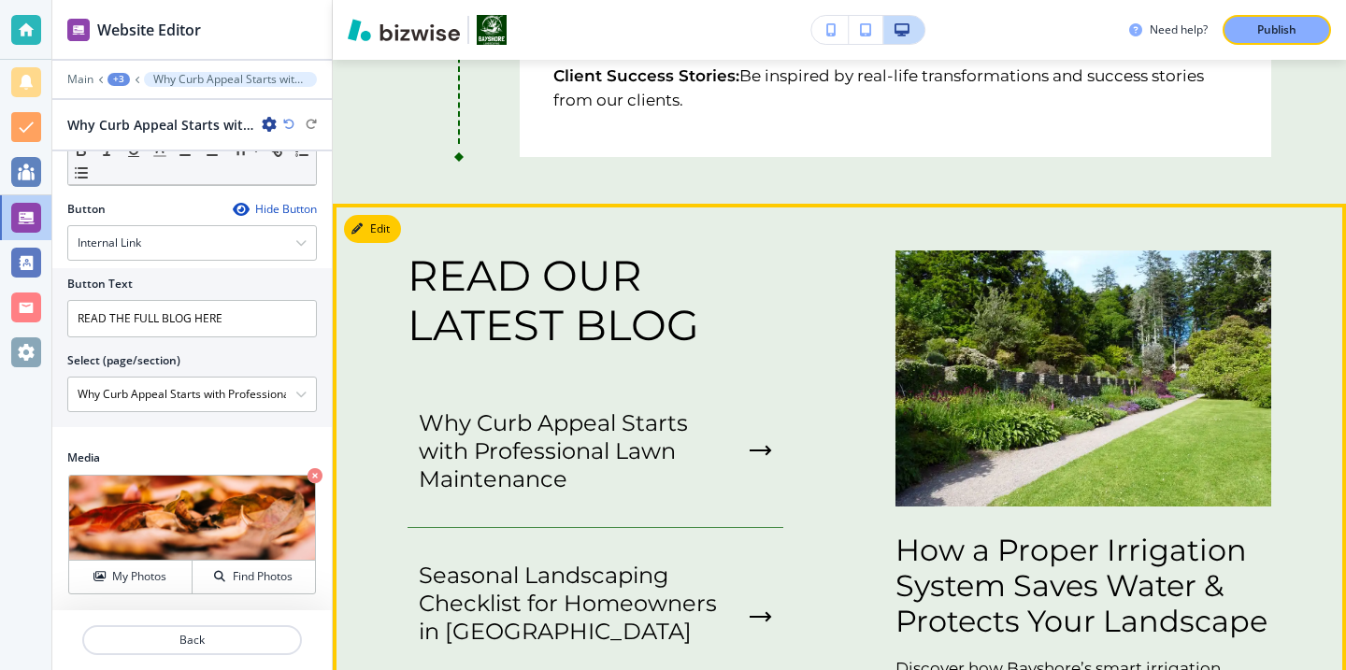
scroll to position [3006, 0]
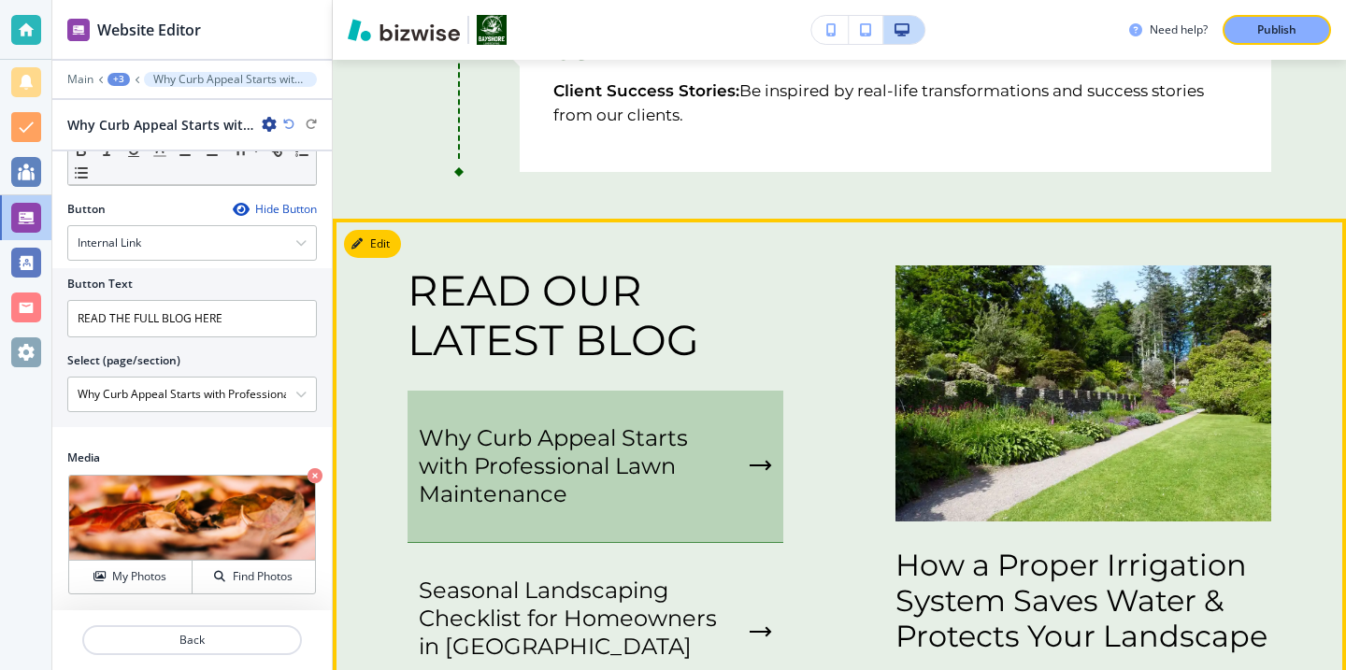
click at [572, 437] on p "Why Curb Appeal Starts with Professional Lawn Maintenance" at bounding box center [580, 466] width 323 height 84
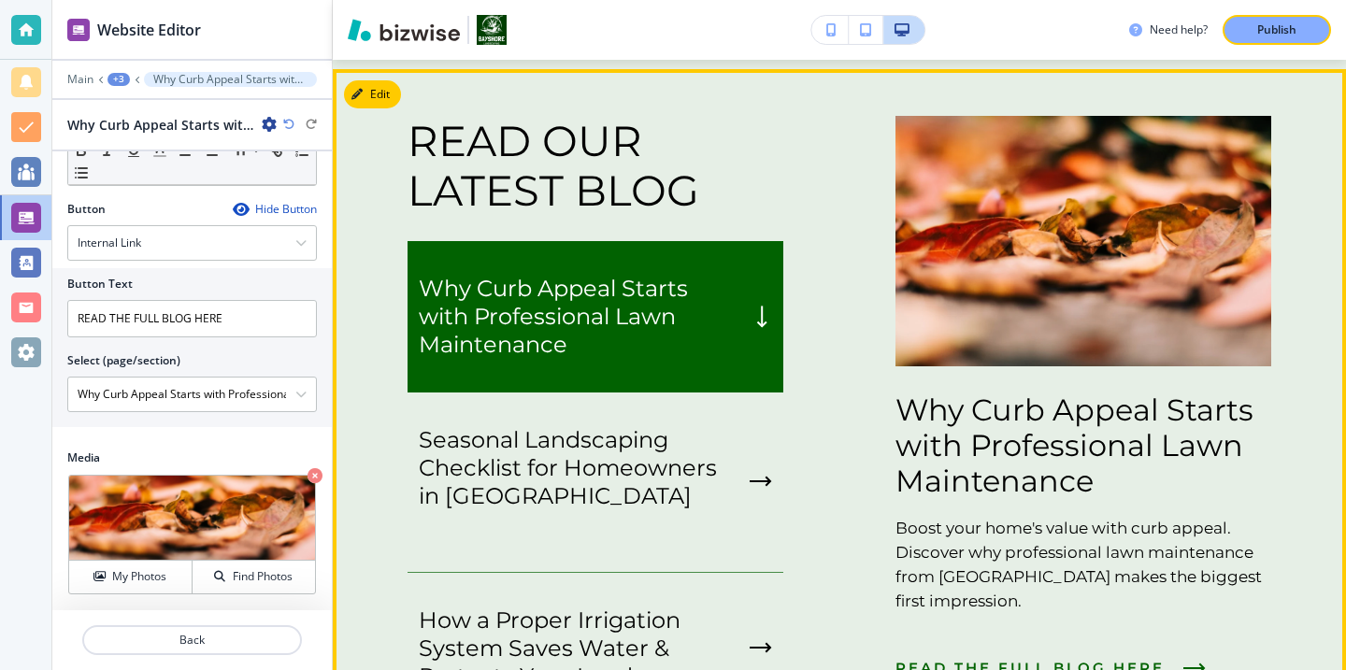
scroll to position [3217, 0]
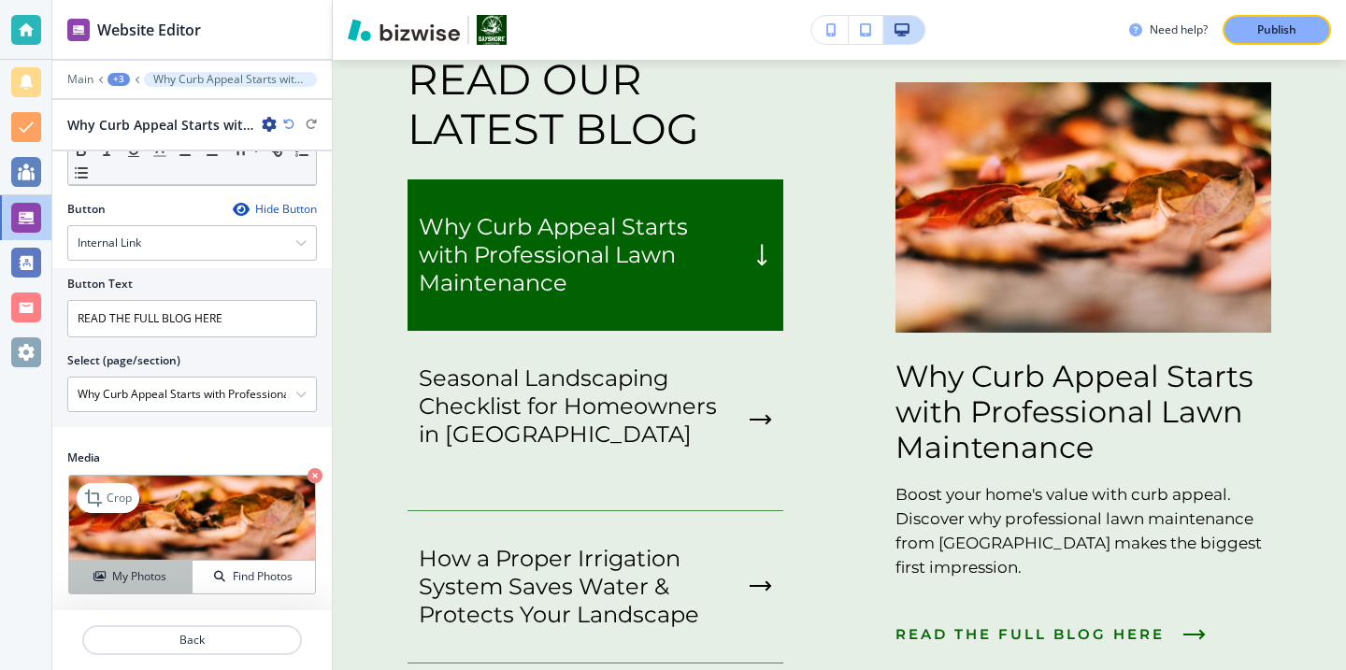
click at [153, 573] on h4 "My Photos" at bounding box center [139, 576] width 54 height 17
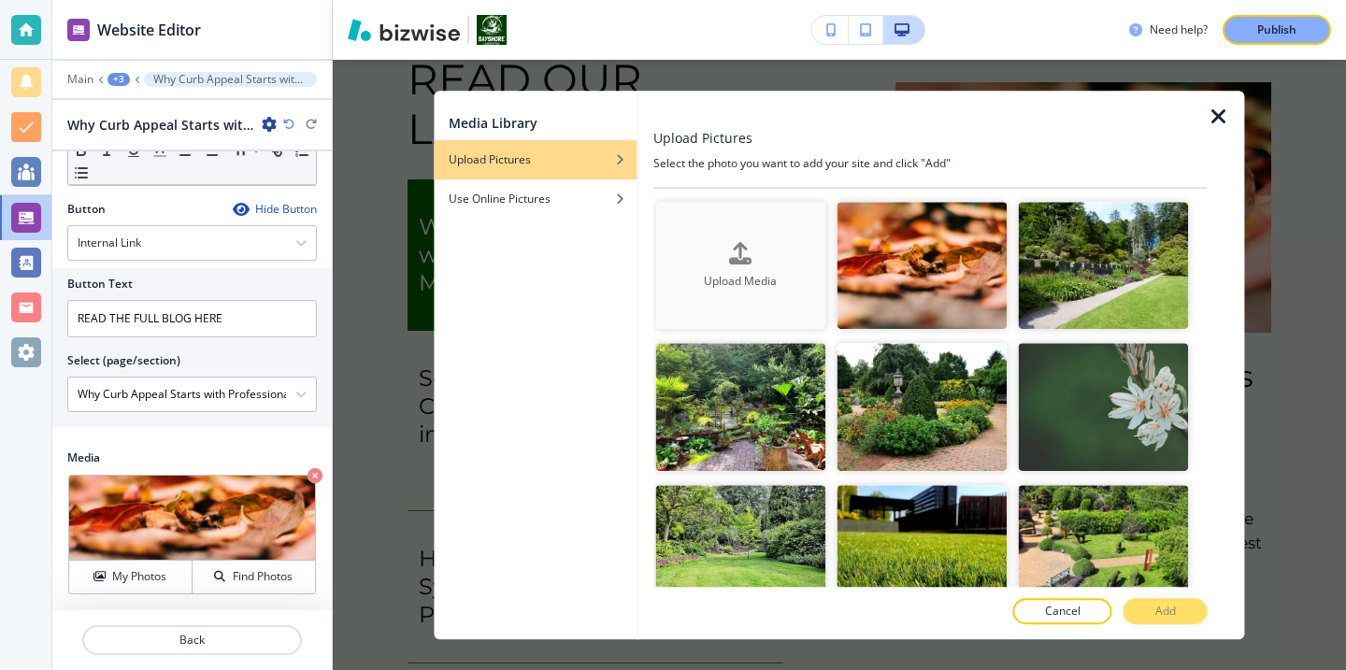
click at [728, 224] on button "Upload Media" at bounding box center [740, 266] width 170 height 128
click at [590, 187] on div "button" at bounding box center [535, 184] width 203 height 11
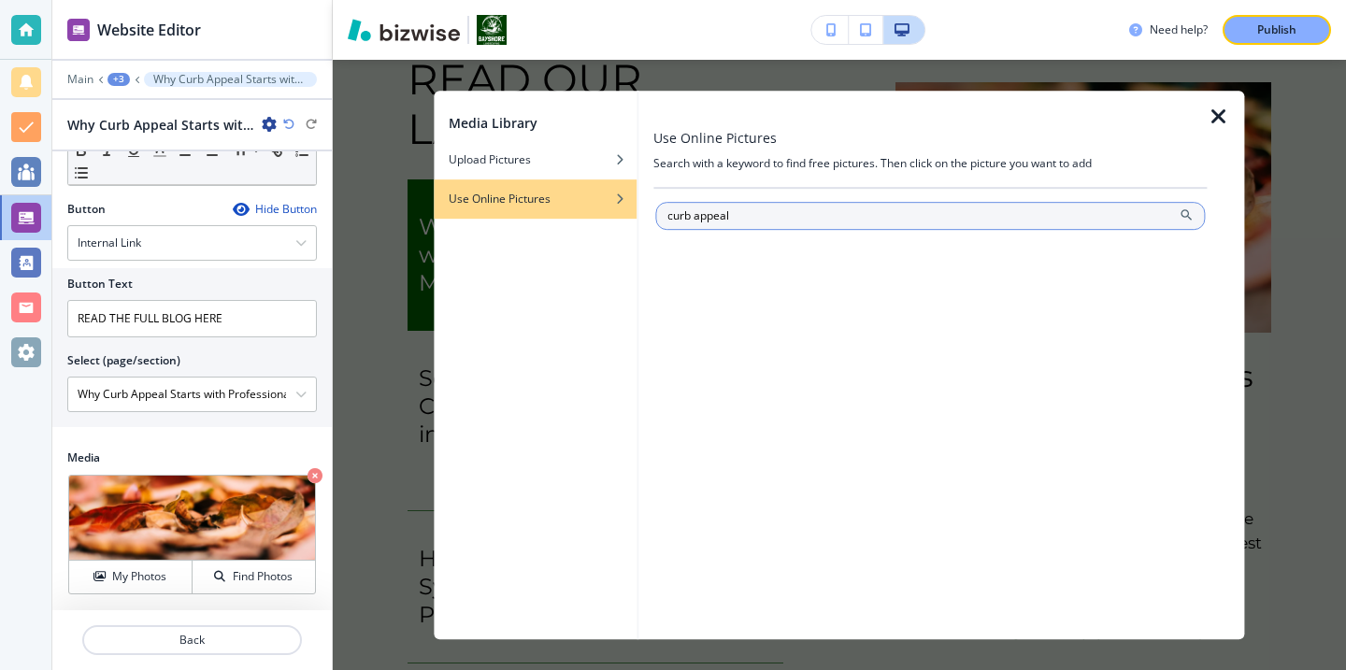
type input "curb appeal"
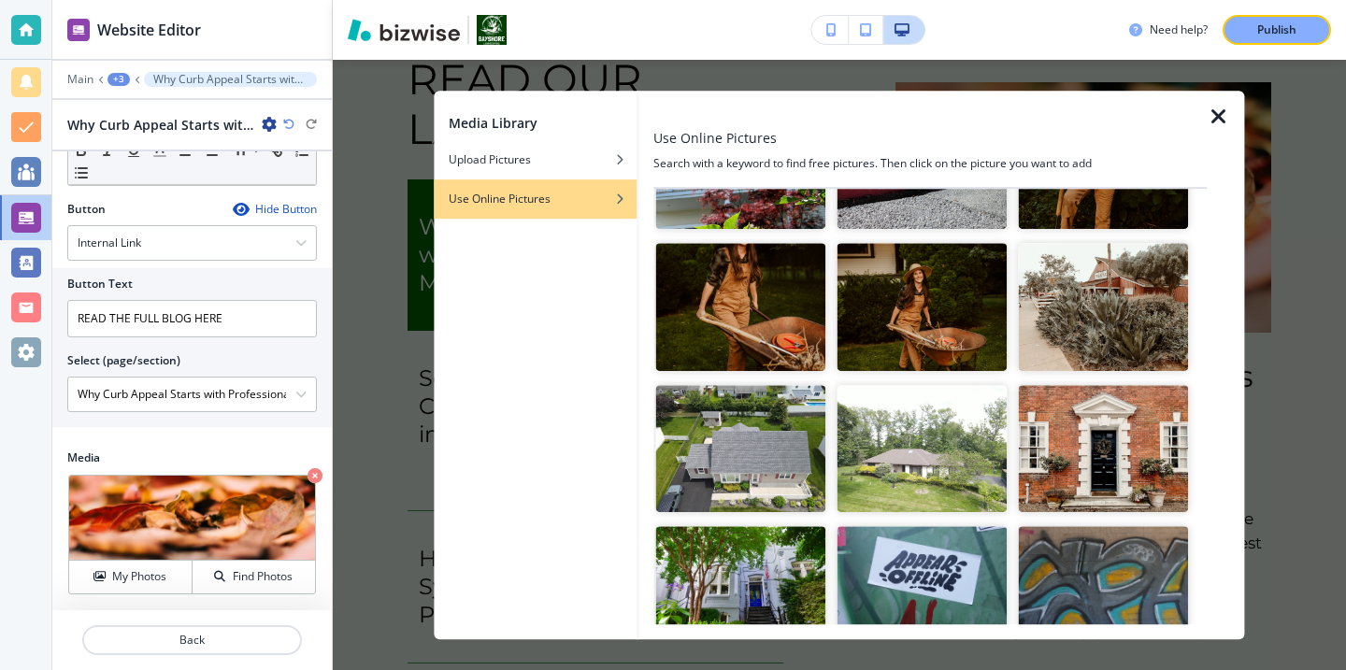
scroll to position [176, 0]
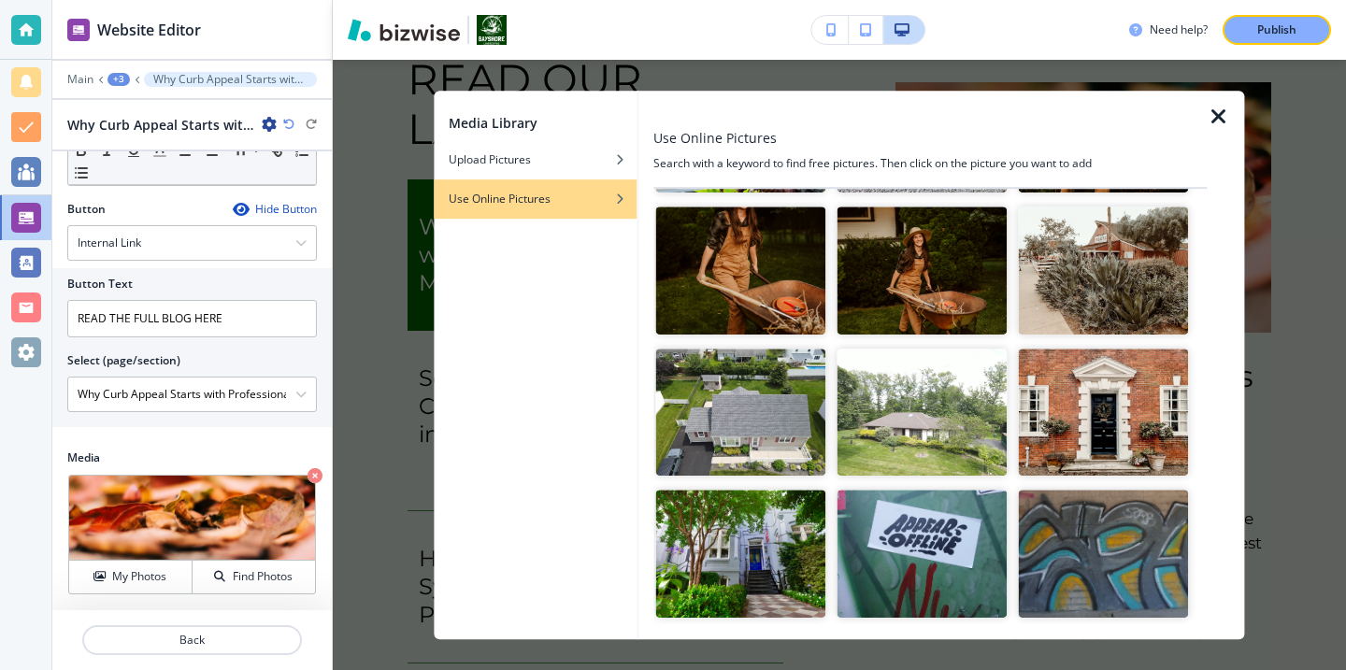
click at [858, 437] on img "button" at bounding box center [922, 413] width 170 height 128
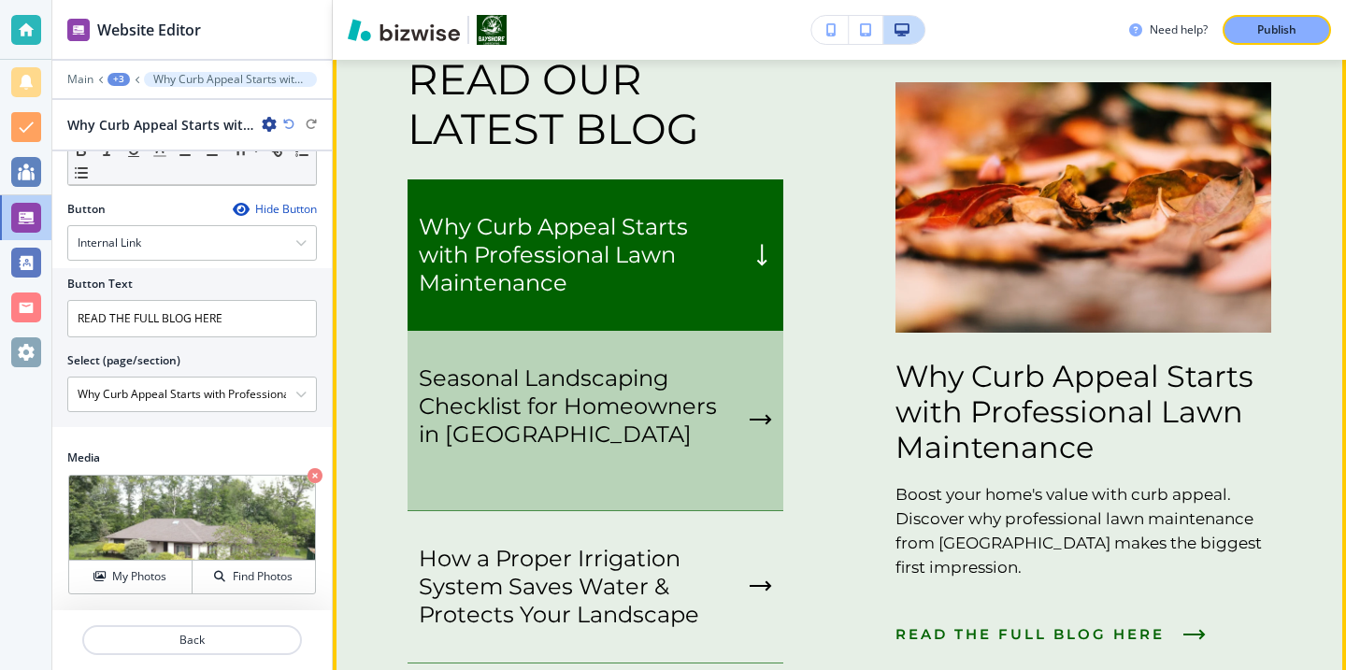
click at [603, 451] on p "button" at bounding box center [580, 463] width 323 height 28
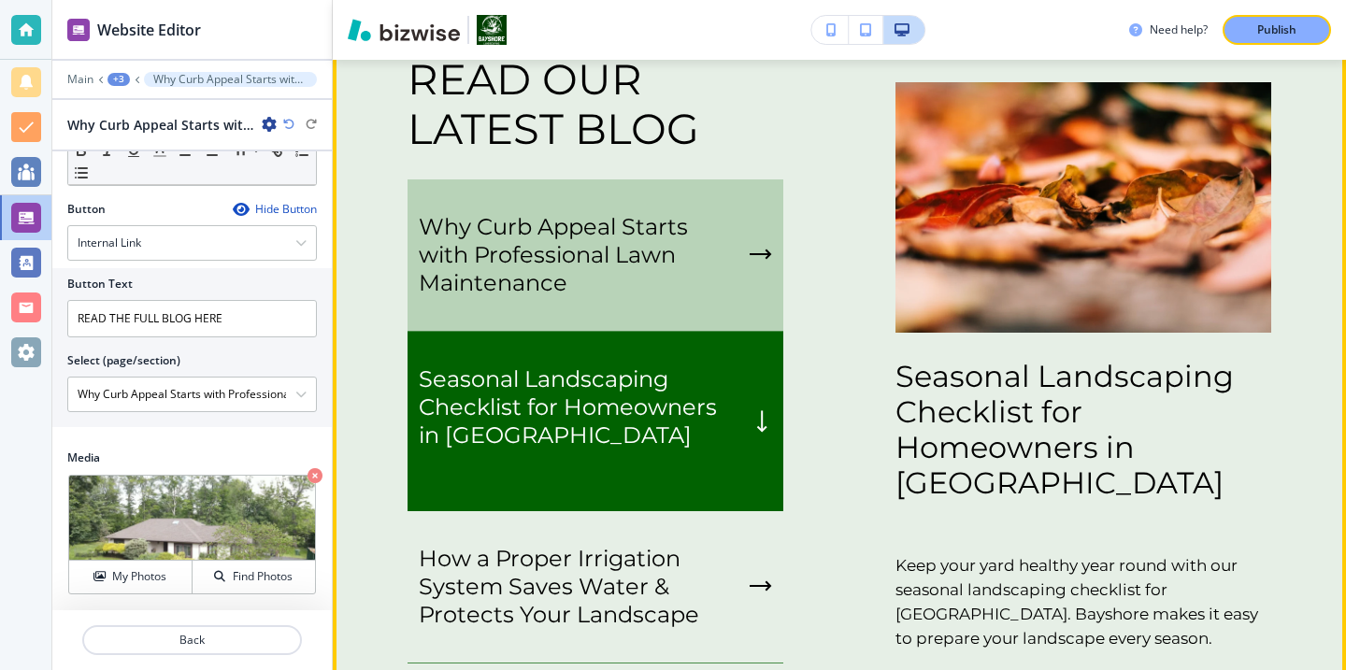
click at [616, 308] on div "Why Curb Appeal Starts with Professional Lawn Maintenance" at bounding box center [596, 255] width 376 height 152
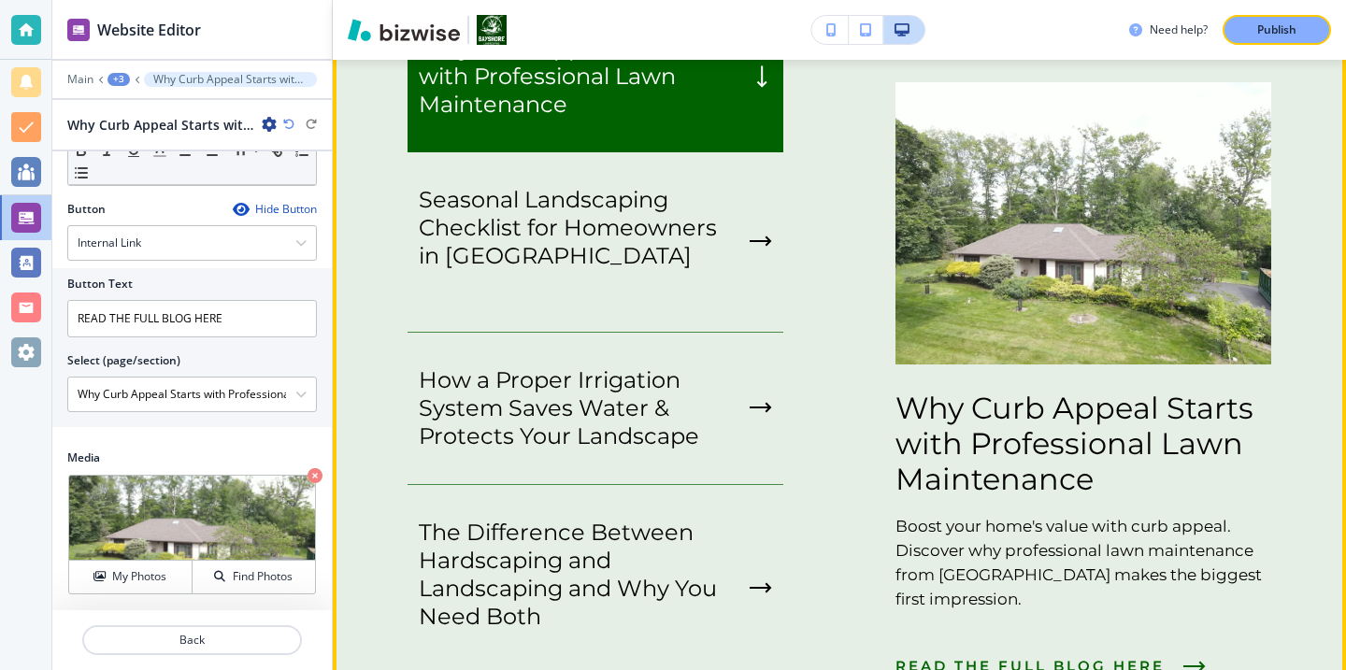
scroll to position [3372, 0]
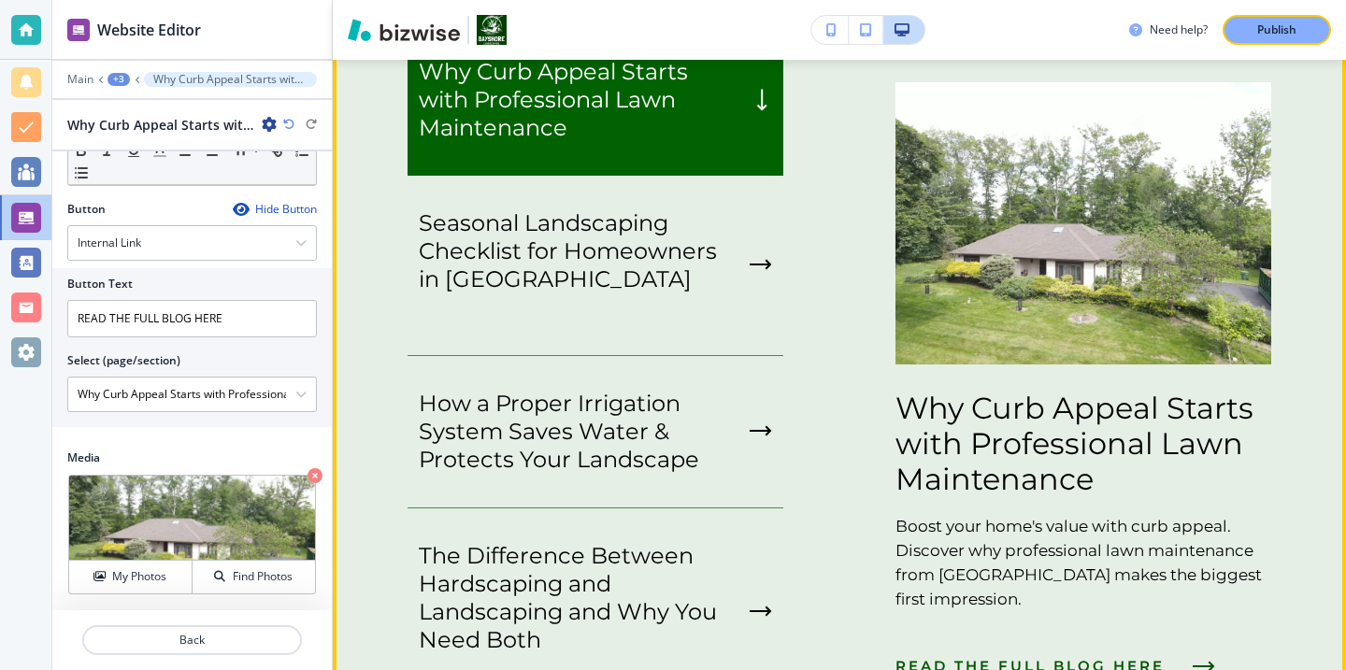
click at [1093, 653] on button "READ THE FULL BLOG HERE" at bounding box center [1050, 666] width 310 height 50
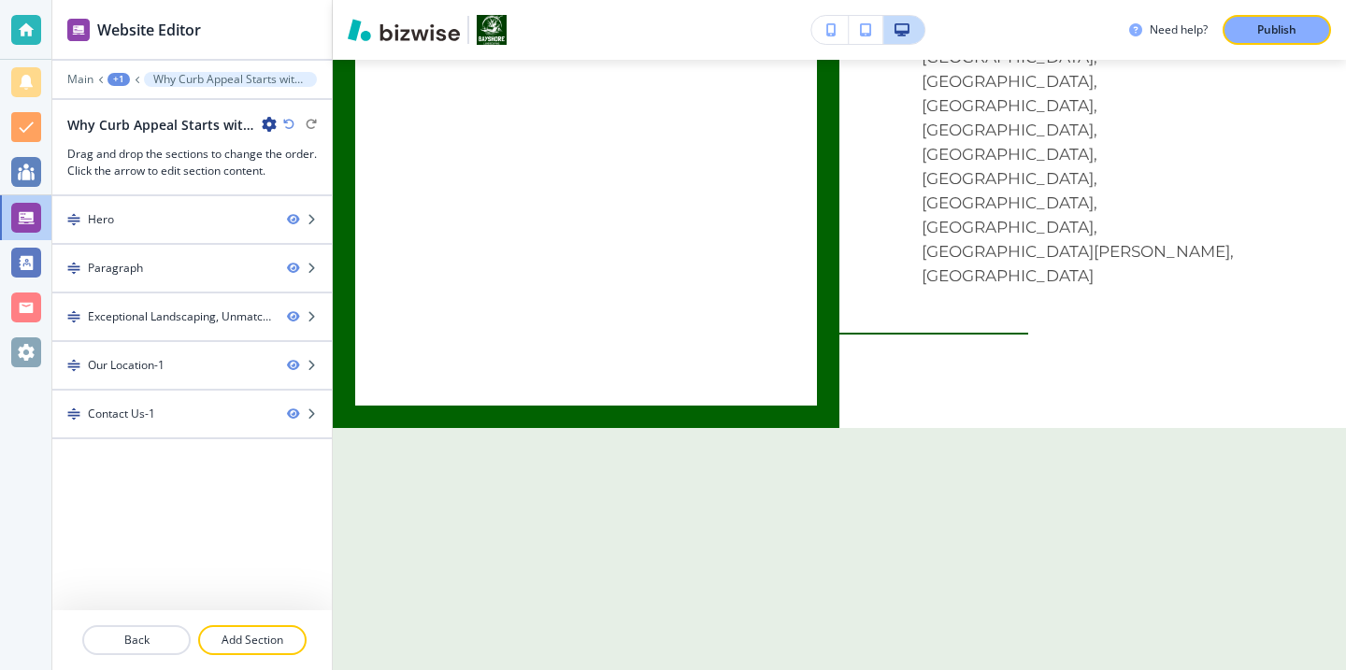
scroll to position [0, 0]
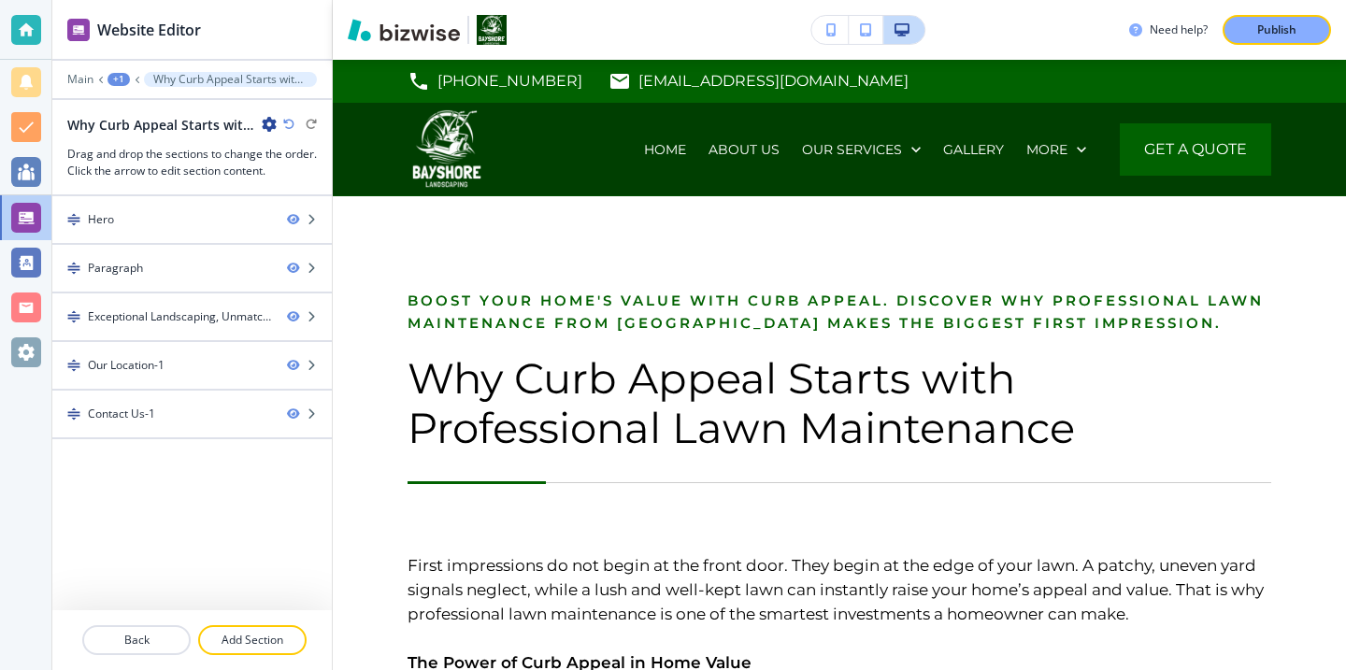
click at [1286, 36] on p "Publish" at bounding box center [1276, 29] width 39 height 17
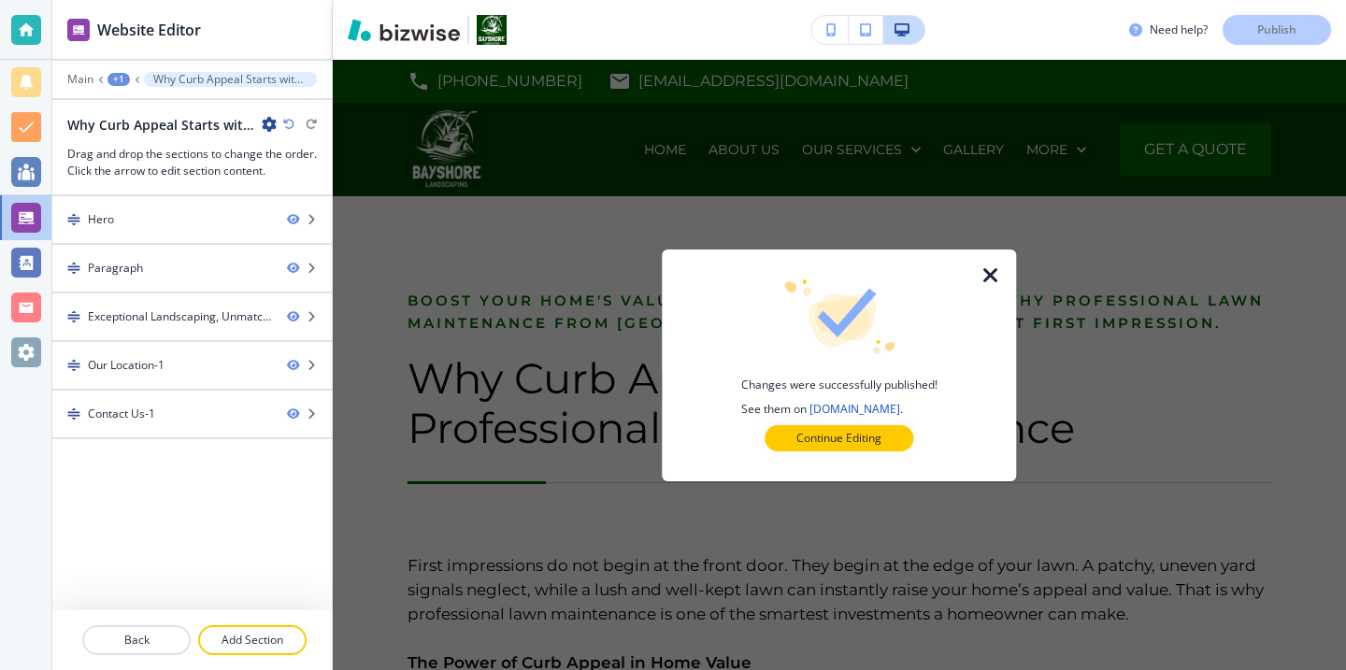
click at [819, 447] on button "Continue Editing" at bounding box center [839, 438] width 149 height 26
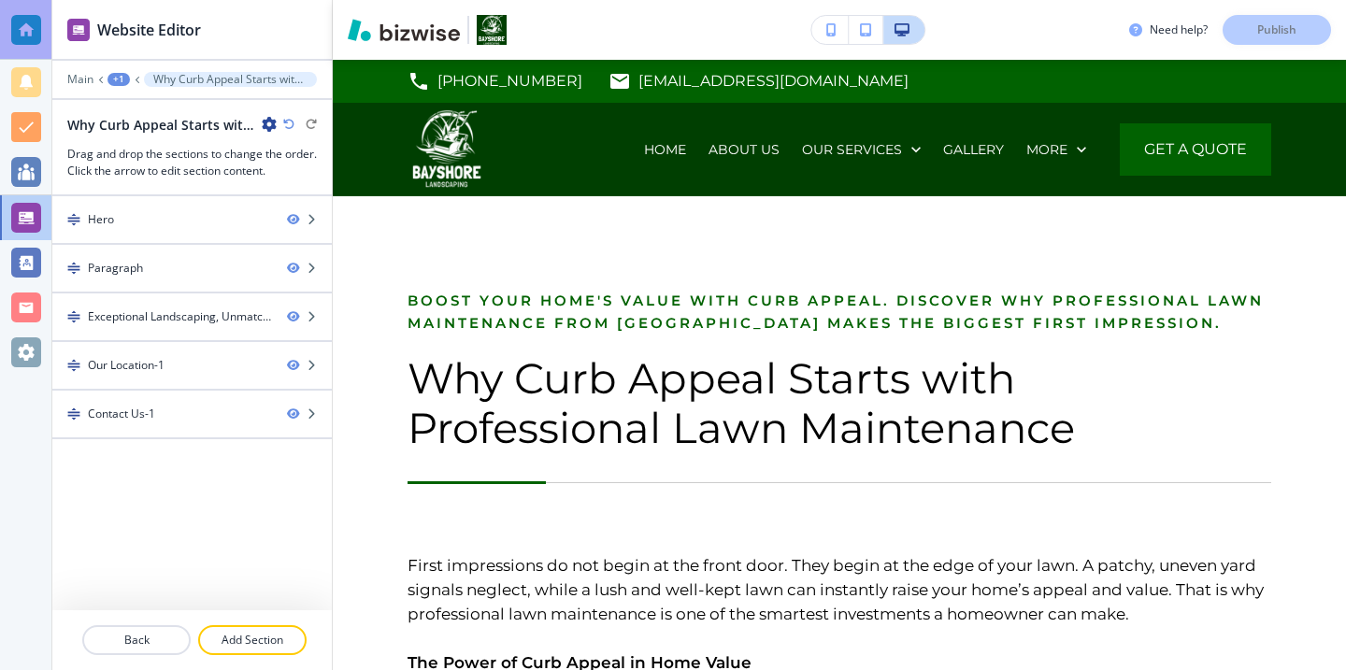
click at [29, 19] on div at bounding box center [26, 30] width 30 height 30
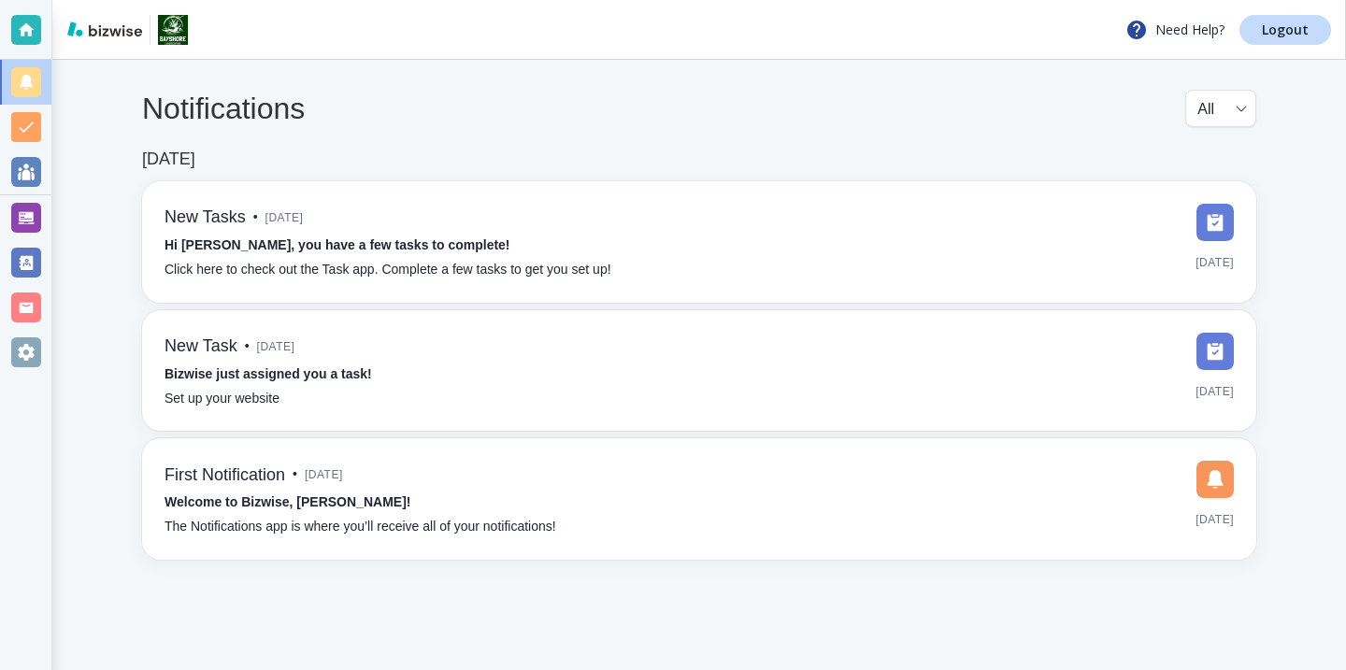
click at [1313, 60] on div "Notifications All all ​ Feb 11, 2025 New Tasks • 6 months ago Hi Gerryk, you ha…" at bounding box center [699, 325] width 1294 height 530
click at [1313, 34] on link "Logout" at bounding box center [1285, 30] width 92 height 30
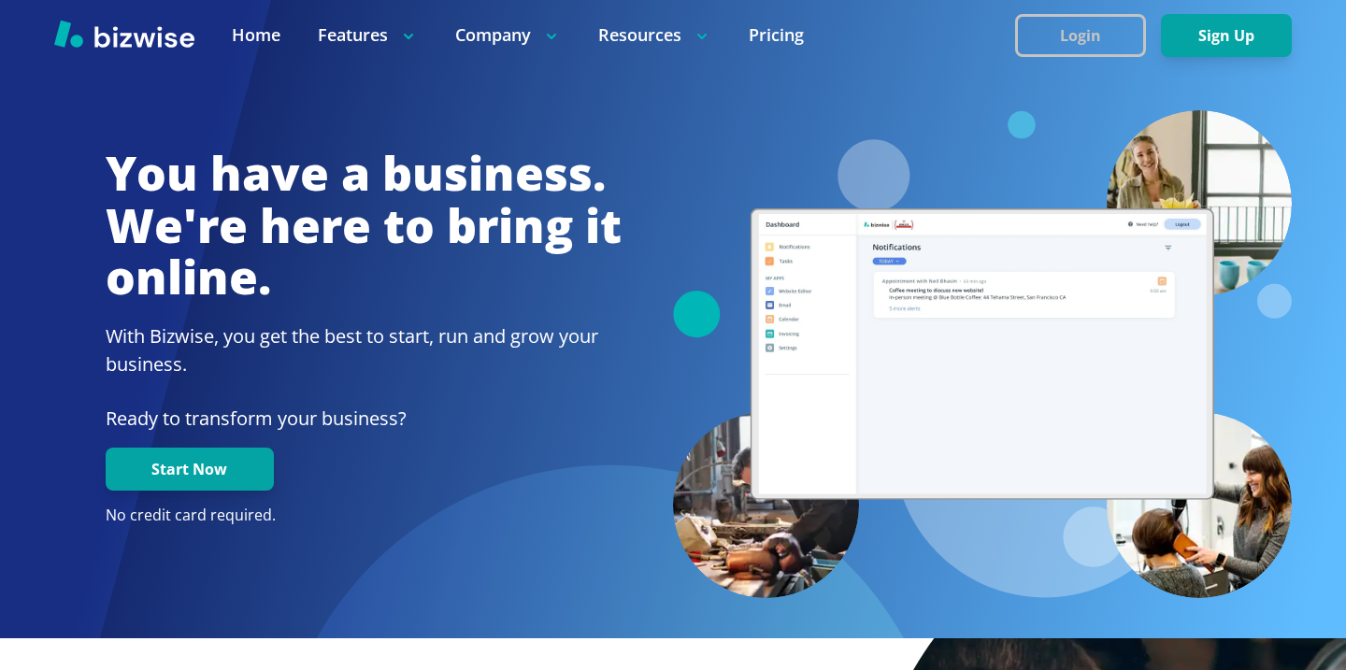
click at [1115, 35] on button "Login" at bounding box center [1080, 35] width 131 height 43
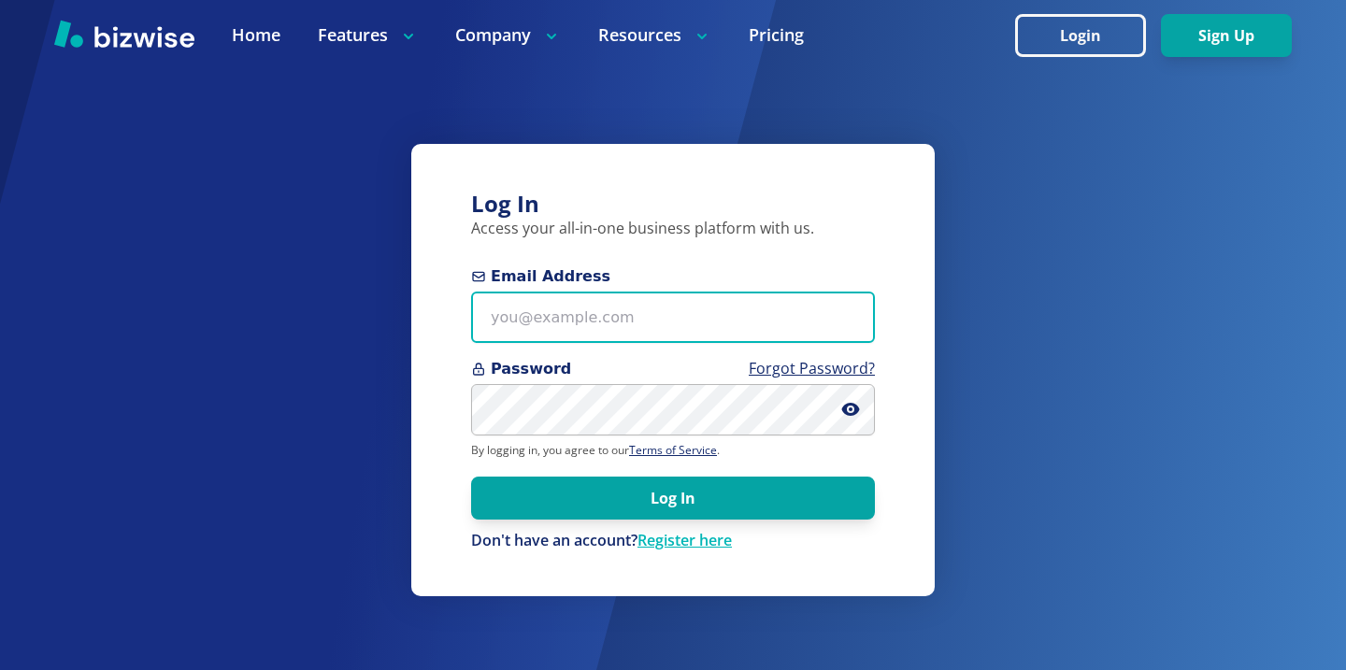
click at [673, 301] on input "Email Address" at bounding box center [673, 317] width 404 height 51
paste input "[EMAIL_ADDRESS][DOMAIN_NAME]"
type input "[EMAIL_ADDRESS][DOMAIN_NAME]"
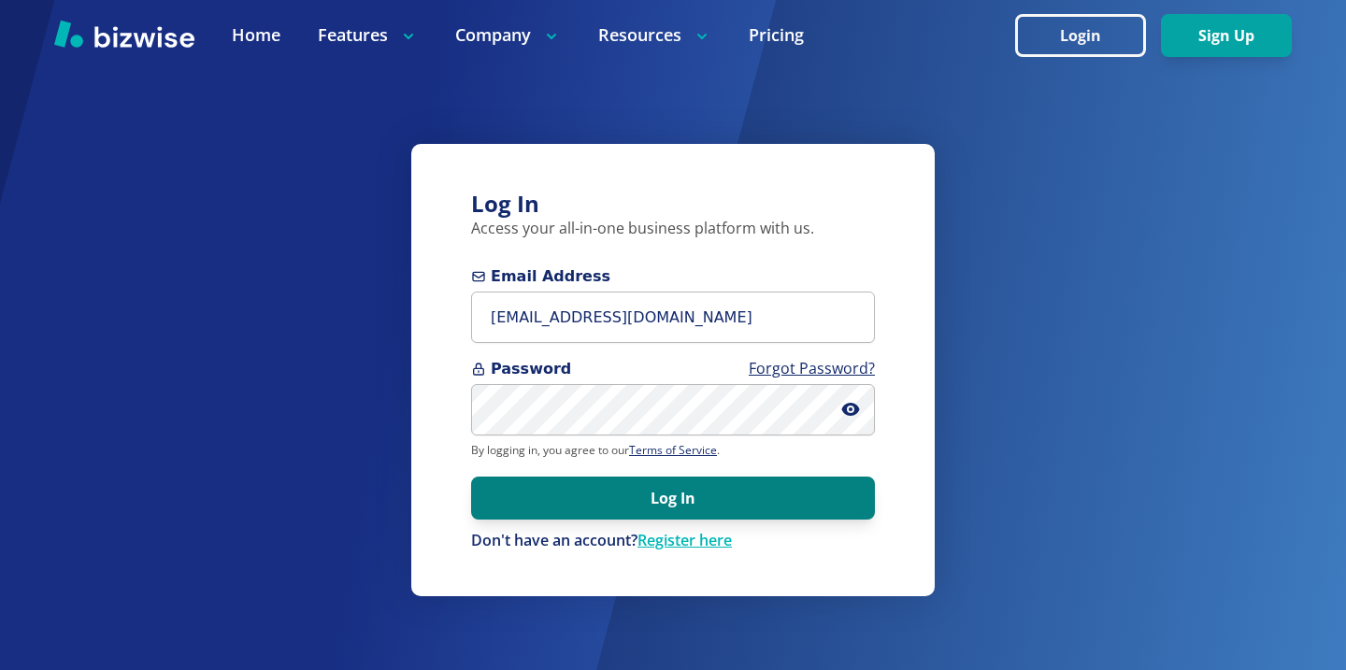
click at [528, 479] on button "Log In" at bounding box center [673, 498] width 404 height 43
